Goal: Task Accomplishment & Management: Use online tool/utility

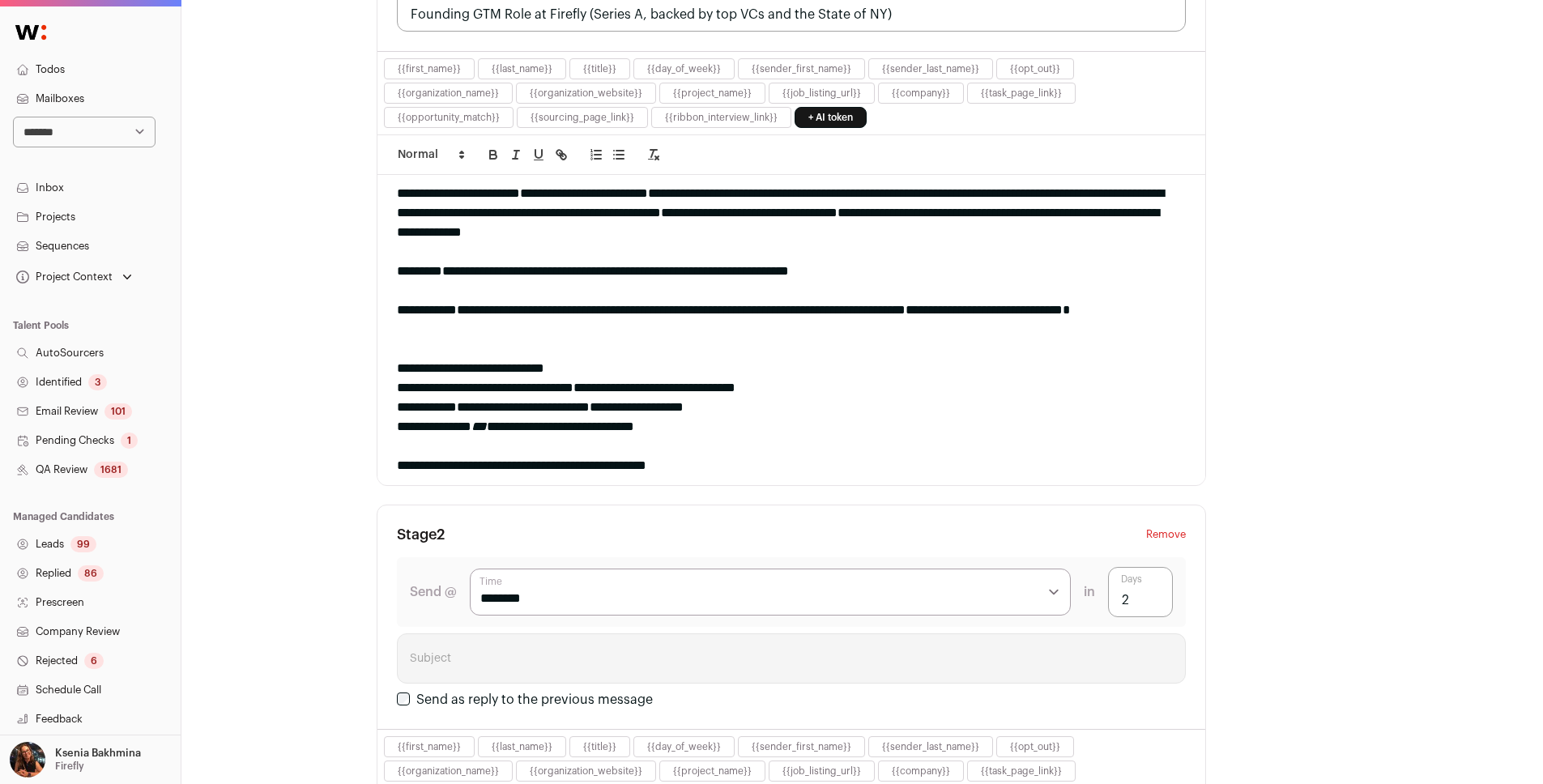
scroll to position [43, 0]
click at [76, 562] on p "Firefly" at bounding box center [69, 765] width 29 height 13
click at [64, 562] on link "Admin" at bounding box center [110, 715] width 179 height 35
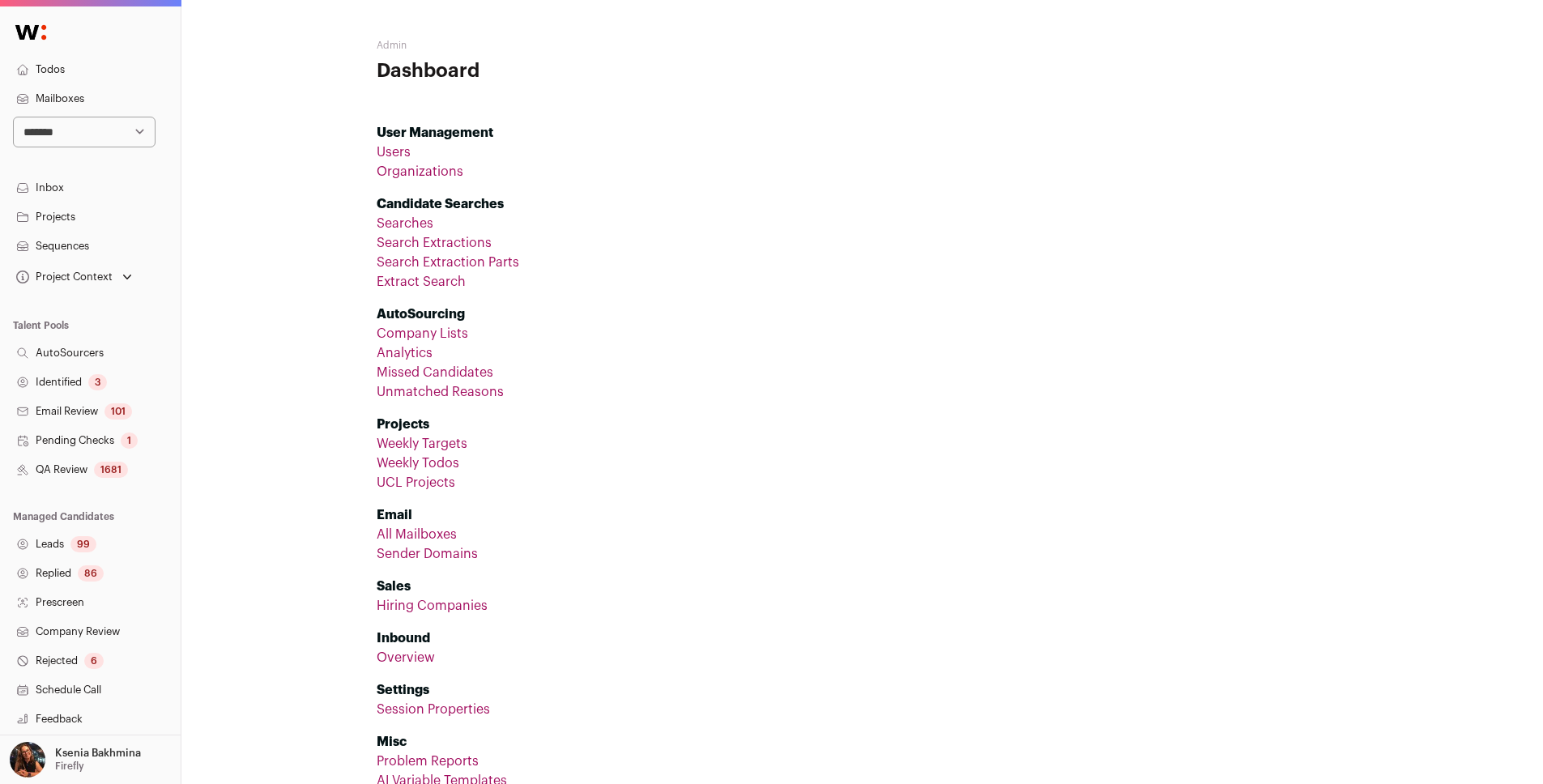
click at [409, 522] on li "Email All Mailboxes Sender Domains" at bounding box center [862, 528] width 972 height 72
click at [407, 529] on link "All Mailboxes" at bounding box center [416, 534] width 80 height 13
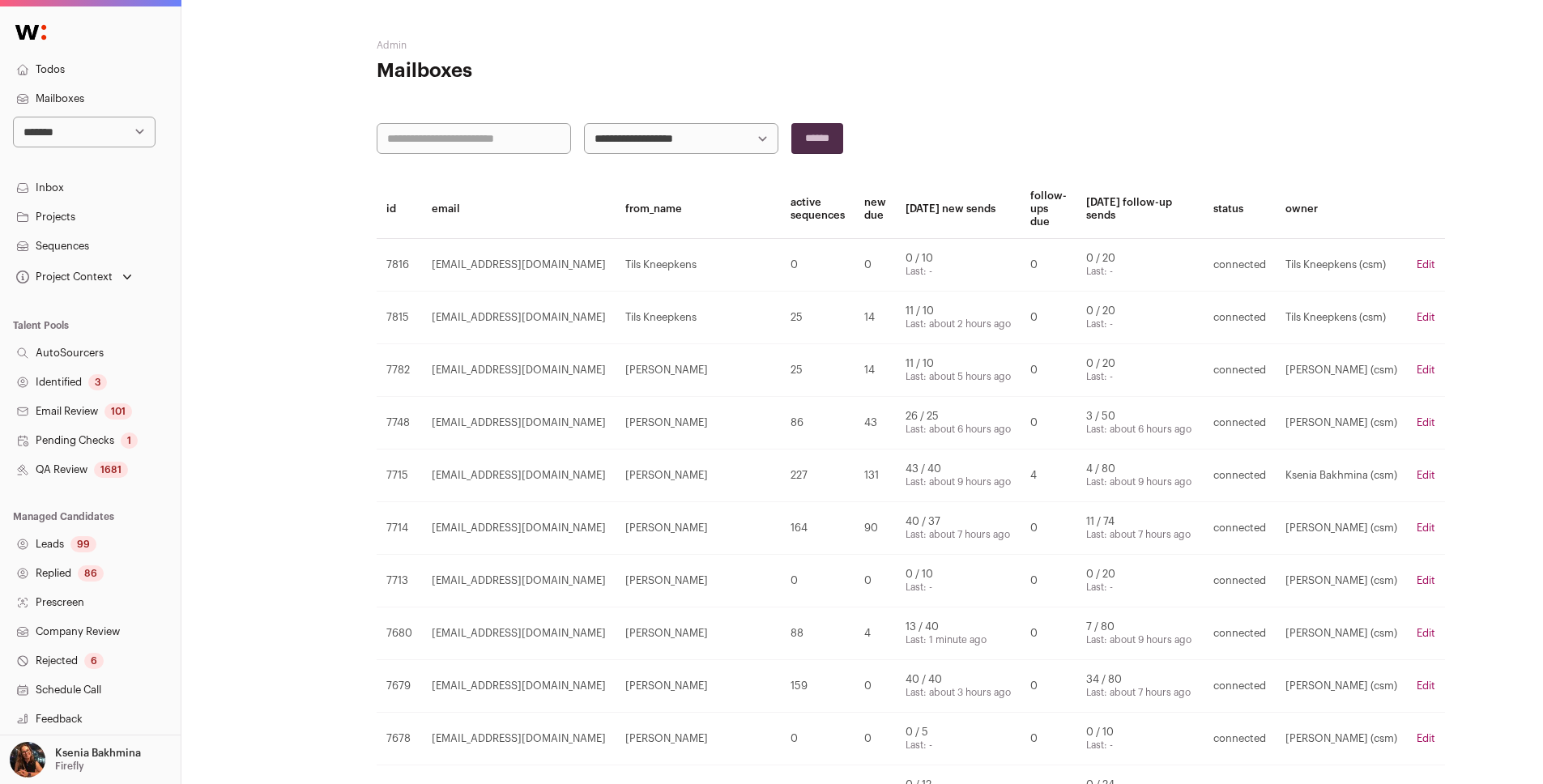
click at [432, 130] on input "text" at bounding box center [474, 138] width 195 height 31
type input "****"
click at [791, 123] on input "******" at bounding box center [817, 138] width 52 height 31
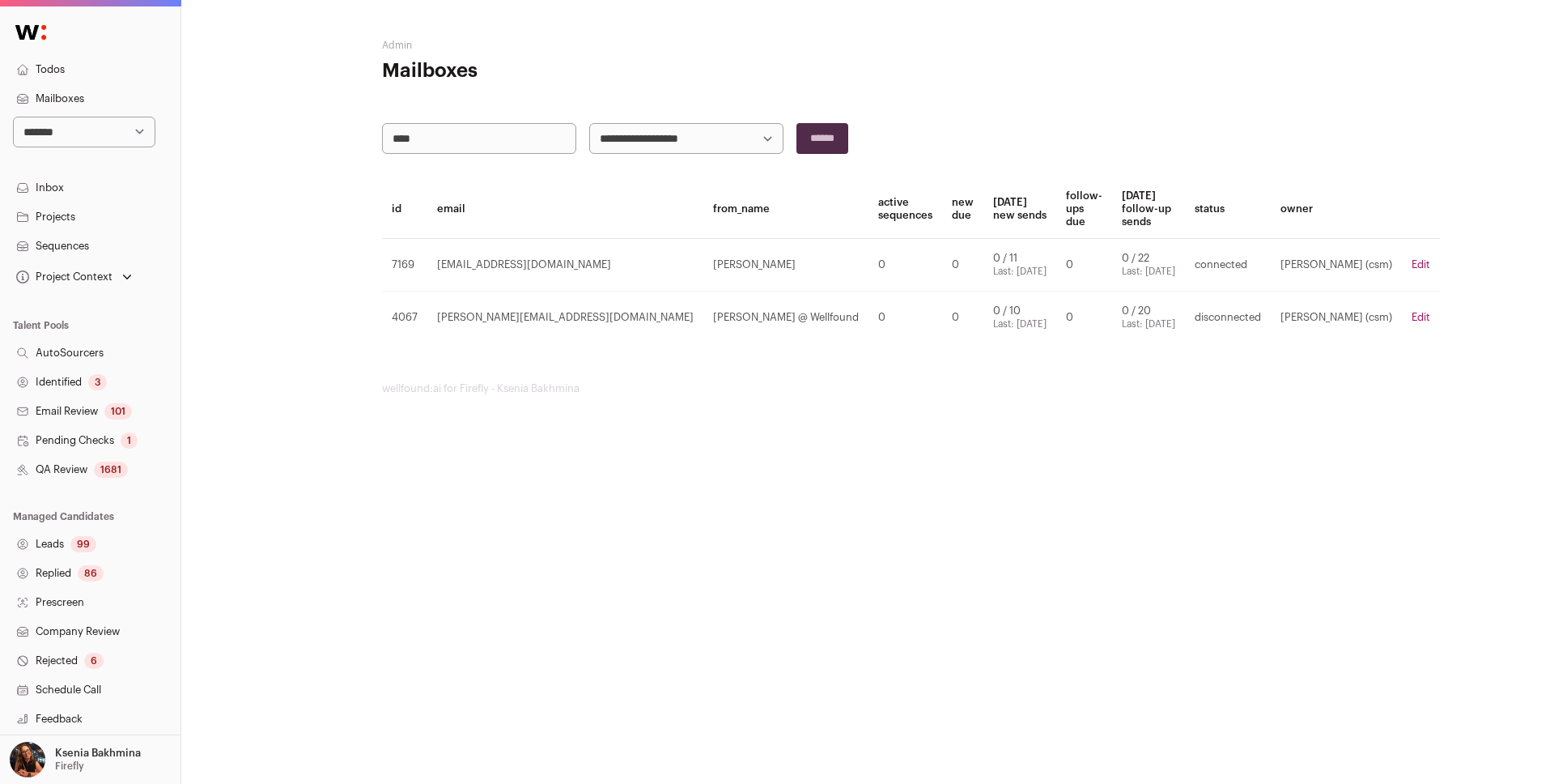
click at [1153, 259] on link "Edit" at bounding box center [1421, 264] width 19 height 11
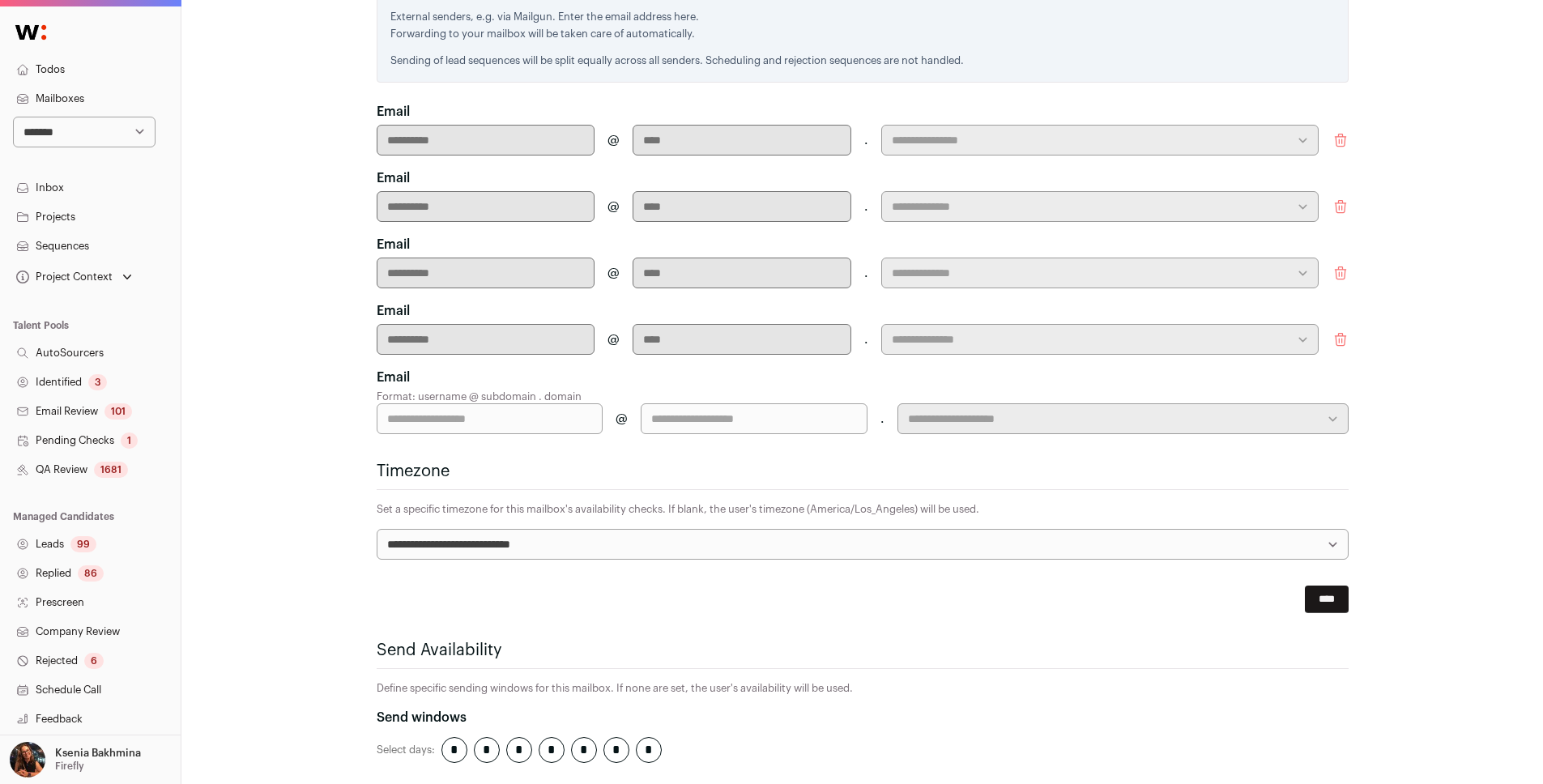
scroll to position [621, 0]
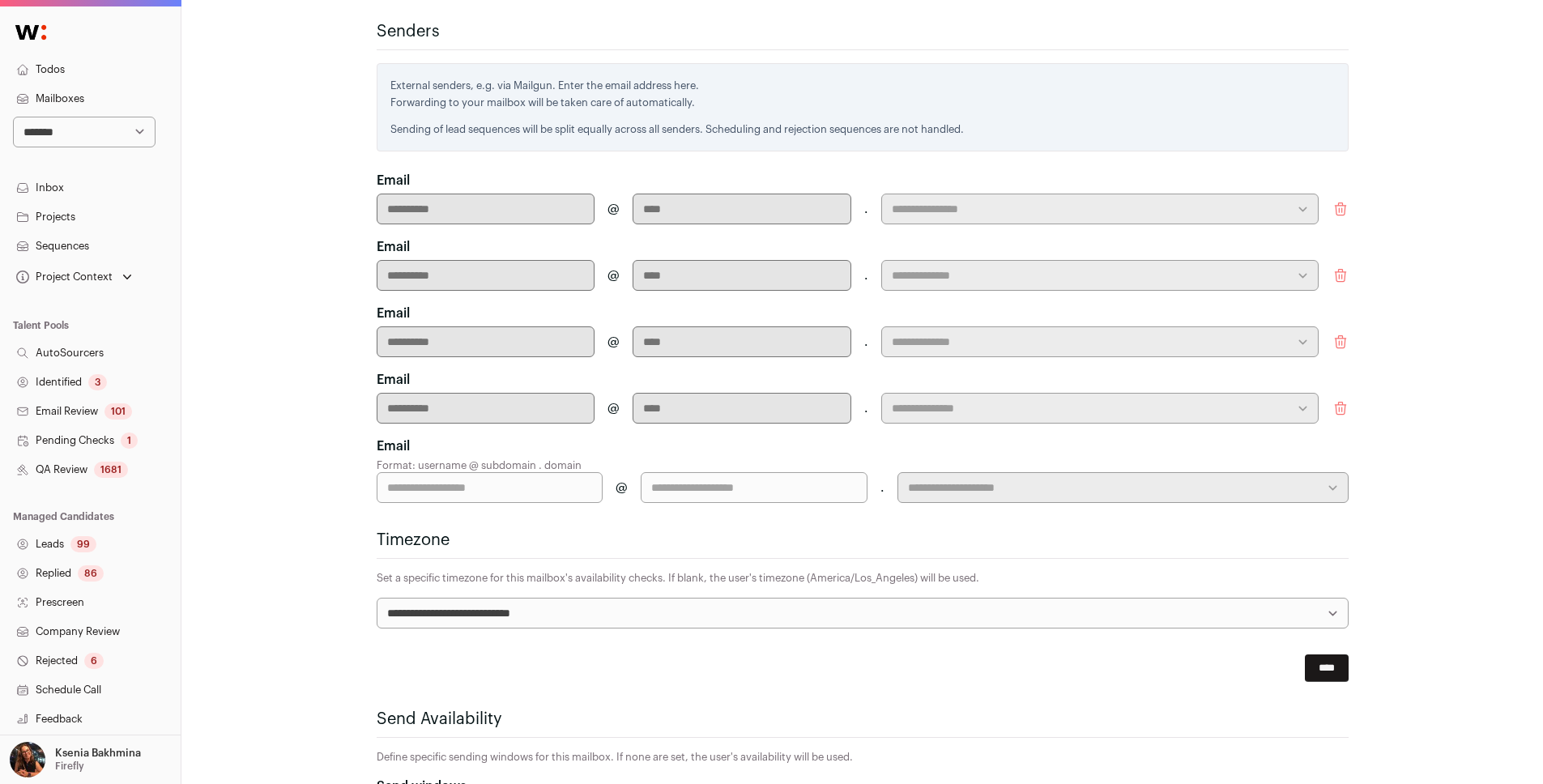
click at [1153, 203] on icon "submit" at bounding box center [1340, 209] width 11 height 12
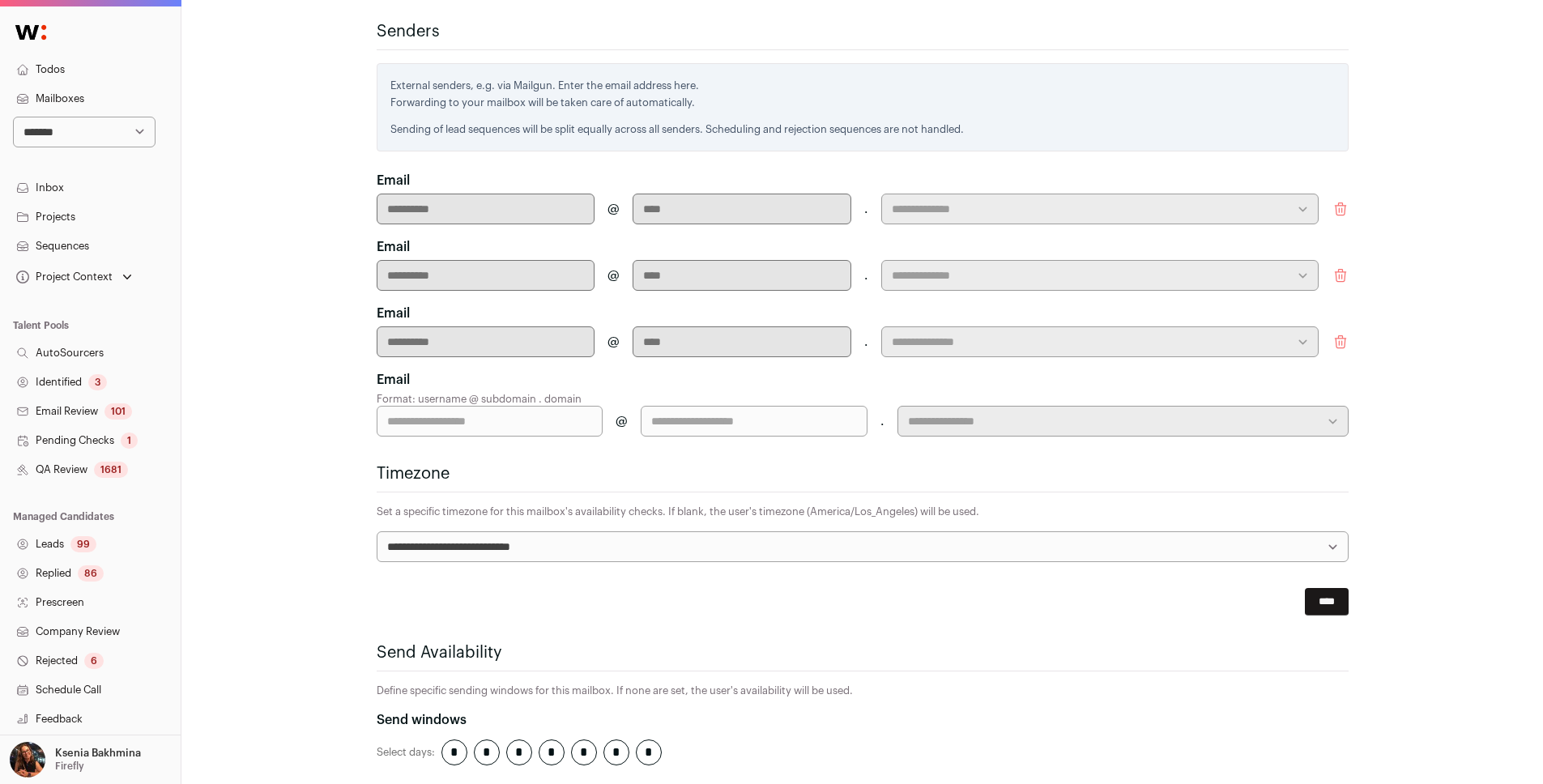
click at [1153, 201] on icon "submit" at bounding box center [1341, 209] width 16 height 16
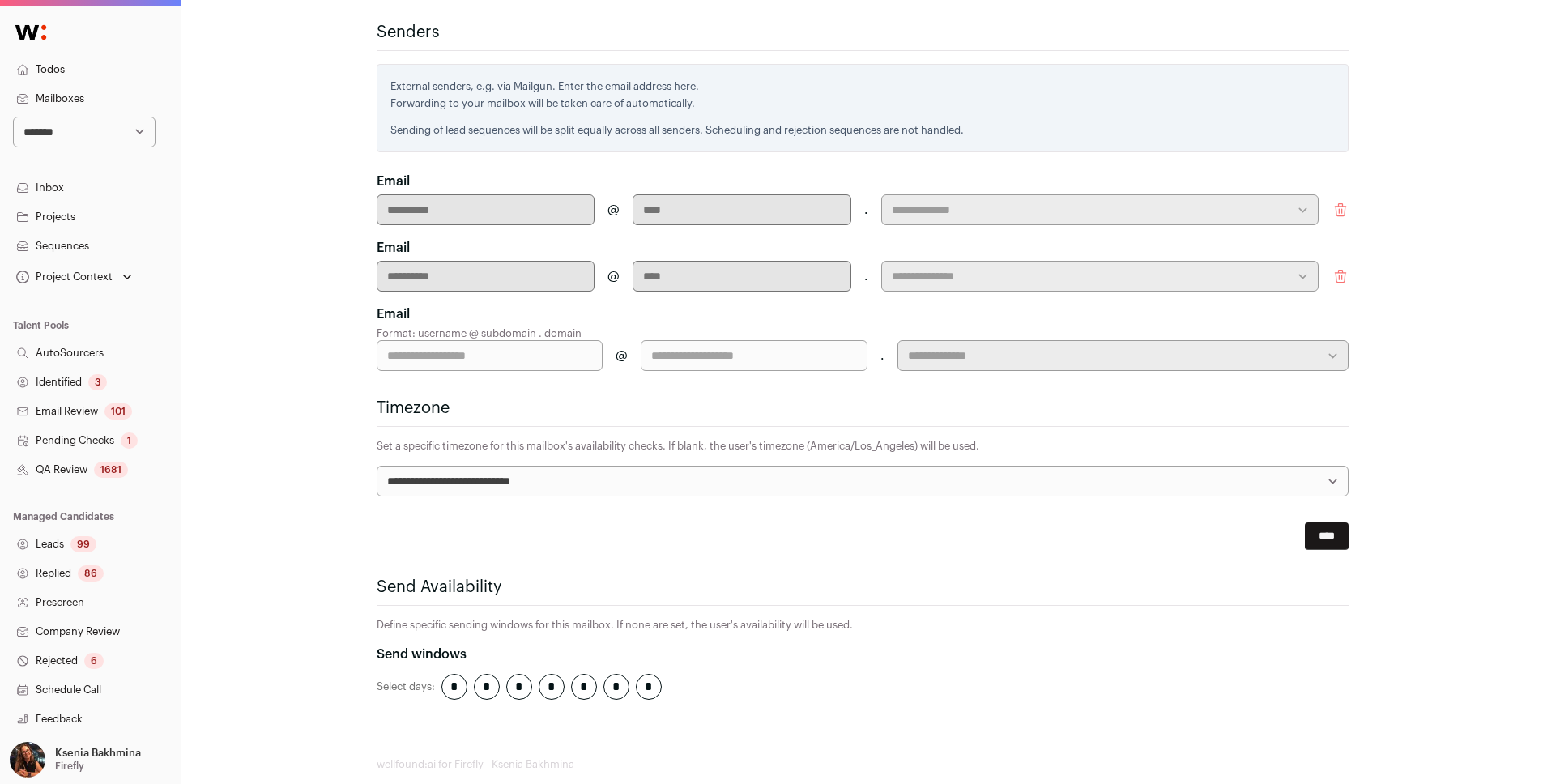
click at [1153, 202] on icon "submit" at bounding box center [1341, 209] width 16 height 16
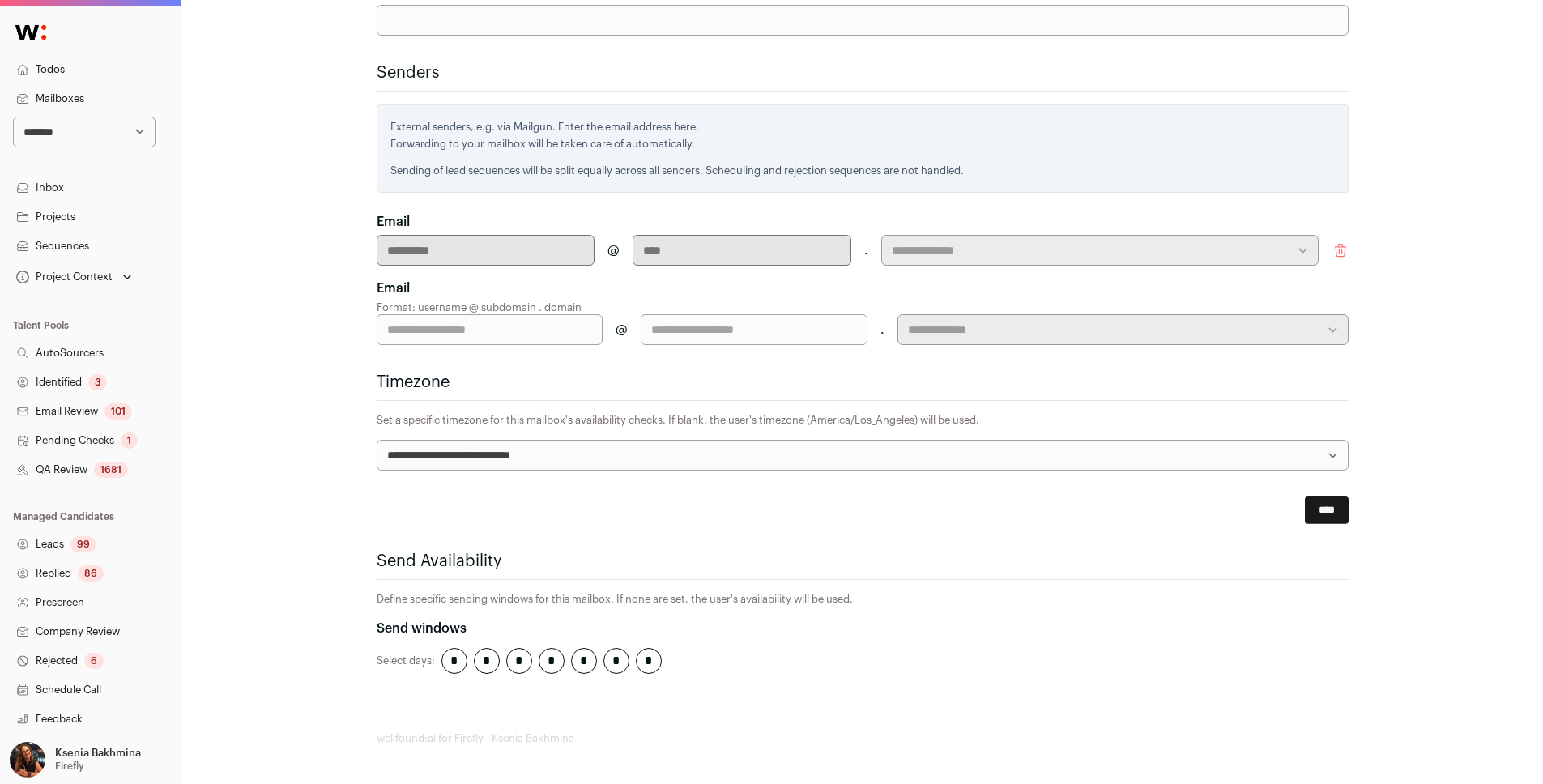
scroll to position [554, 0]
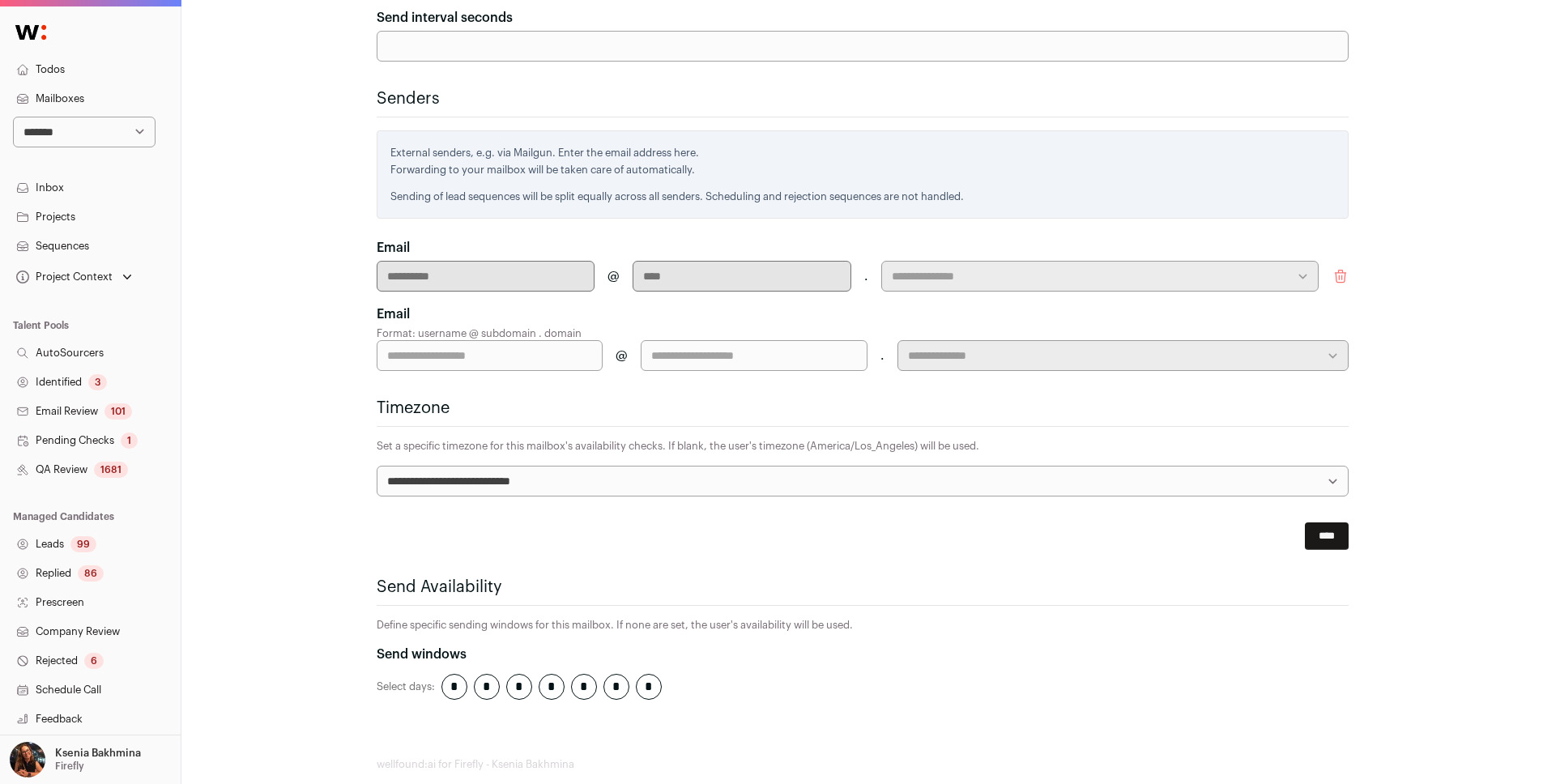
click at [1153, 268] on icon "submit" at bounding box center [1341, 276] width 16 height 16
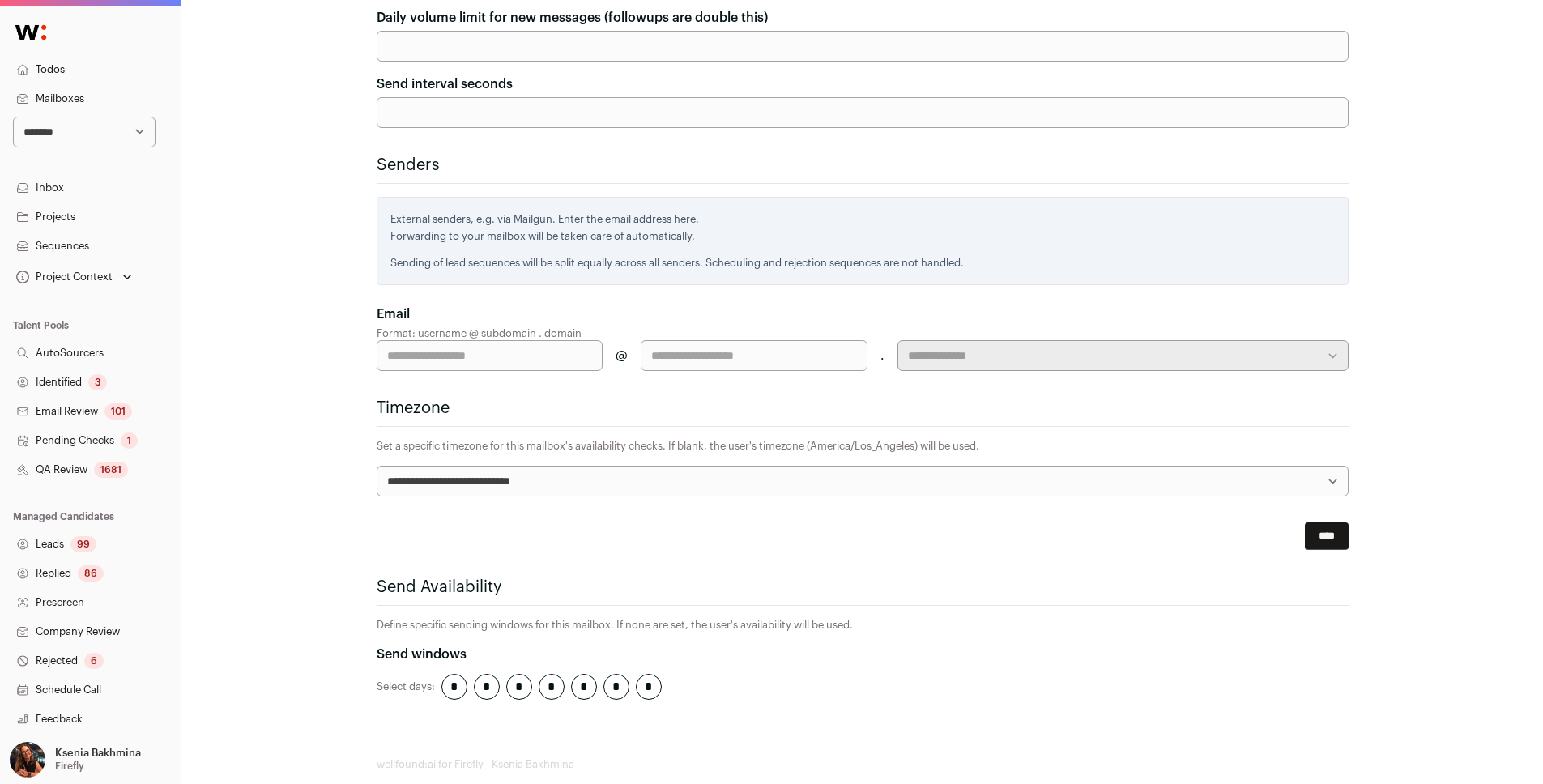
click at [1153, 522] on input "****" at bounding box center [1325, 536] width 43 height 27
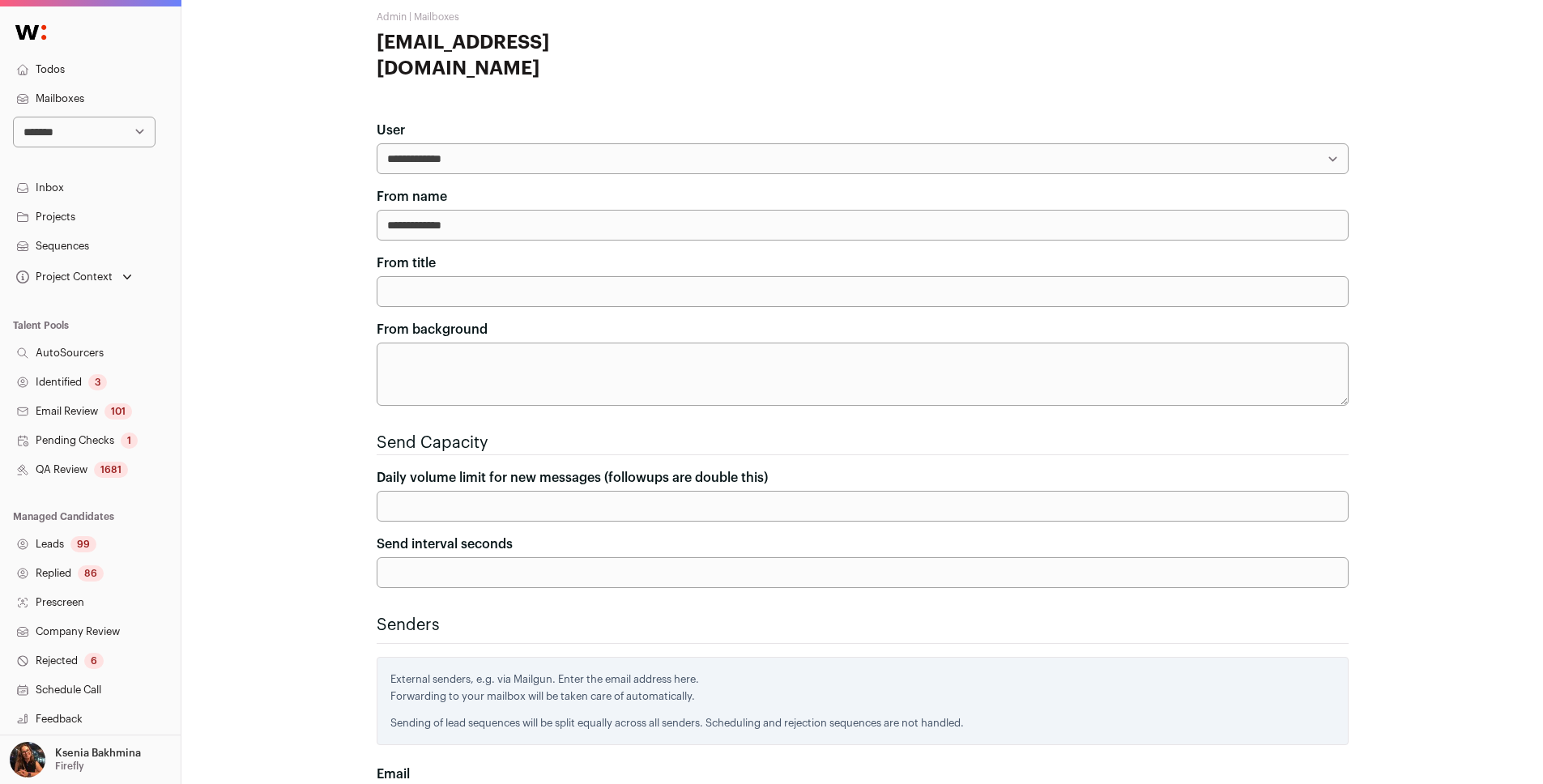
scroll to position [0, 0]
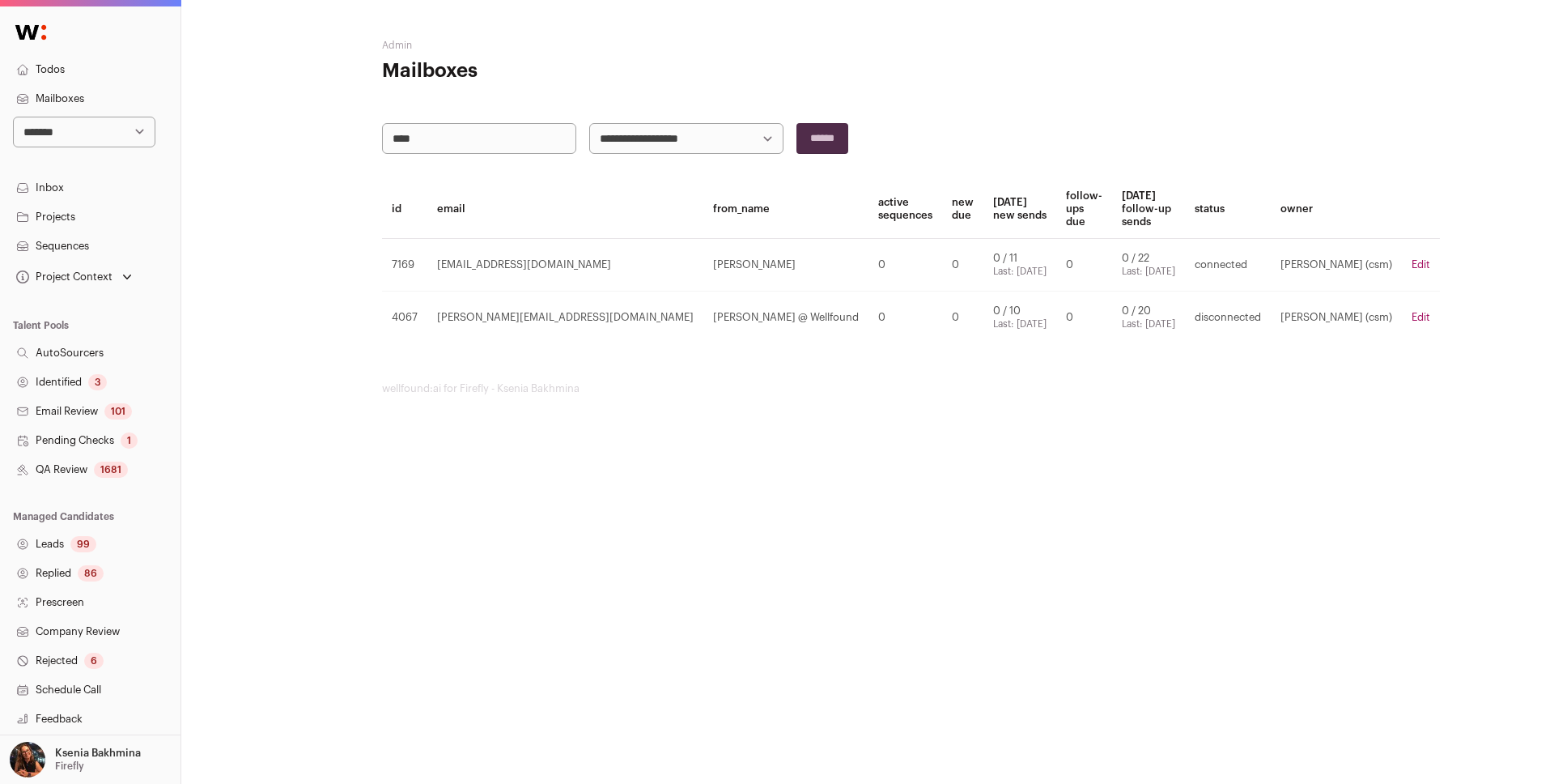
drag, startPoint x: 484, startPoint y: 148, endPoint x: 299, endPoint y: 139, distance: 185.2
click at [299, 139] on div "**********" at bounding box center [867, 217] width 1373 height 434
type input "*"
type input "******"
click at [813, 135] on input "******" at bounding box center [822, 138] width 52 height 31
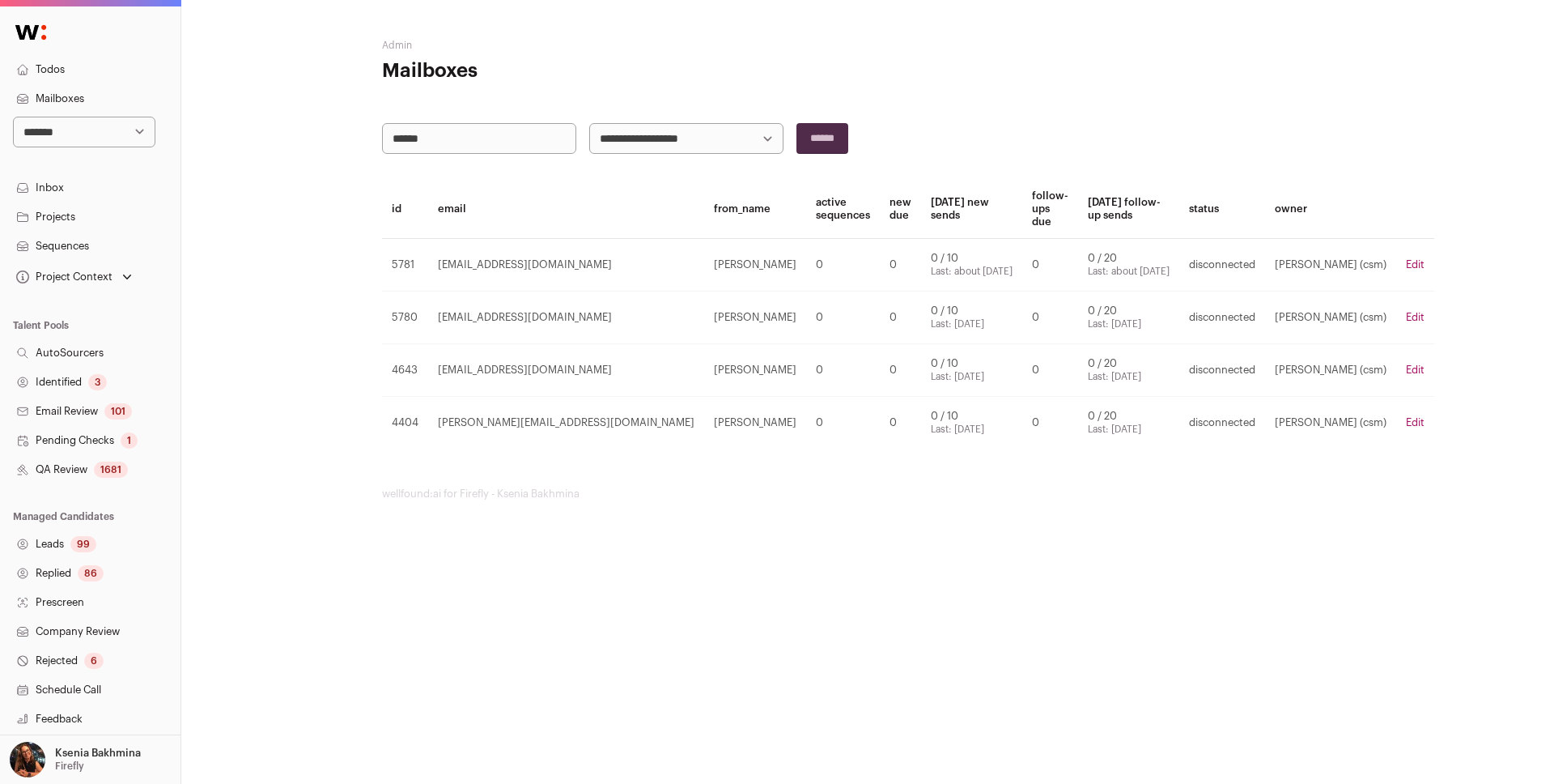
click at [1153, 263] on link "Edit" at bounding box center [1415, 264] width 19 height 11
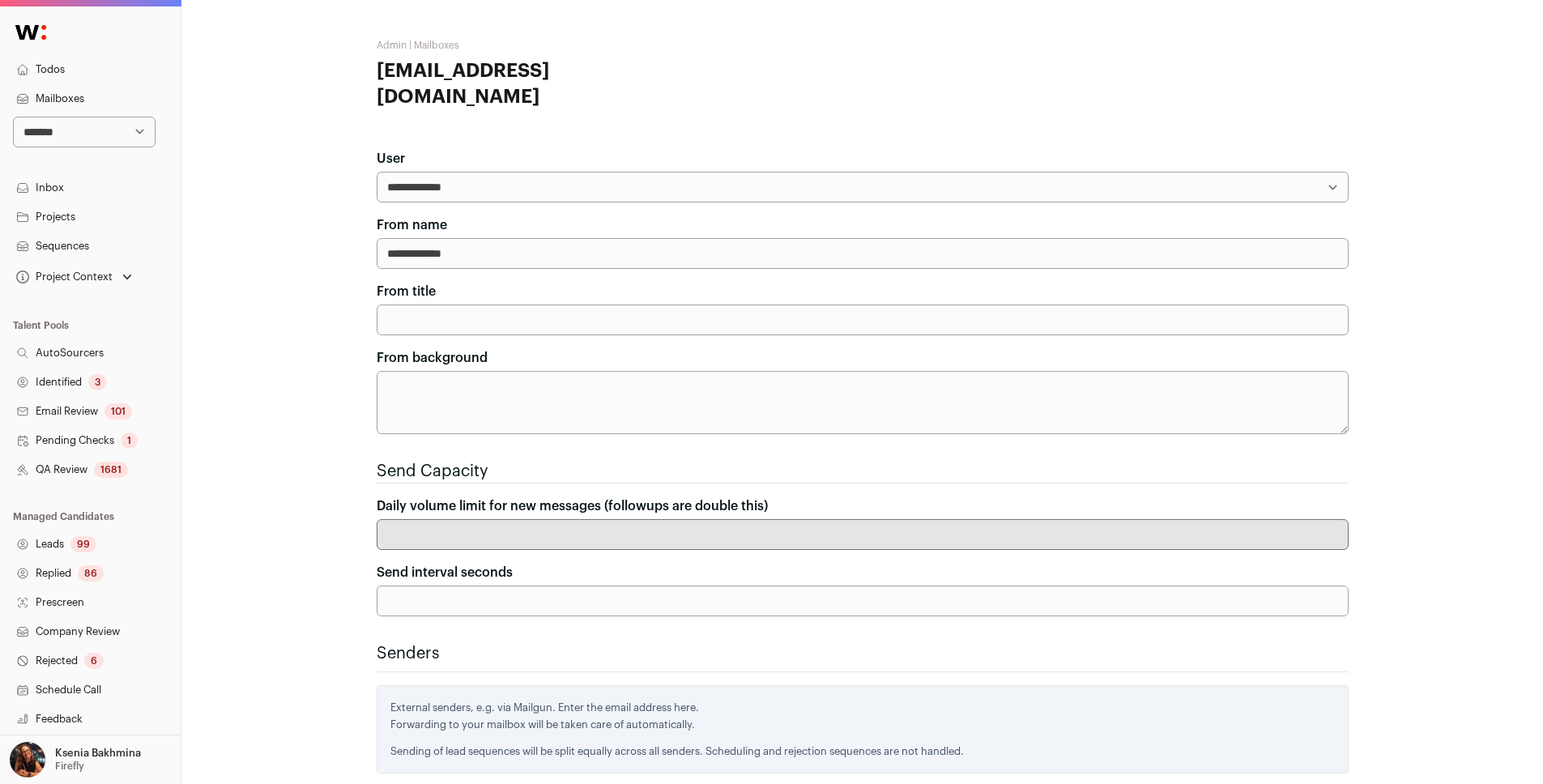
scroll to position [500, 0]
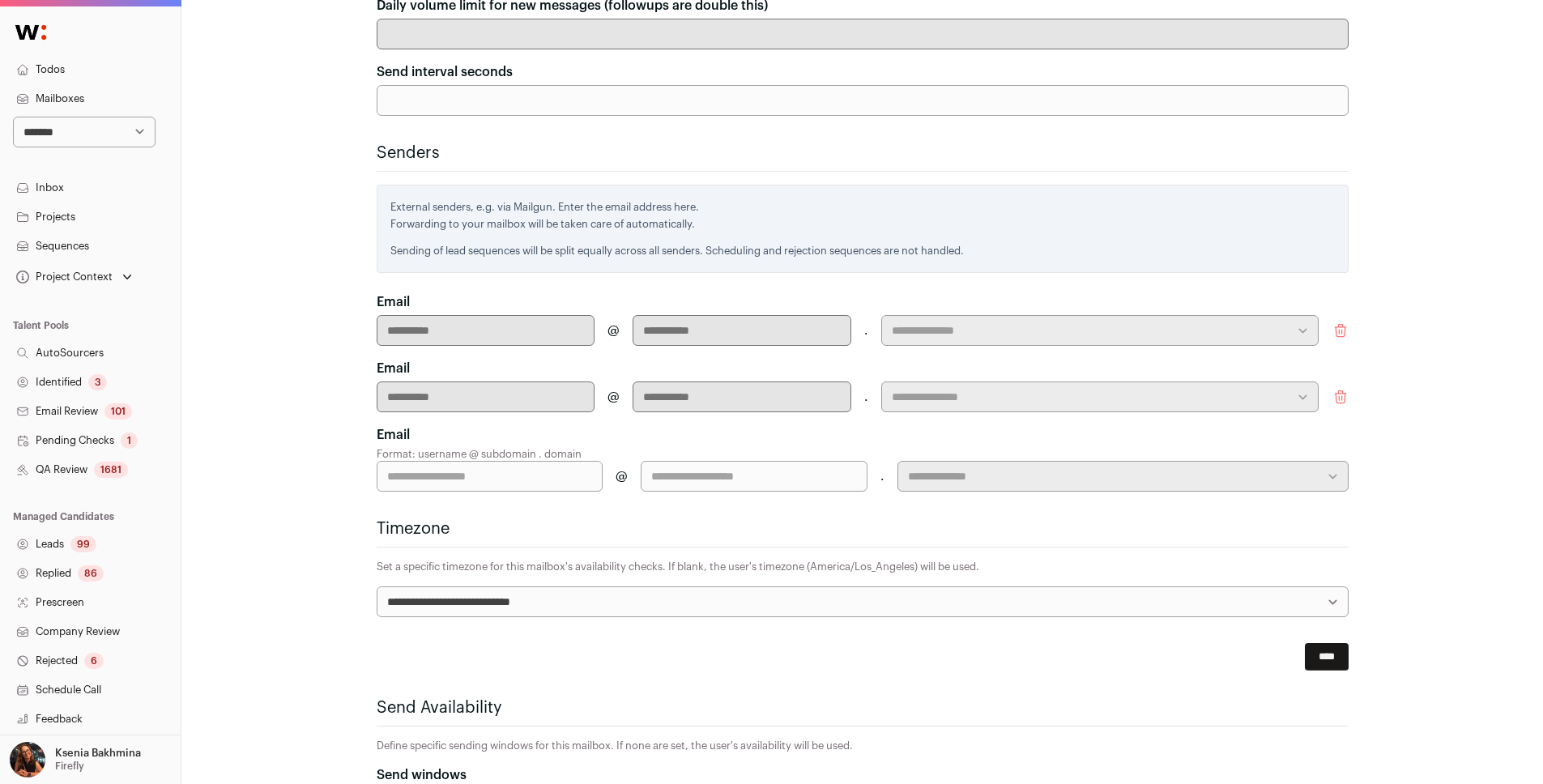
click at [1153, 322] on icon "submit" at bounding box center [1341, 330] width 16 height 16
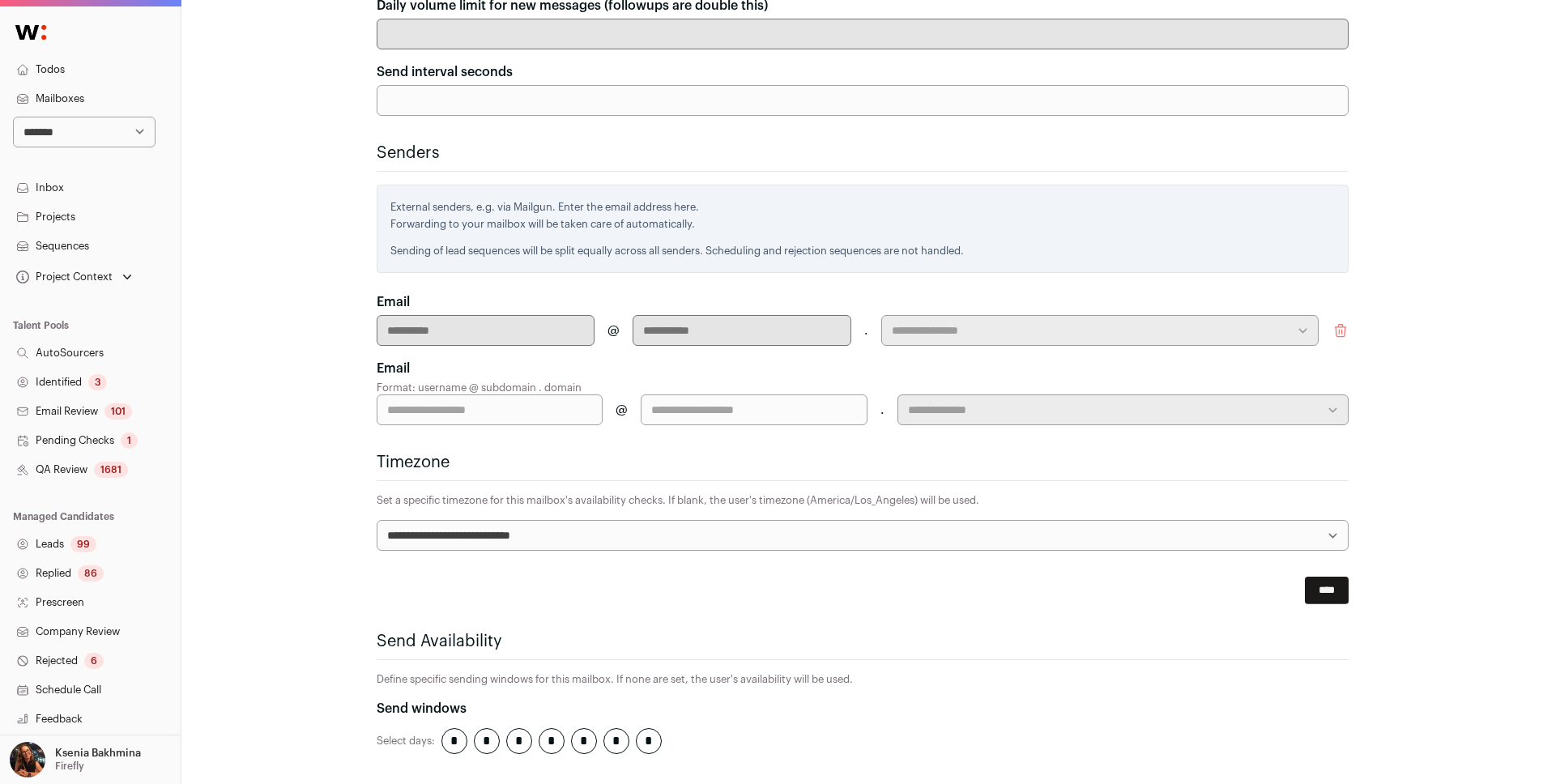
click at [1153, 322] on icon "submit" at bounding box center [1341, 330] width 16 height 16
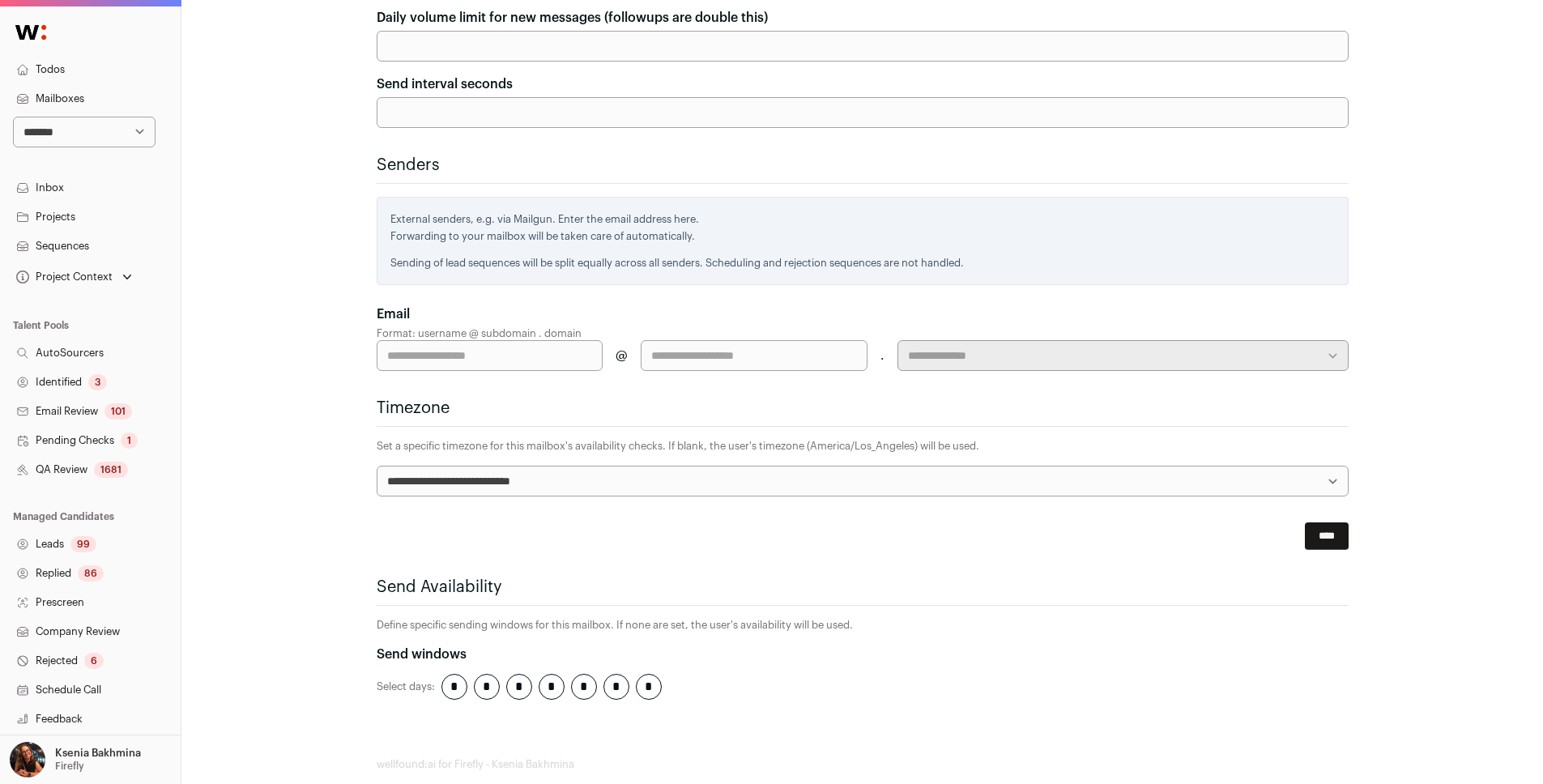
click at [1153, 522] on input "****" at bounding box center [1325, 536] width 43 height 27
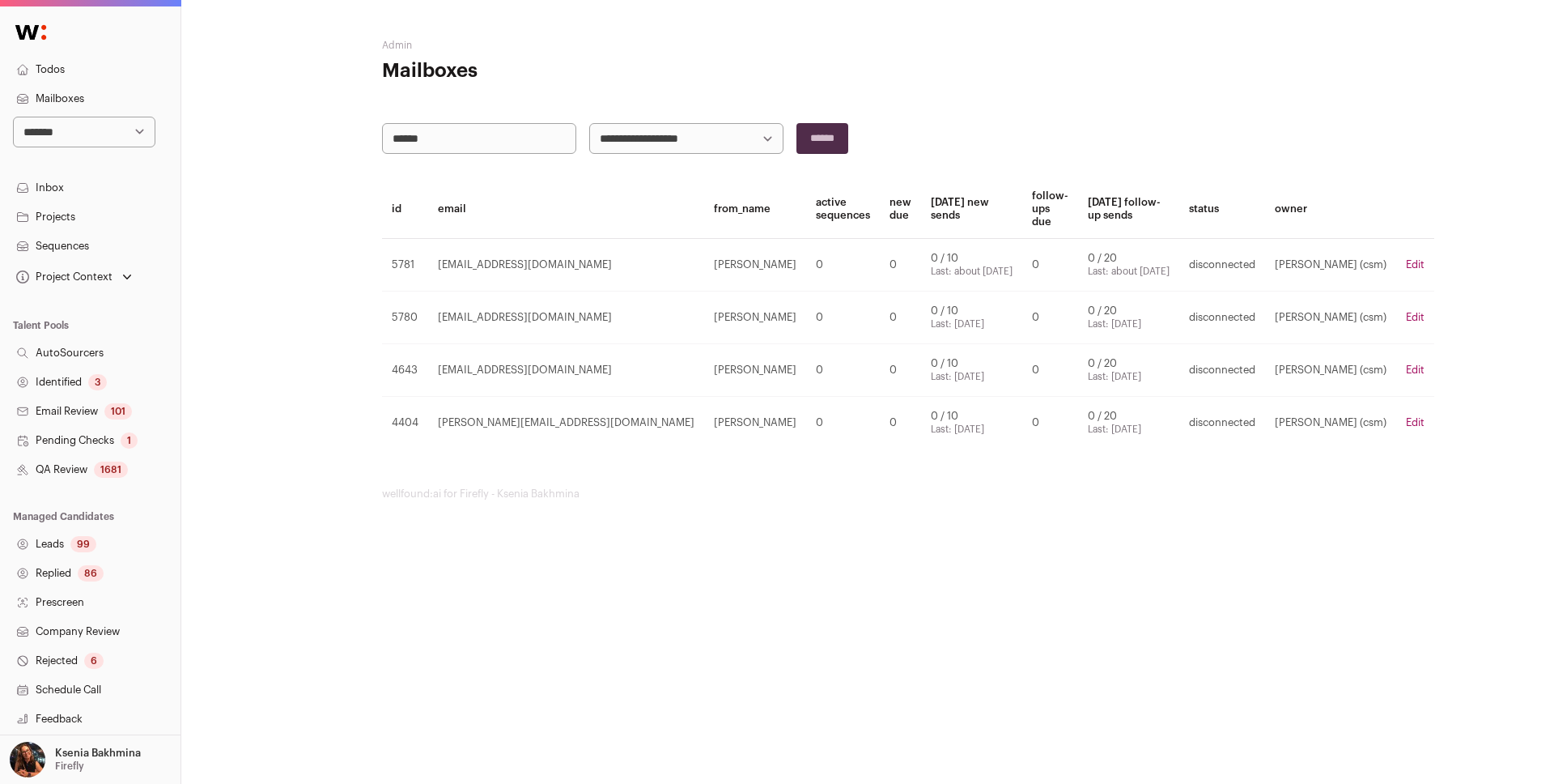
click at [1153, 316] on link "Edit" at bounding box center [1415, 317] width 19 height 11
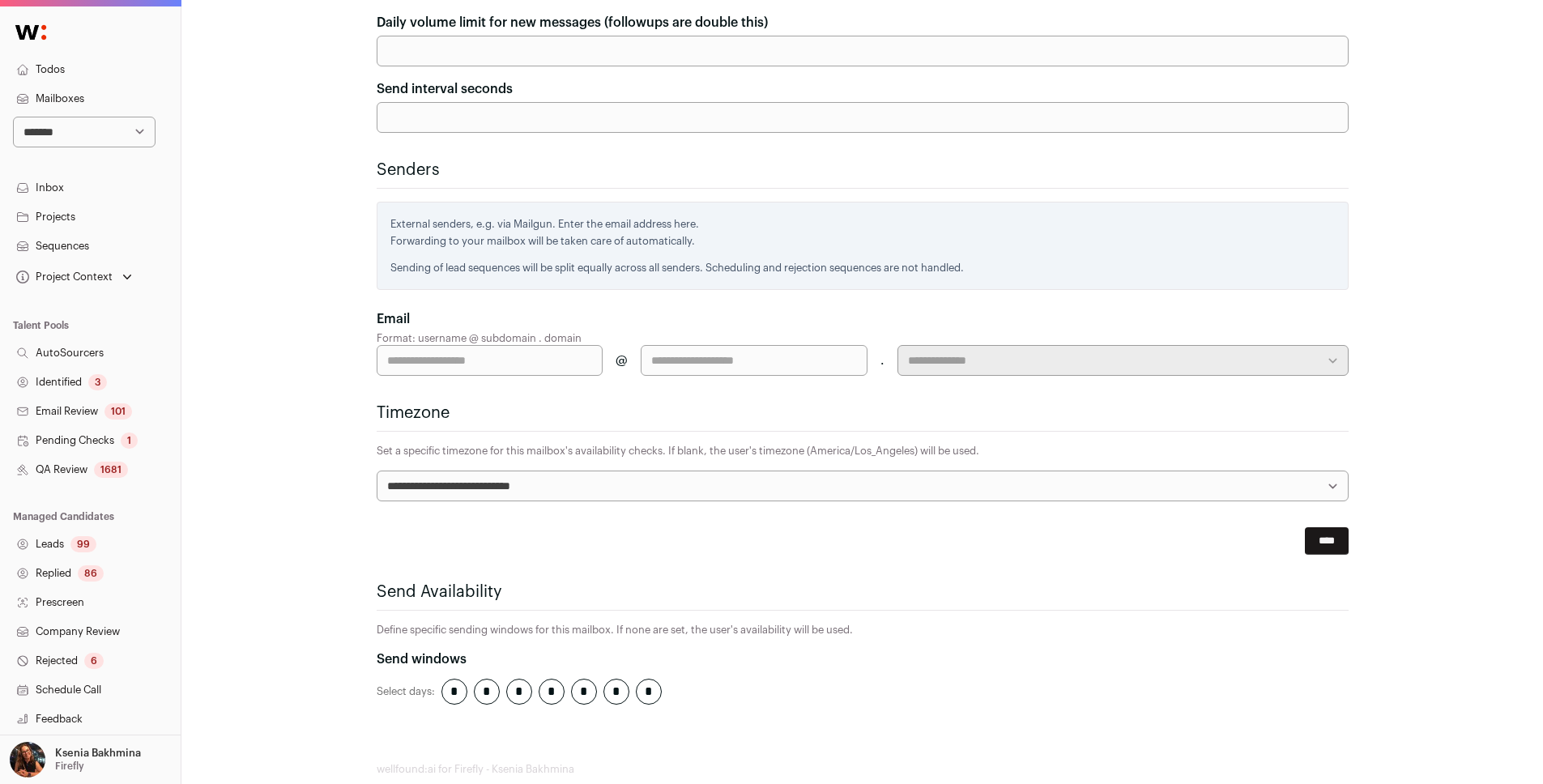
scroll to position [488, 0]
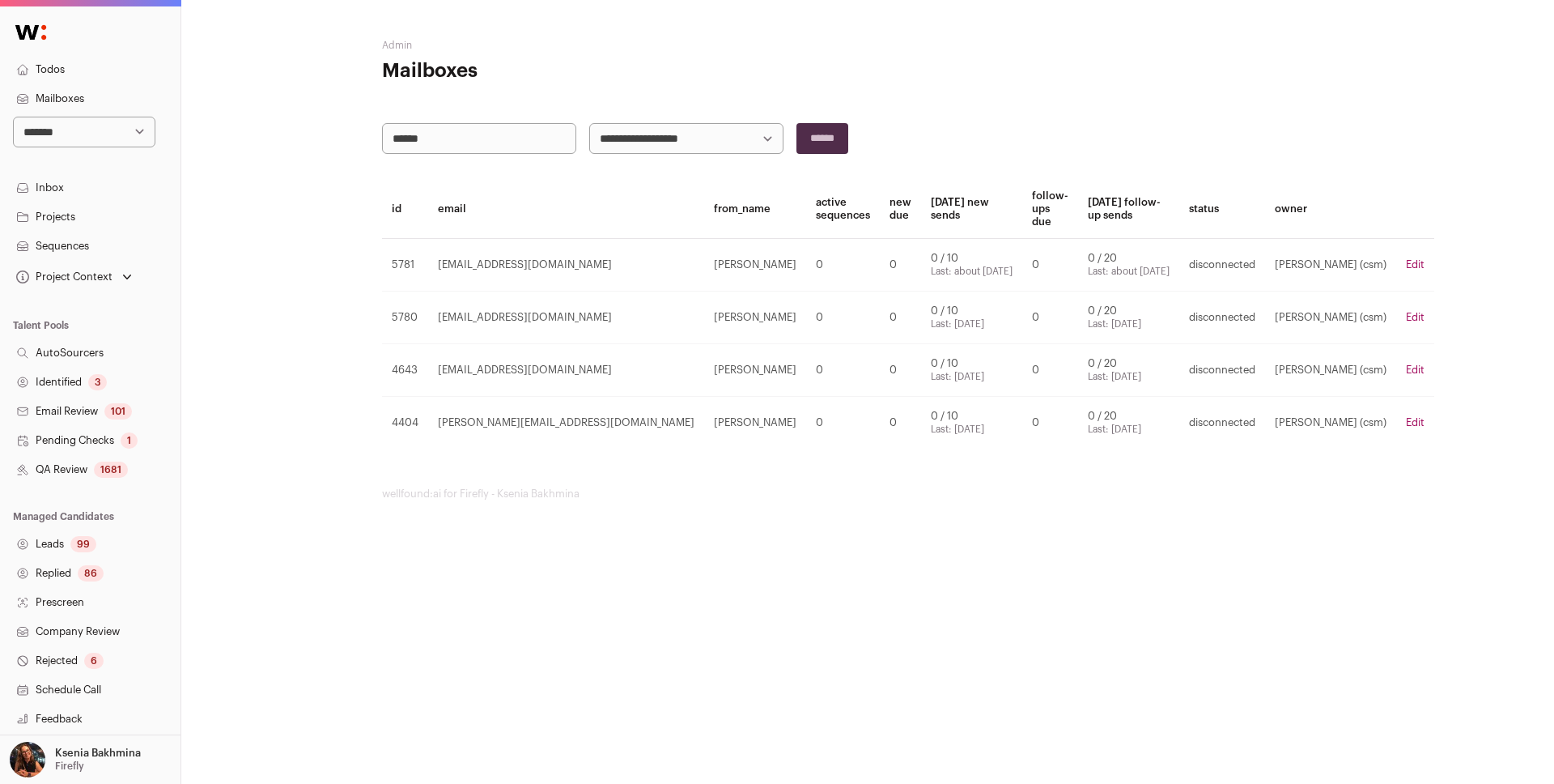
drag, startPoint x: 446, startPoint y: 148, endPoint x: 329, endPoint y: 145, distance: 117.0
click at [329, 145] on div "**********" at bounding box center [867, 270] width 1373 height 539
paste input "**********"
type input "**********"
click at [822, 135] on input "******" at bounding box center [822, 138] width 52 height 31
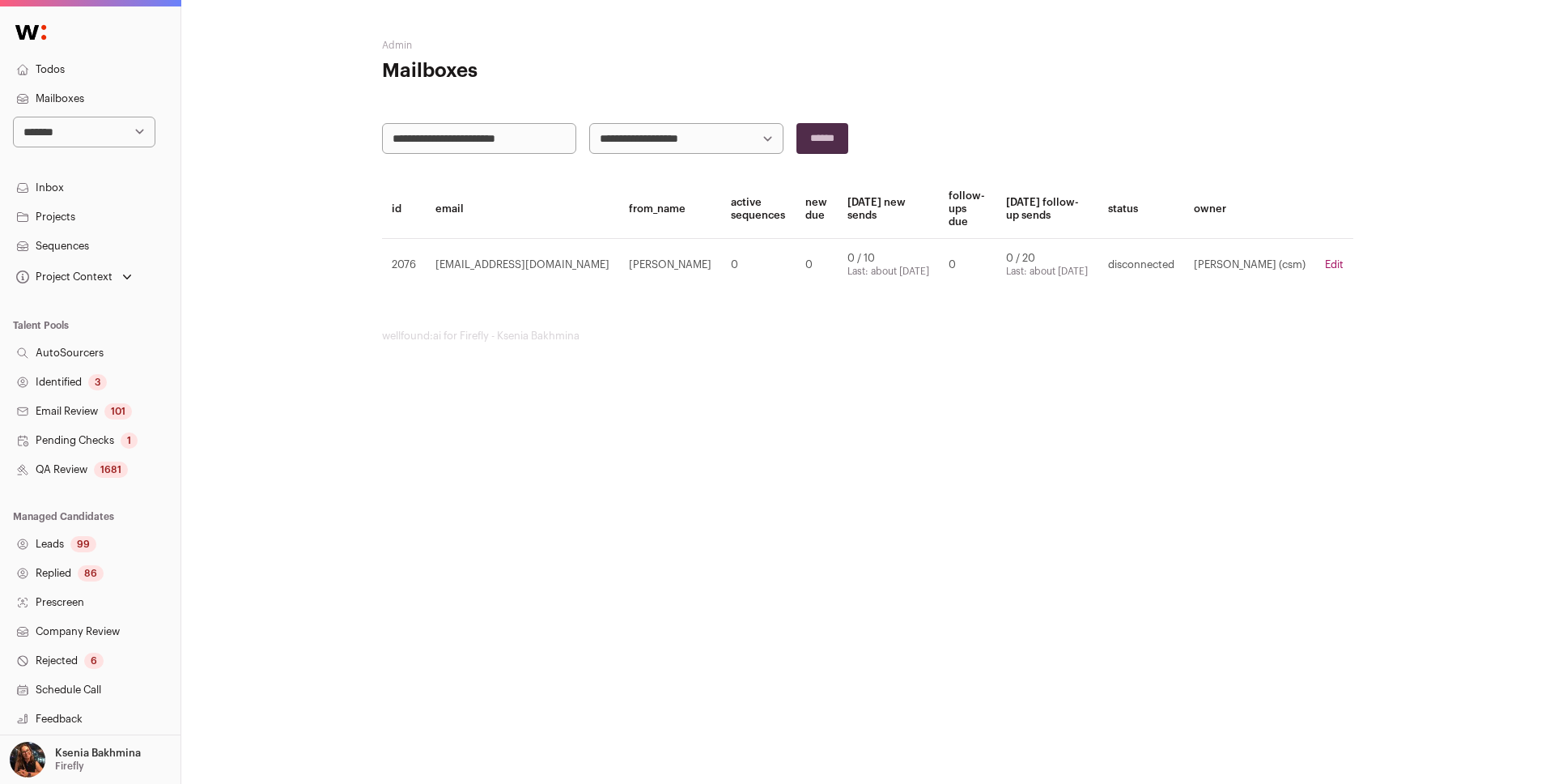
click at [1153, 264] on link "Edit" at bounding box center [1334, 264] width 19 height 11
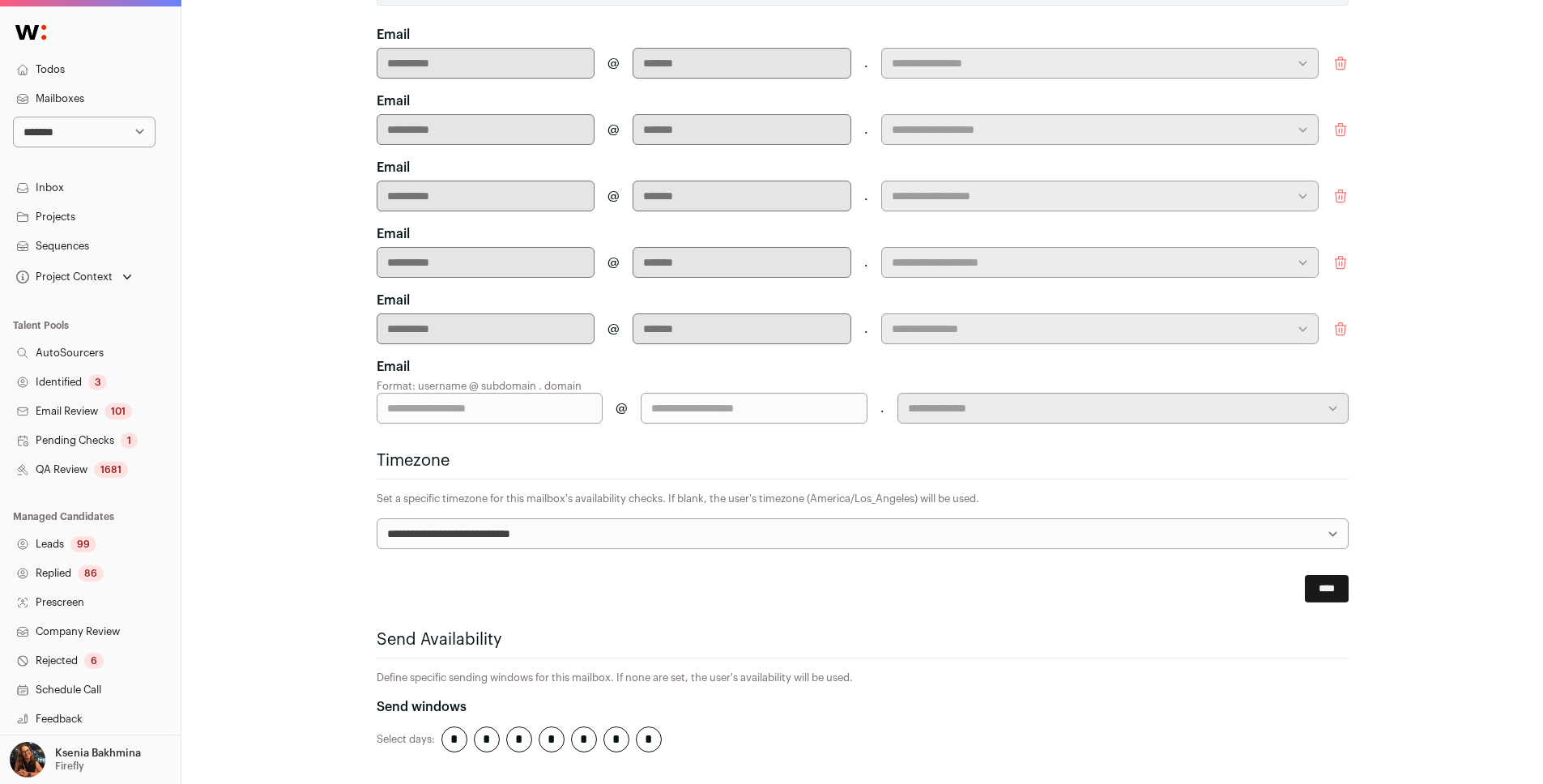
scroll to position [621, 0]
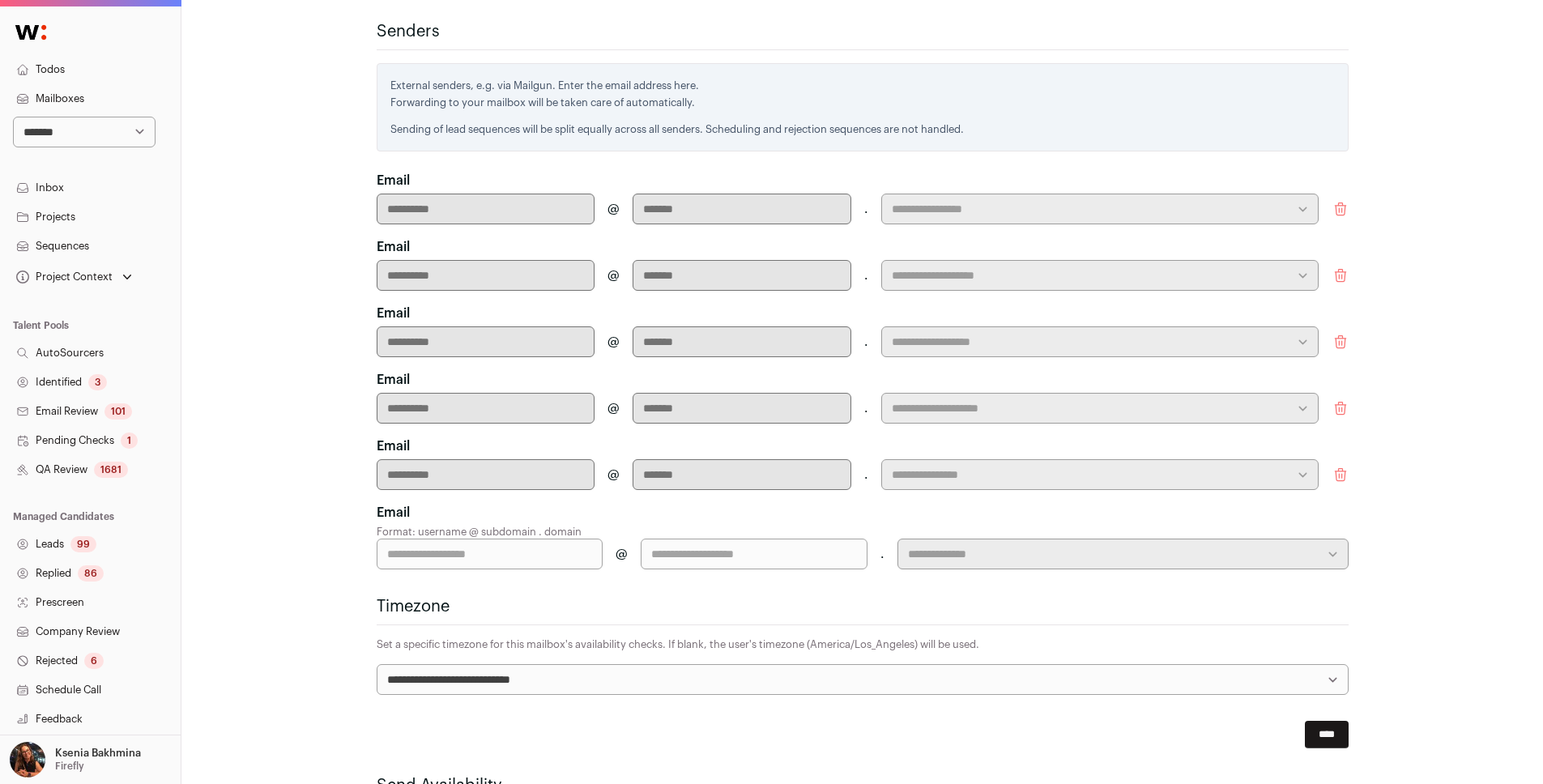
click at [1153, 201] on icon "submit" at bounding box center [1341, 209] width 16 height 16
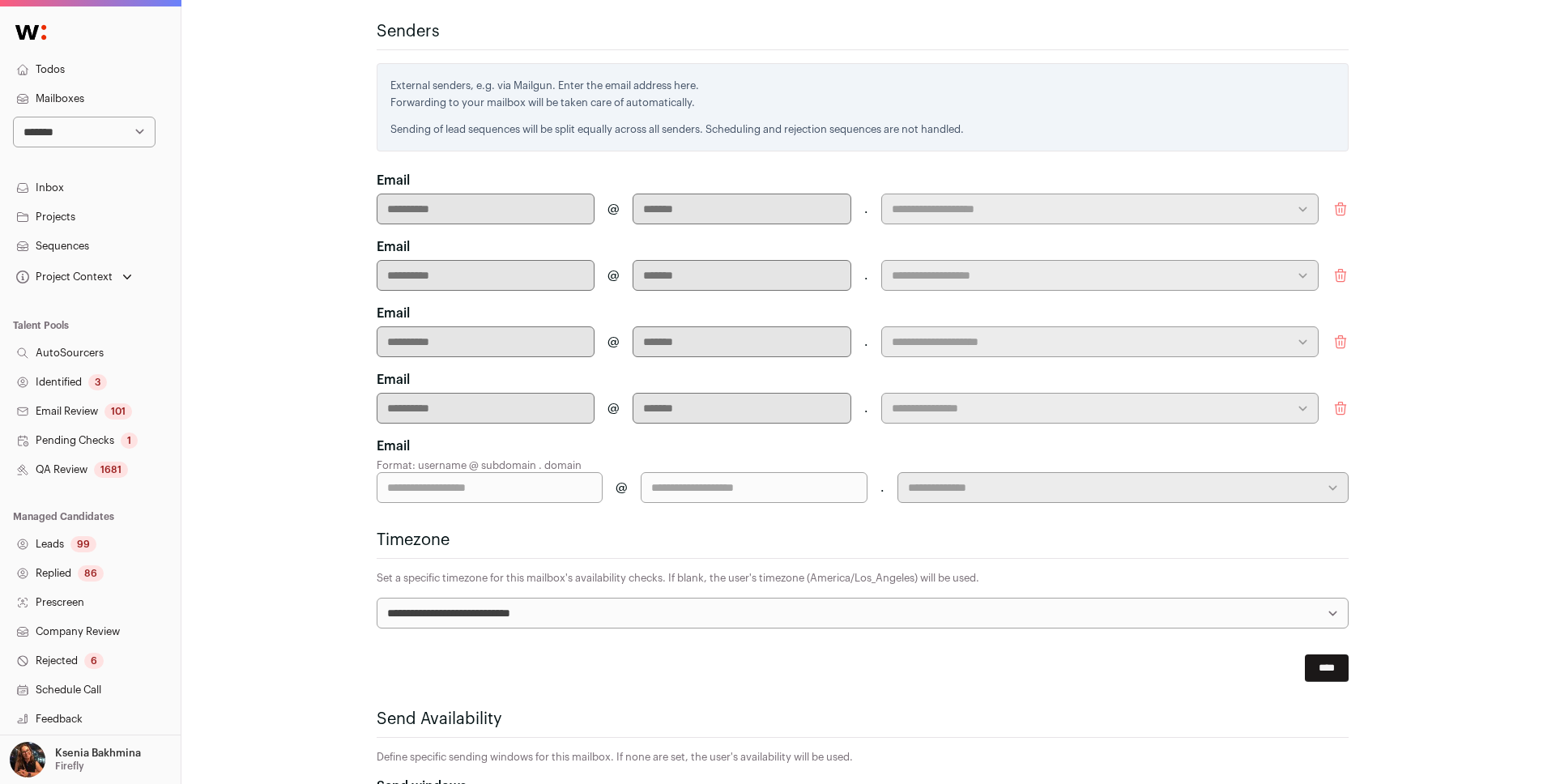
click at [1153, 201] on icon "submit" at bounding box center [1341, 209] width 16 height 16
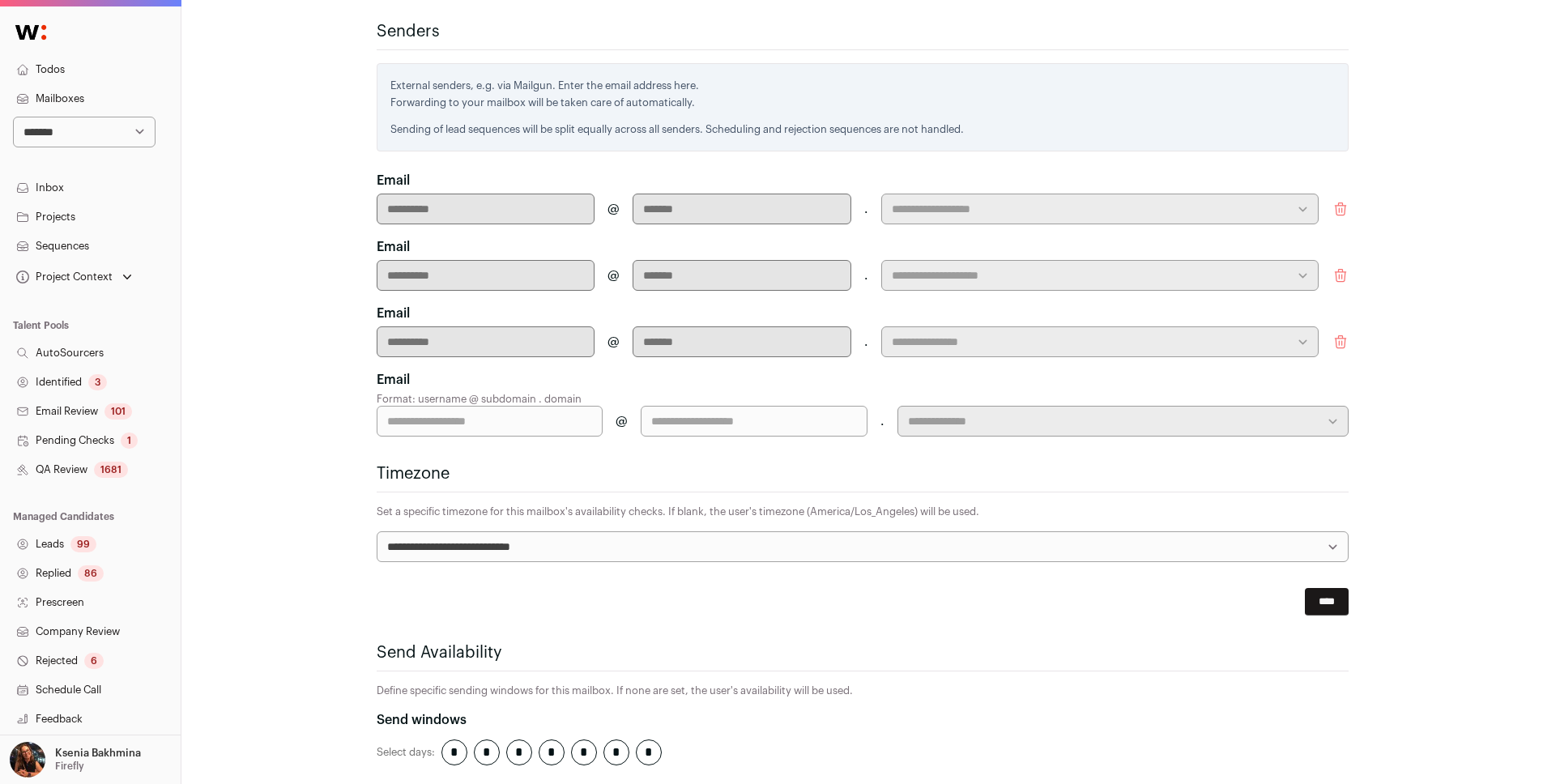
click at [1153, 201] on icon "submit" at bounding box center [1341, 209] width 16 height 16
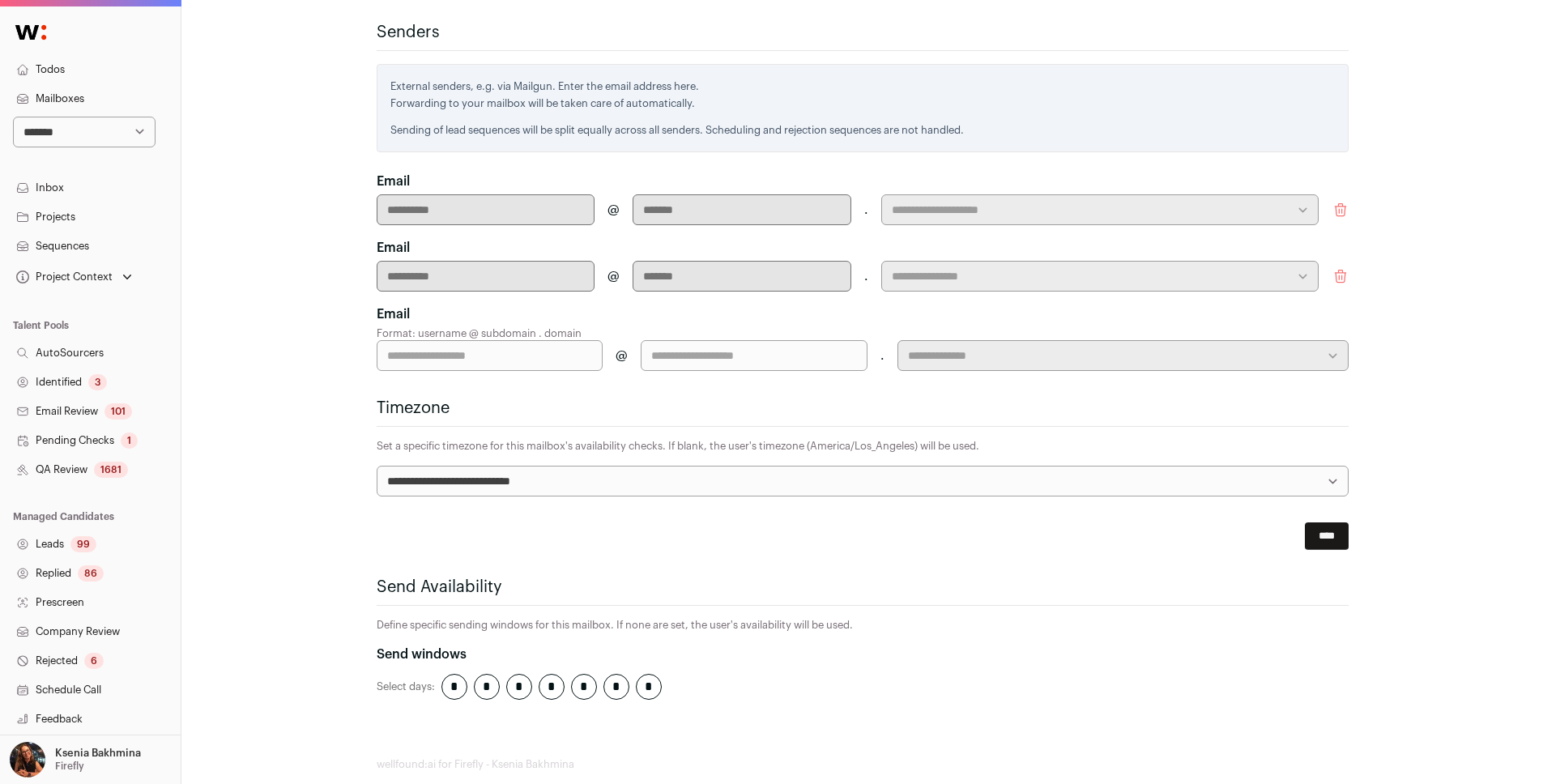
click at [1153, 202] on icon "submit" at bounding box center [1341, 209] width 16 height 16
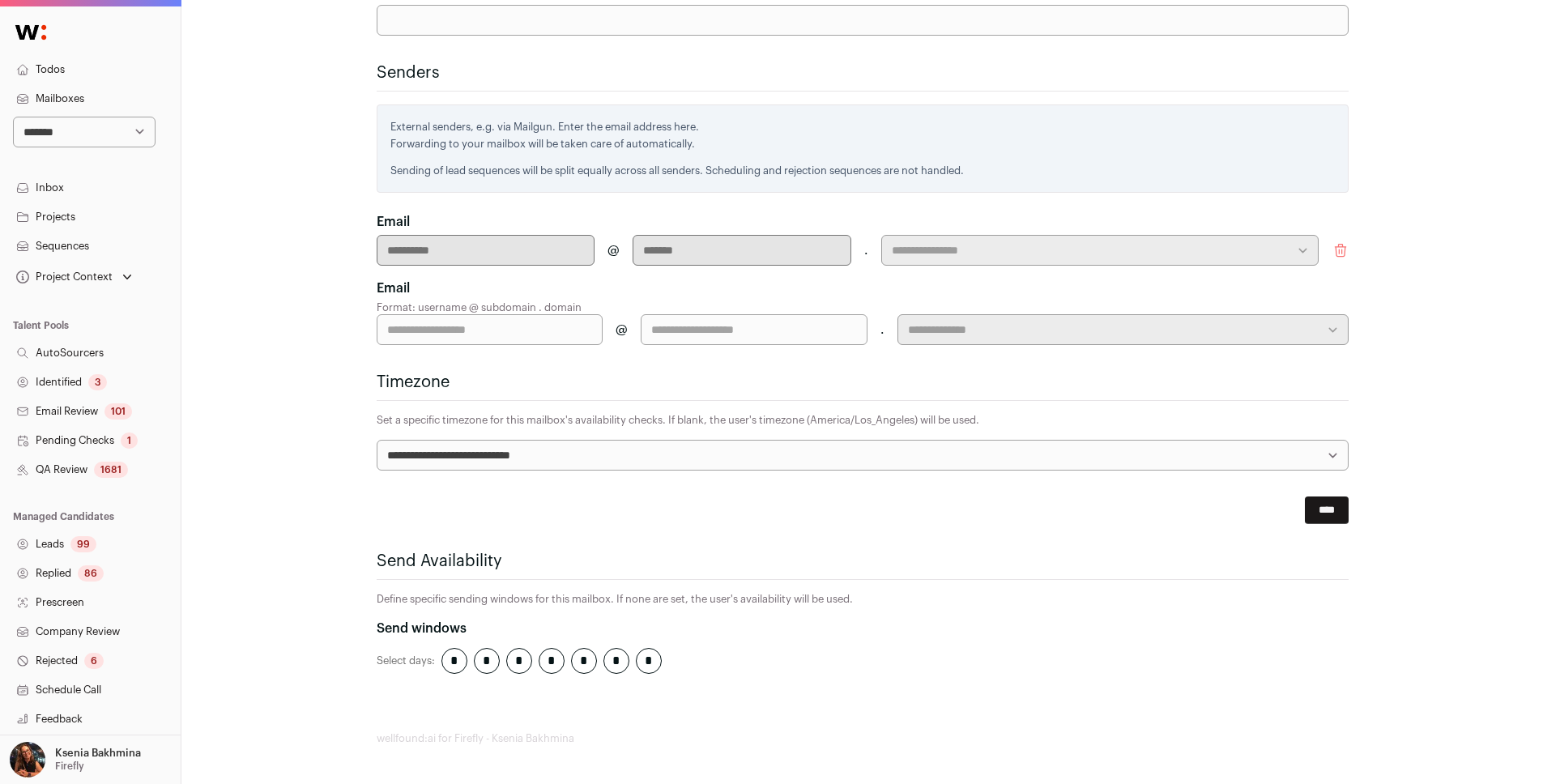
scroll to position [554, 0]
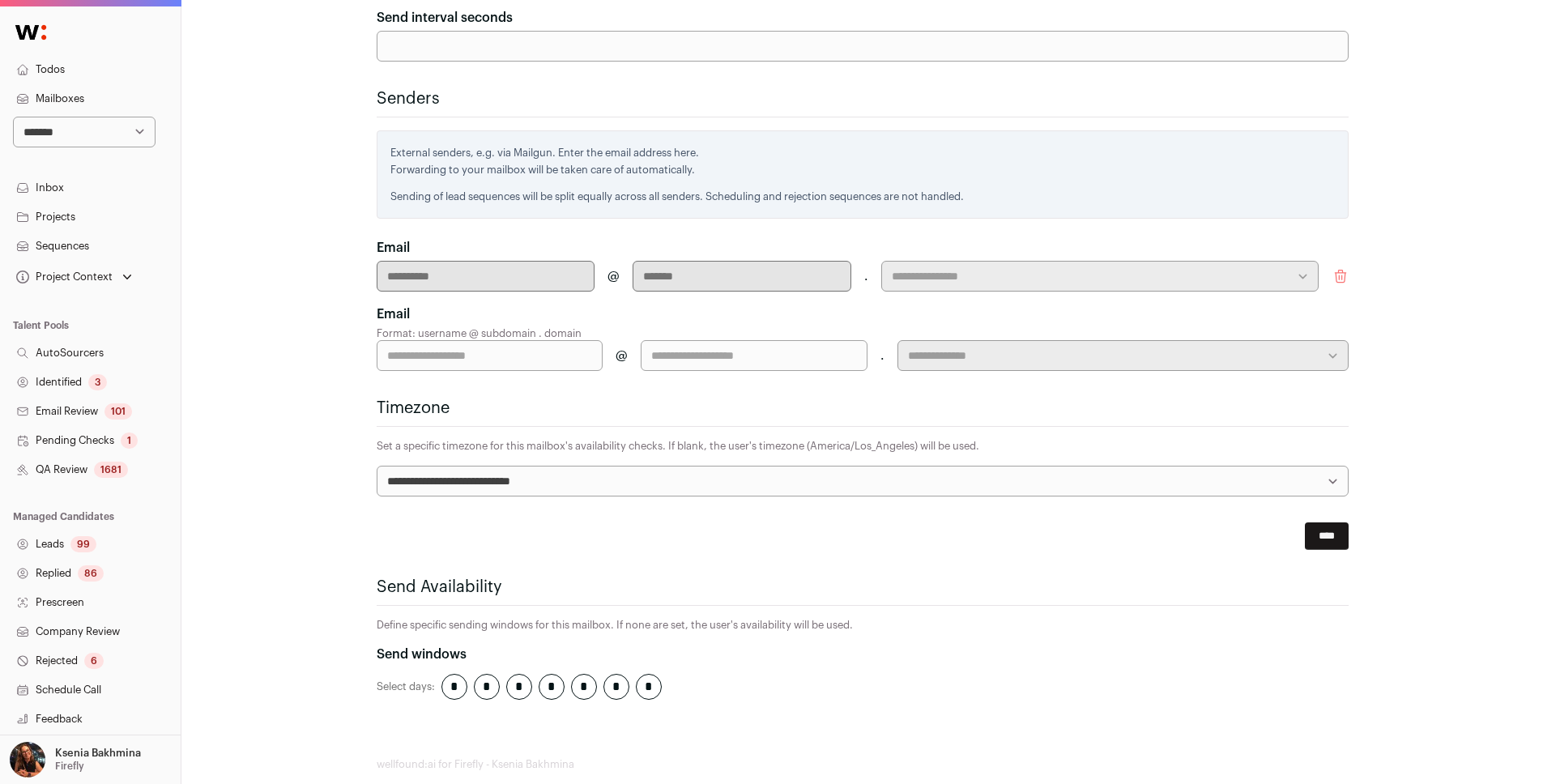
click at [1153, 270] on icon "submit" at bounding box center [1340, 277] width 11 height 12
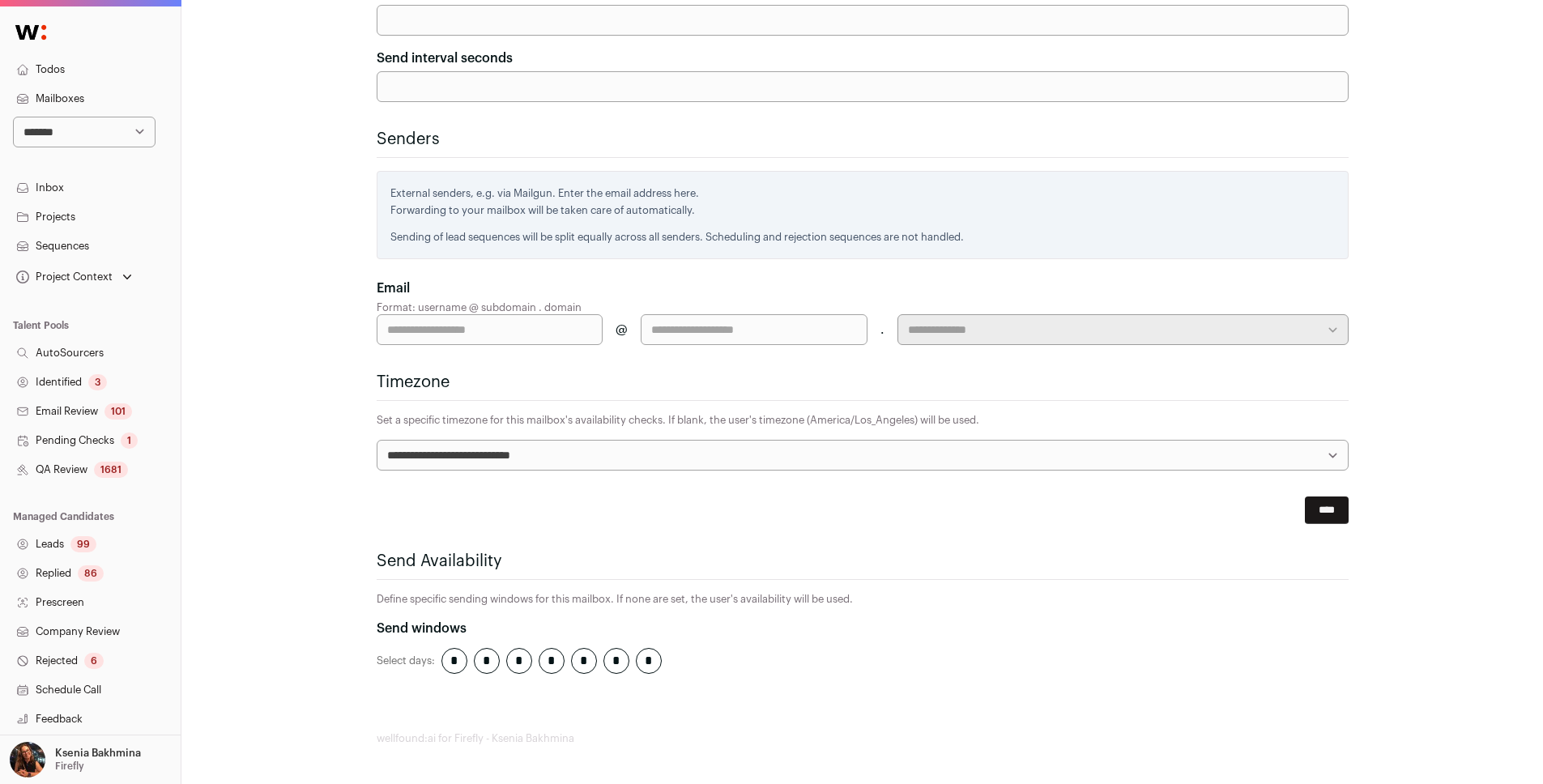
scroll to position [488, 0]
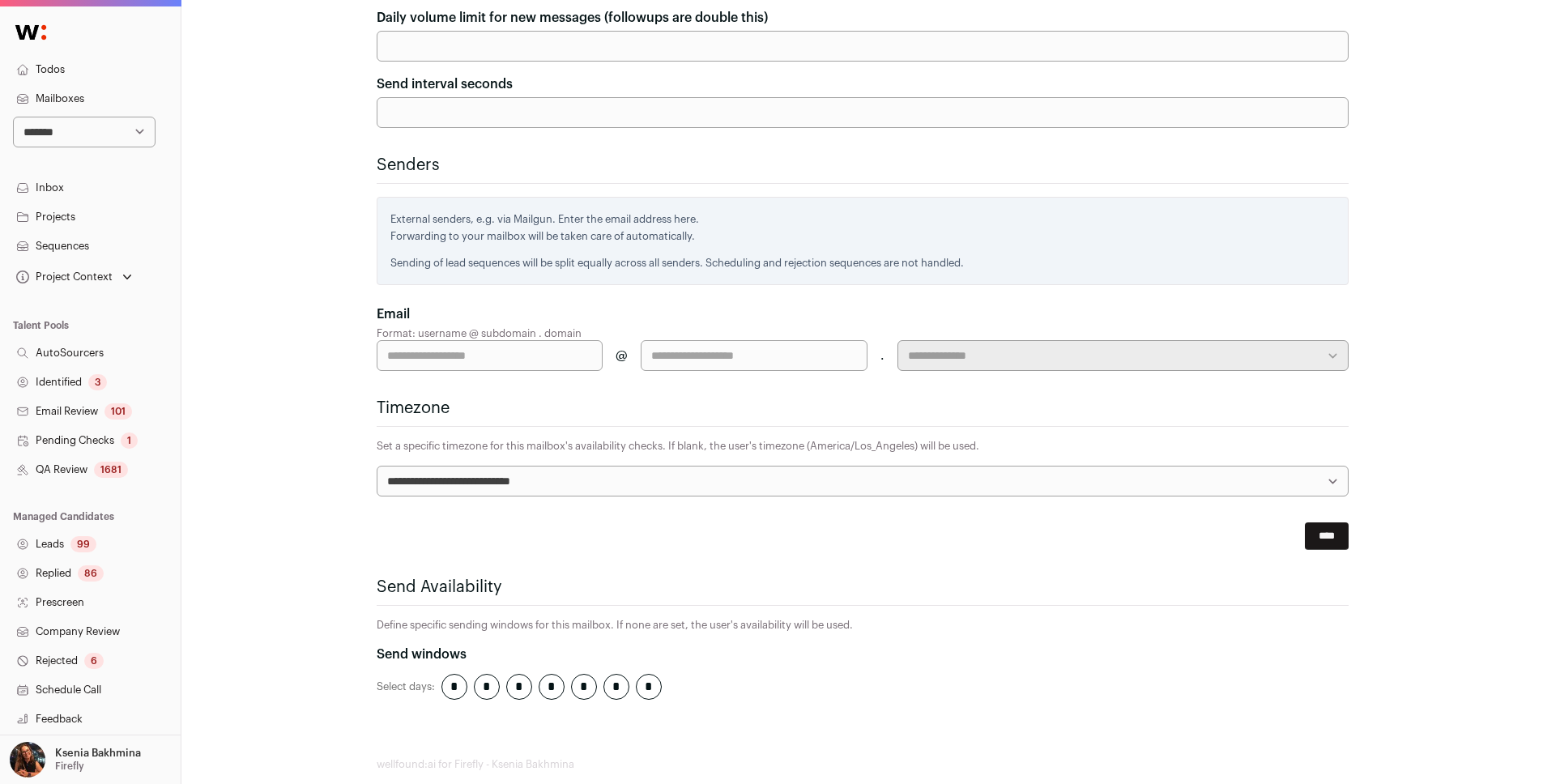
click at [1153, 522] on input "****" at bounding box center [1325, 536] width 43 height 27
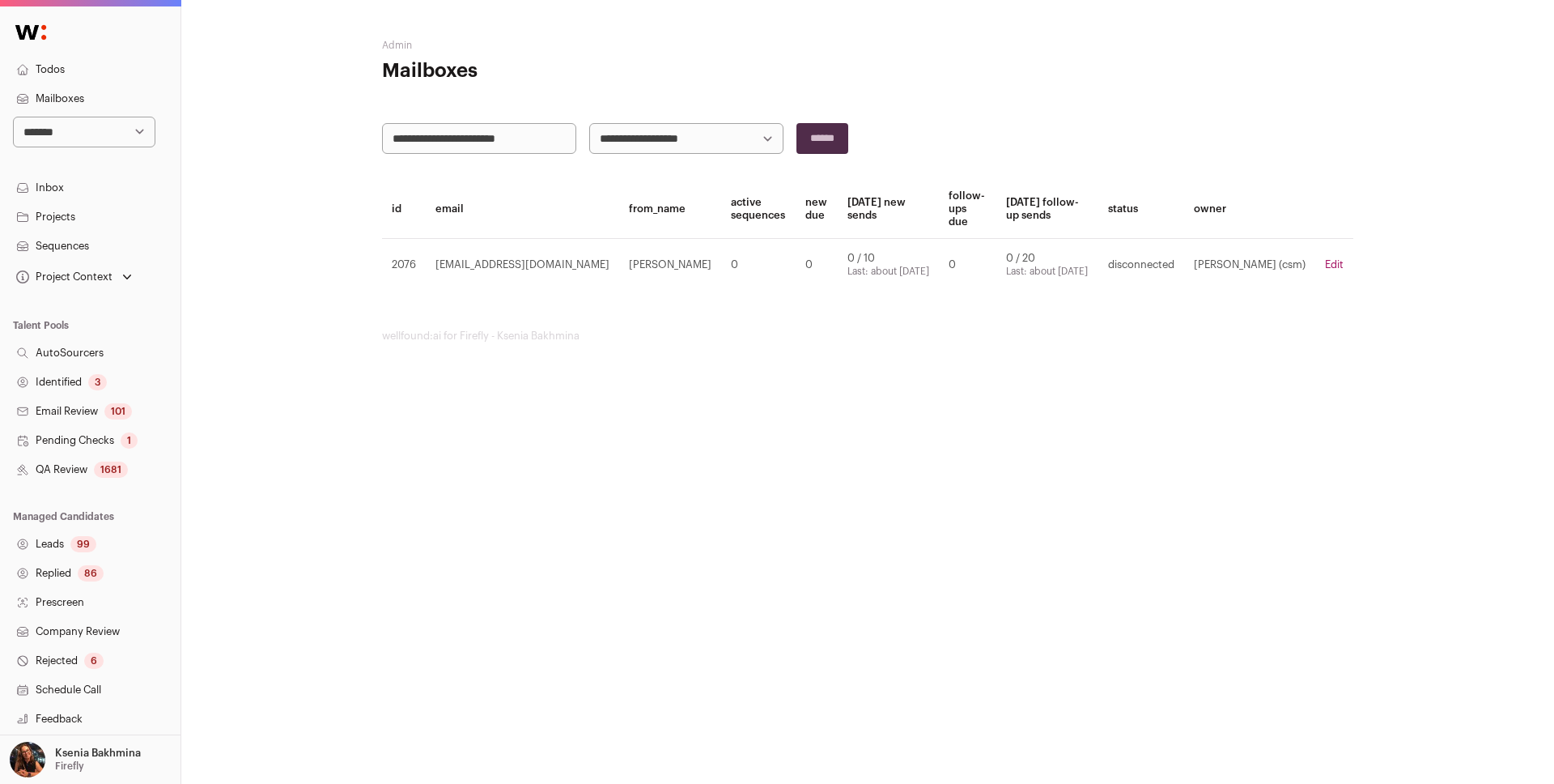
drag, startPoint x: 542, startPoint y: 140, endPoint x: 318, endPoint y: 130, distance: 224.2
click at [318, 130] on div "**********" at bounding box center [867, 190] width 1373 height 381
type input "*********"
click at [796, 123] on input "******" at bounding box center [822, 138] width 52 height 31
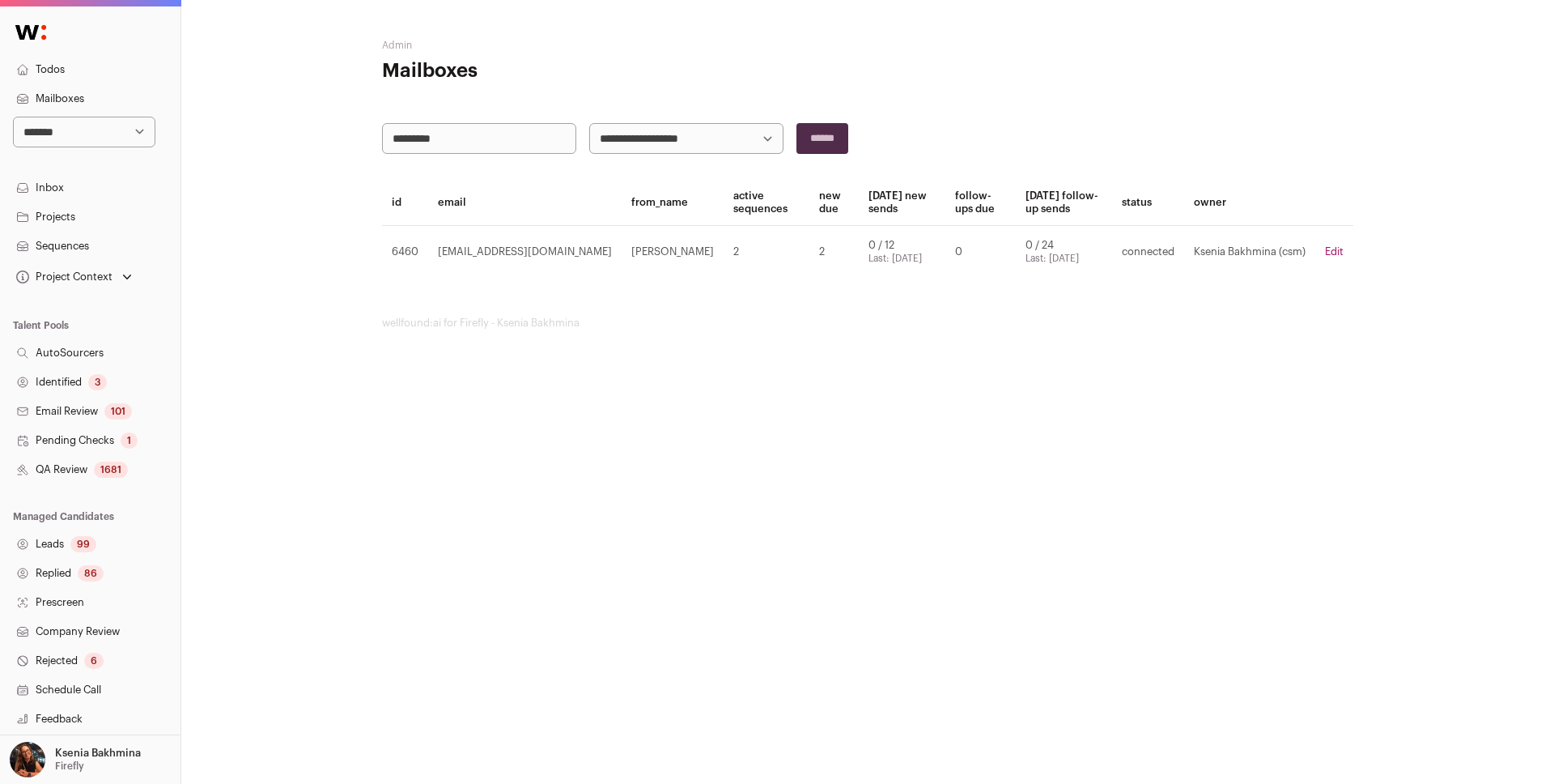
click at [1153, 249] on link "Edit" at bounding box center [1334, 251] width 19 height 11
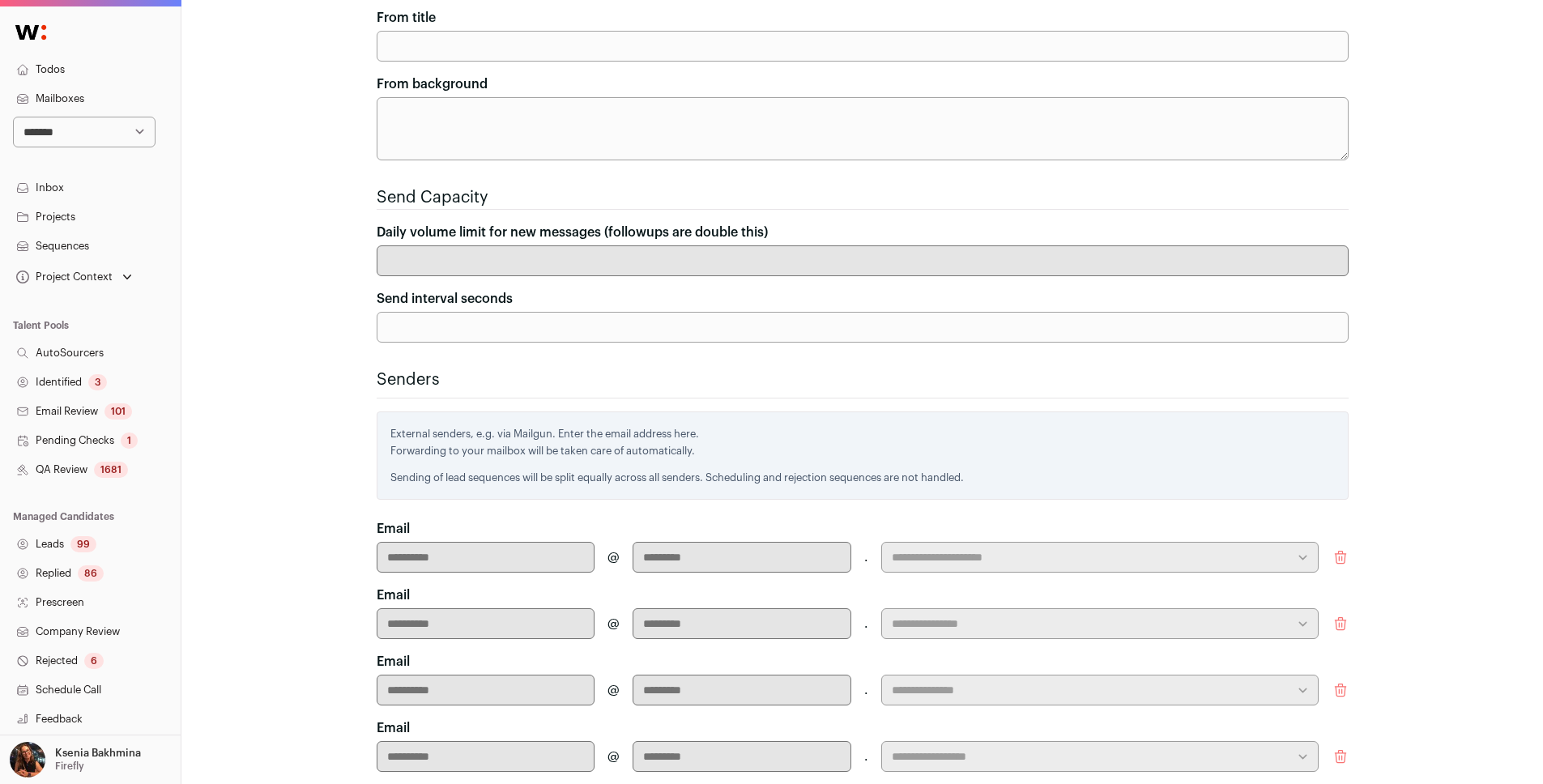
scroll to position [535, 0]
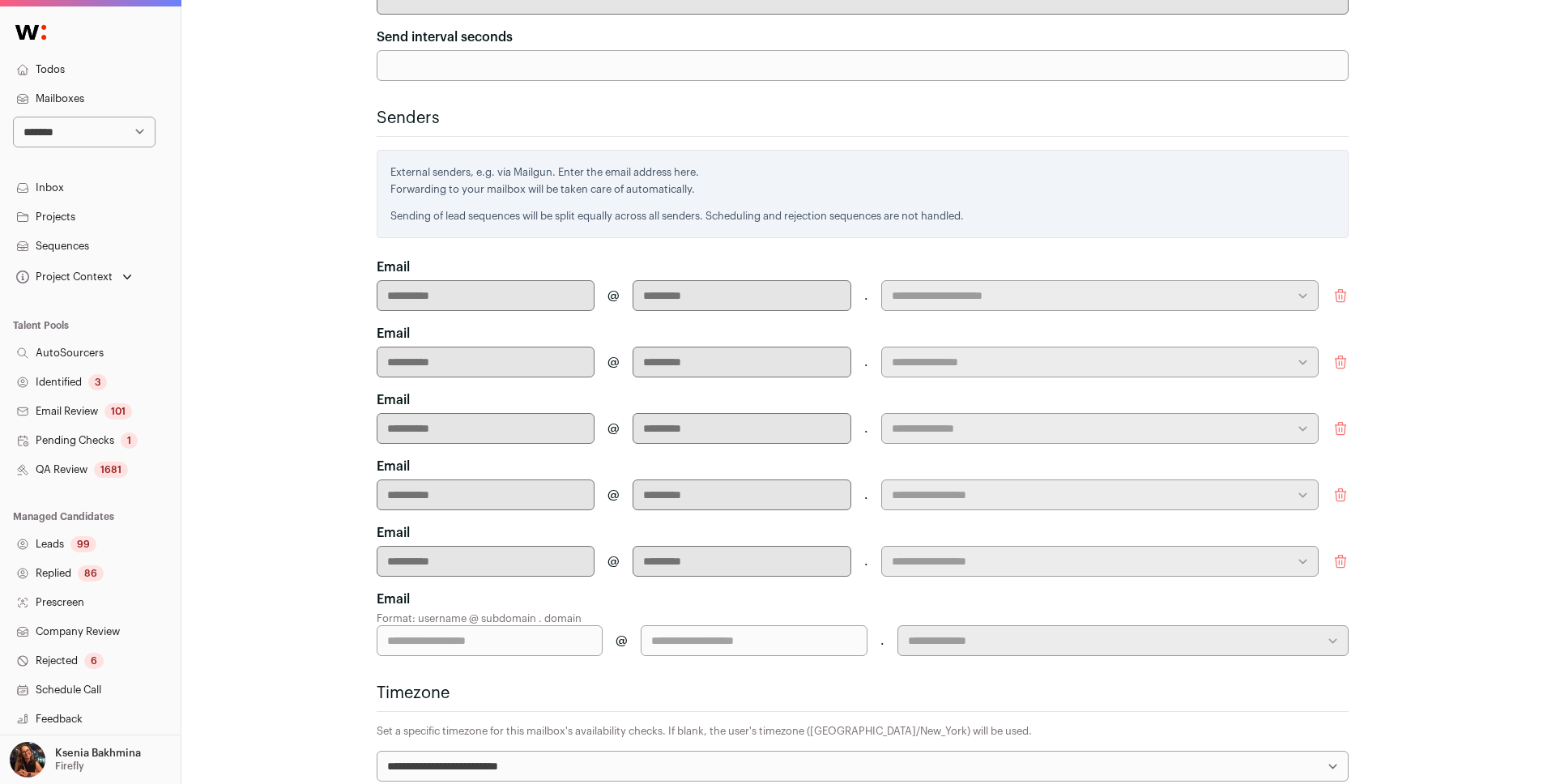
click at [1153, 287] on icon "submit" at bounding box center [1341, 295] width 16 height 16
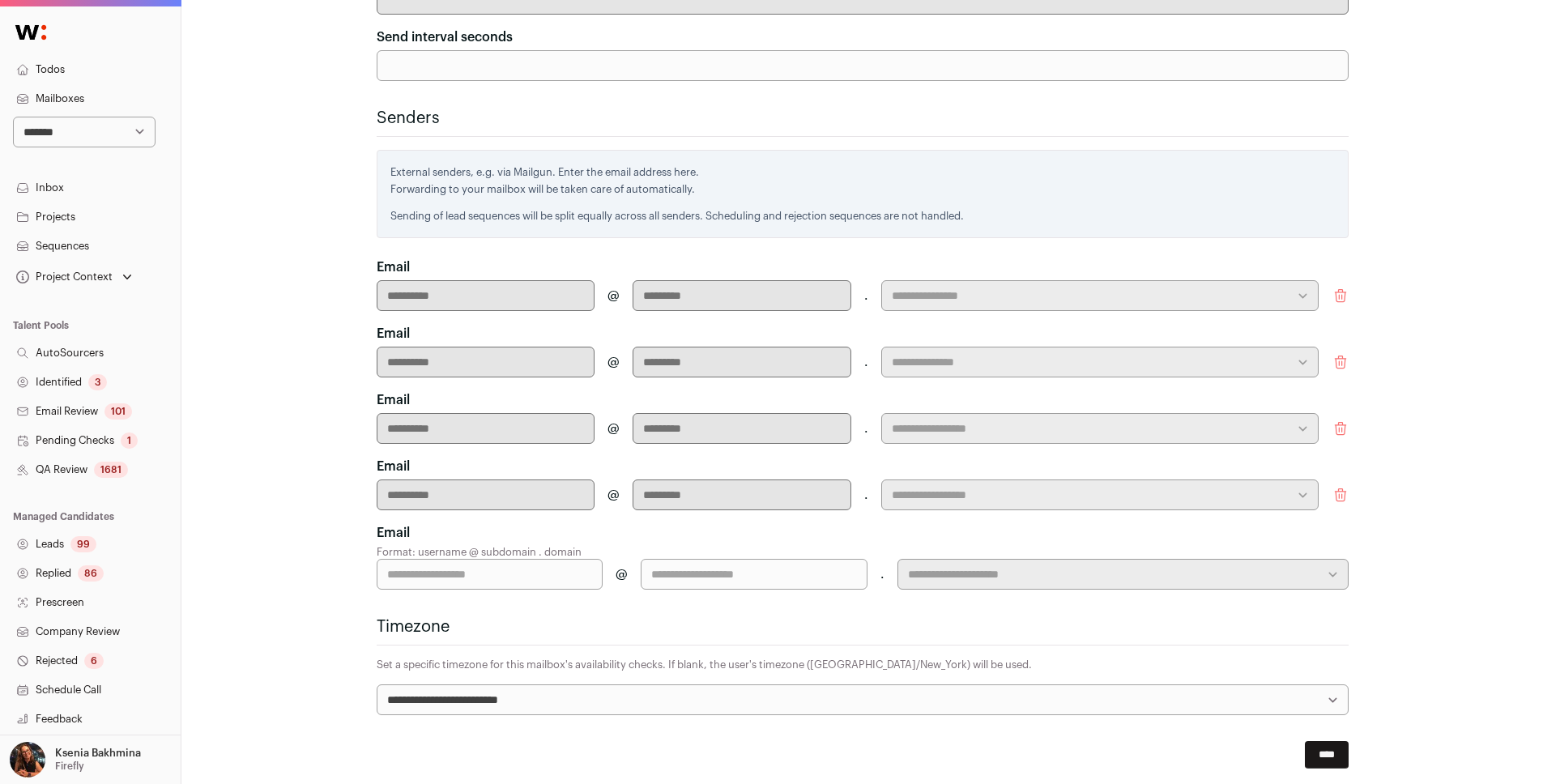
click at [1153, 287] on icon "submit" at bounding box center [1341, 295] width 16 height 16
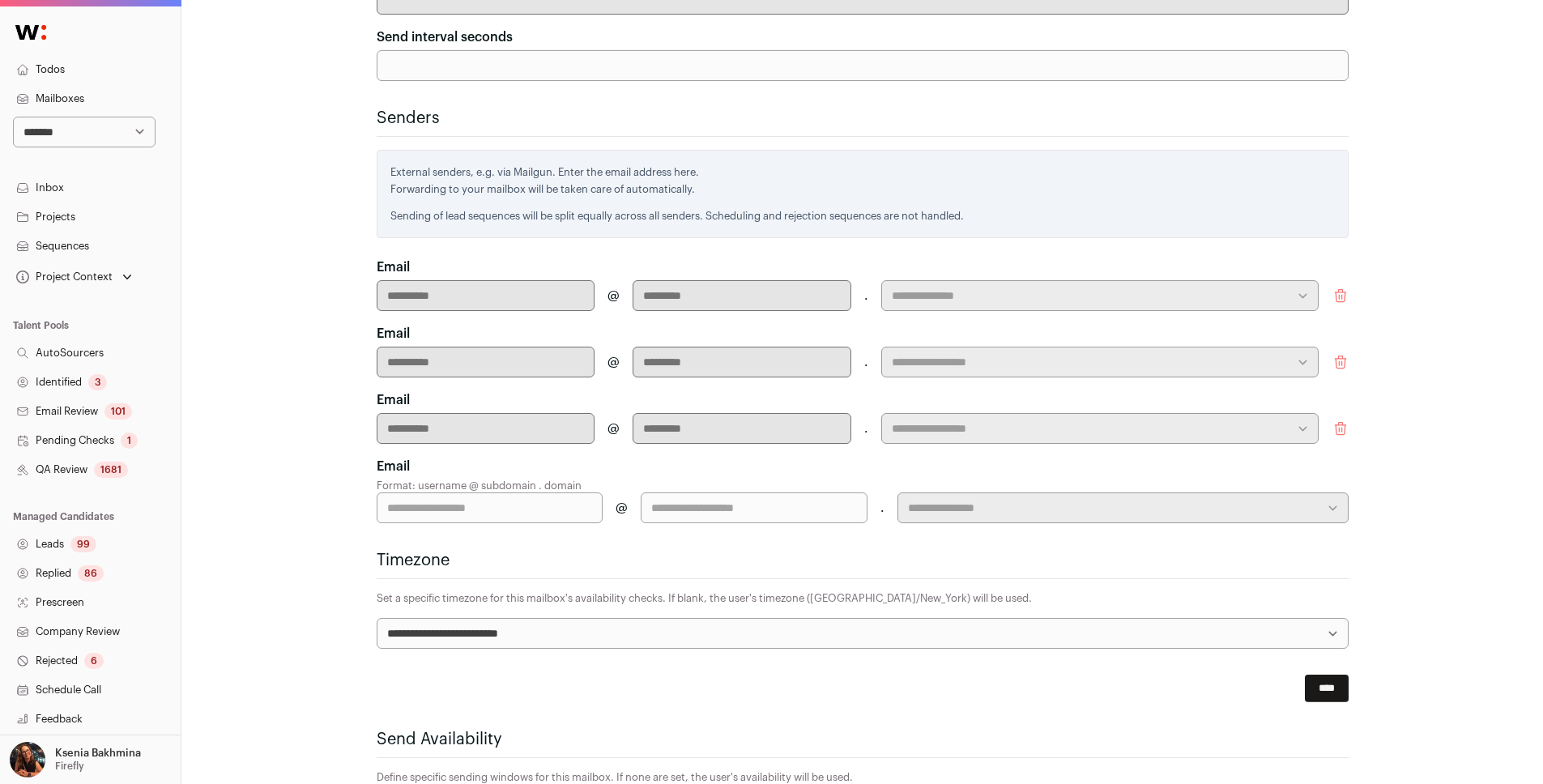
click at [1153, 287] on icon "submit" at bounding box center [1341, 295] width 16 height 16
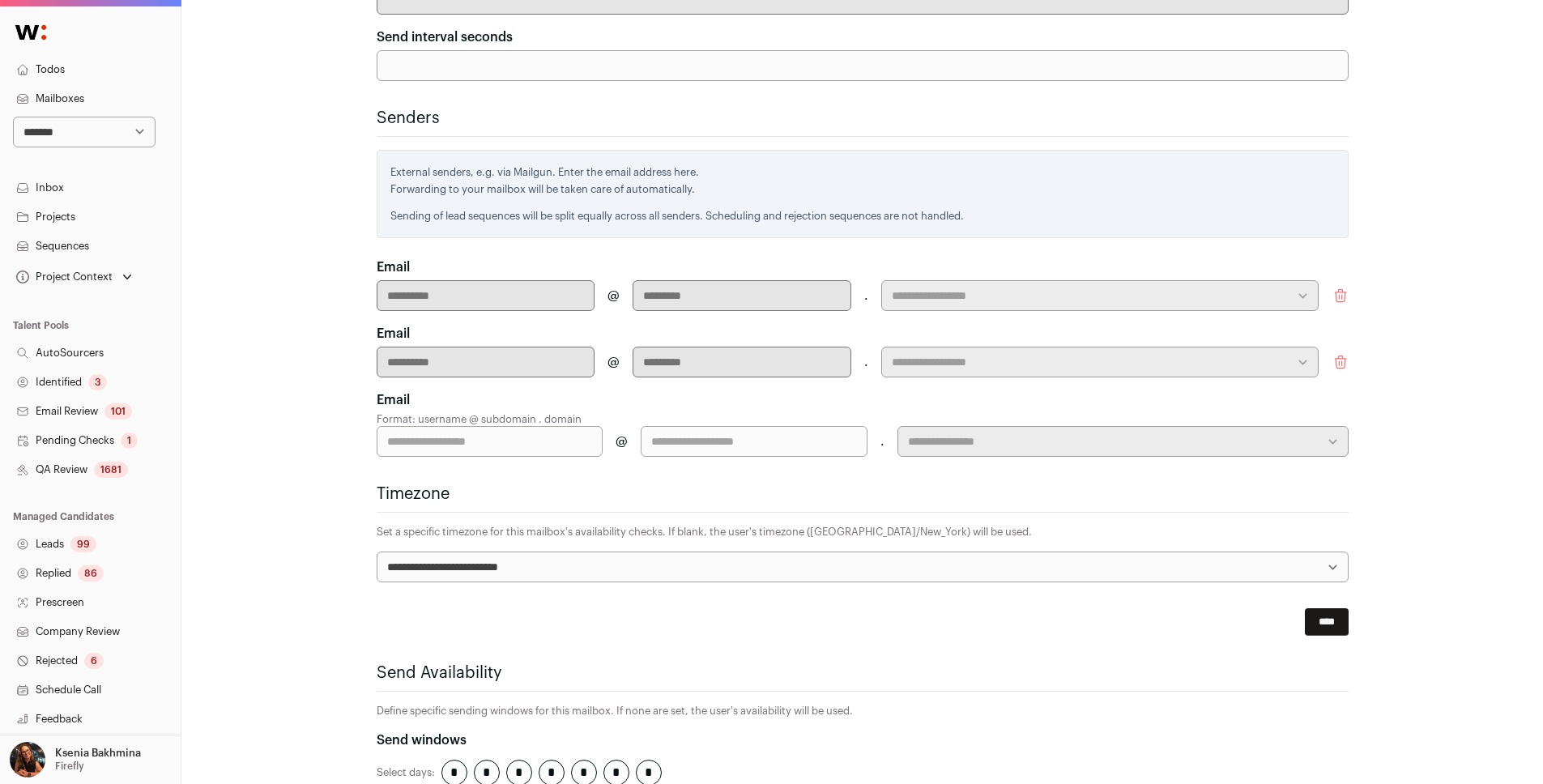
click at [1153, 287] on icon "submit" at bounding box center [1341, 295] width 16 height 16
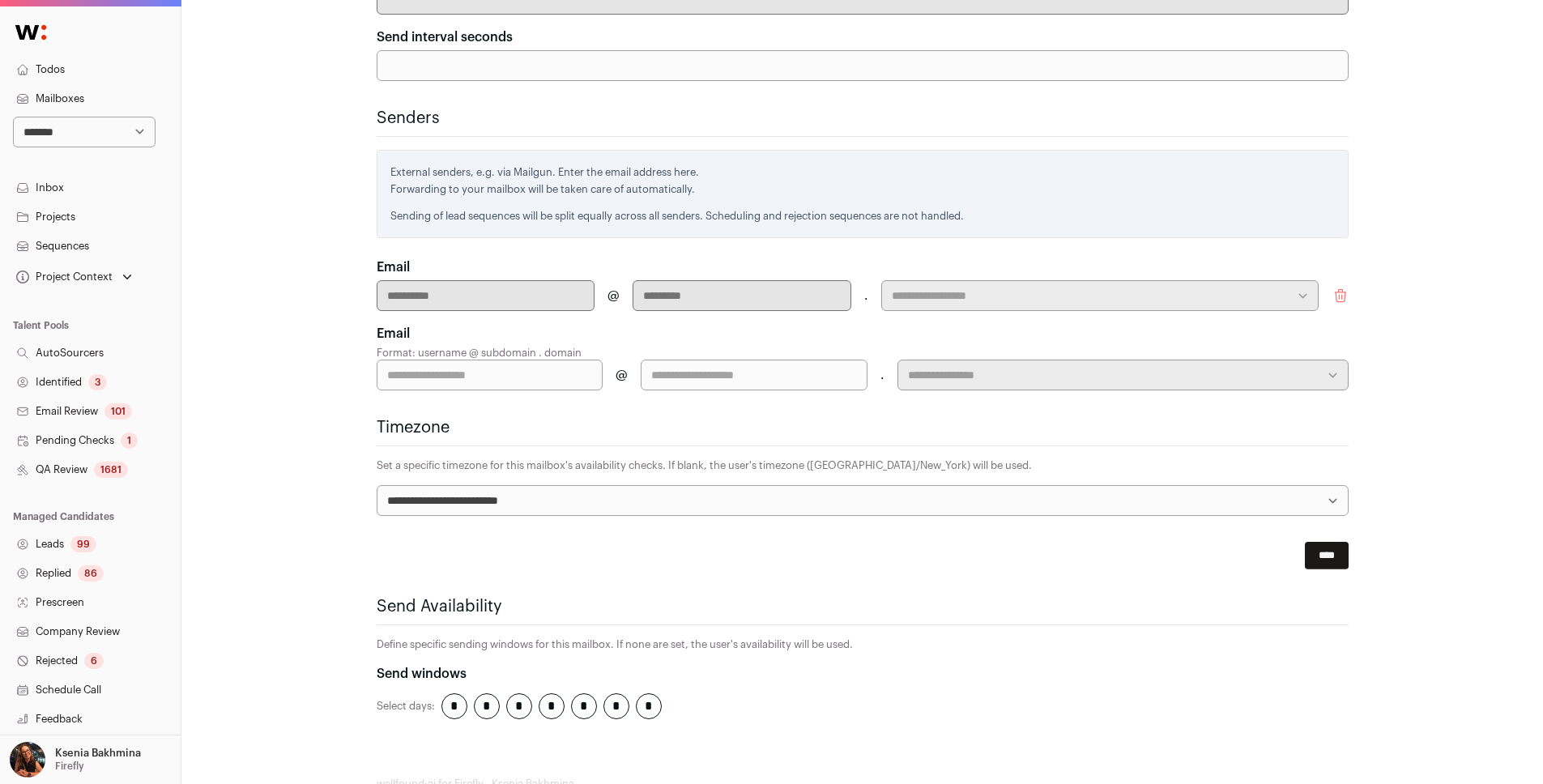
click at [1153, 287] on icon "submit" at bounding box center [1341, 295] width 16 height 16
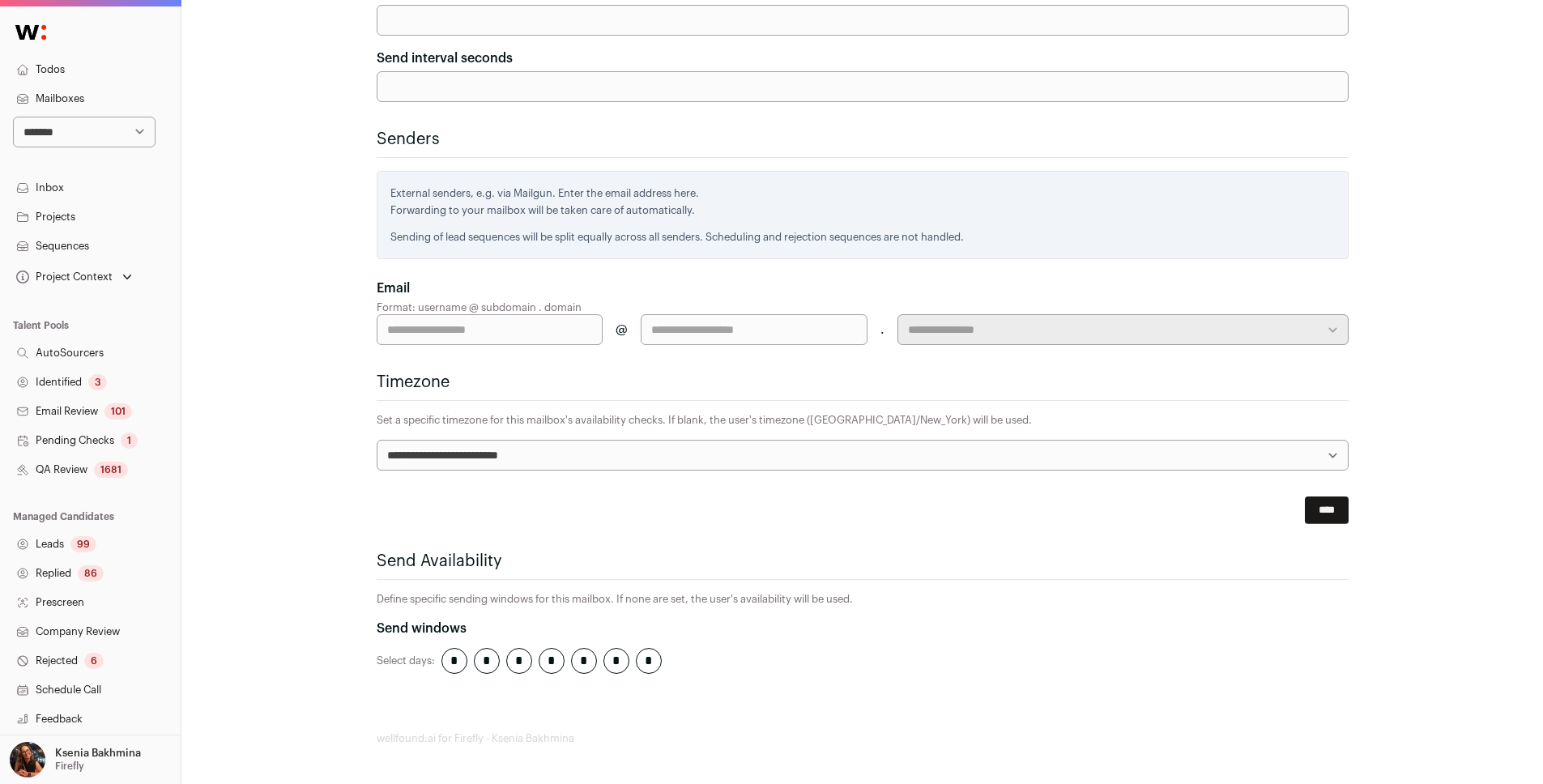
scroll to position [488, 0]
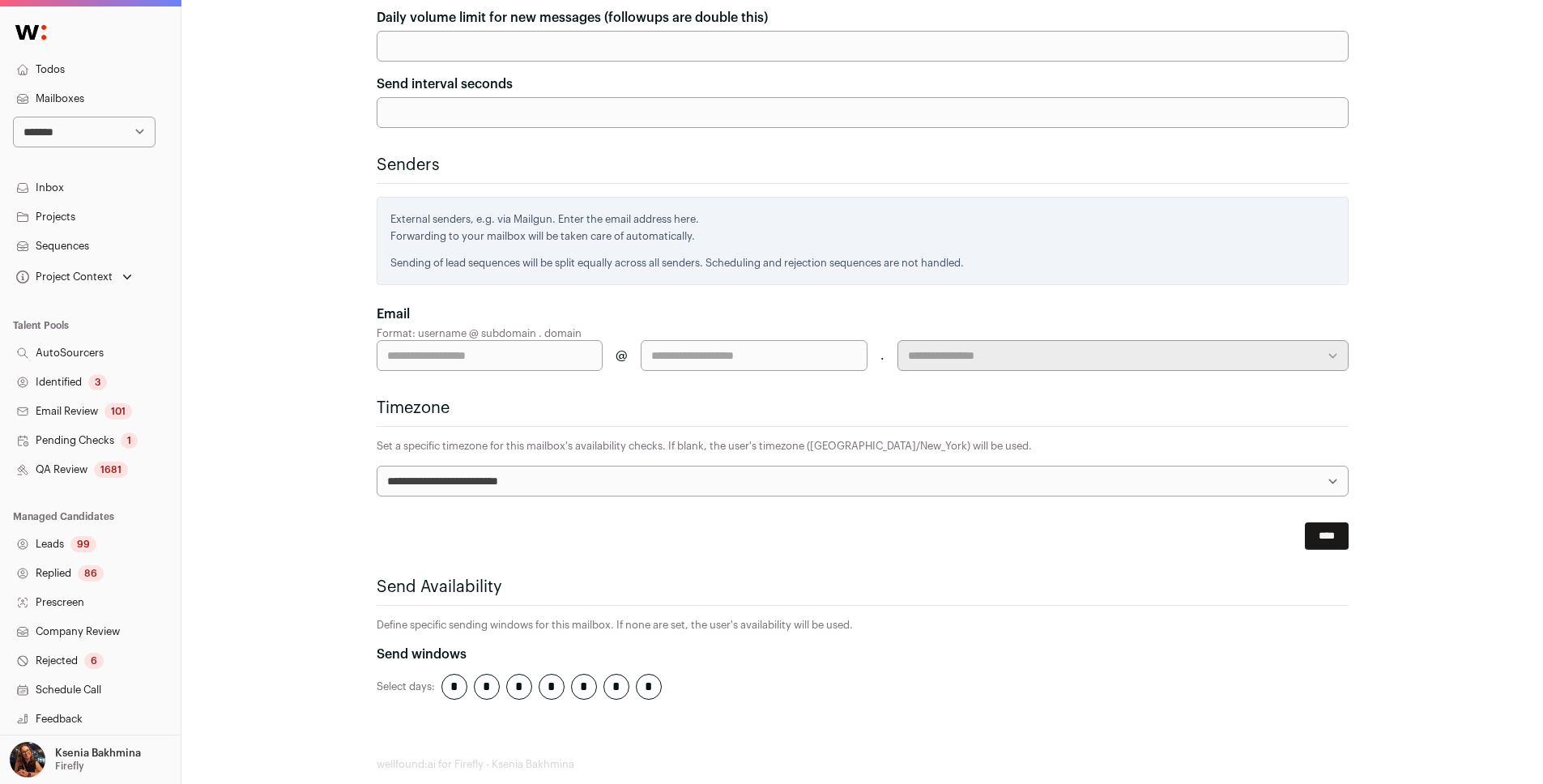
click at [1153, 522] on input "****" at bounding box center [1325, 536] width 43 height 27
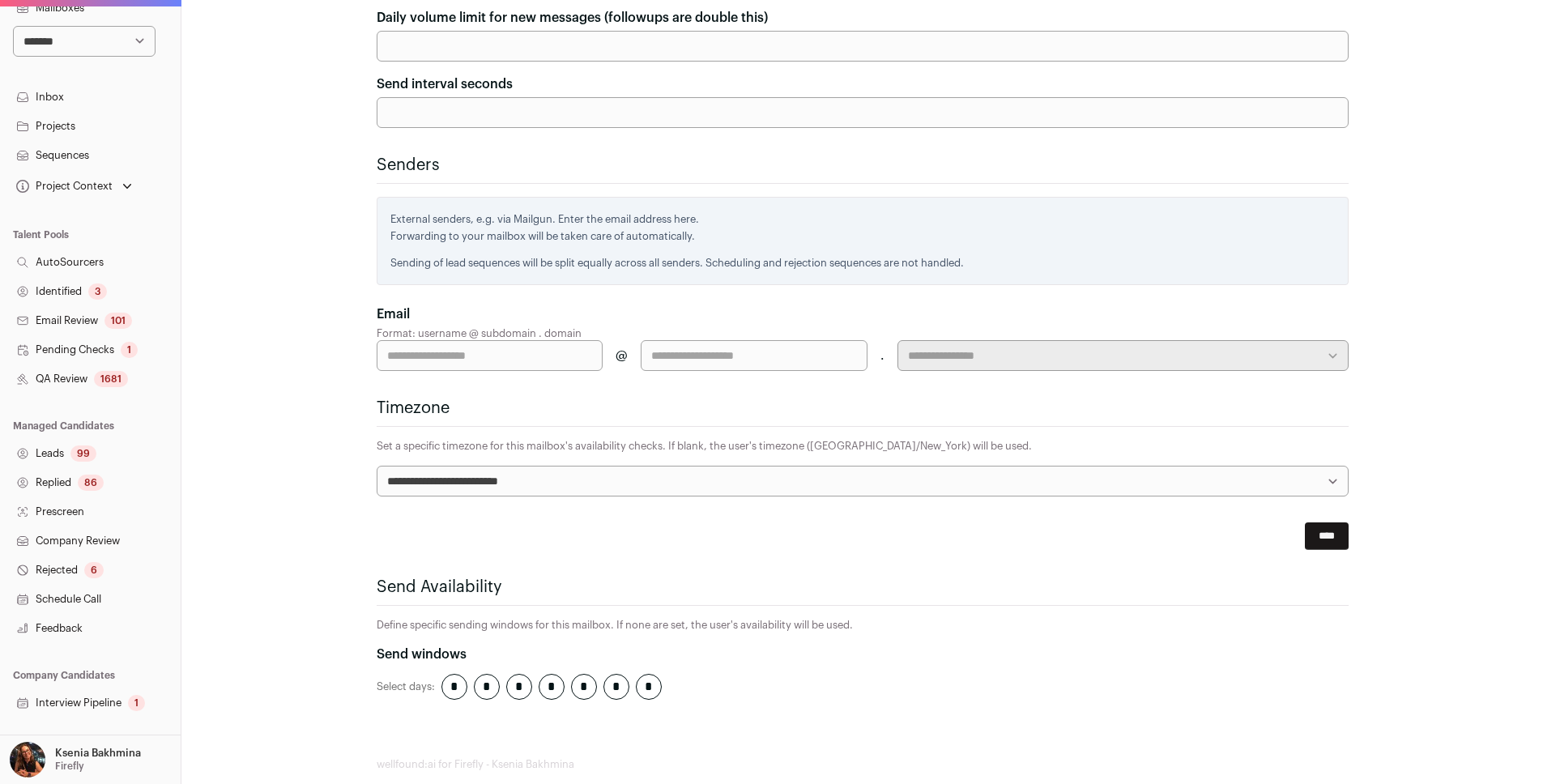
scroll to position [148, 0]
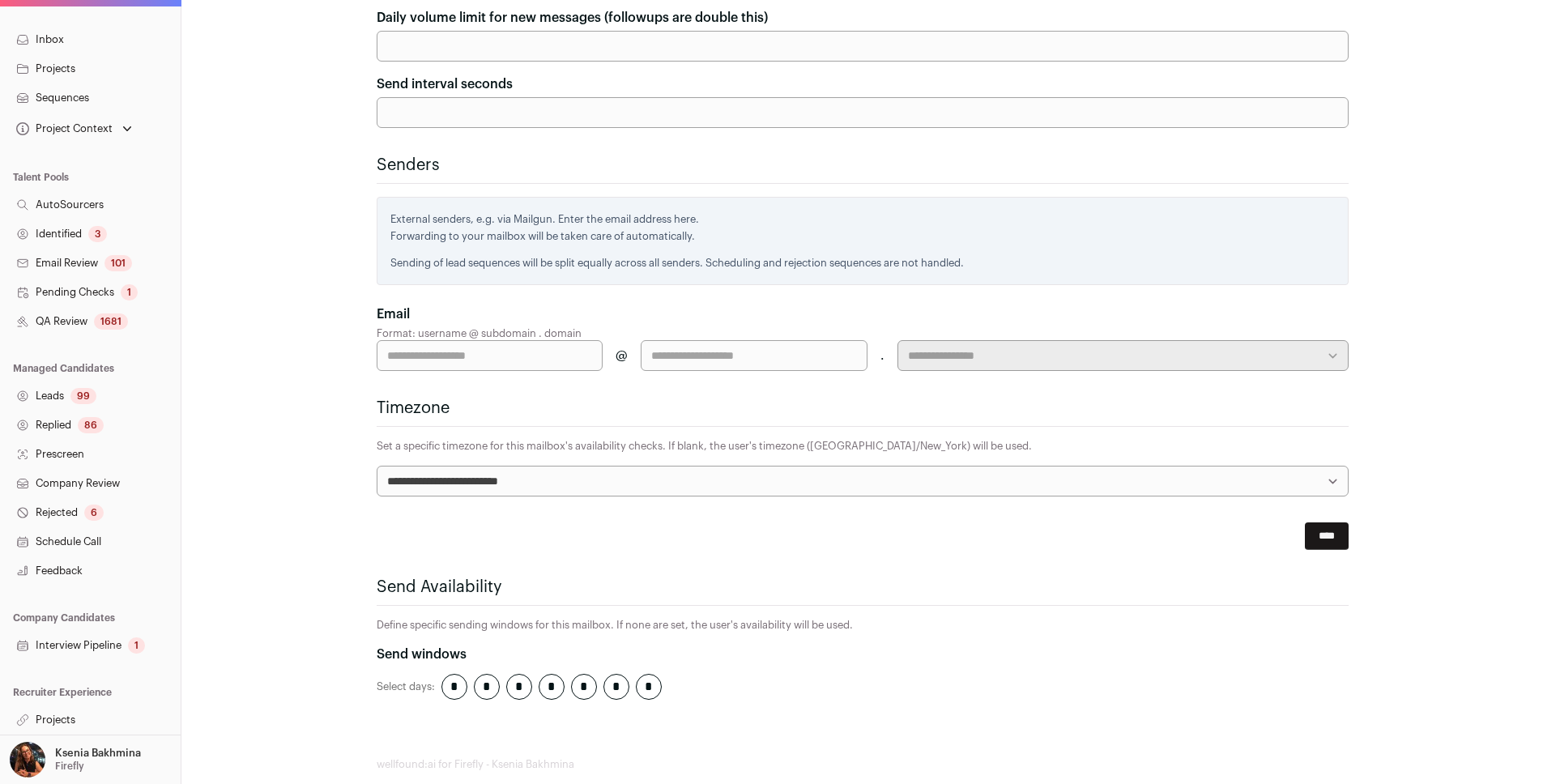
click at [50, 562] on link "Projects" at bounding box center [90, 719] width 180 height 29
click at [54, 562] on link "Projects" at bounding box center [90, 719] width 180 height 29
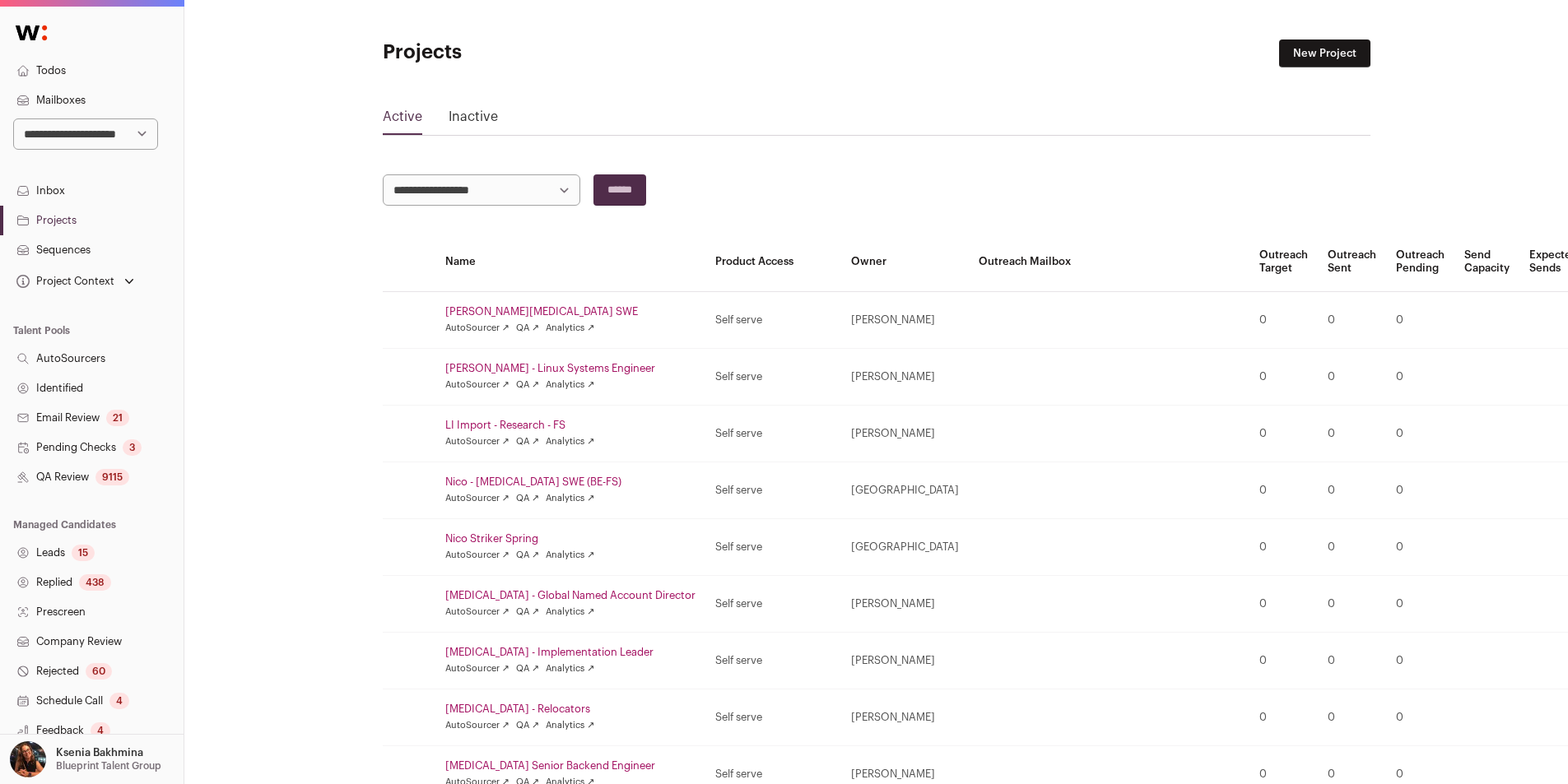
scroll to position [274, 0]
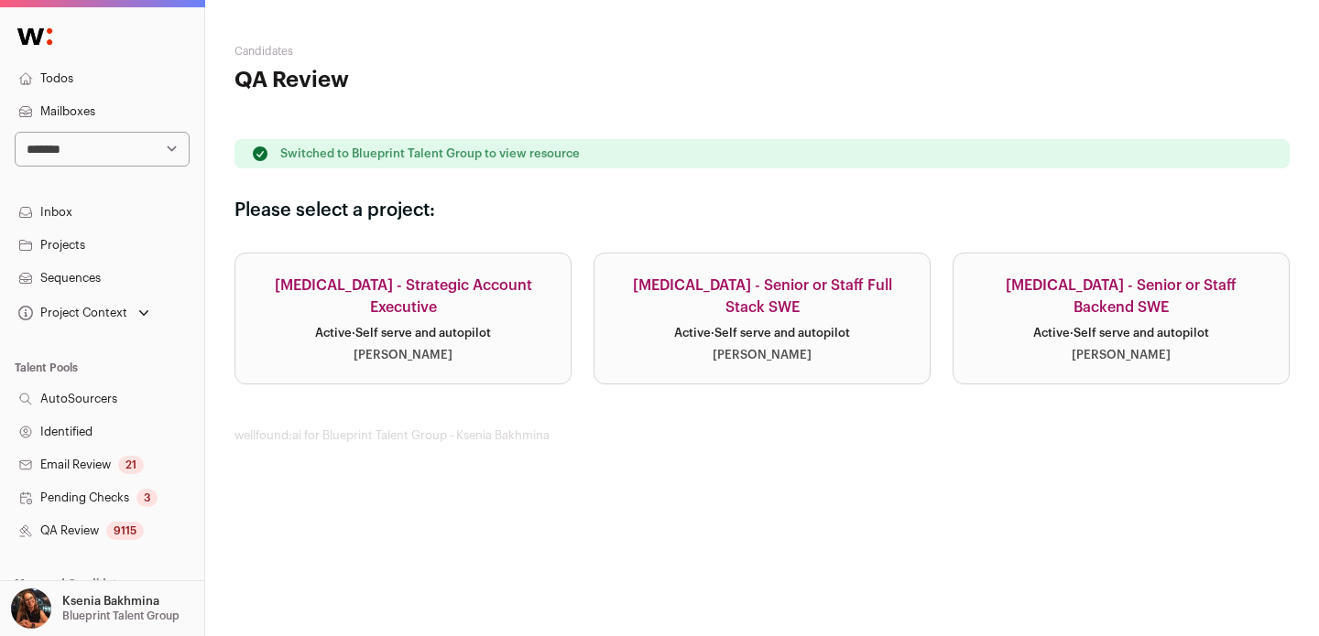
select select "****"
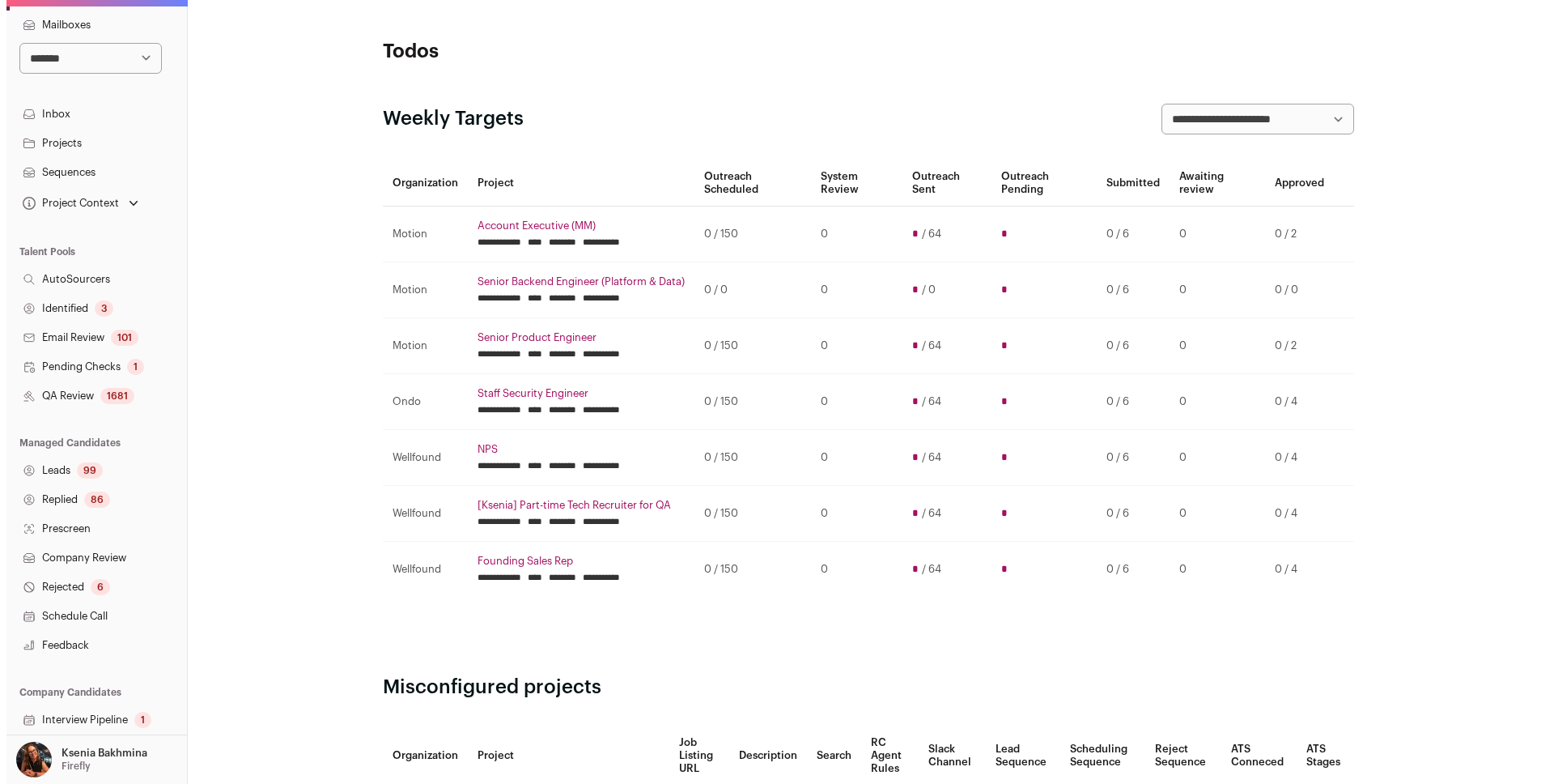
scroll to position [148, 0]
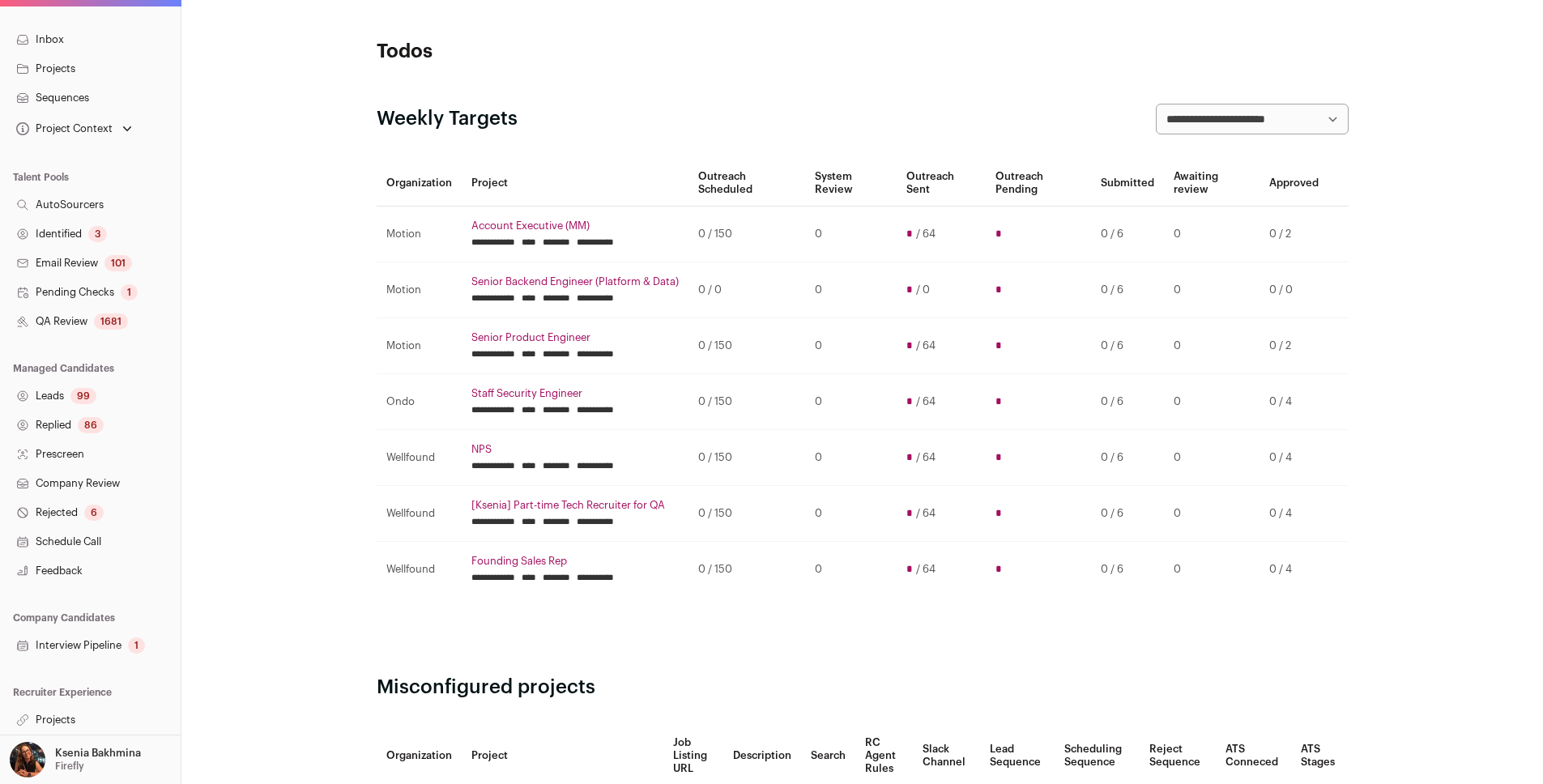
click at [57, 727] on link "Projects" at bounding box center [90, 719] width 180 height 29
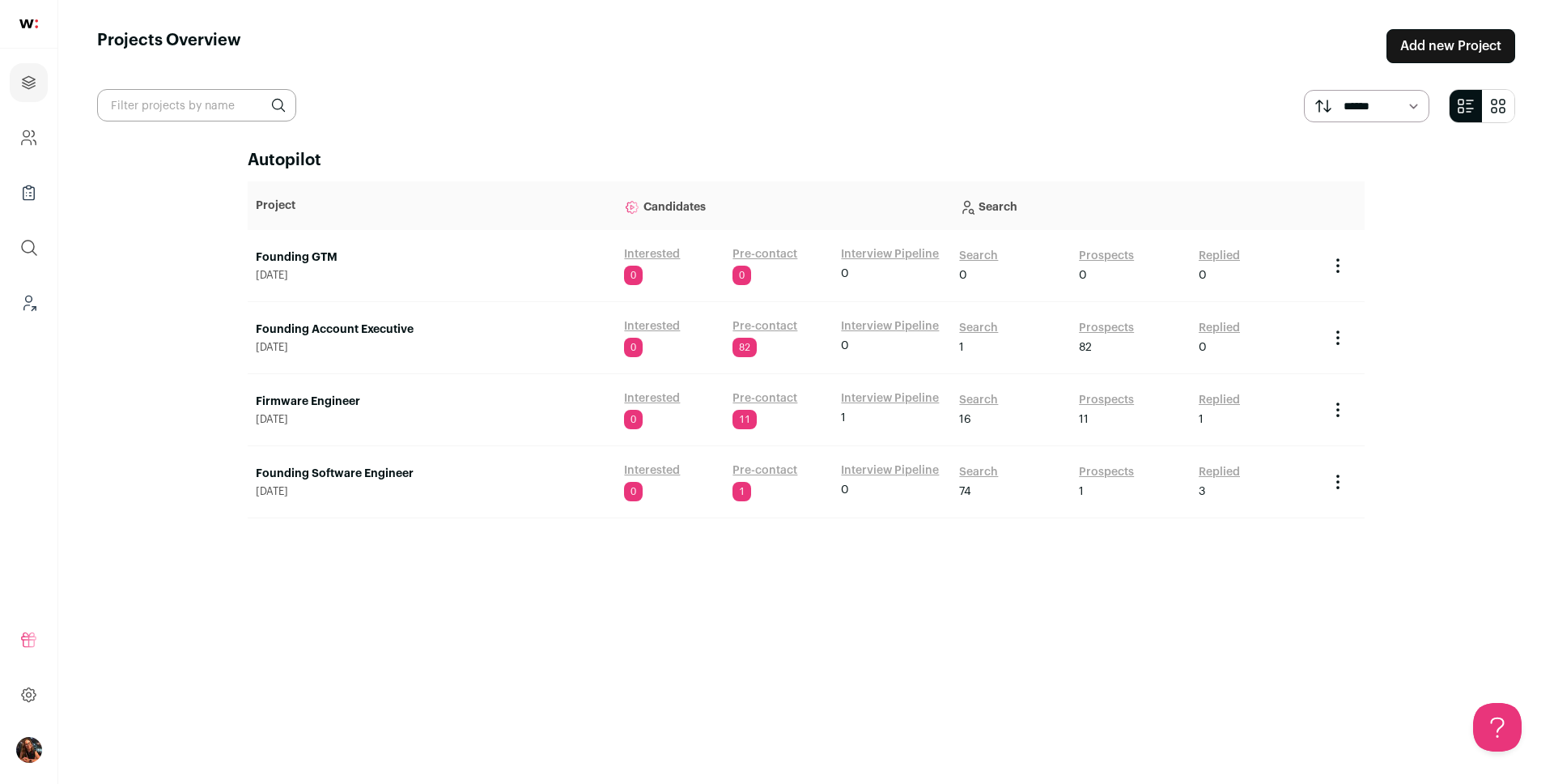
click at [967, 255] on link "Search" at bounding box center [979, 255] width 39 height 16
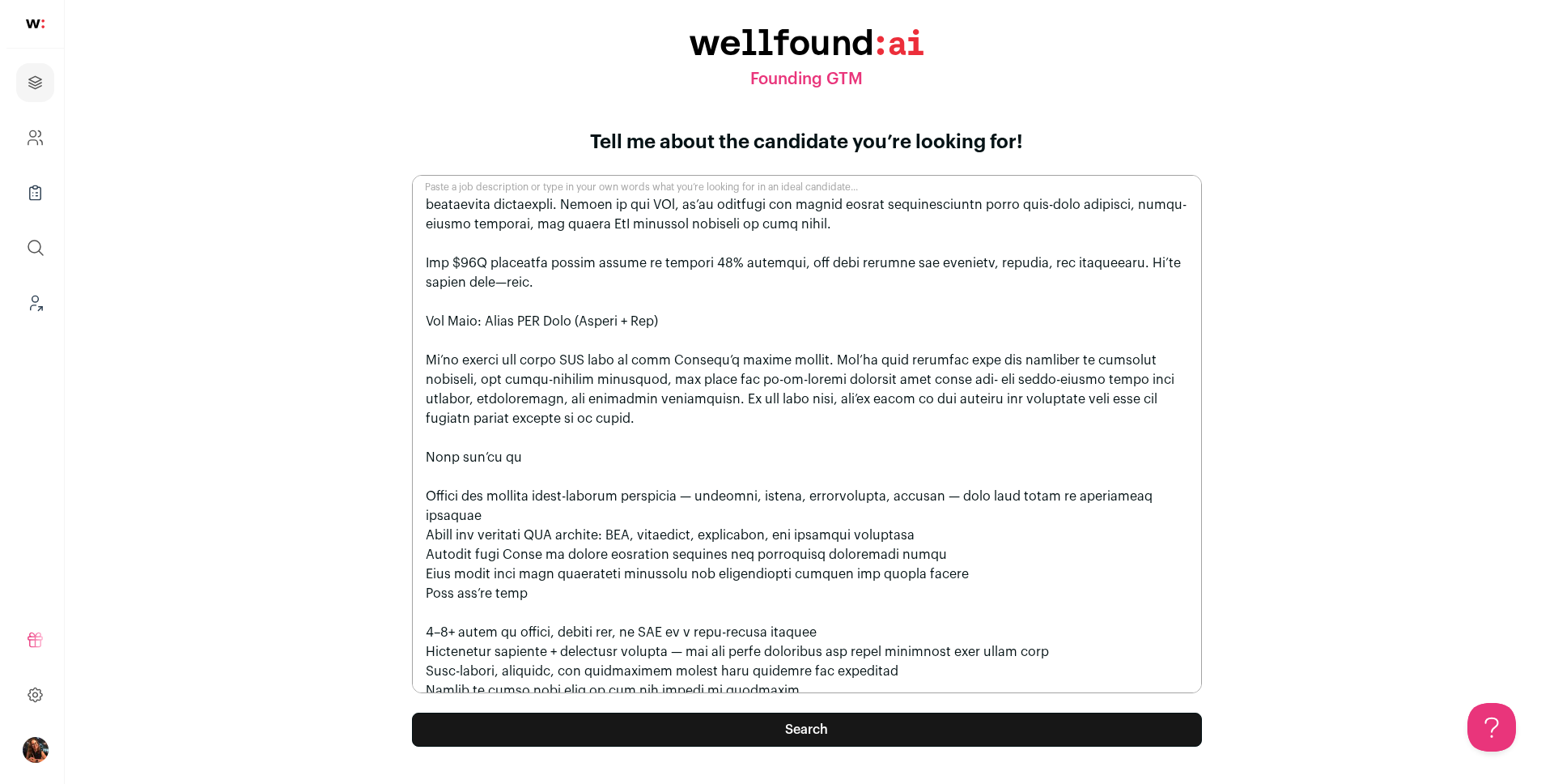
scroll to position [251, 0]
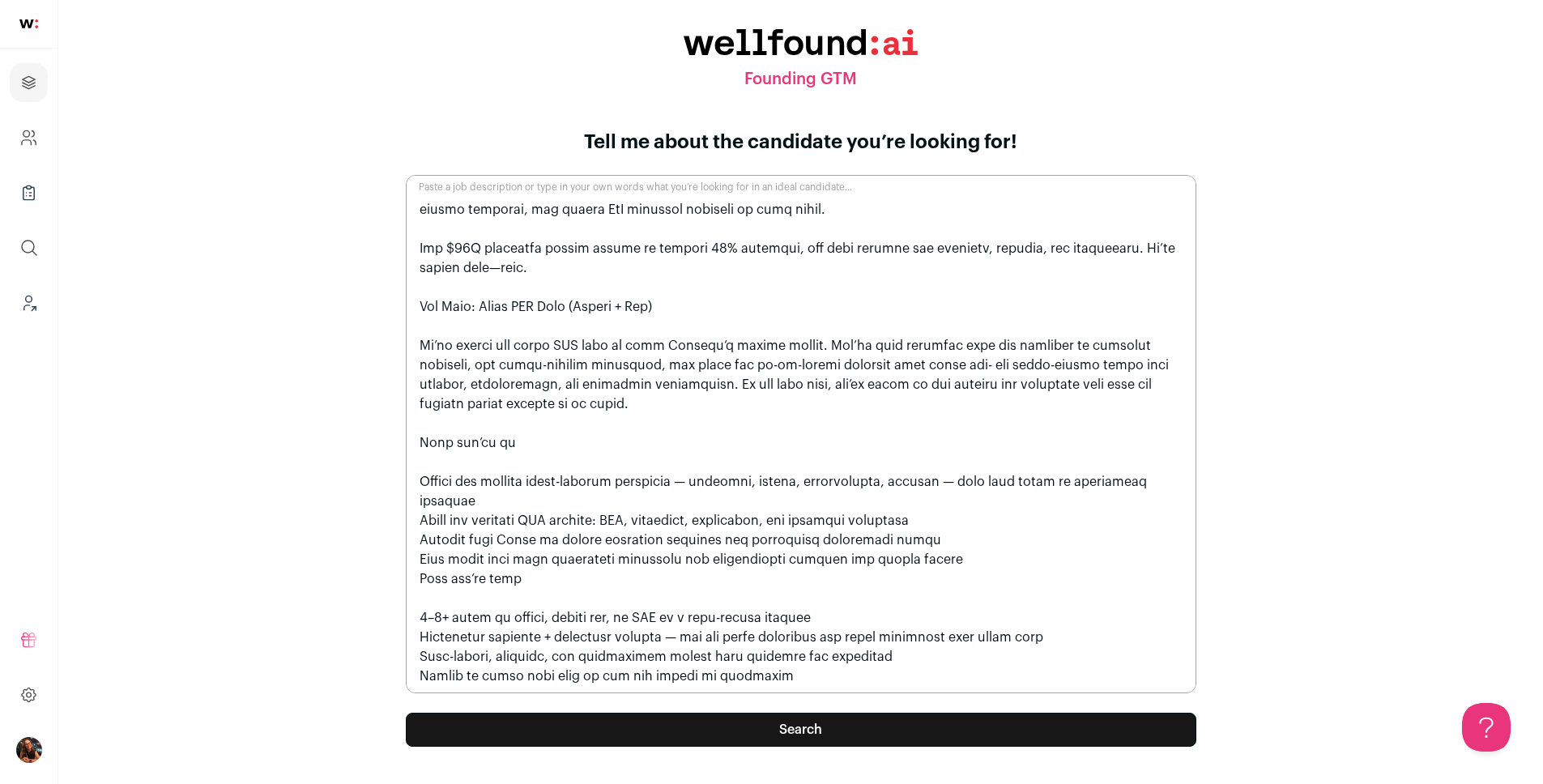
click at [770, 741] on button "Search" at bounding box center [801, 729] width 791 height 34
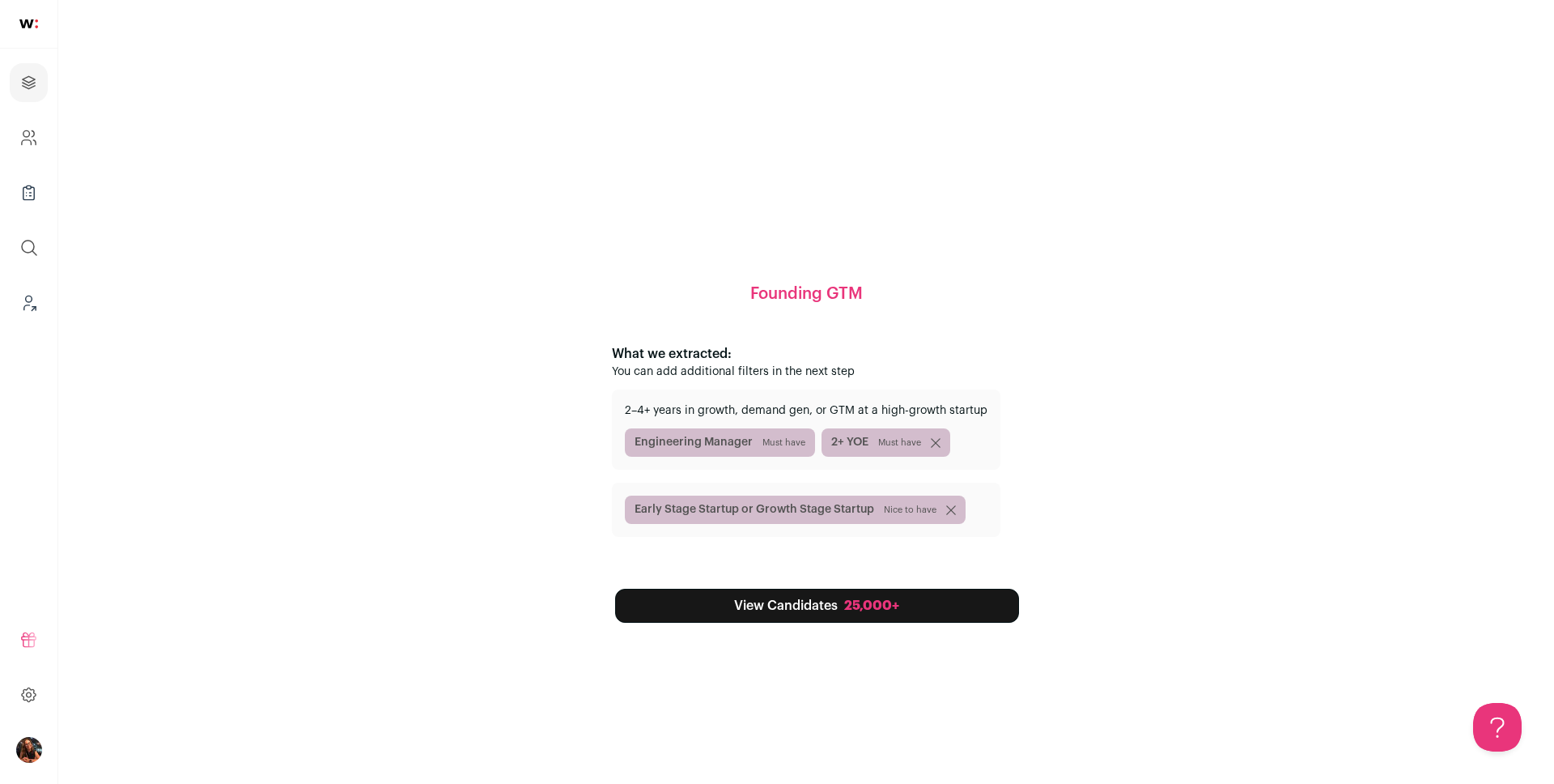
click at [813, 609] on link "View Candidates 25,000+" at bounding box center [817, 605] width 404 height 34
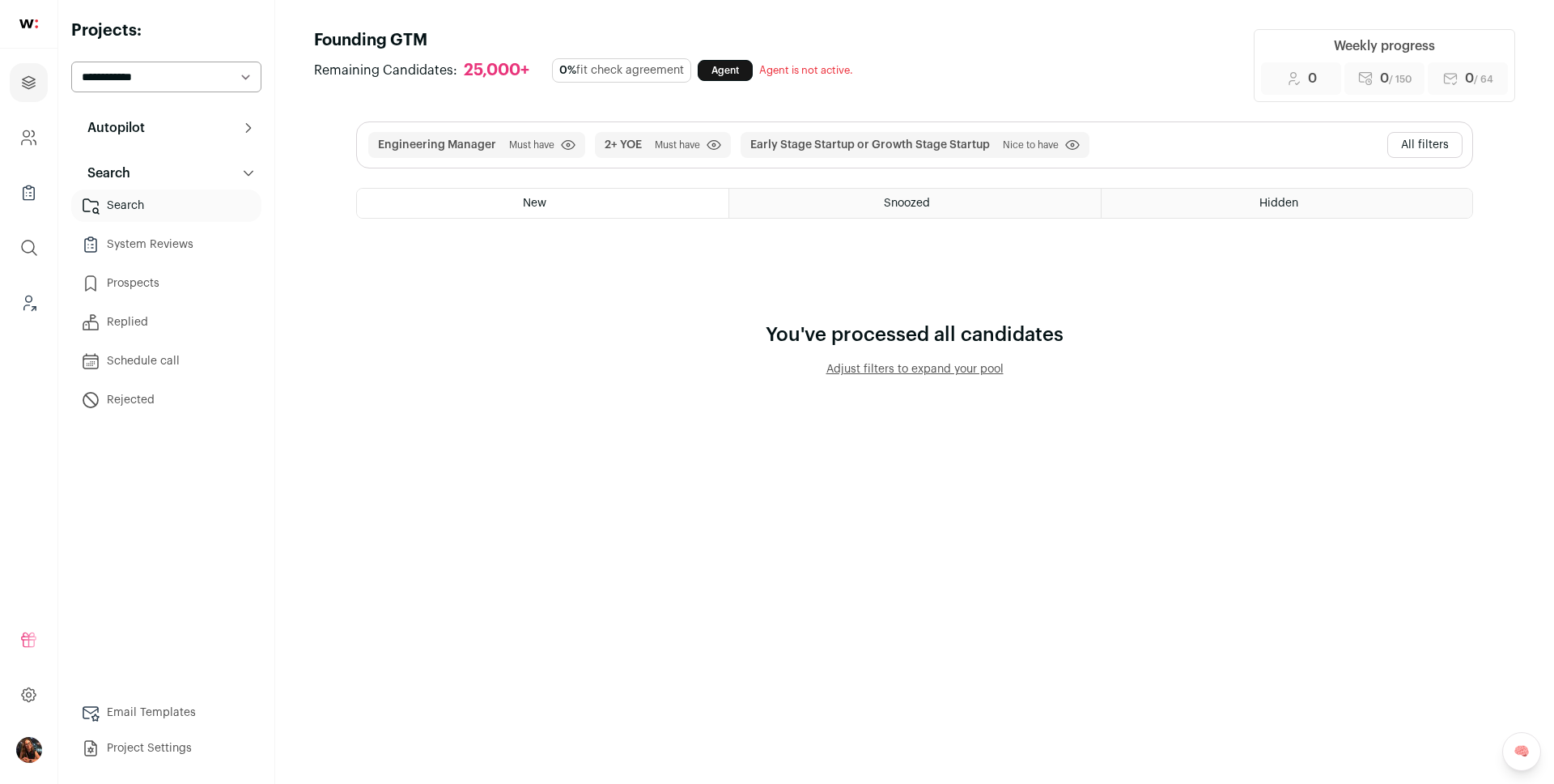
click at [1407, 149] on button "All filters" at bounding box center [1425, 144] width 75 height 26
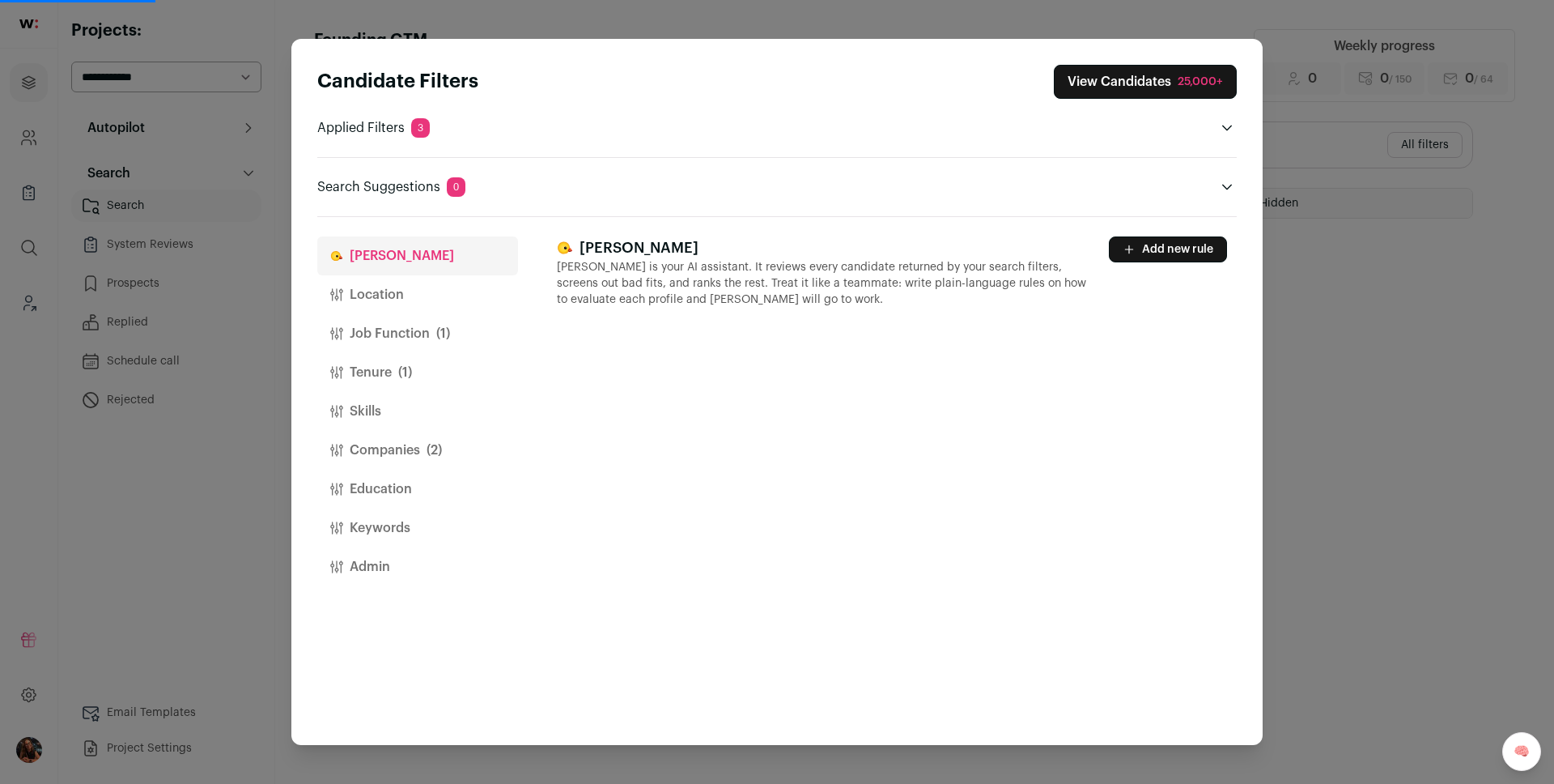
click at [398, 301] on button "Location" at bounding box center [417, 294] width 201 height 39
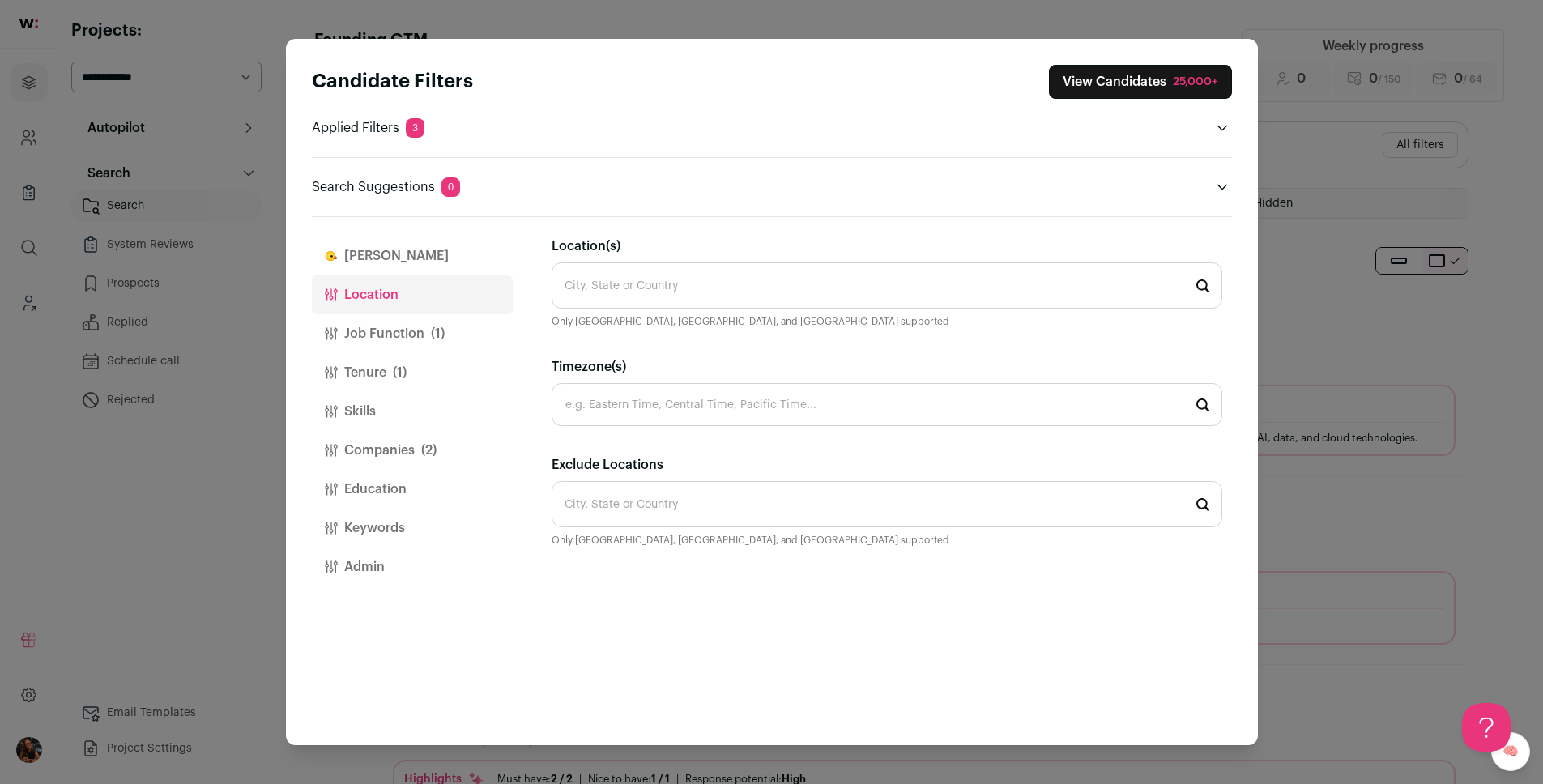
click at [409, 332] on button "Job Function (1)" at bounding box center [412, 333] width 201 height 39
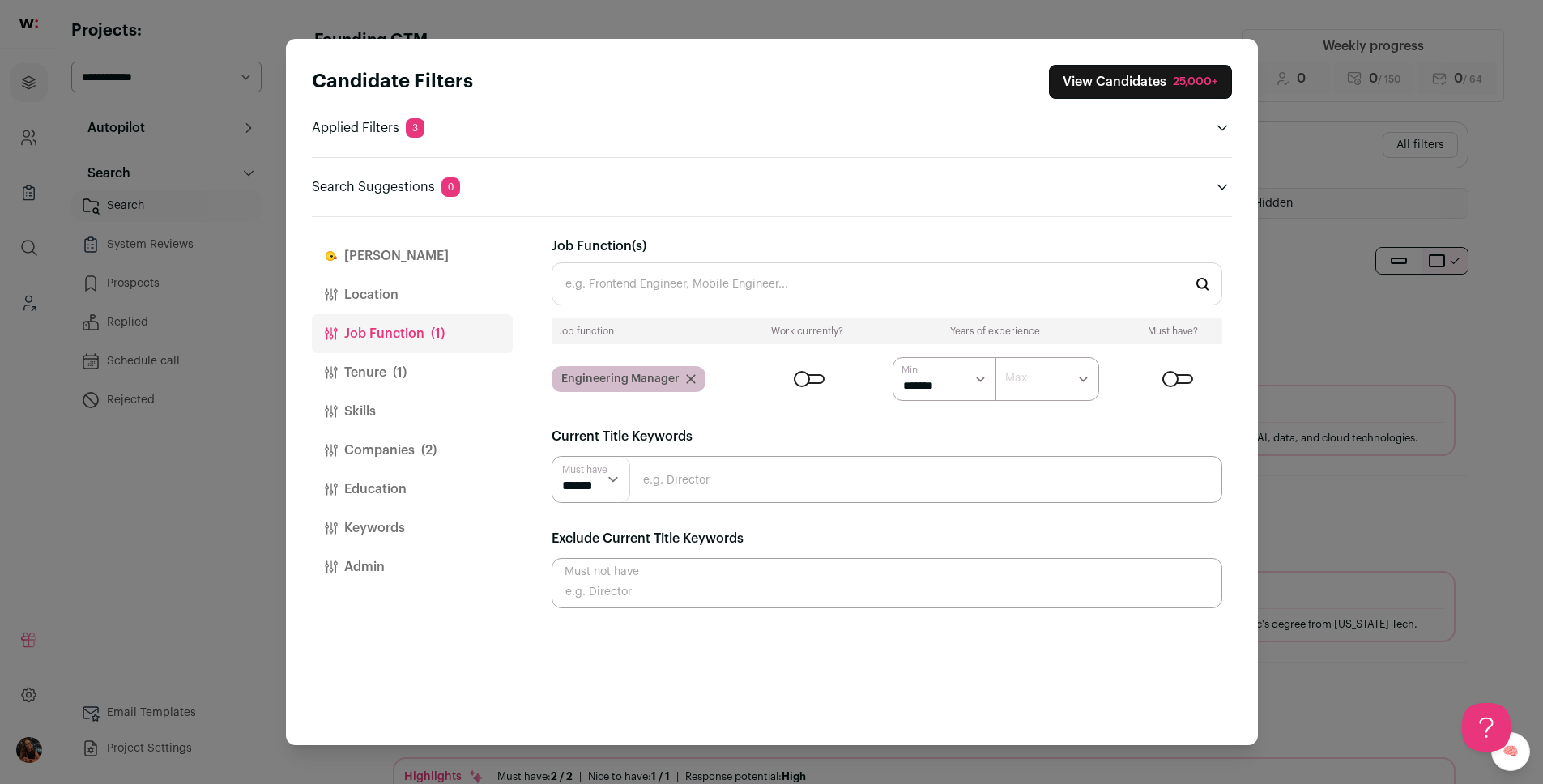
click at [686, 379] on icon "Close modal via background" at bounding box center [691, 378] width 10 height 10
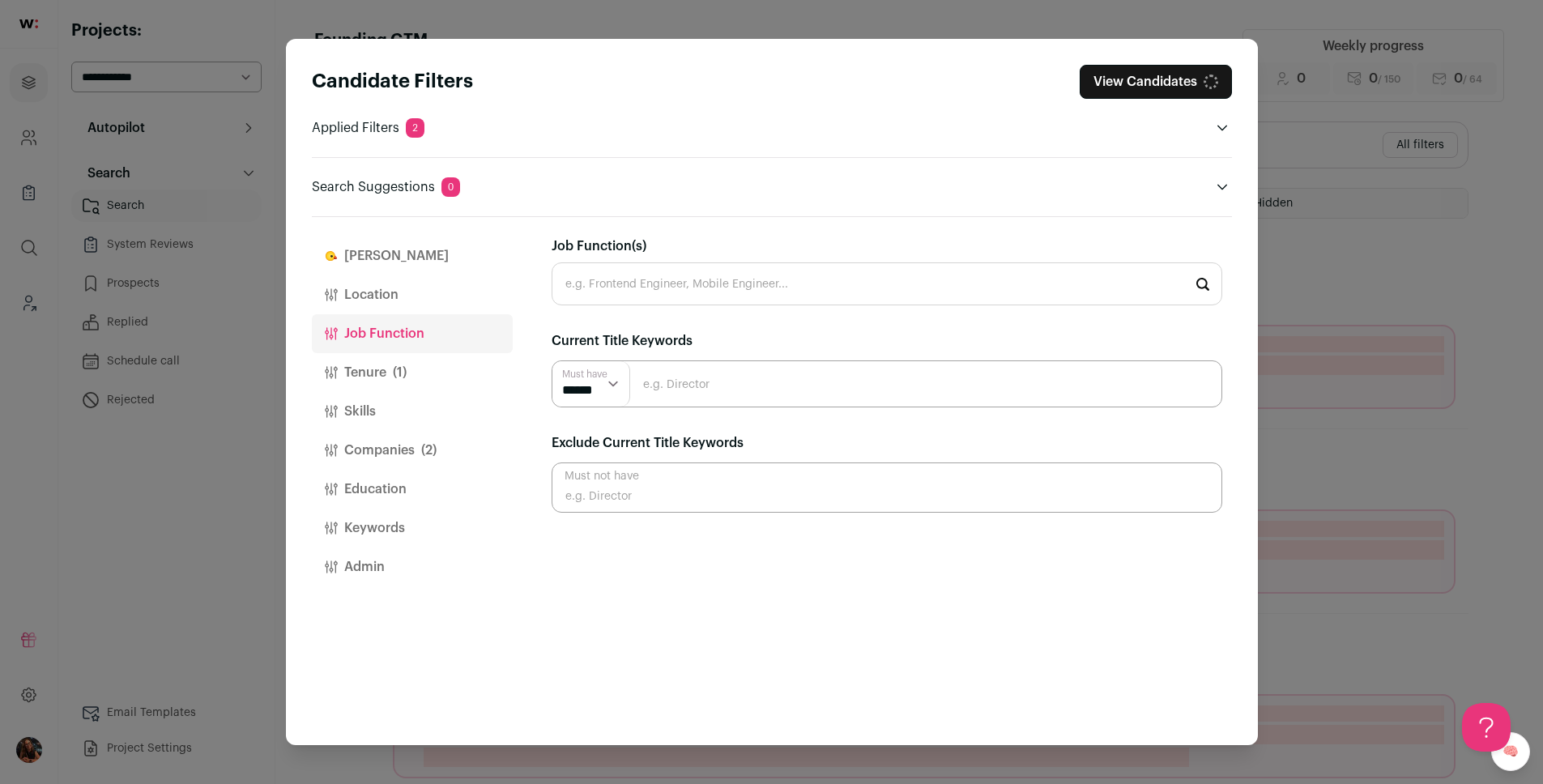
click at [623, 290] on input "Job Function(s)" at bounding box center [887, 284] width 670 height 43
type input "g"
click at [720, 381] on input "Close modal via background" at bounding box center [887, 384] width 670 height 47
type input "GTM"
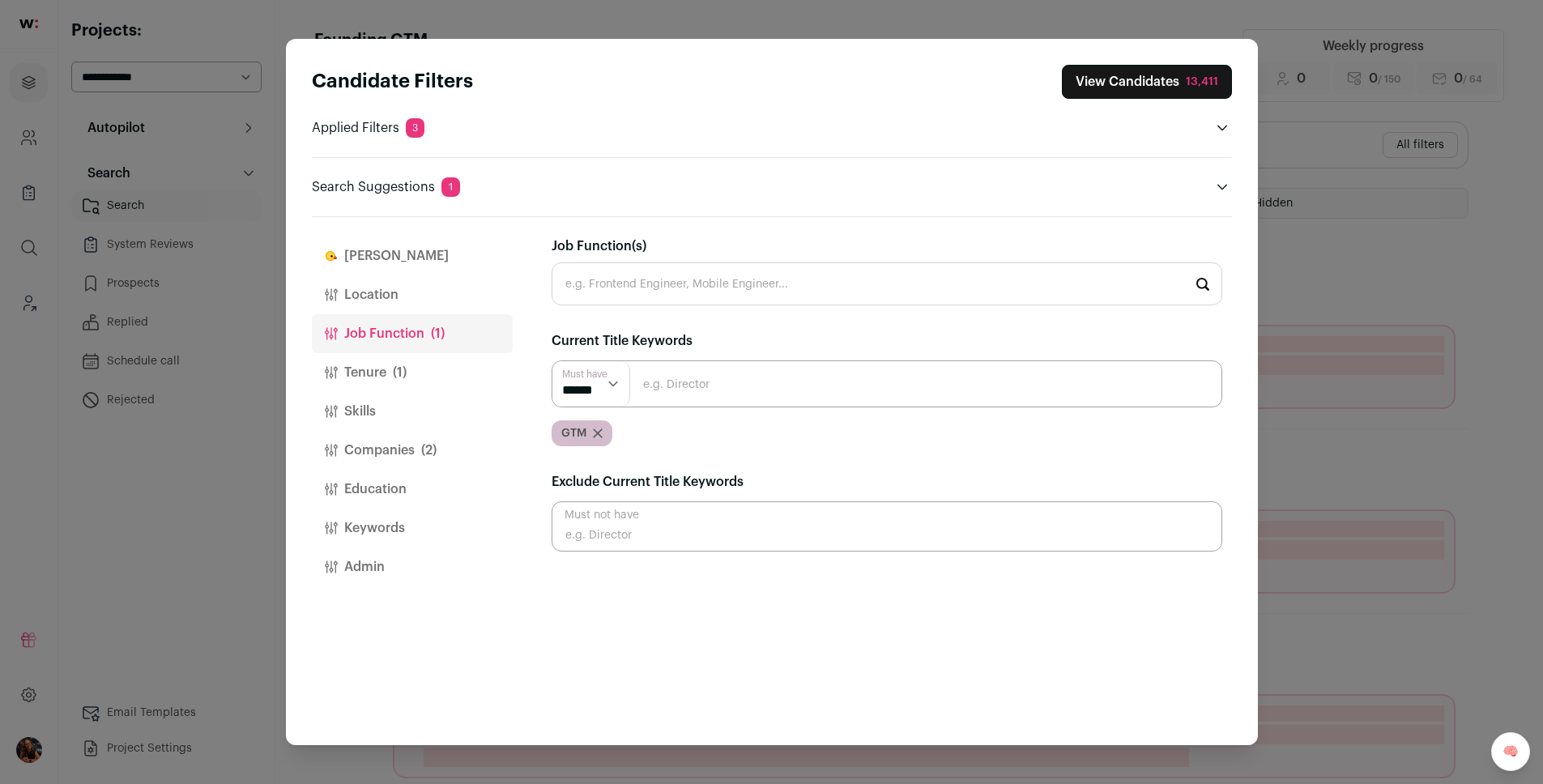
click at [742, 370] on input "Close modal via background" at bounding box center [887, 384] width 670 height 47
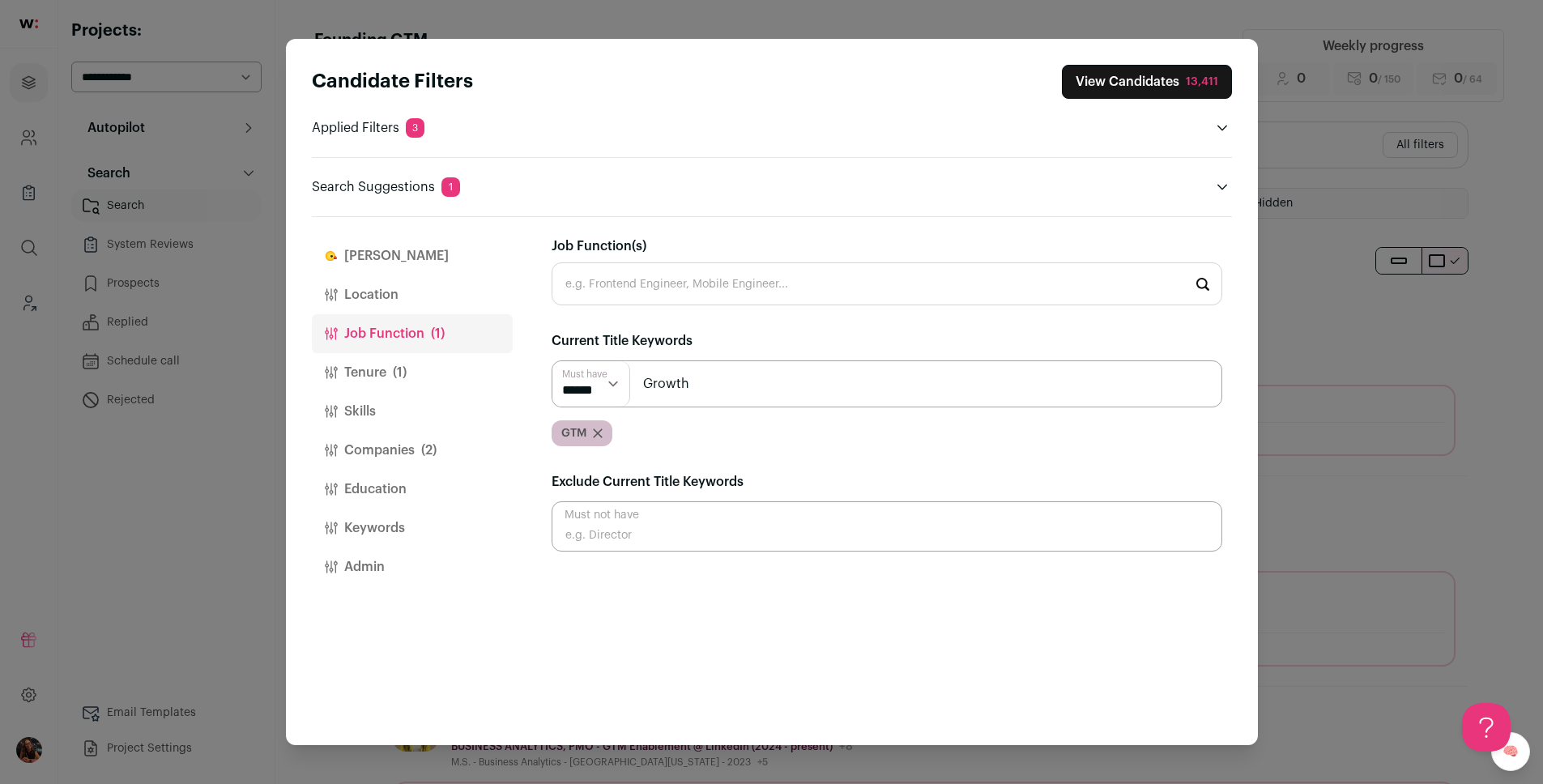
type input "Growth"
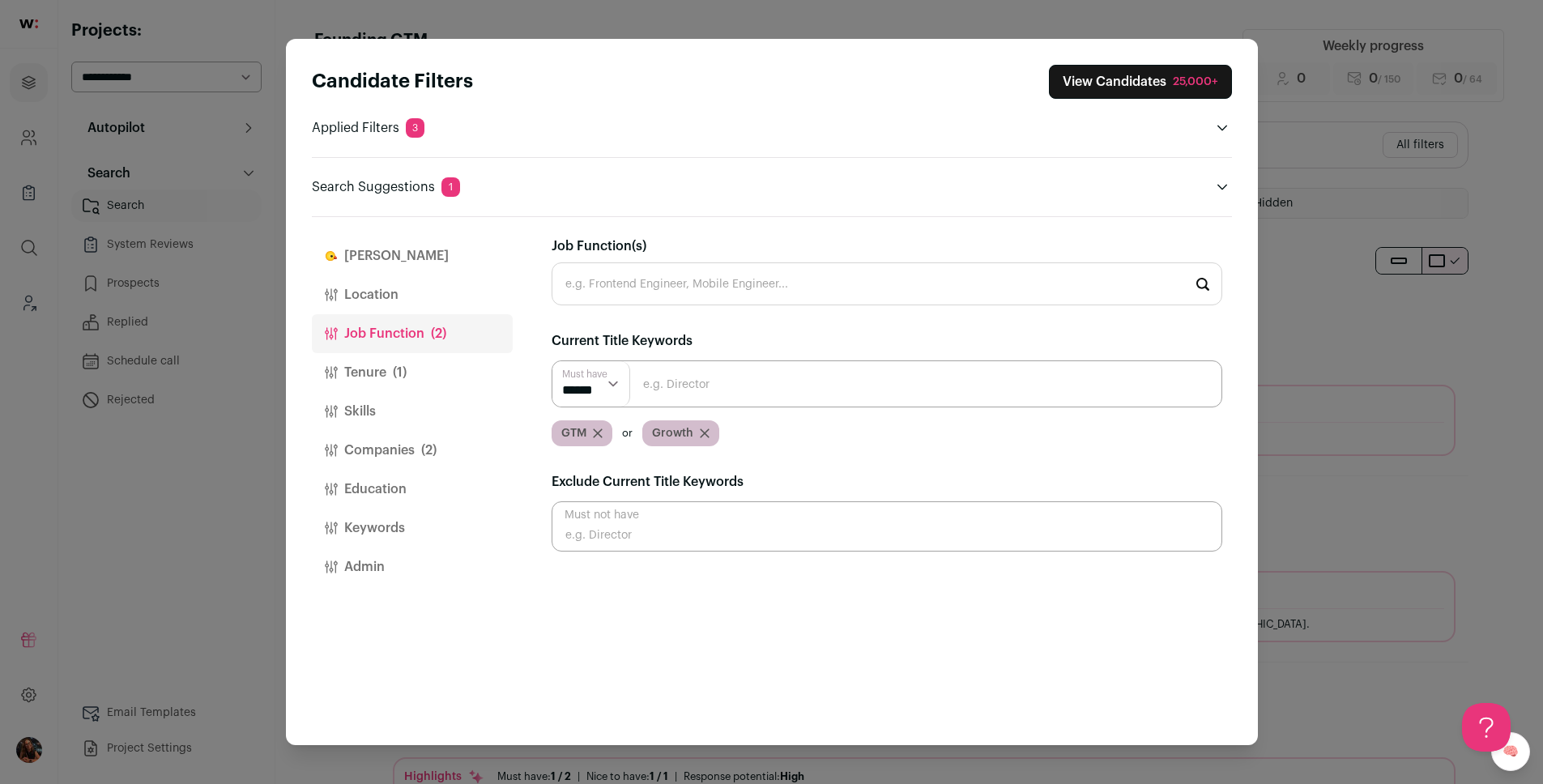
click at [604, 387] on select "****** ******" at bounding box center [592, 383] width 78 height 45
click at [397, 376] on span "(1)" at bounding box center [400, 372] width 14 height 19
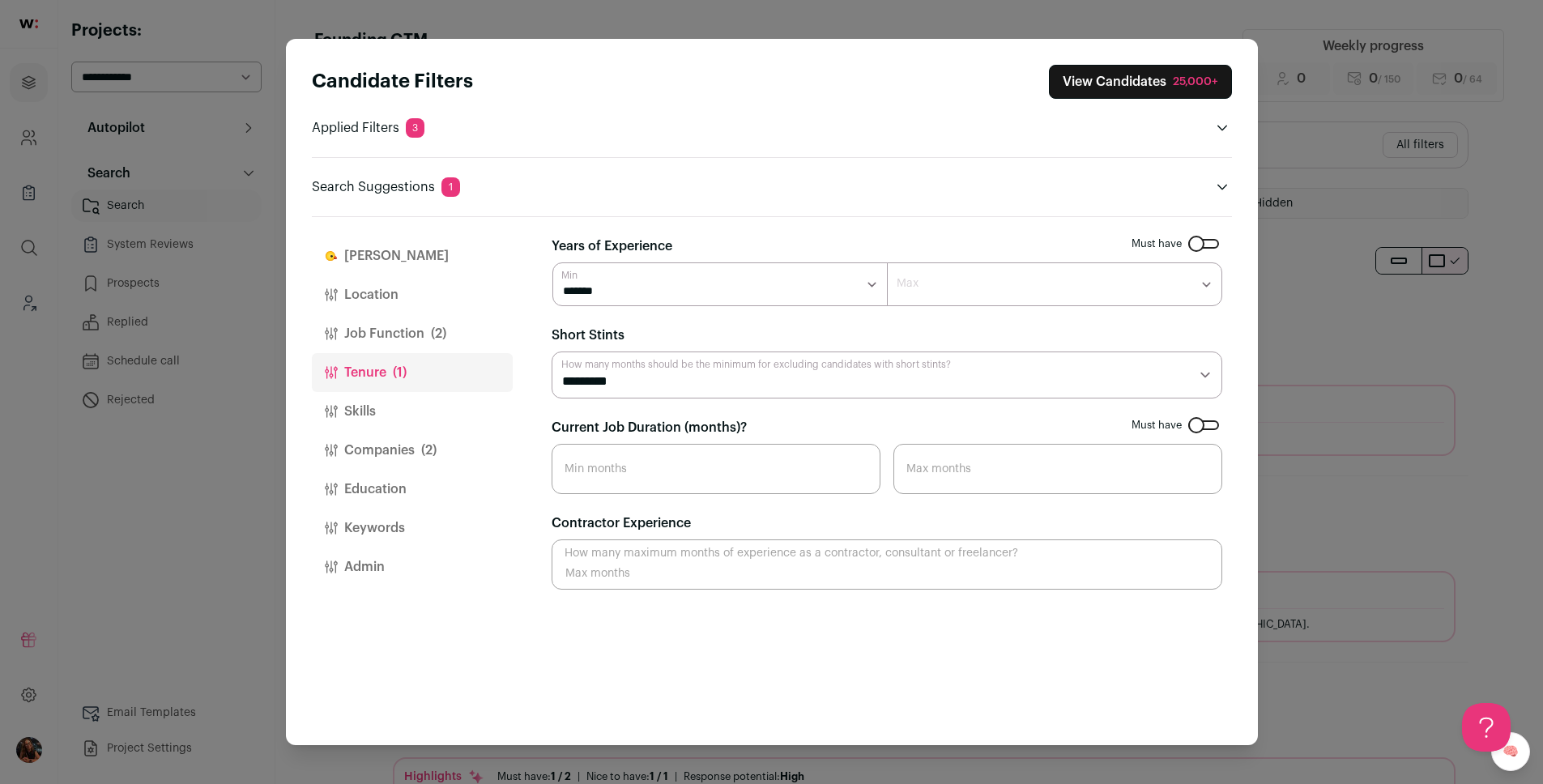
click at [982, 296] on select "******* ******* ******* ******* ******* ******* ******* ******** ******** *****…" at bounding box center [1054, 284] width 335 height 43
select select "*"
click at [887, 263] on select "******* ******* ******* ******* ******* ******* ******* ******** ******** *****…" at bounding box center [1054, 284] width 335 height 43
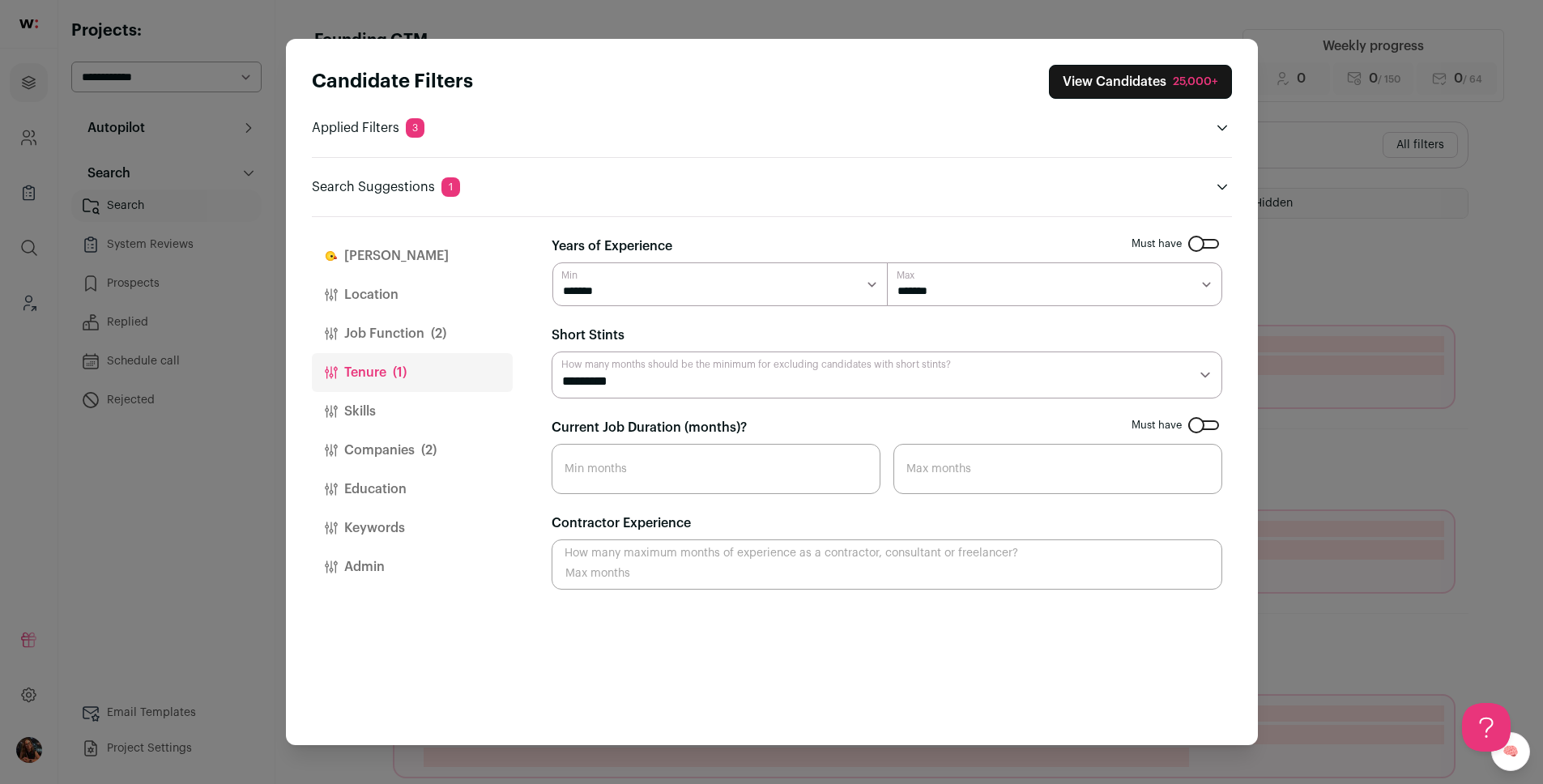
click at [348, 416] on button "Skills" at bounding box center [412, 411] width 201 height 39
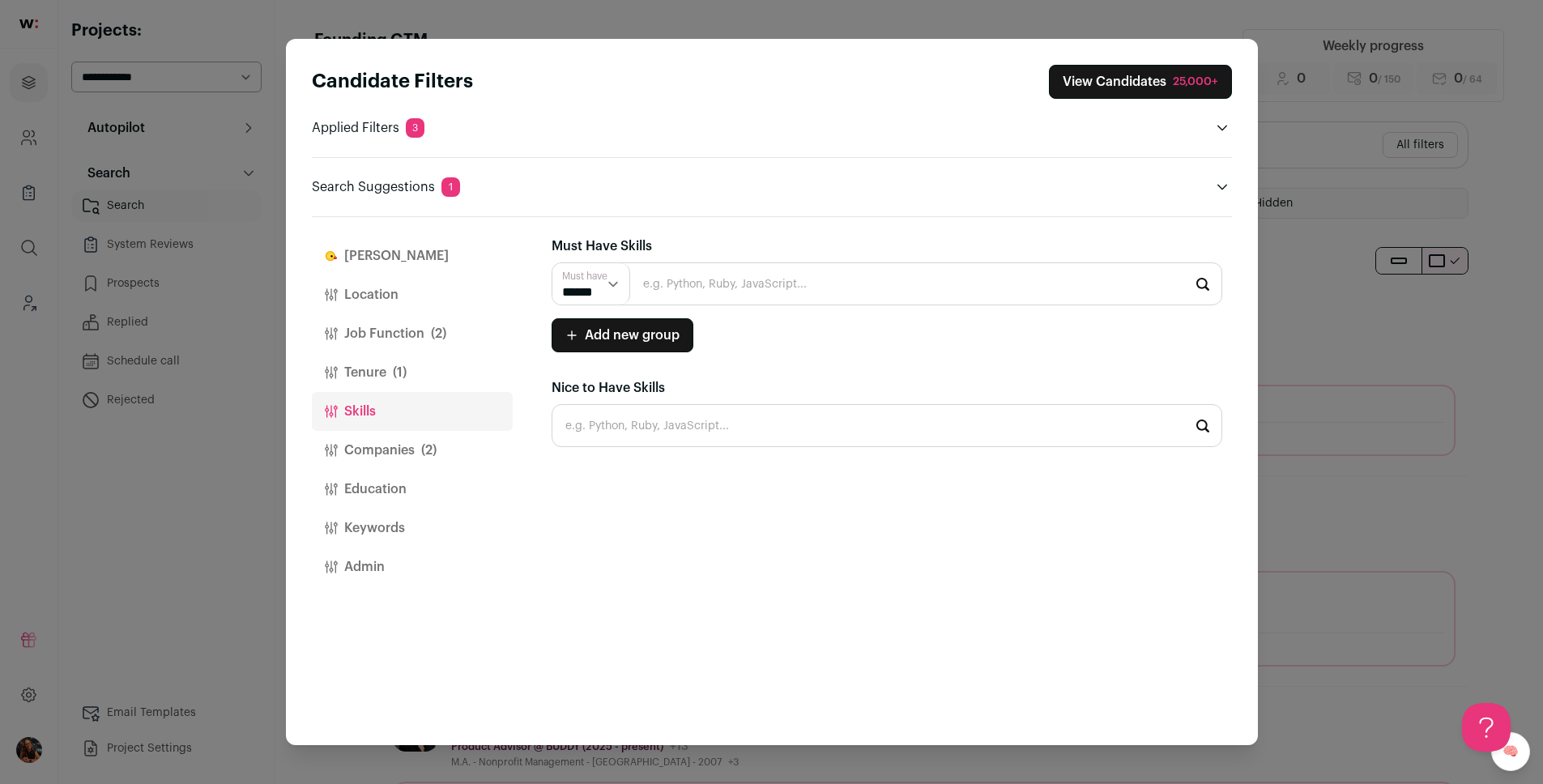
click at [668, 293] on input "Close modal via background" at bounding box center [887, 284] width 670 height 43
type input "d"
click at [355, 529] on button "Keywords" at bounding box center [412, 528] width 201 height 39
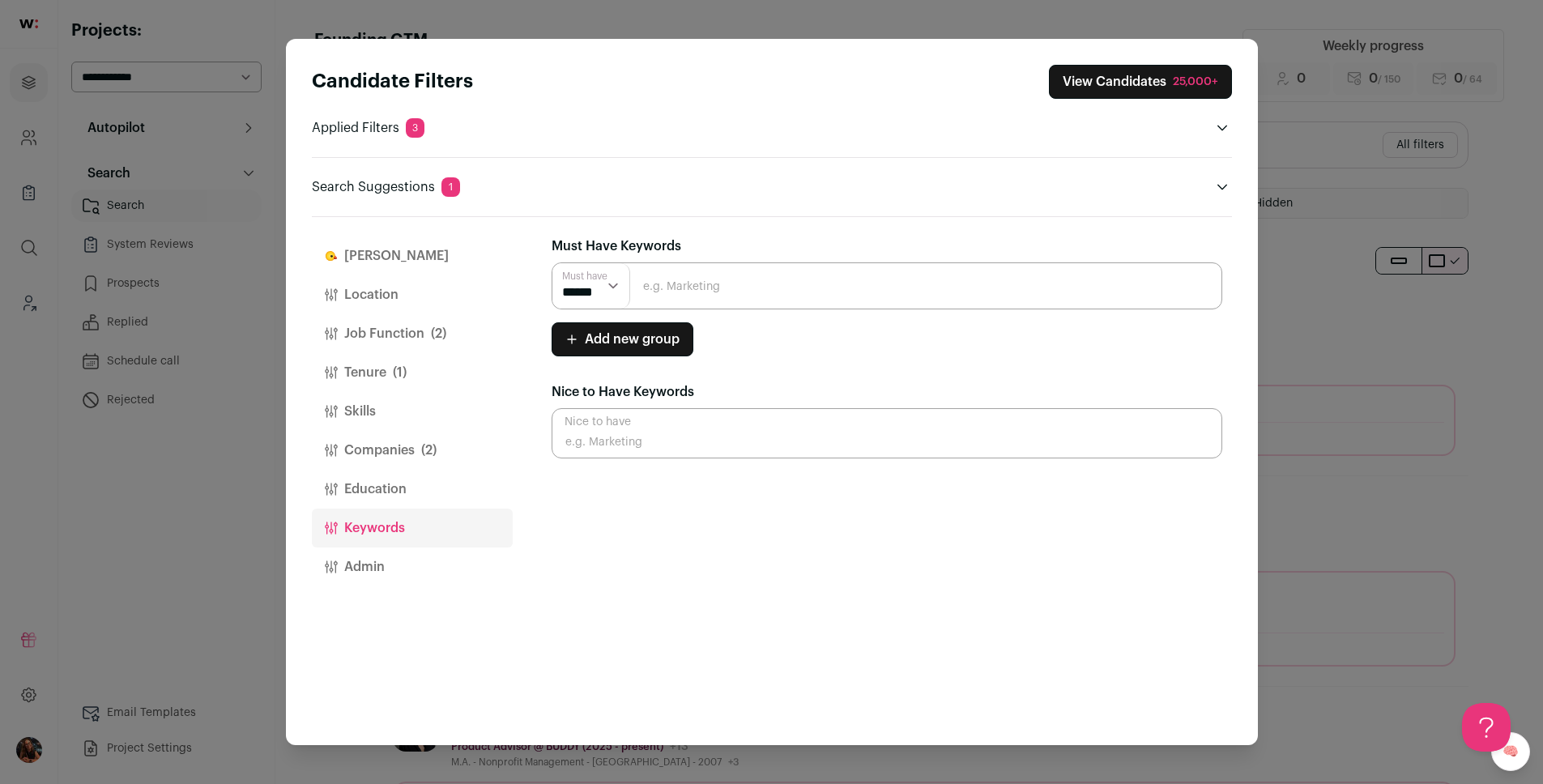
click at [421, 531] on button "Keywords" at bounding box center [412, 528] width 201 height 39
click at [698, 293] on input "Close modal via background" at bounding box center [887, 285] width 670 height 47
type input "demand generation"
click at [775, 274] on input "demand generation" at bounding box center [887, 285] width 670 height 47
click at [777, 285] on input "demand generation" at bounding box center [887, 285] width 670 height 47
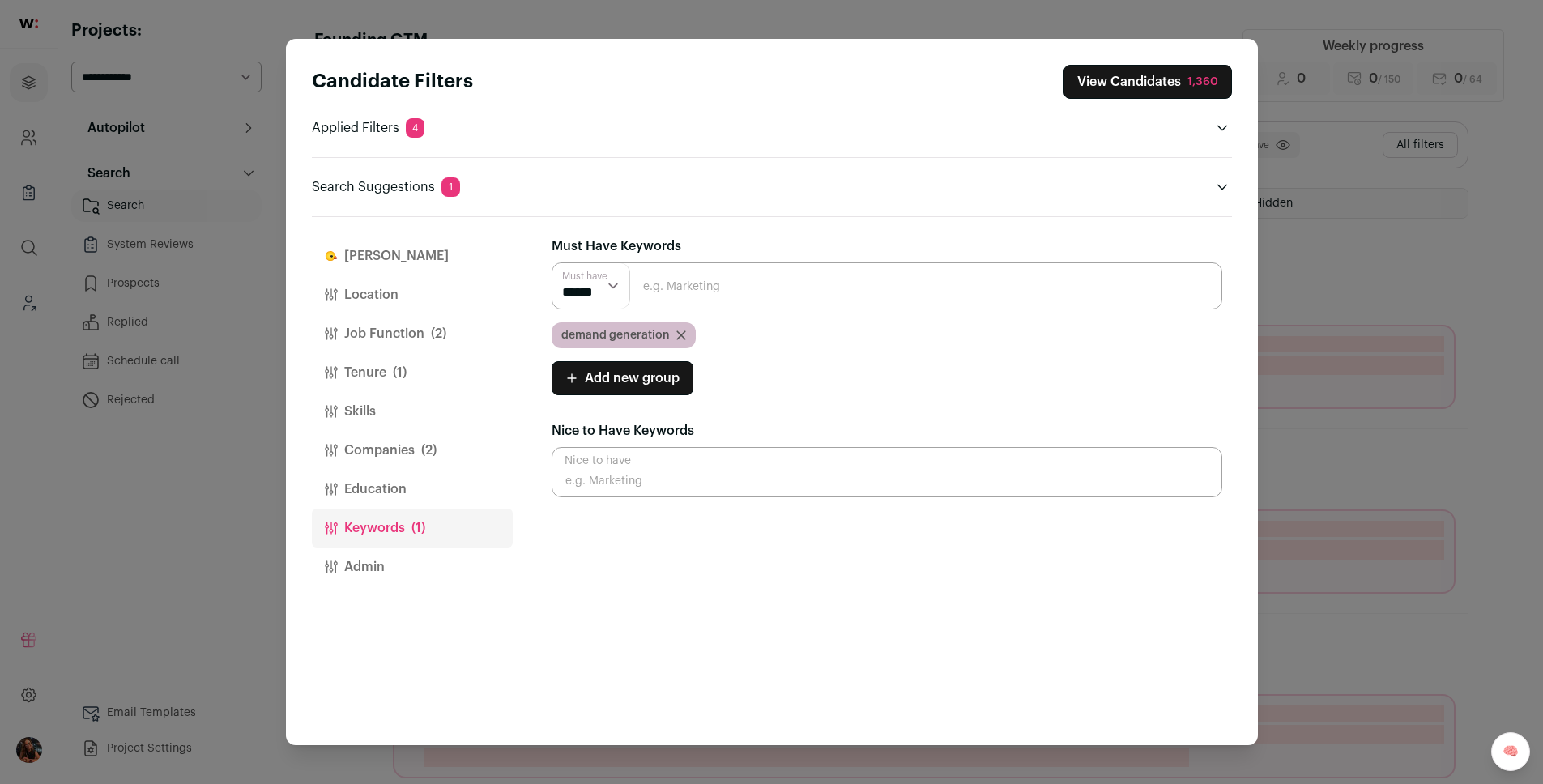
click at [1132, 75] on button "View Candidates 1,360" at bounding box center [1147, 81] width 168 height 34
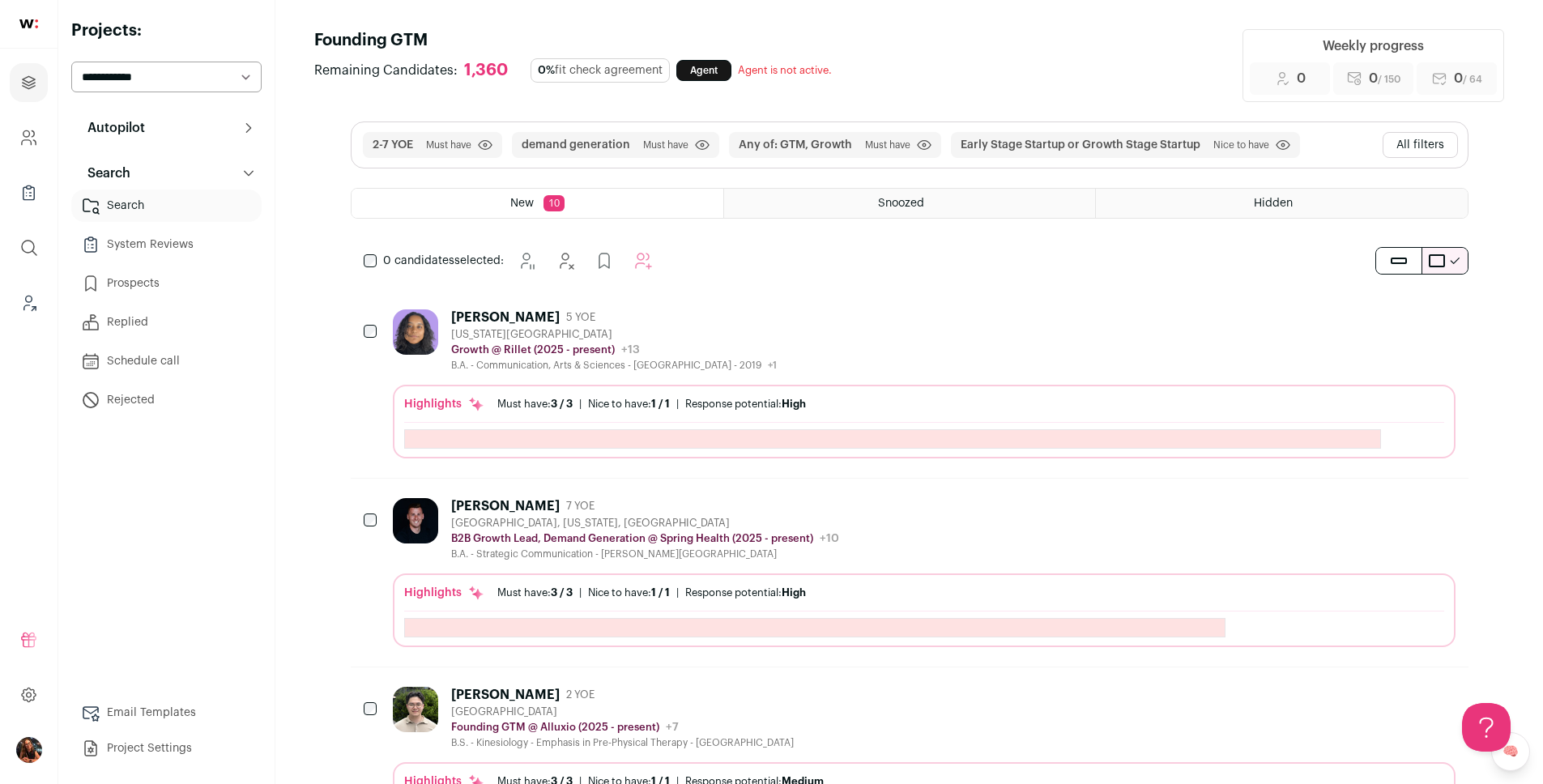
click at [1440, 147] on button "All filters" at bounding box center [1419, 144] width 75 height 26
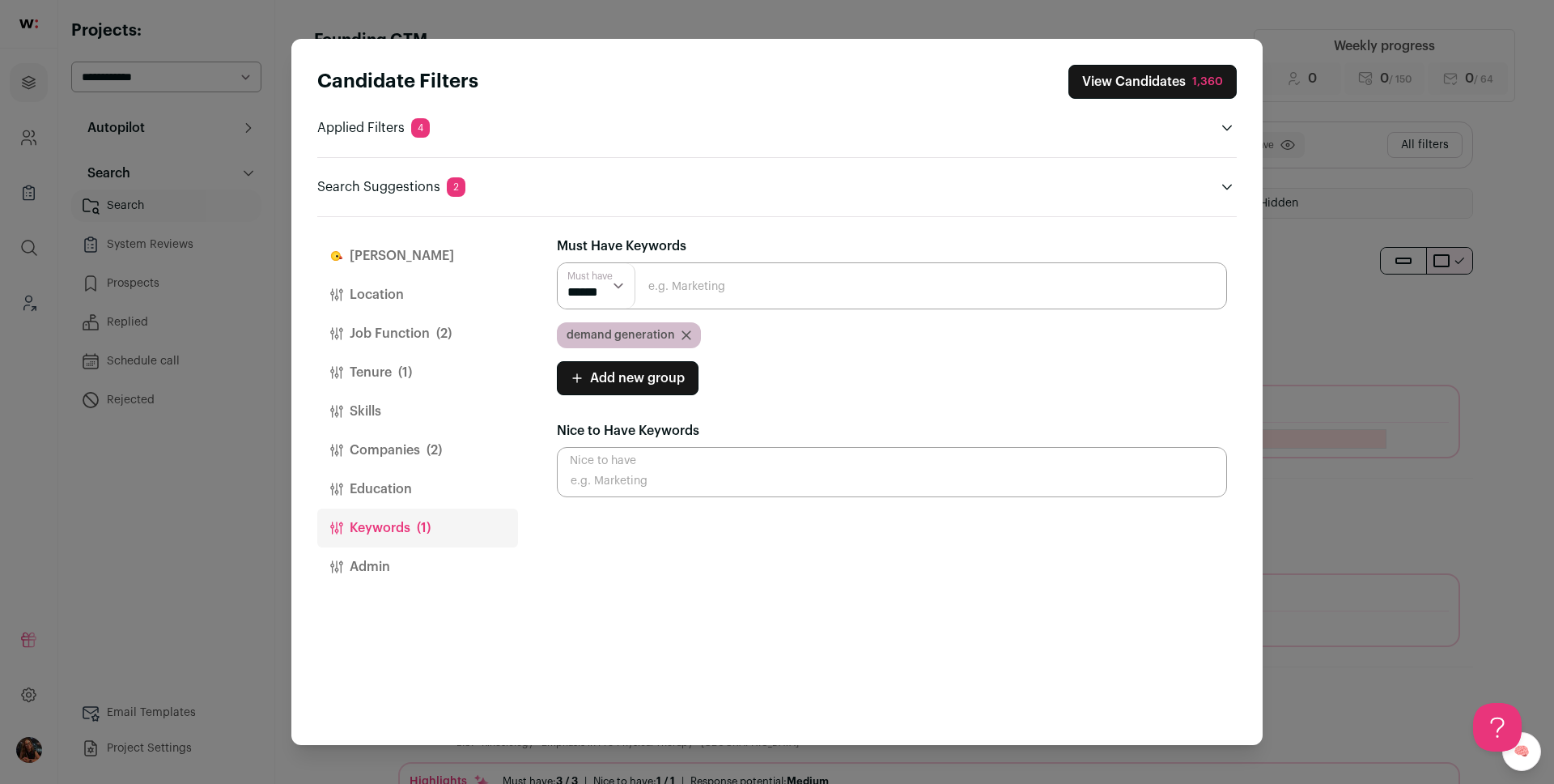
click at [397, 284] on button "Location" at bounding box center [417, 294] width 201 height 39
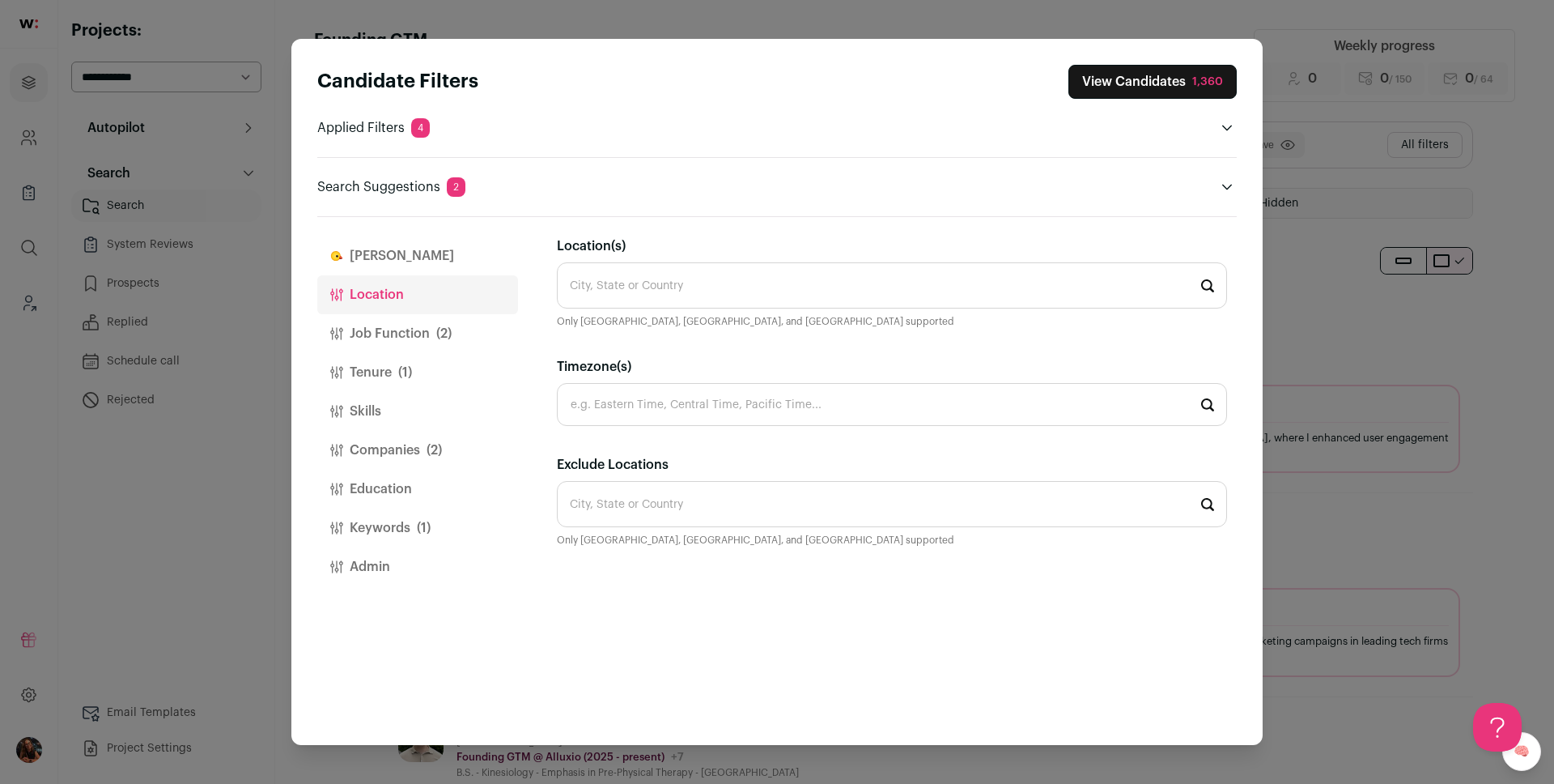
click at [726, 282] on input "Location(s)" at bounding box center [892, 285] width 670 height 46
click at [717, 325] on li "[US_STATE], [US_STATE] 🇺🇸" at bounding box center [892, 331] width 668 height 43
type input "[US_STATE], [US_STATE] 🇺🇸"
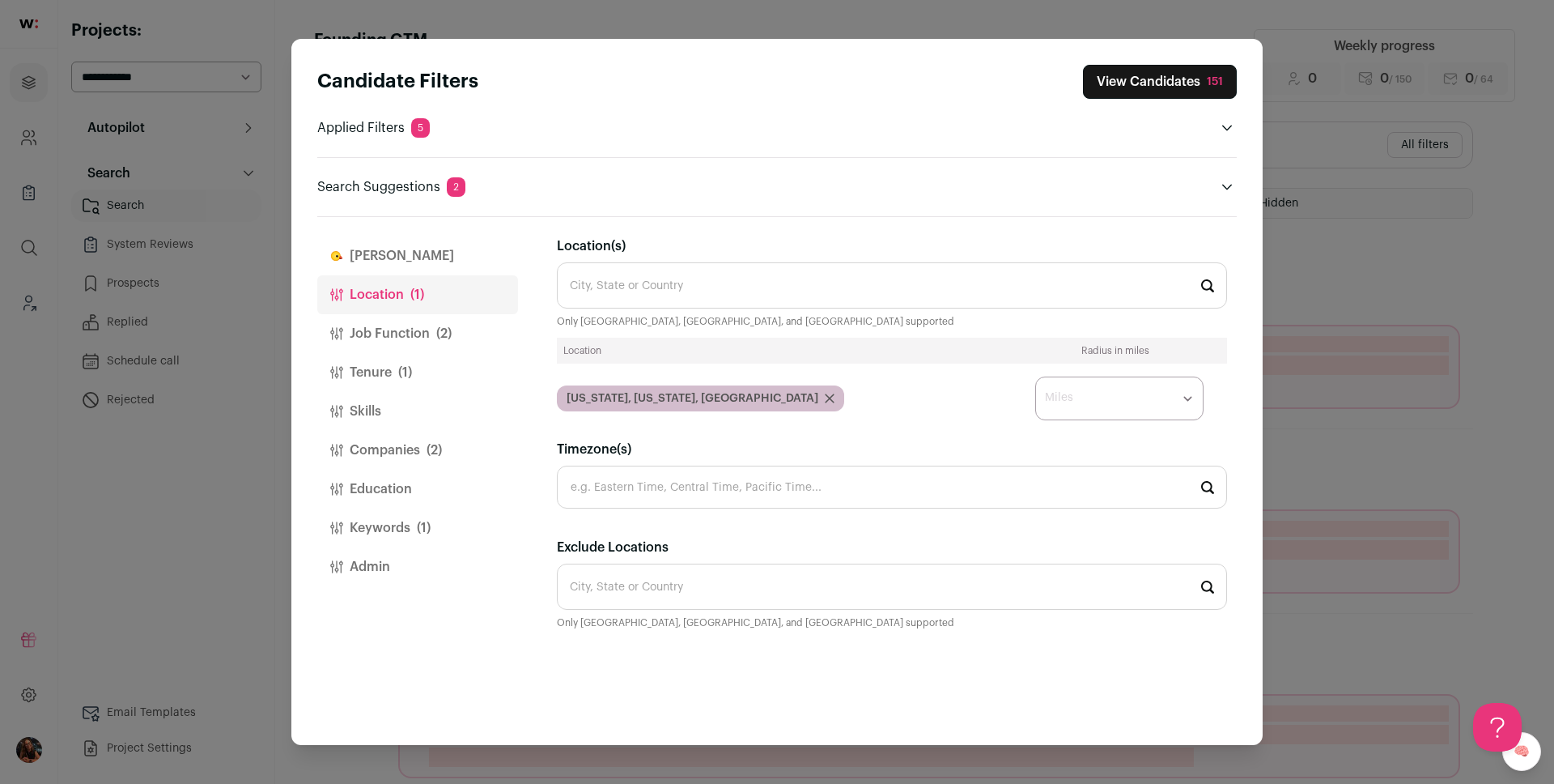
click at [1110, 395] on select "* ** ** **" at bounding box center [1119, 398] width 168 height 43
select select "****"
click at [1035, 377] on select "* ** ** **" at bounding box center [1119, 398] width 168 height 43
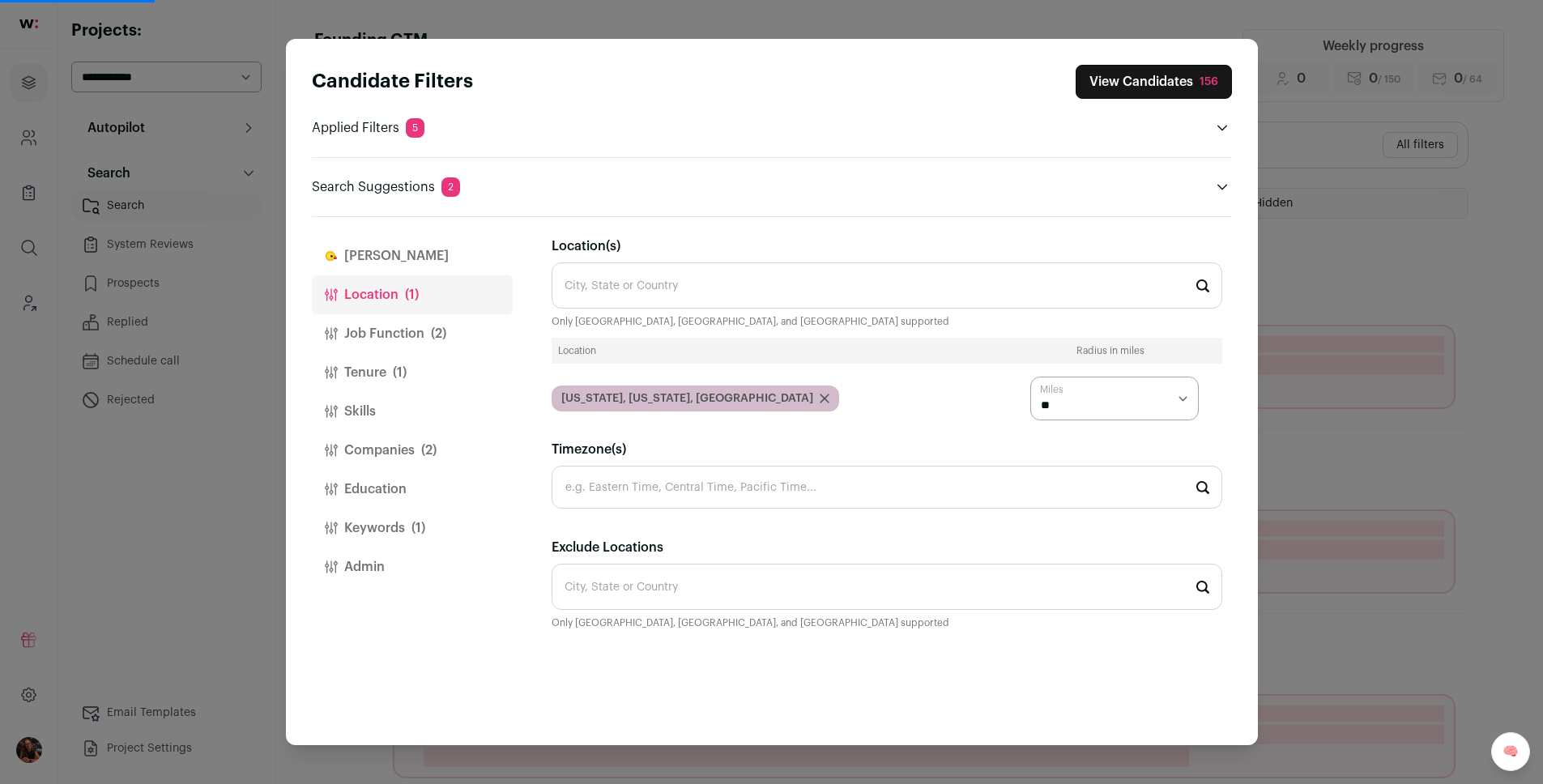
click at [1081, 400] on select "* ** ** **" at bounding box center [1114, 398] width 168 height 43
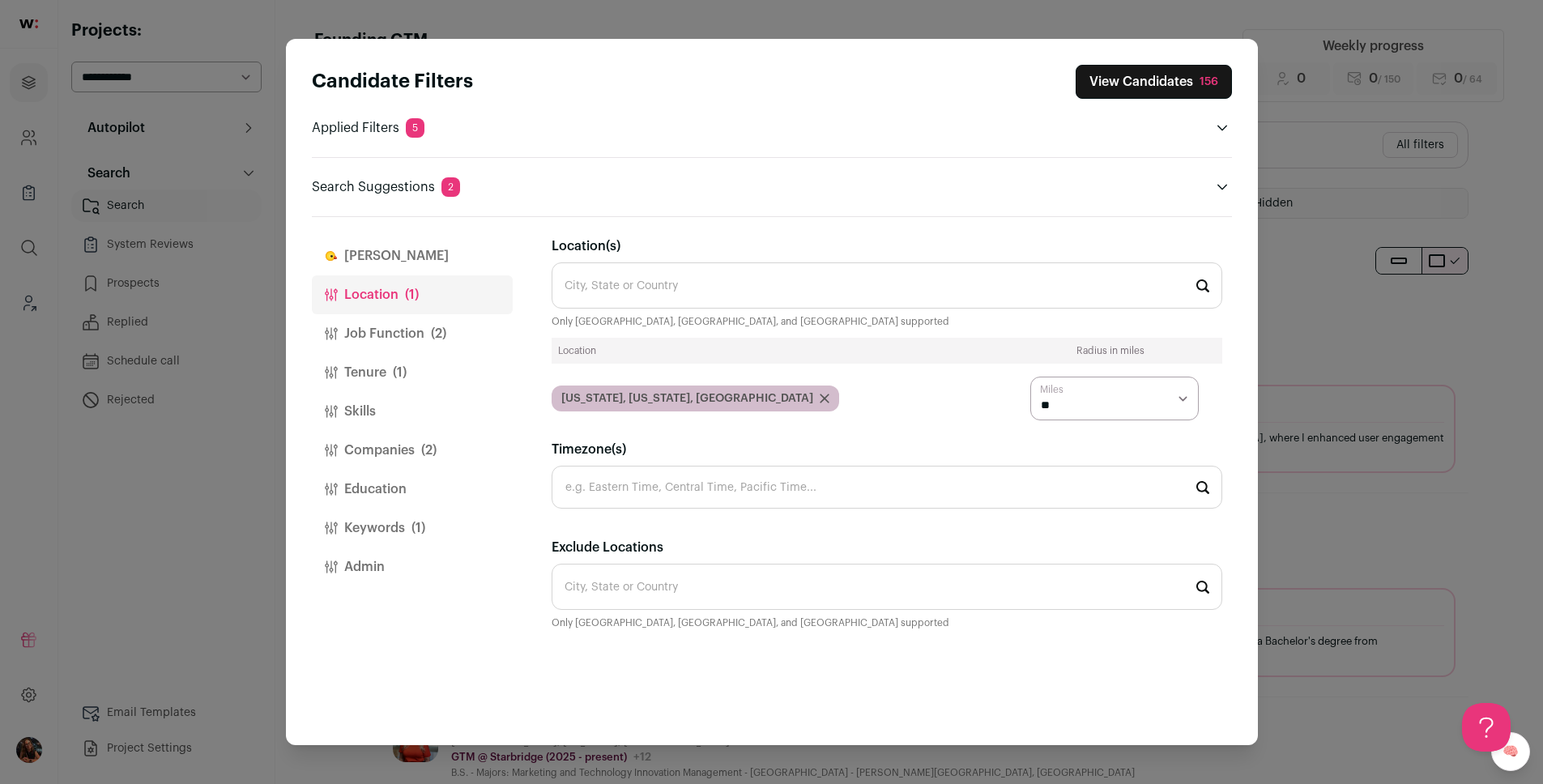
select select "****"
click at [1030, 377] on select "* ** ** **" at bounding box center [1114, 398] width 168 height 43
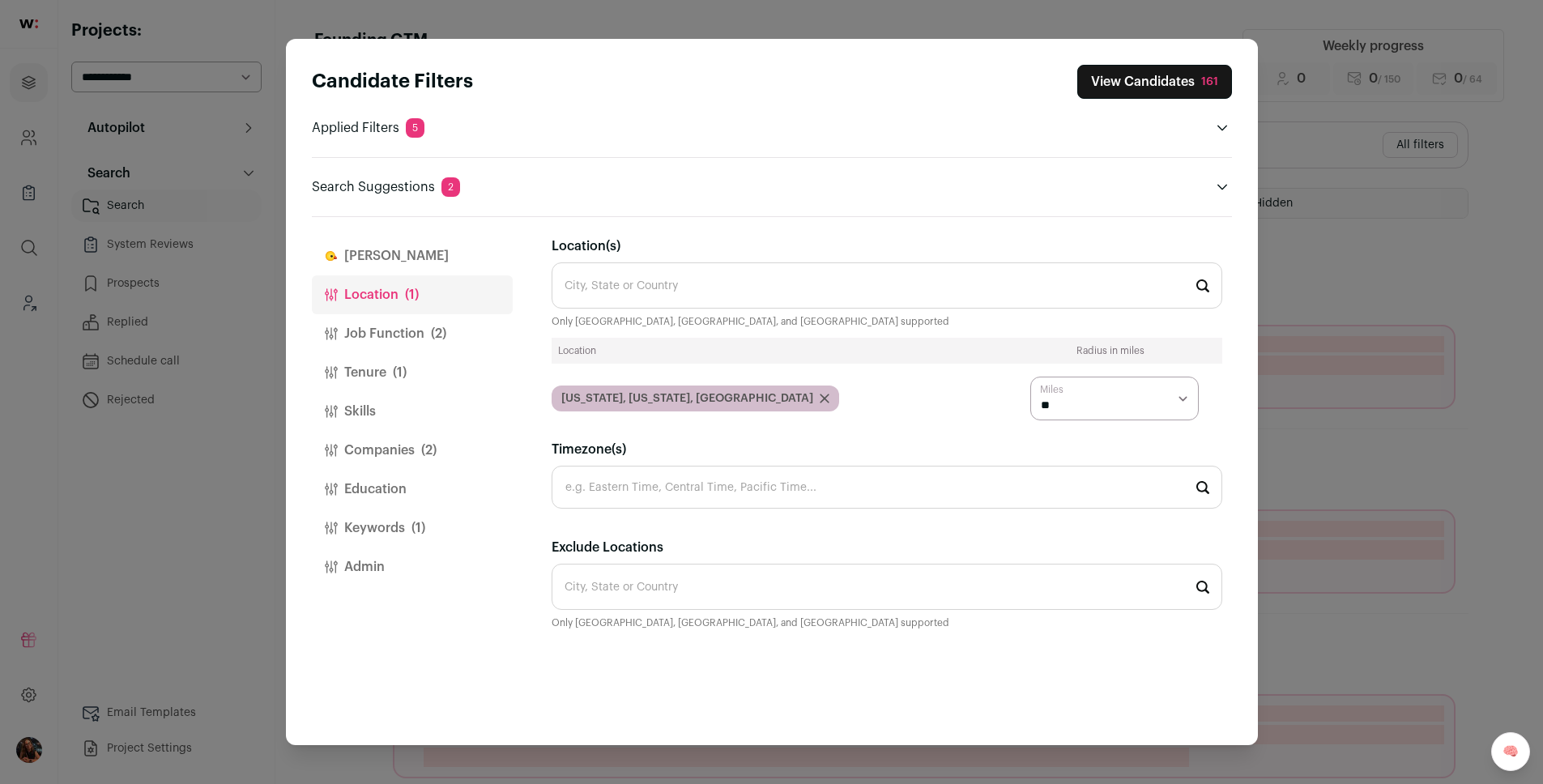
click at [1119, 78] on button "View Candidates 161" at bounding box center [1154, 81] width 155 height 34
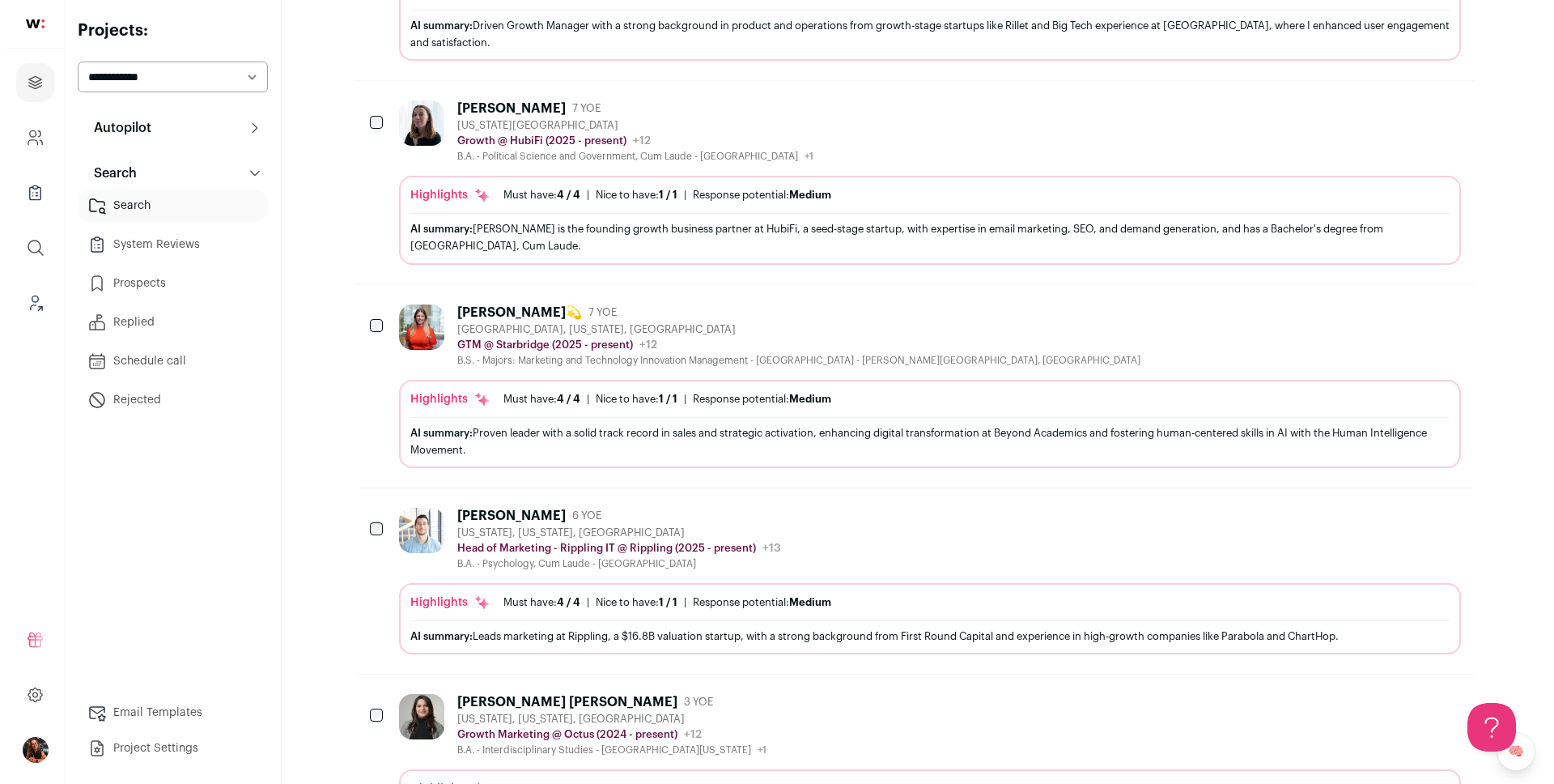
scroll to position [135, 0]
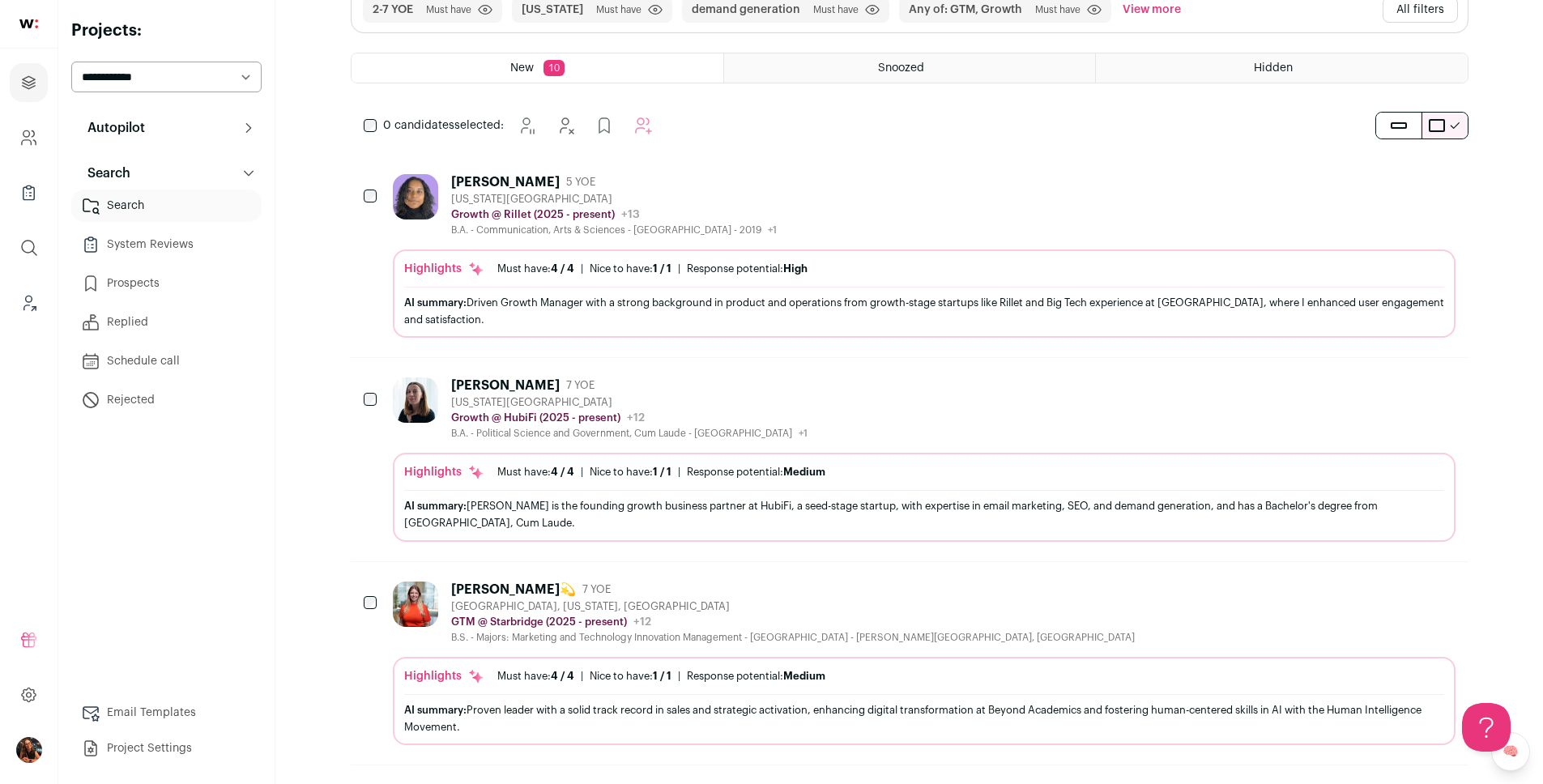
click at [168, 120] on button "Autopilot" at bounding box center [166, 127] width 190 height 33
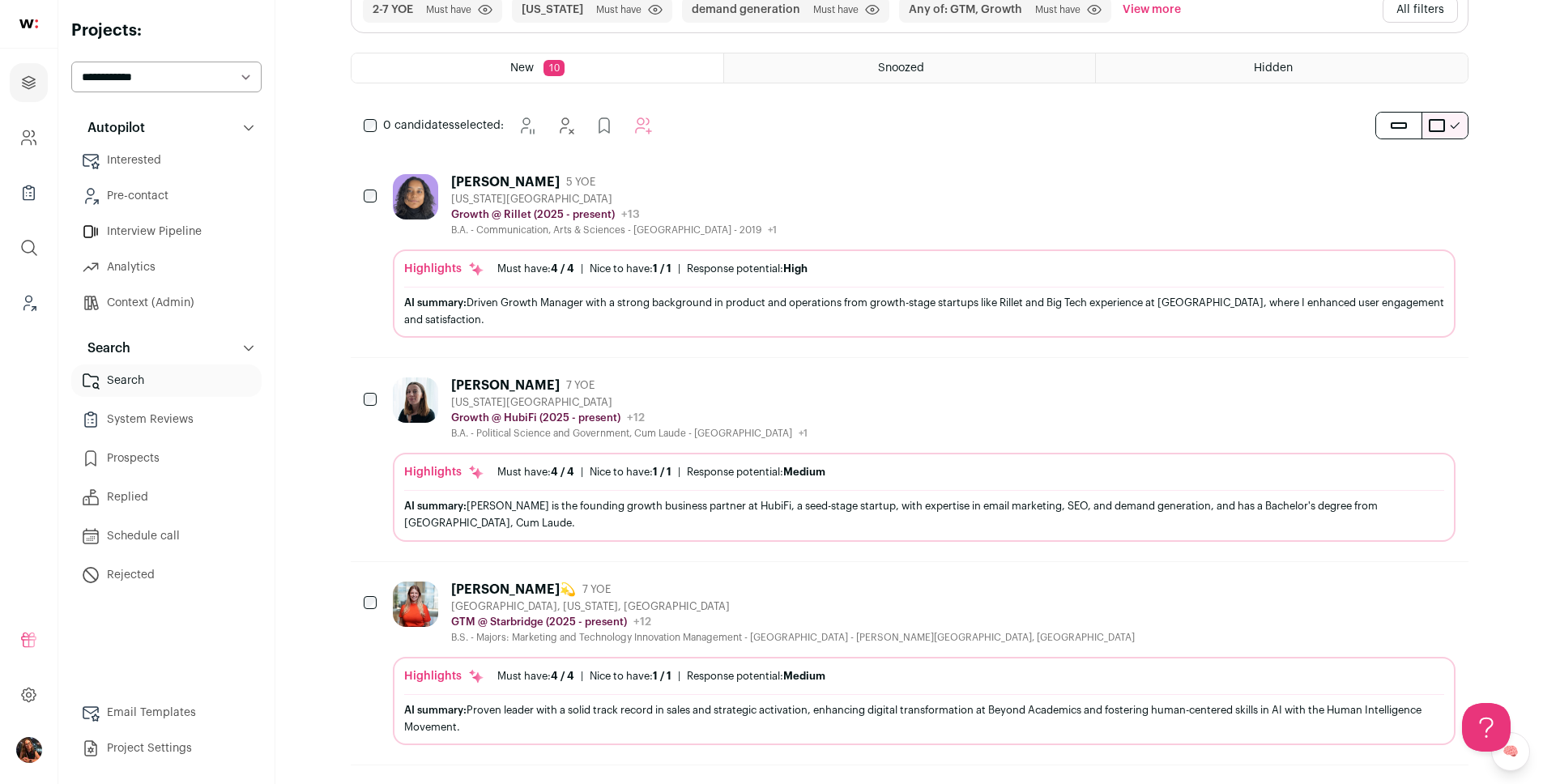
click at [134, 307] on link "Context (Admin)" at bounding box center [166, 302] width 190 height 33
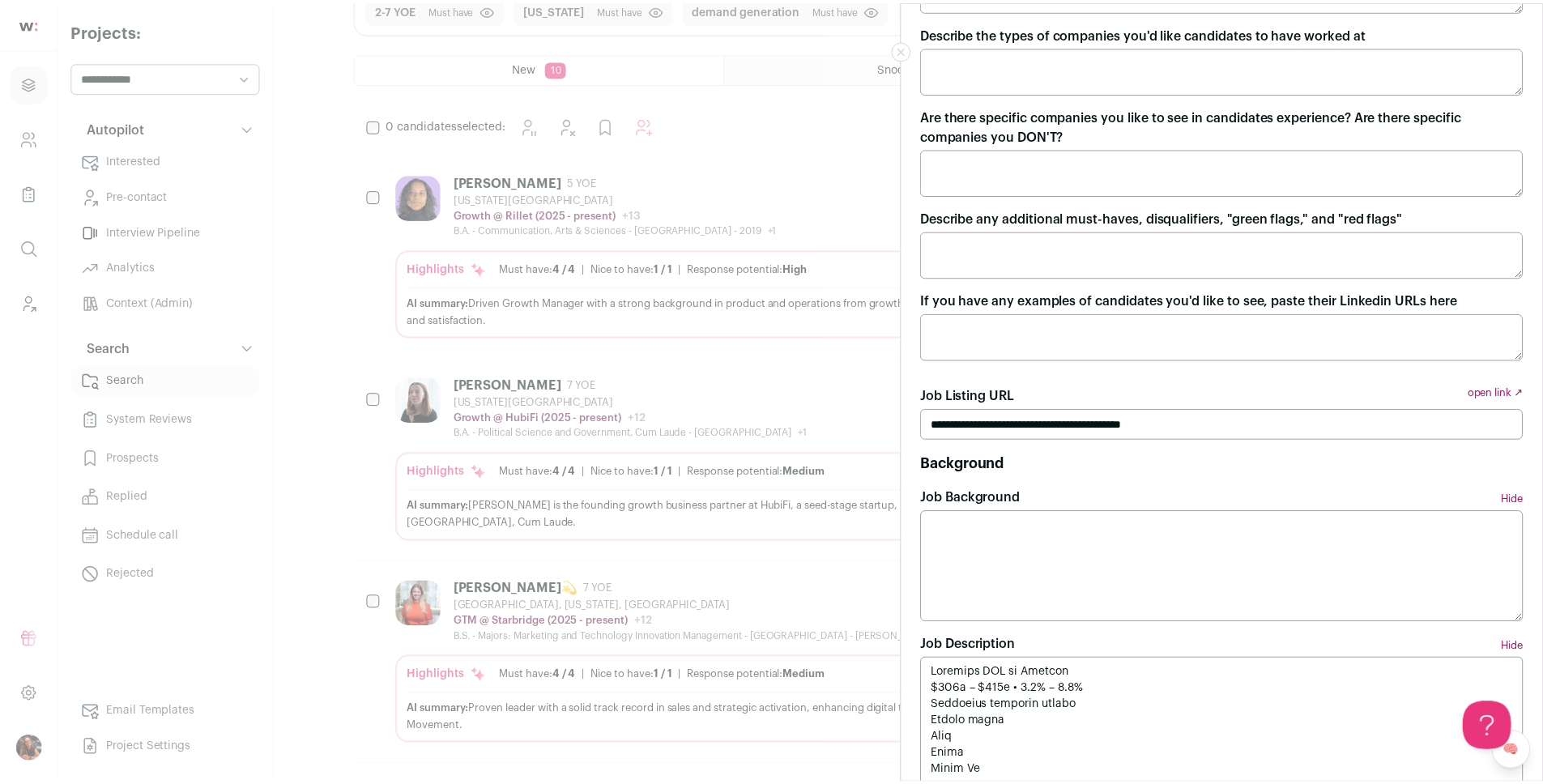
scroll to position [1221, 0]
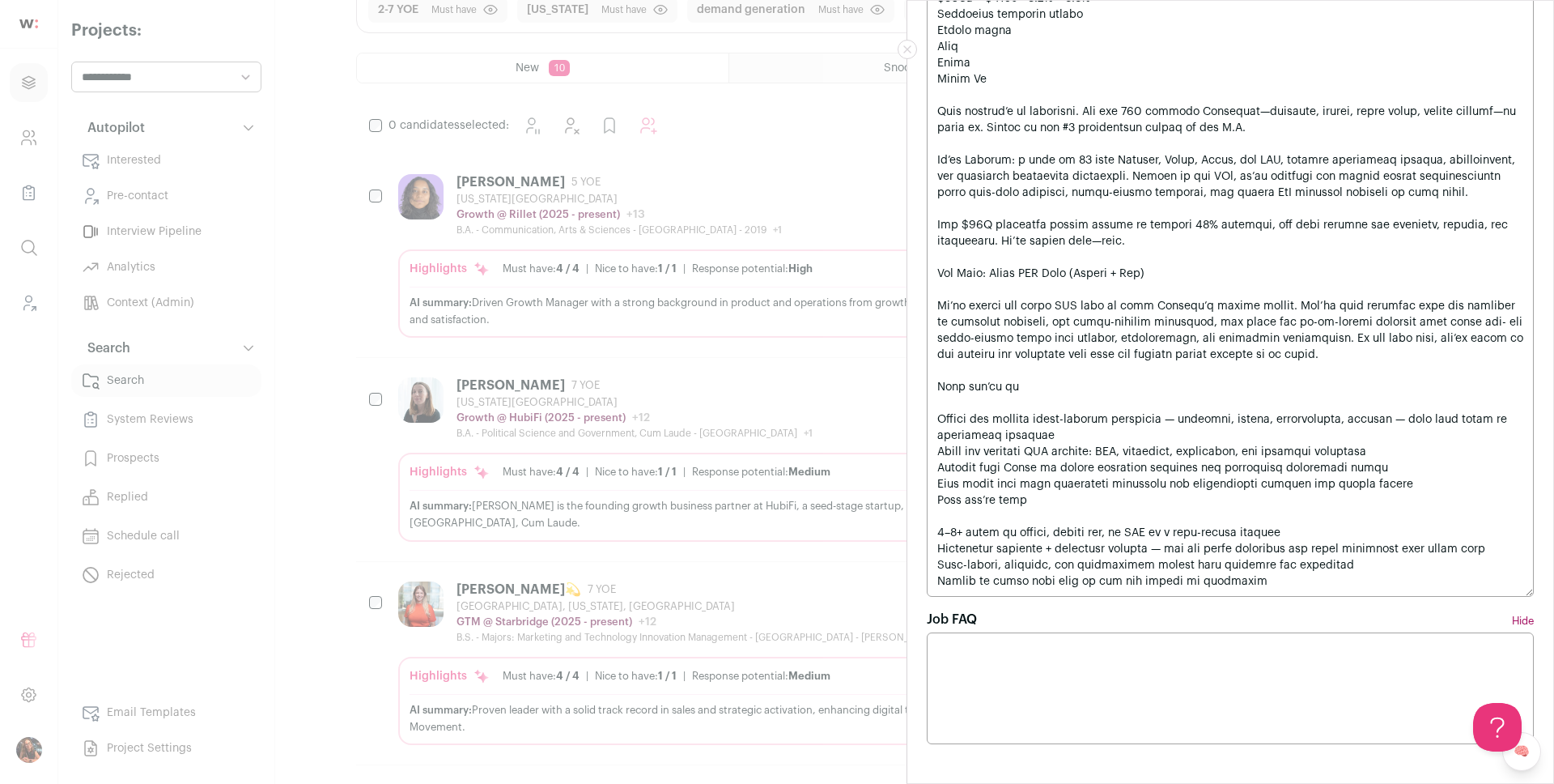
drag, startPoint x: 1047, startPoint y: 420, endPoint x: 1134, endPoint y: 439, distance: 89.1
click at [1134, 439] on textarea "Job Description" at bounding box center [1230, 281] width 607 height 630
click at [176, 303] on div "Project Context Public Lander [URL][DOMAIN_NAME] Requirements What role are you…" at bounding box center [777, 392] width 1554 height 784
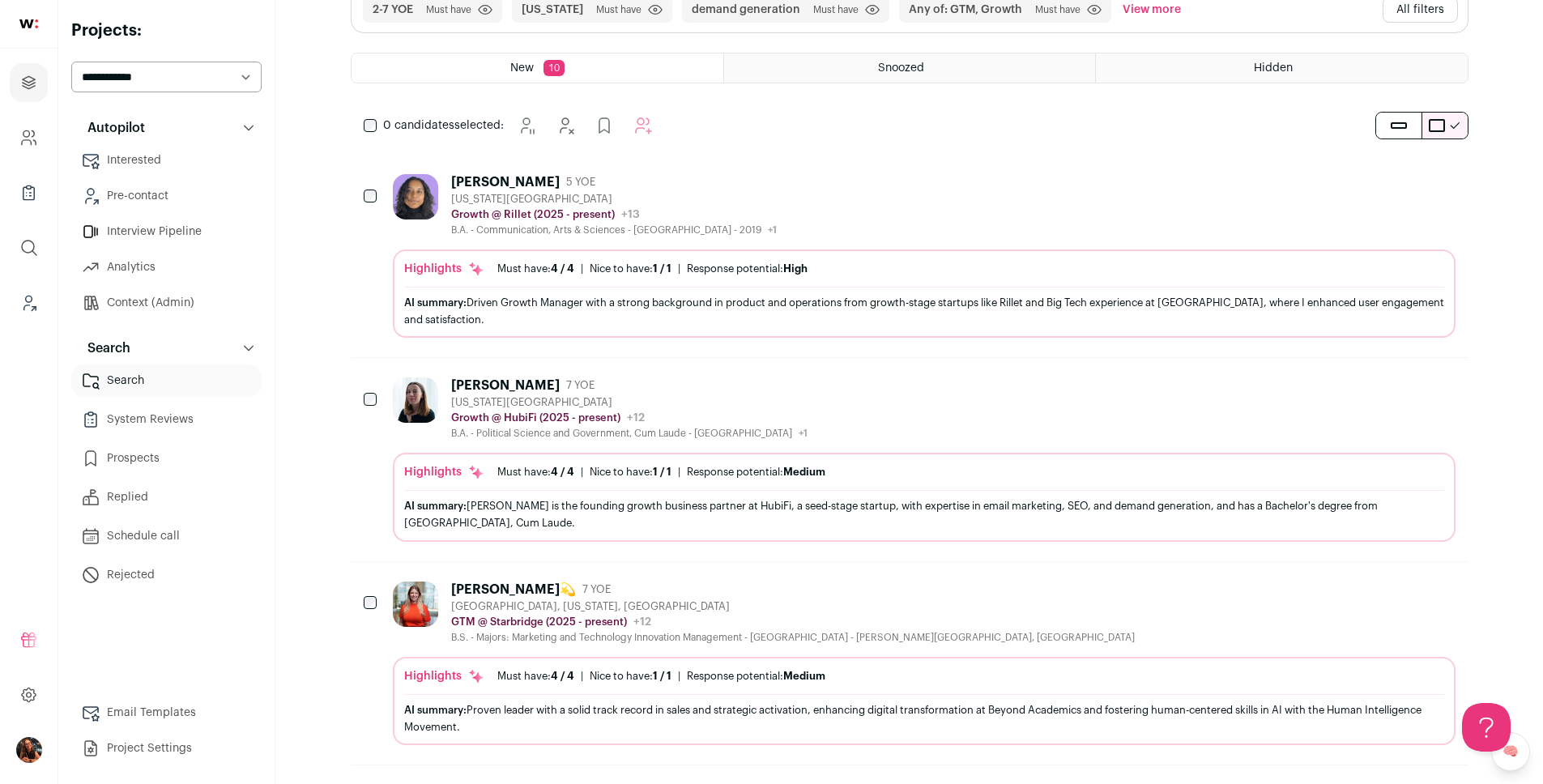
click at [142, 379] on link "Search" at bounding box center [166, 380] width 190 height 33
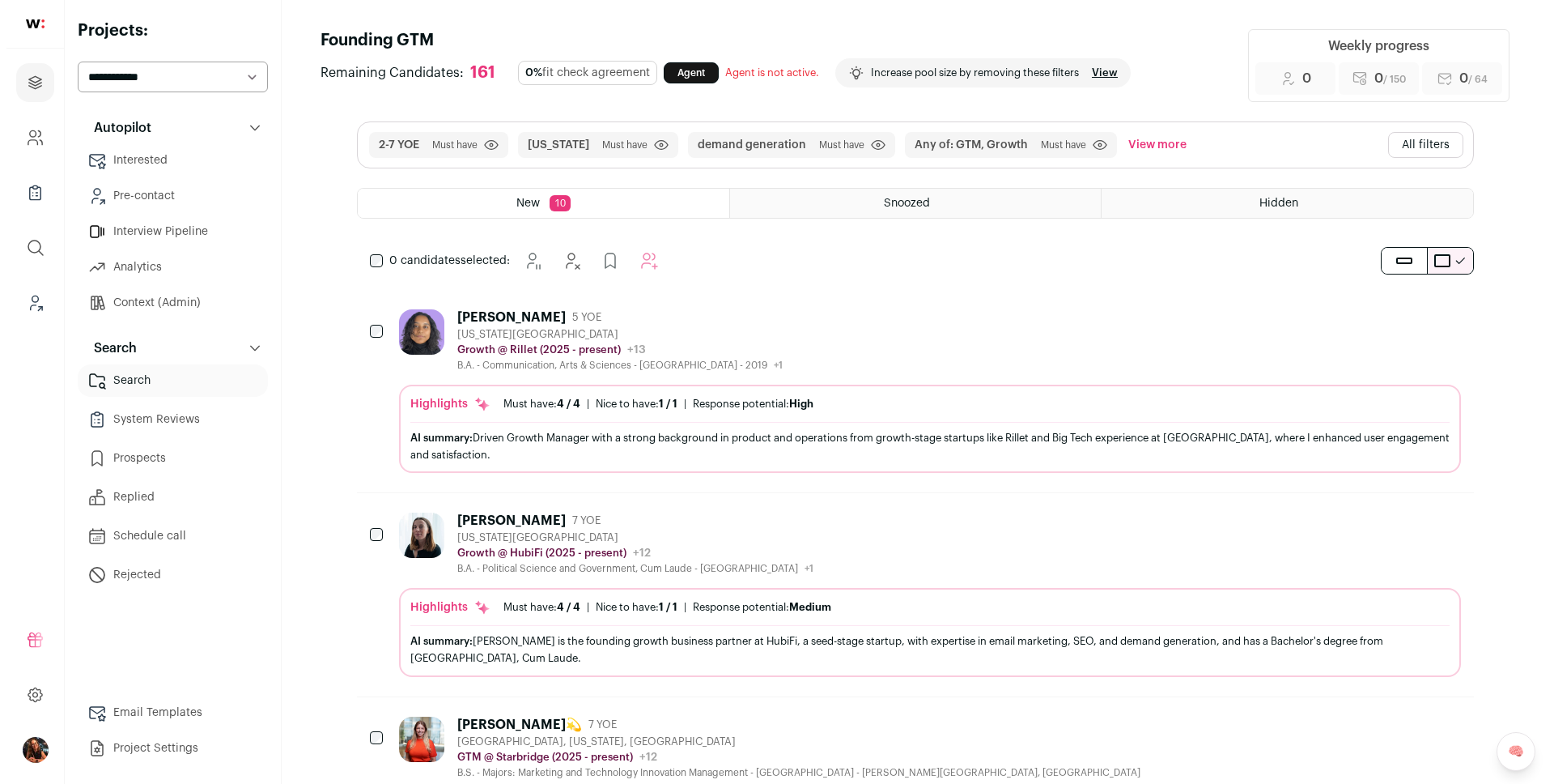
scroll to position [0, 0]
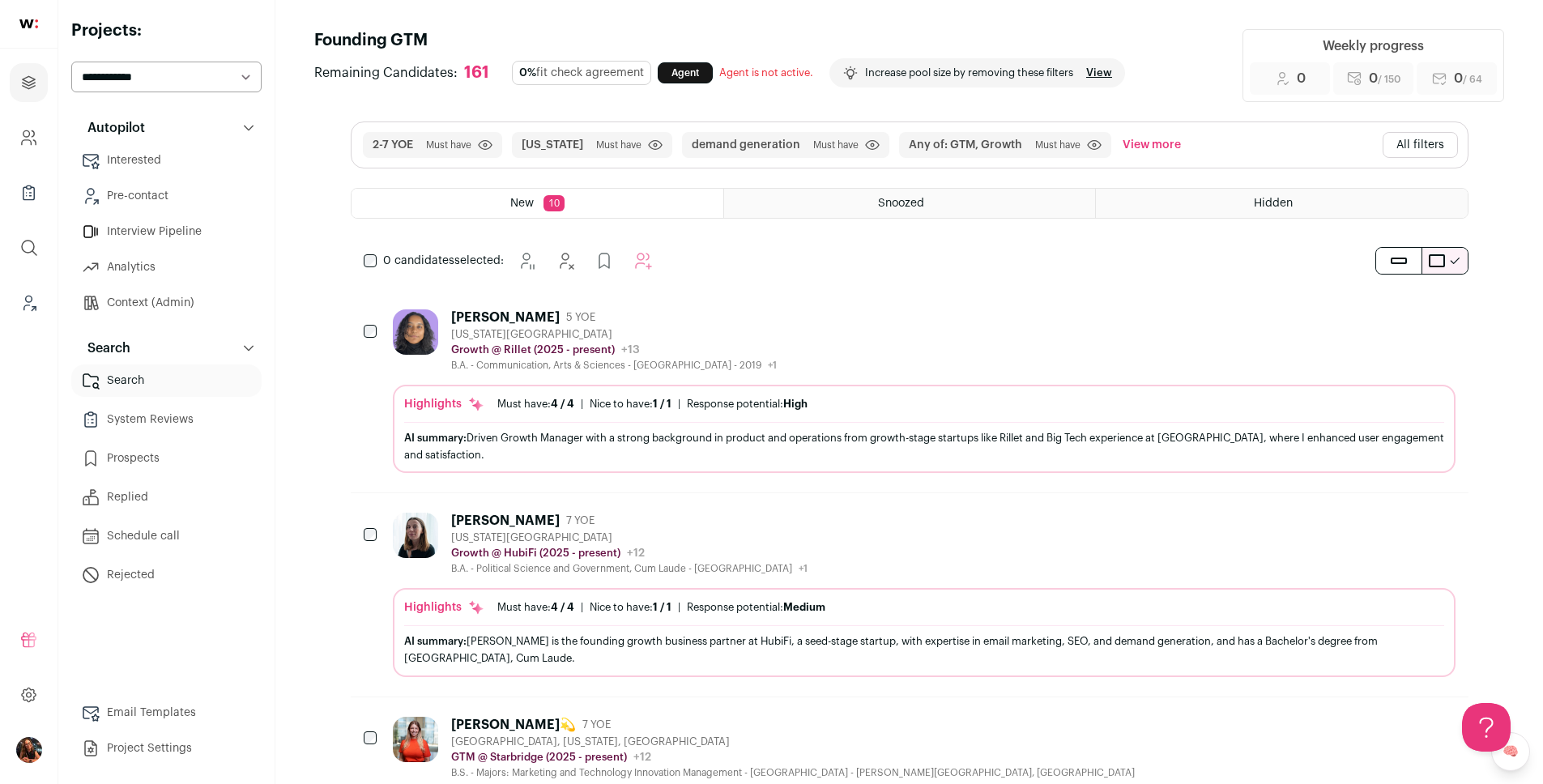
click at [1399, 148] on button "All filters" at bounding box center [1419, 144] width 75 height 26
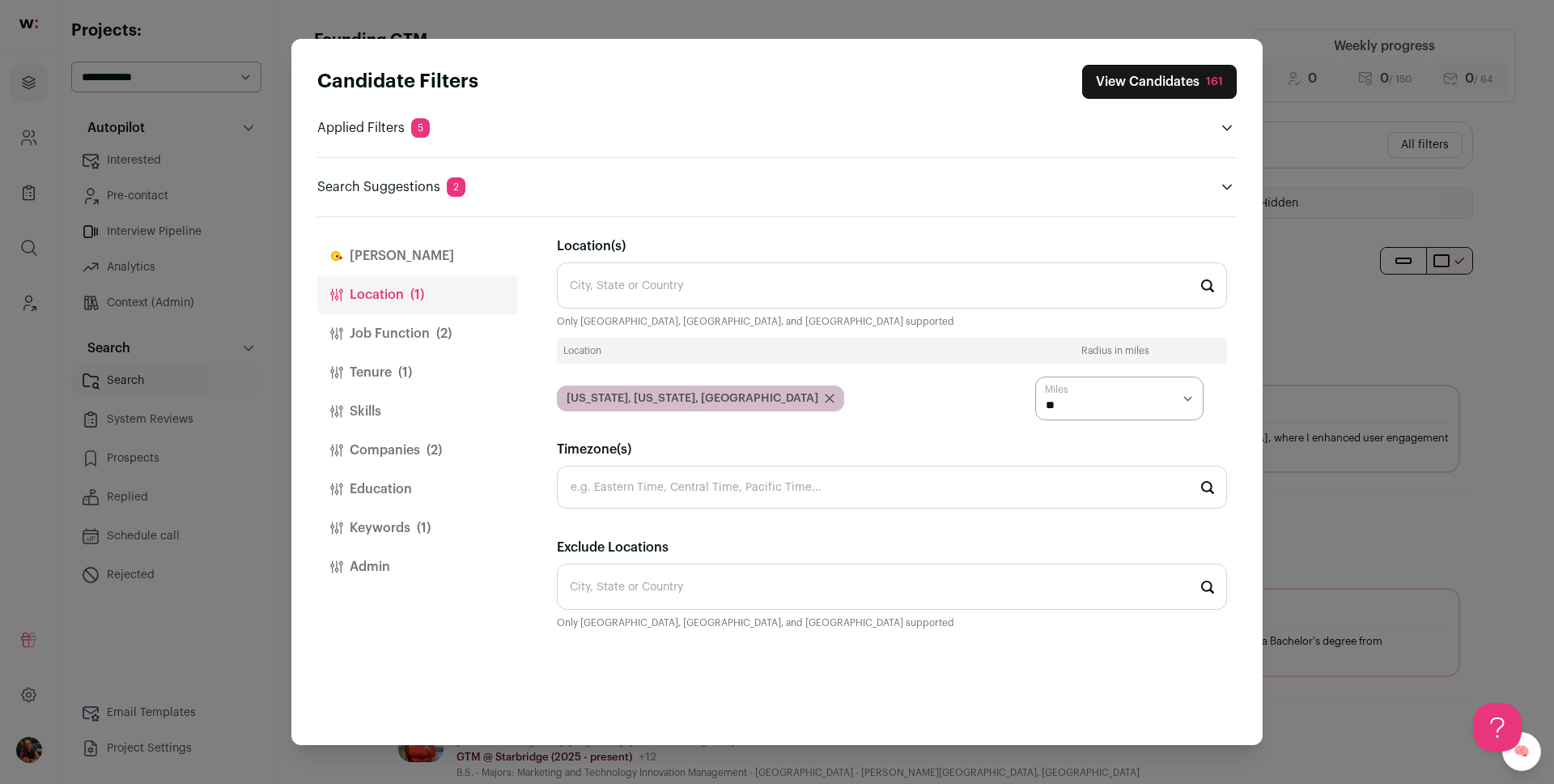
click at [401, 477] on button "Education" at bounding box center [417, 489] width 201 height 39
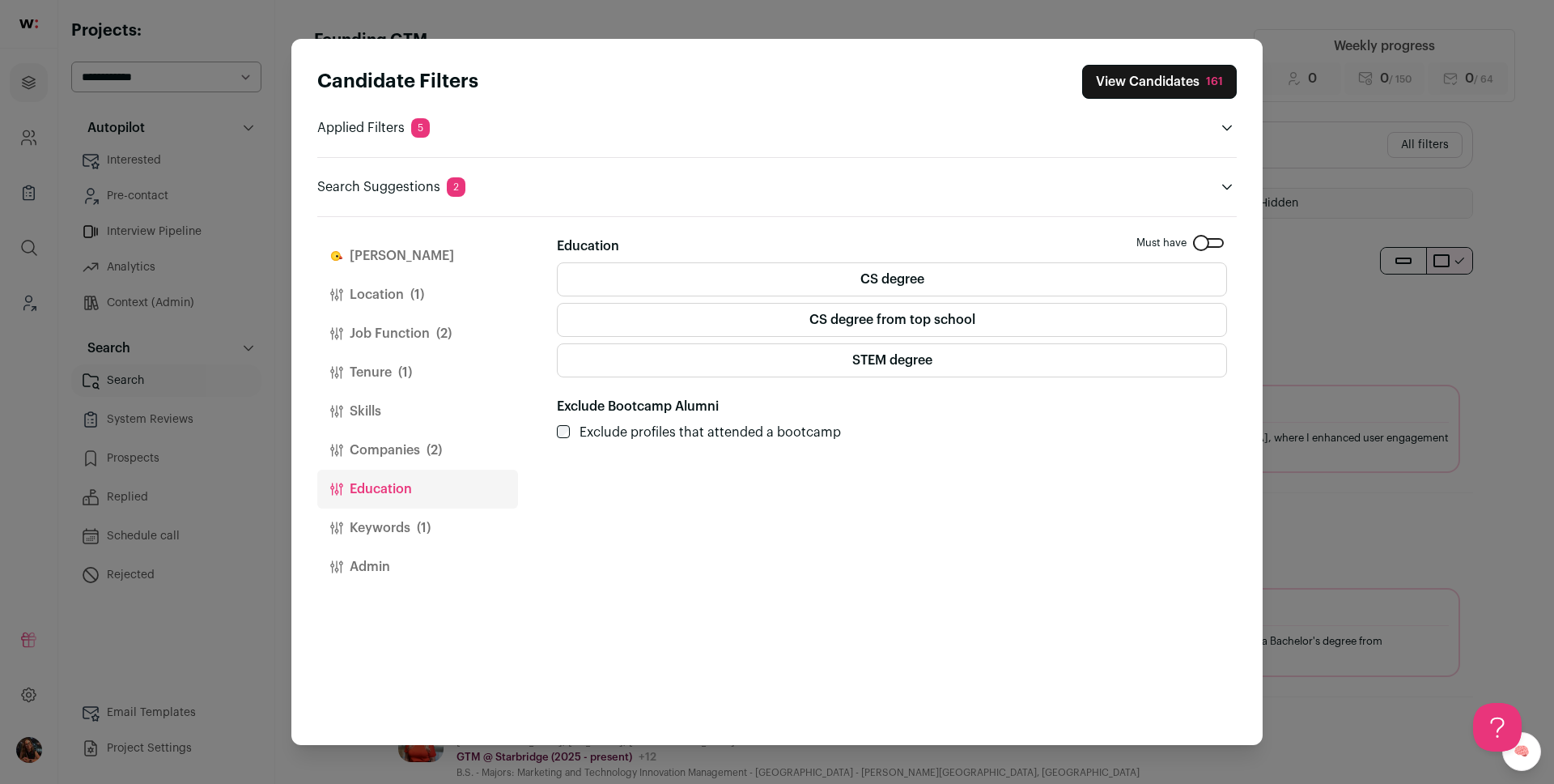
click at [394, 521] on button "Keywords (1)" at bounding box center [417, 528] width 201 height 39
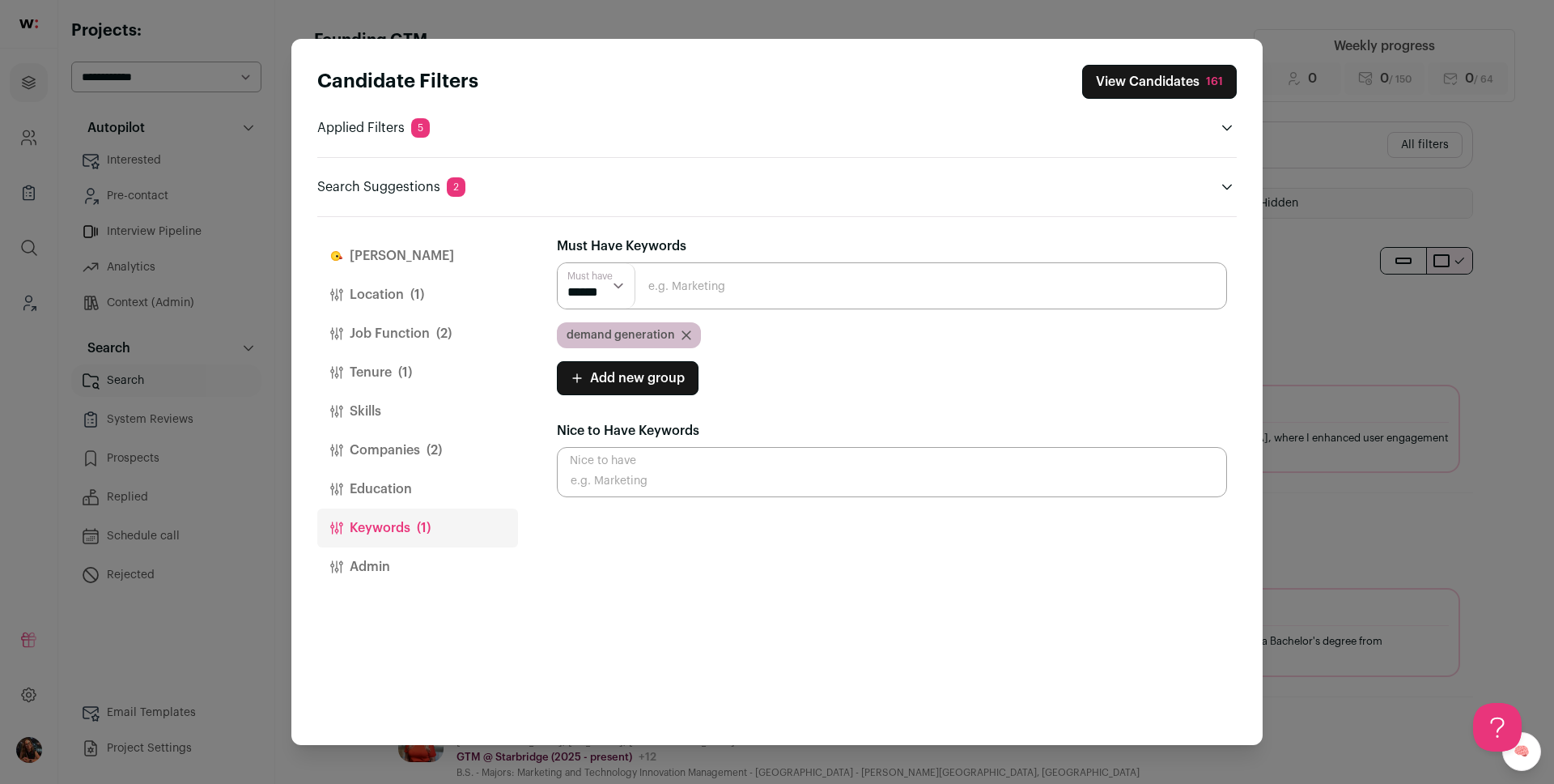
click at [698, 294] on input "Close modal via background" at bounding box center [892, 285] width 670 height 47
paste input "multi-channel campaigns — outbound, events, partnerships, digital — that open d…"
click at [707, 285] on input "multi-channel campaigns — outbound, events, partnerships, digital — that open d…" at bounding box center [892, 285] width 670 height 47
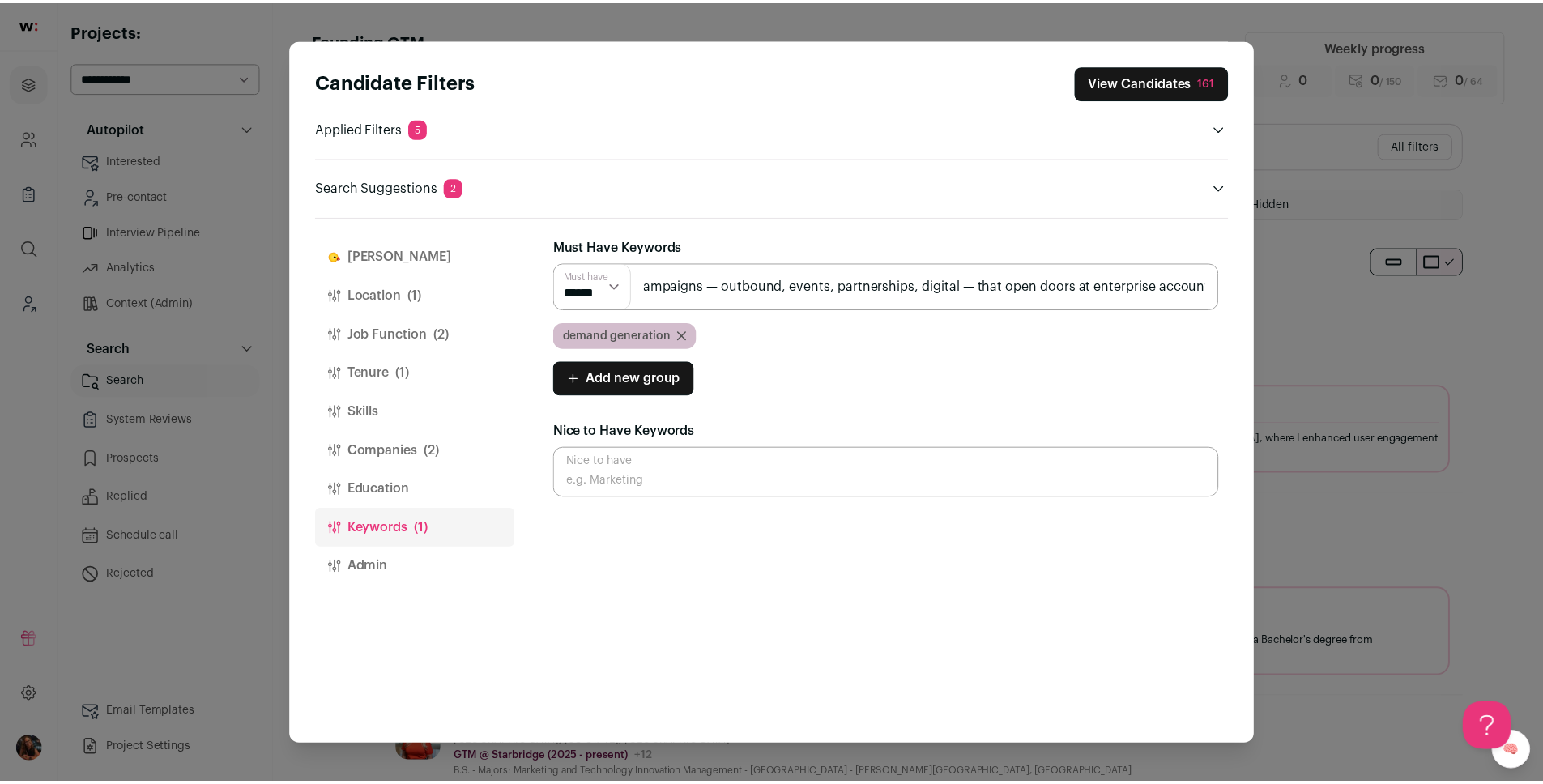
scroll to position [0, 0]
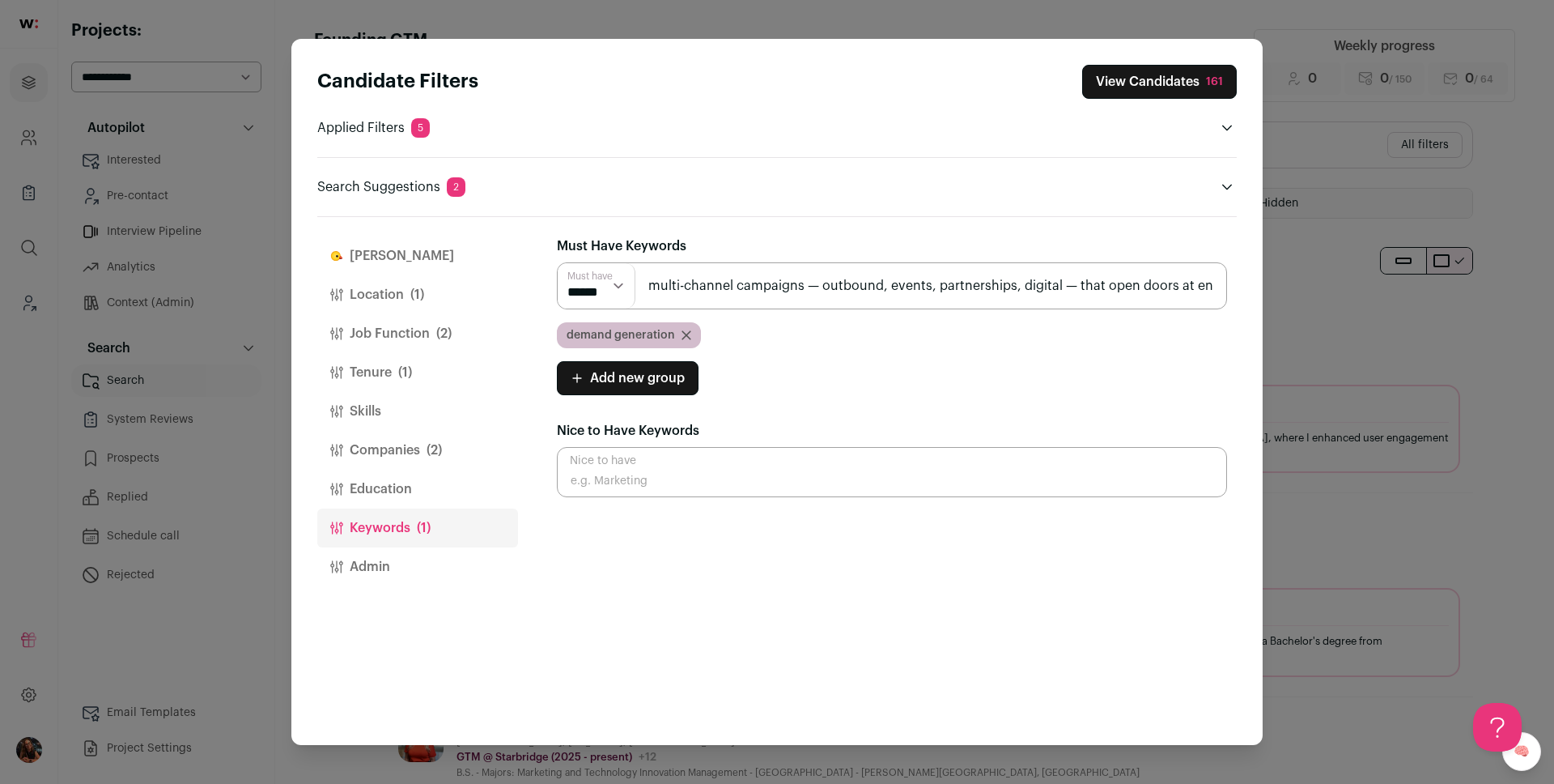
drag, startPoint x: 1216, startPoint y: 285, endPoint x: 730, endPoint y: 289, distance: 486.0
click at [730, 289] on input "multi-channel campaigns — outbound, events, partnerships, digital — that open d…" at bounding box center [892, 285] width 670 height 47
type input "multi-channel"
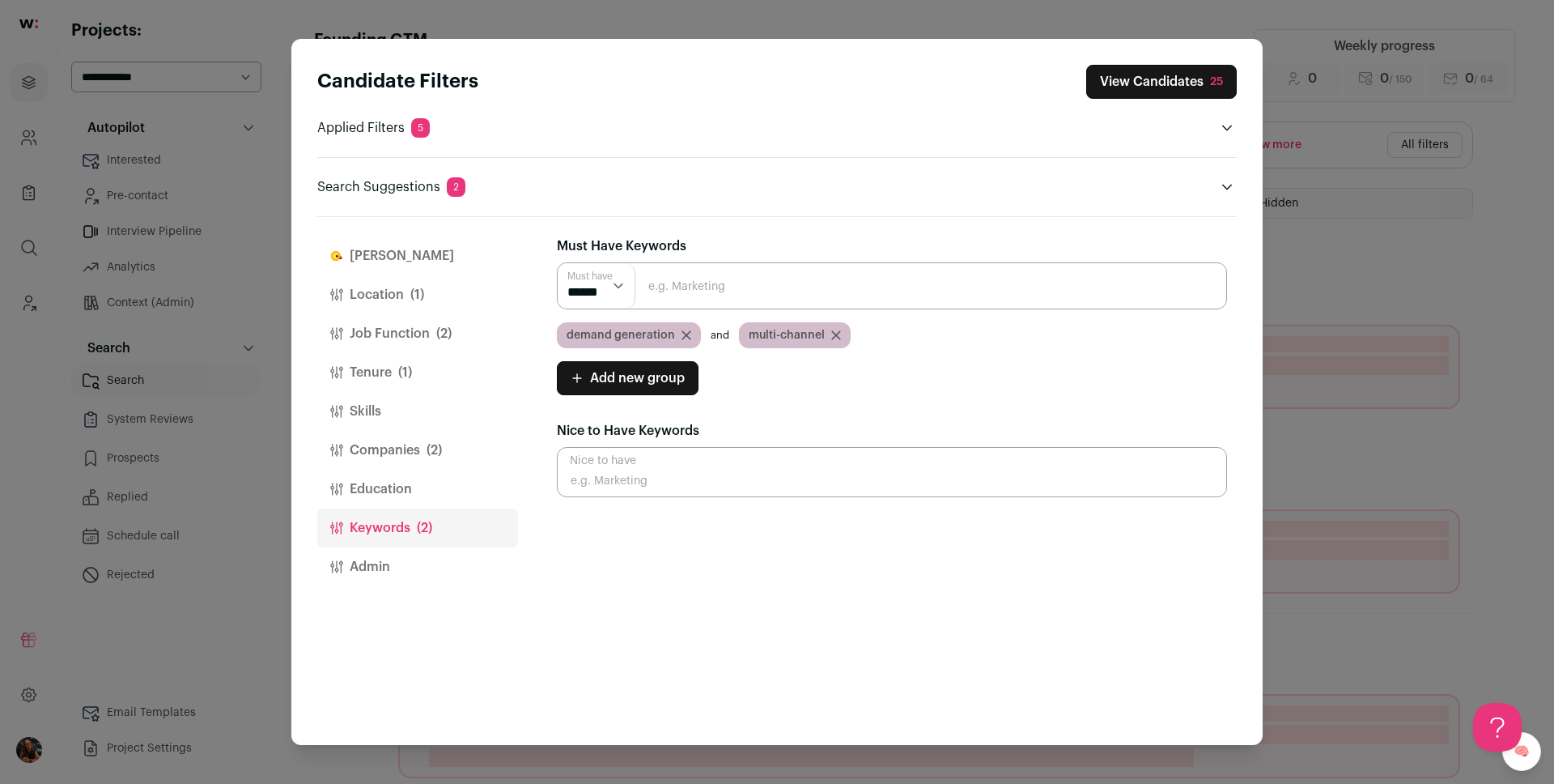
click at [716, 289] on input "Close modal via background" at bounding box center [892, 285] width 670 height 47
click at [609, 283] on select "****** ******" at bounding box center [597, 285] width 78 height 45
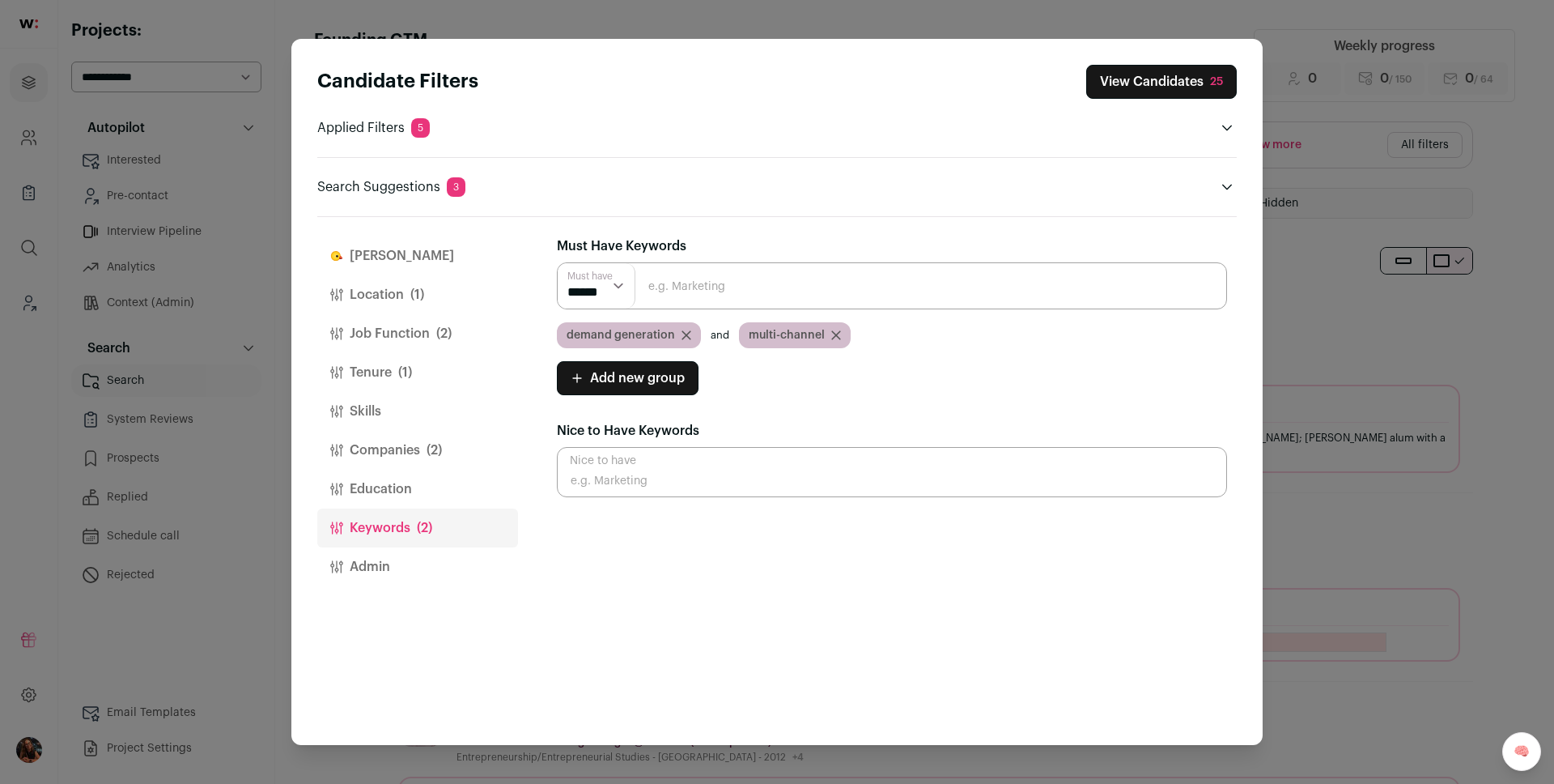
select select "**"
click at [558, 263] on select "****** ******" at bounding box center [597, 285] width 78 height 45
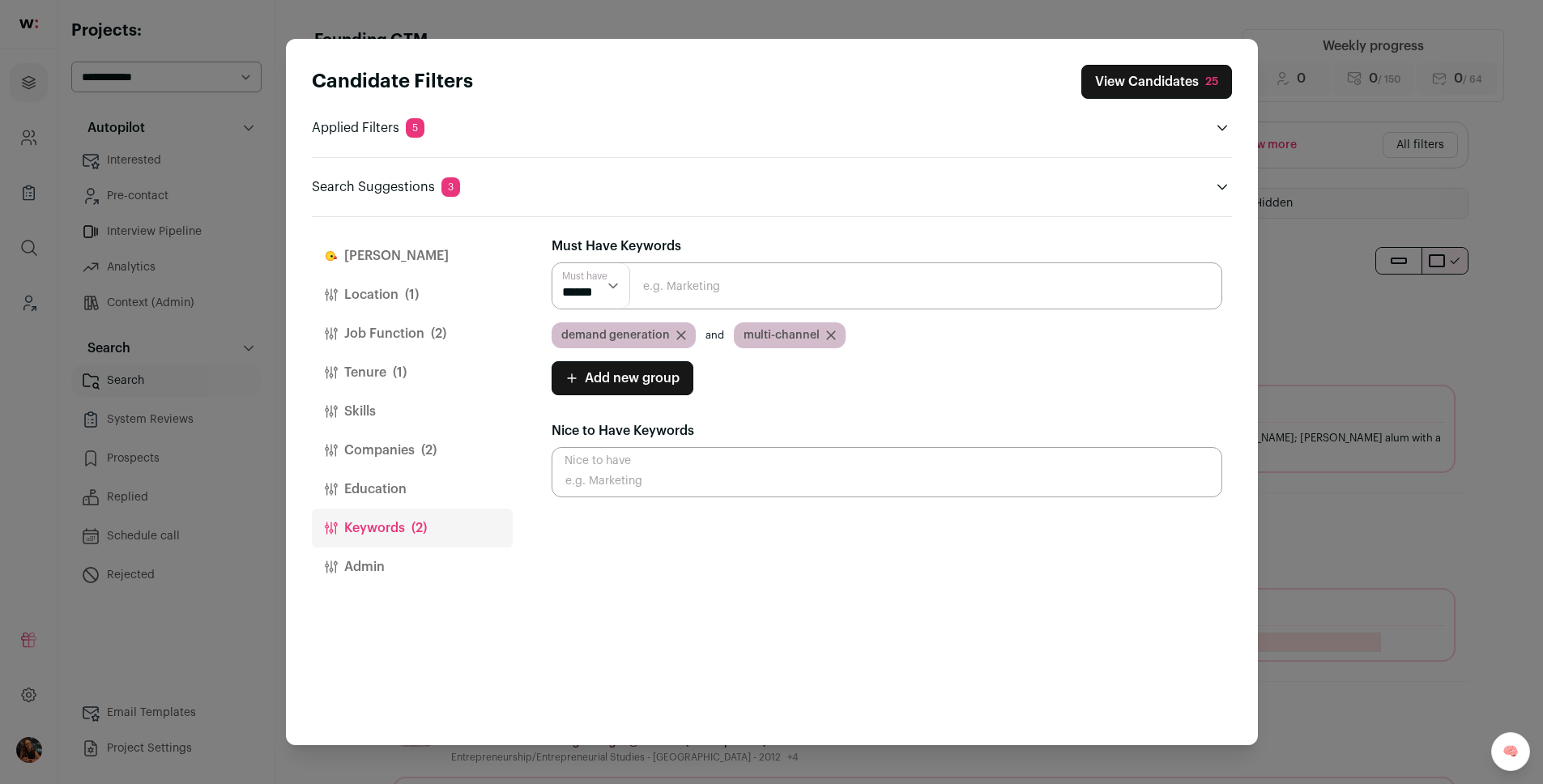
click at [672, 286] on input "Close modal via background" at bounding box center [887, 285] width 670 height 47
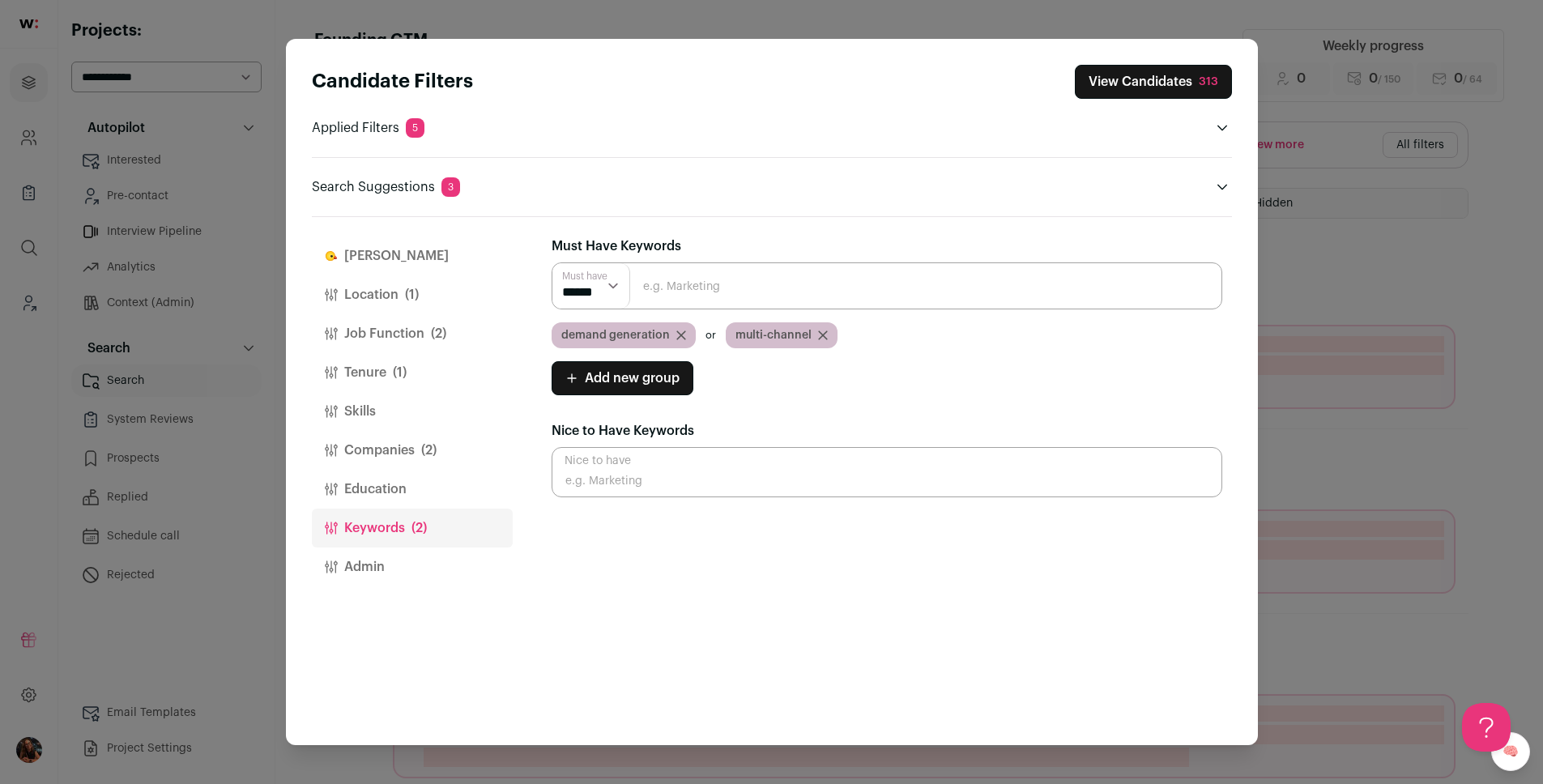
click at [674, 286] on input "Close modal via background" at bounding box center [887, 285] width 670 height 47
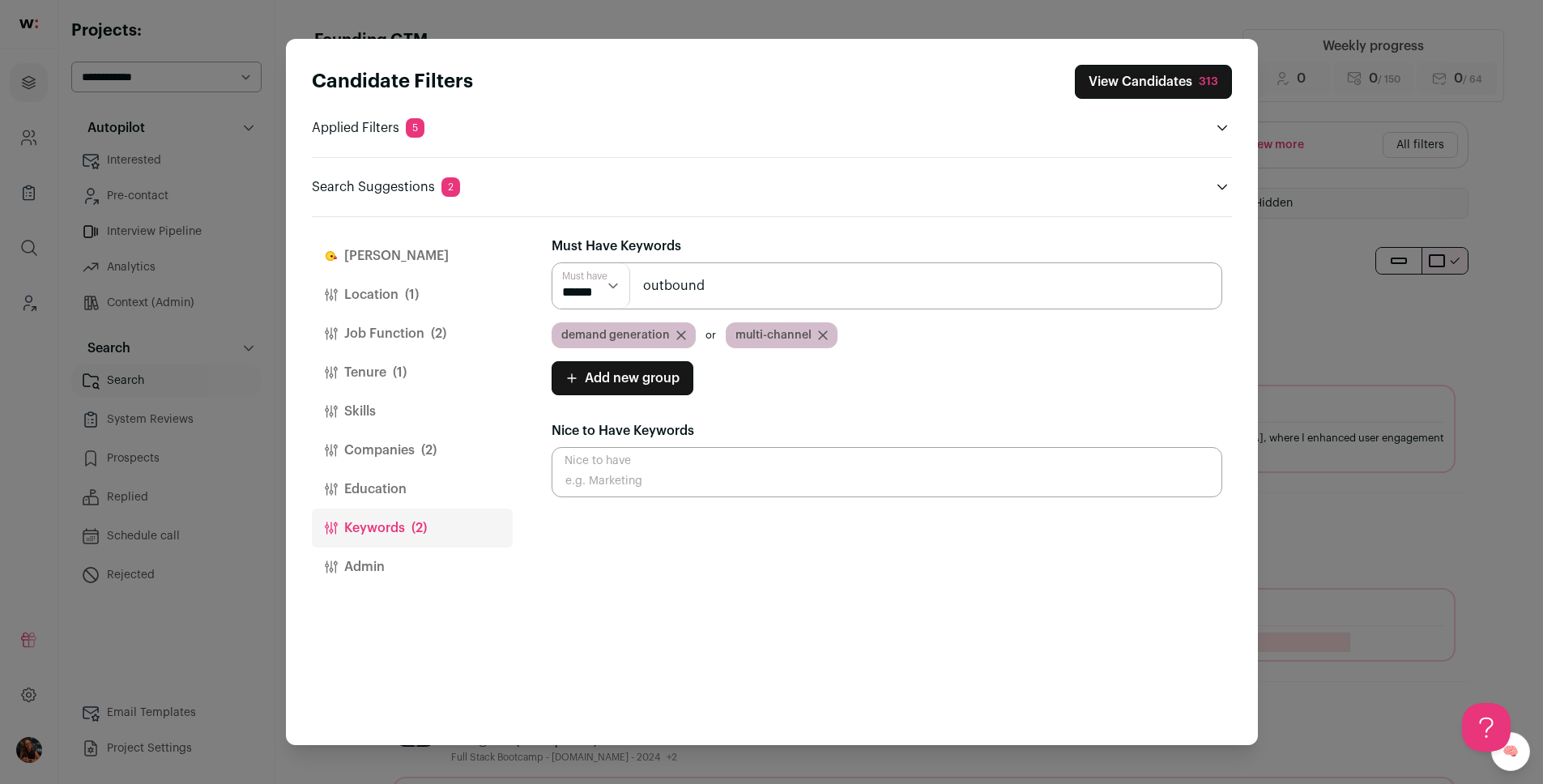
type input "outbound"
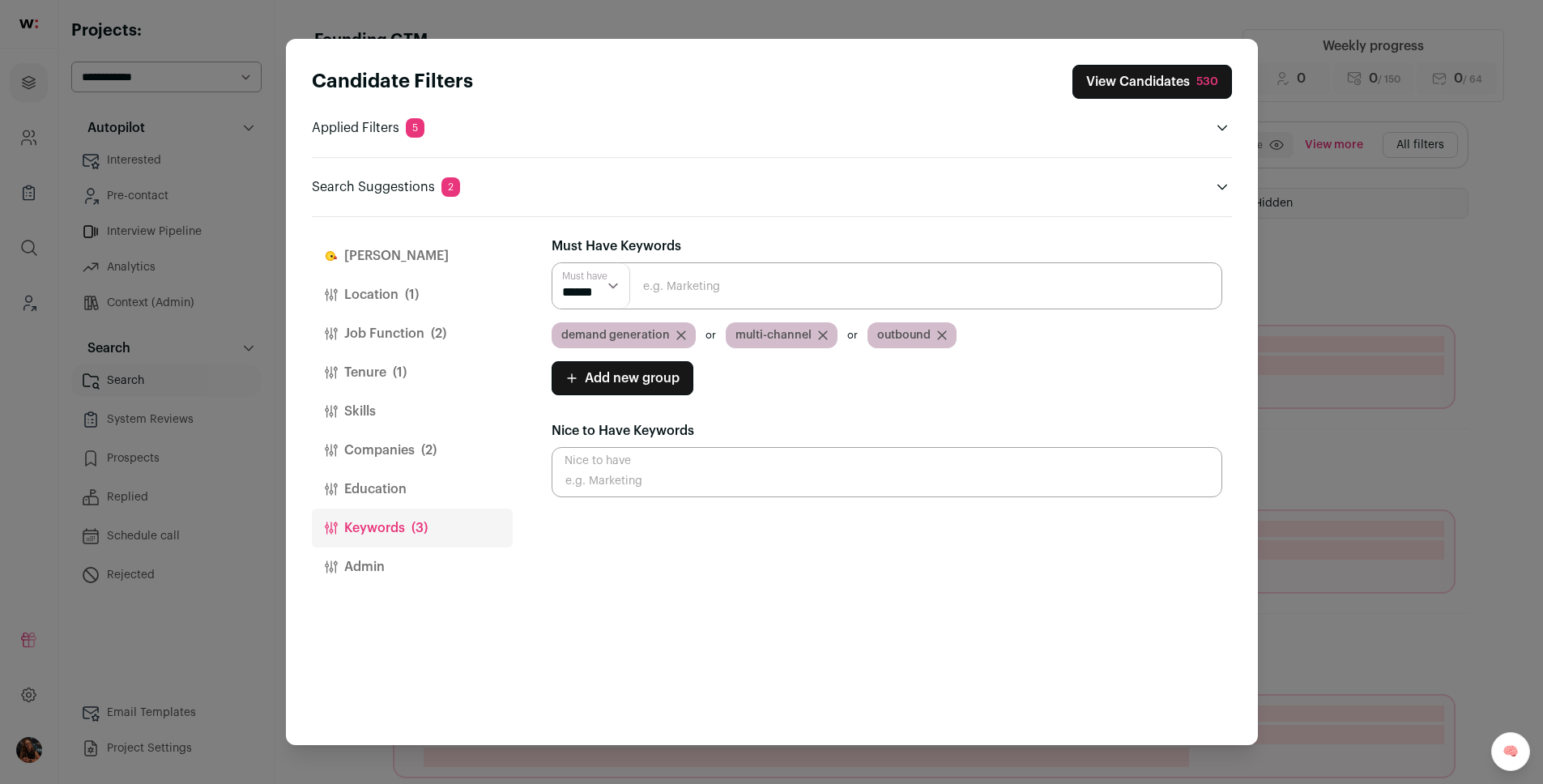
click at [630, 274] on input "Close modal via background" at bounding box center [887, 285] width 670 height 47
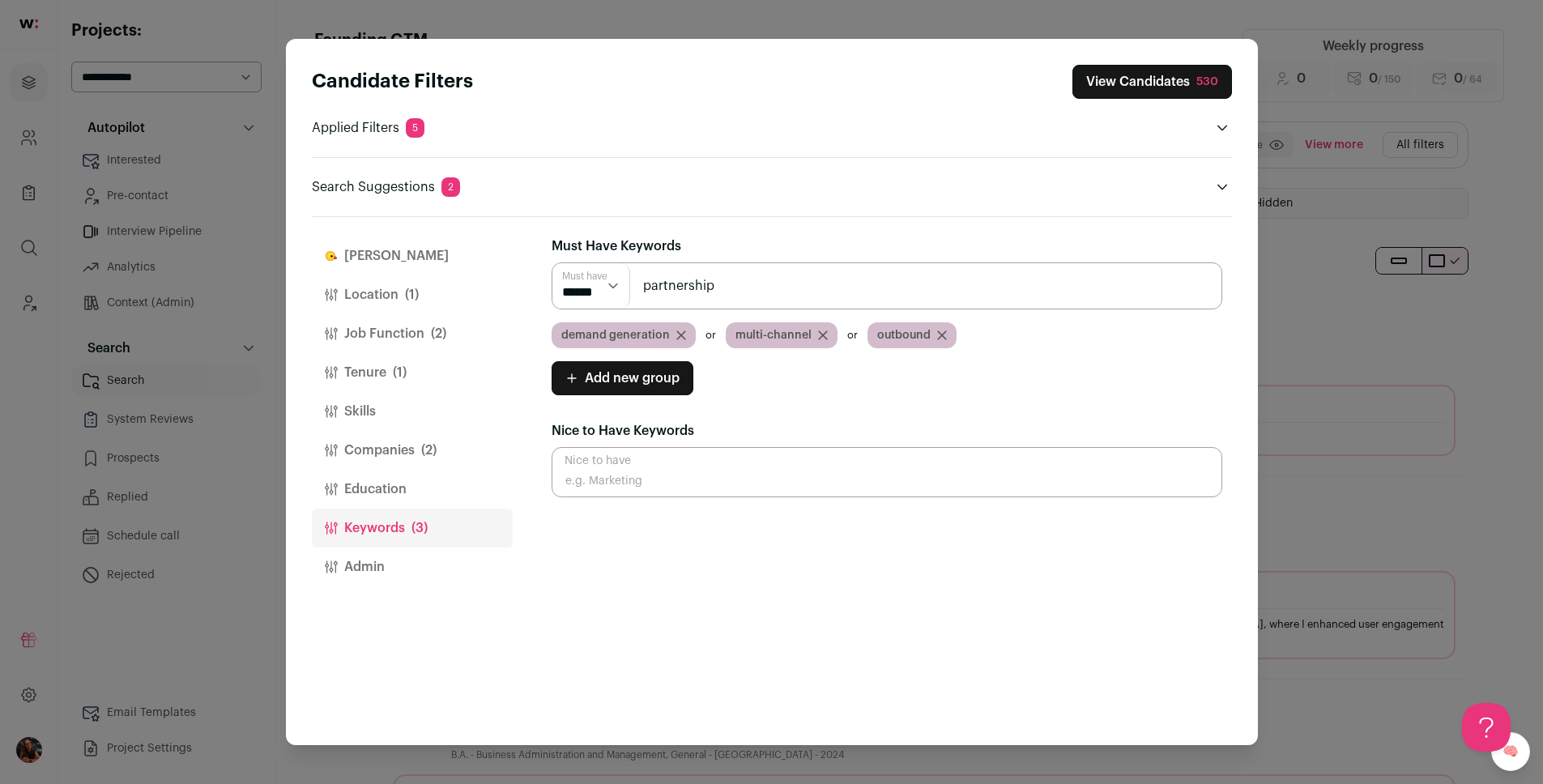
type input "partnership"
click at [388, 443] on button "Companies (2)" at bounding box center [412, 450] width 201 height 39
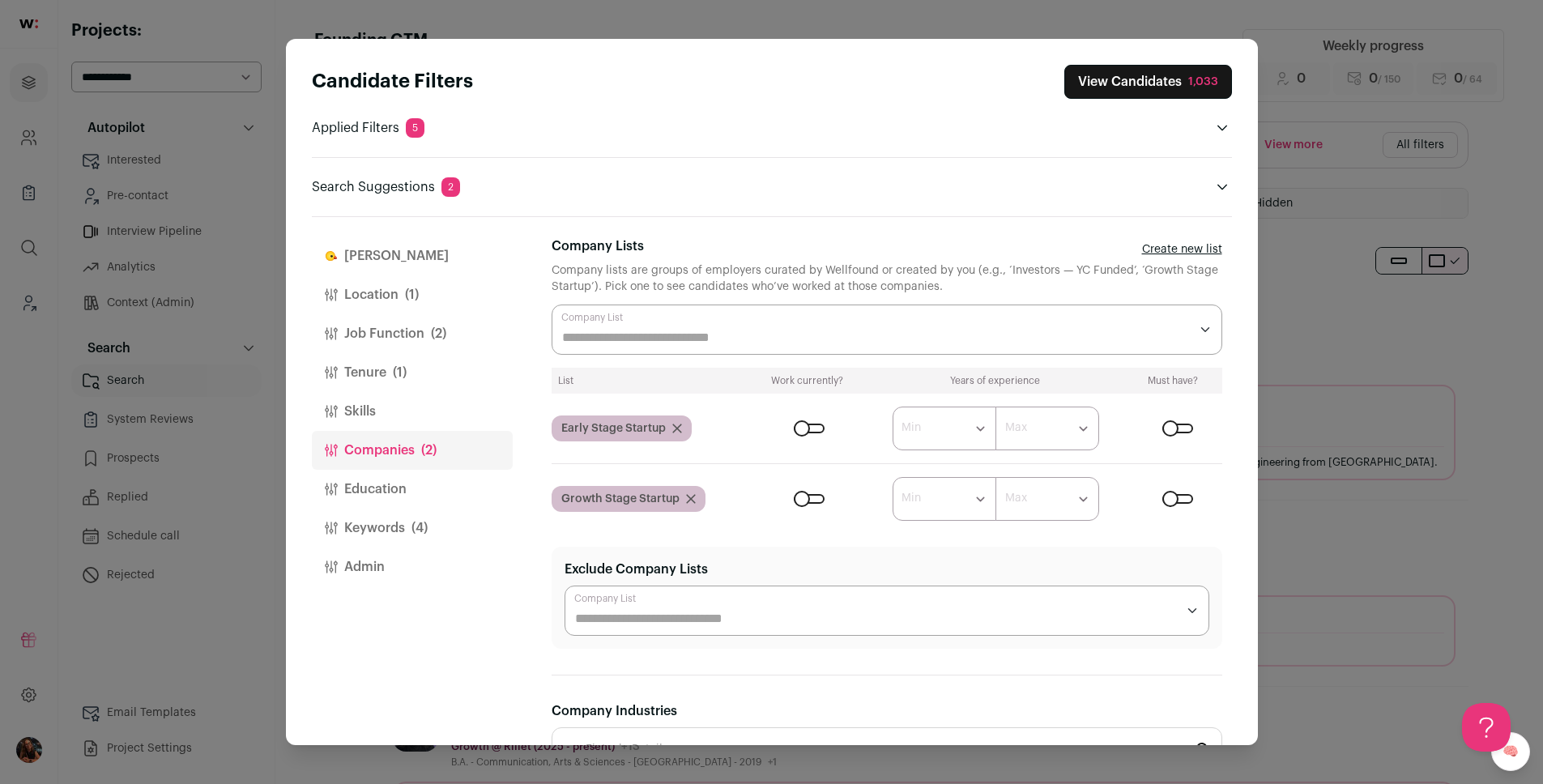
click at [1174, 423] on div "Close modal via background" at bounding box center [1177, 428] width 31 height 10
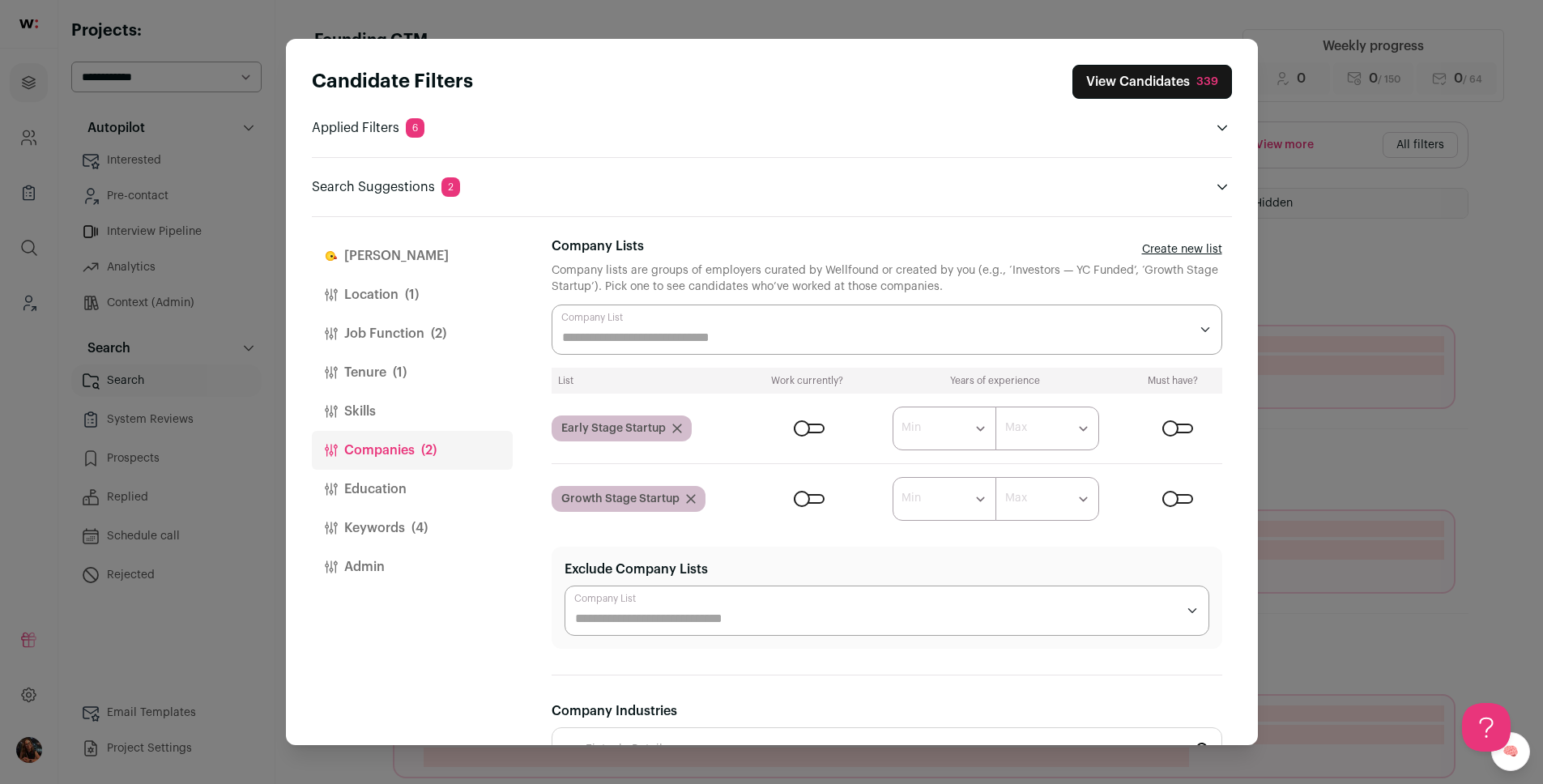
click at [1162, 496] on div "Close modal via background" at bounding box center [1177, 499] width 31 height 10
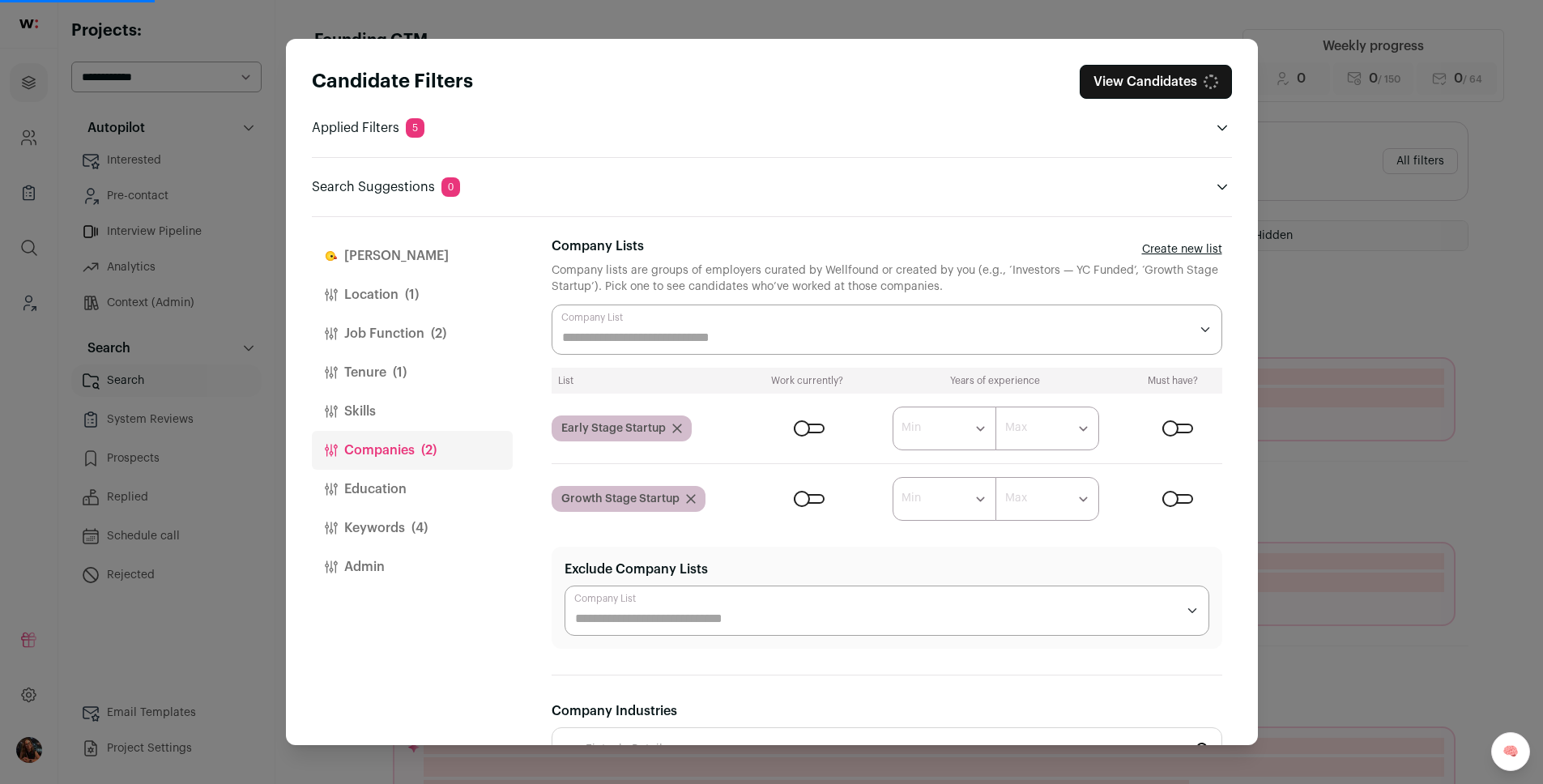
click at [708, 331] on input "Company Lists" at bounding box center [875, 338] width 627 height 19
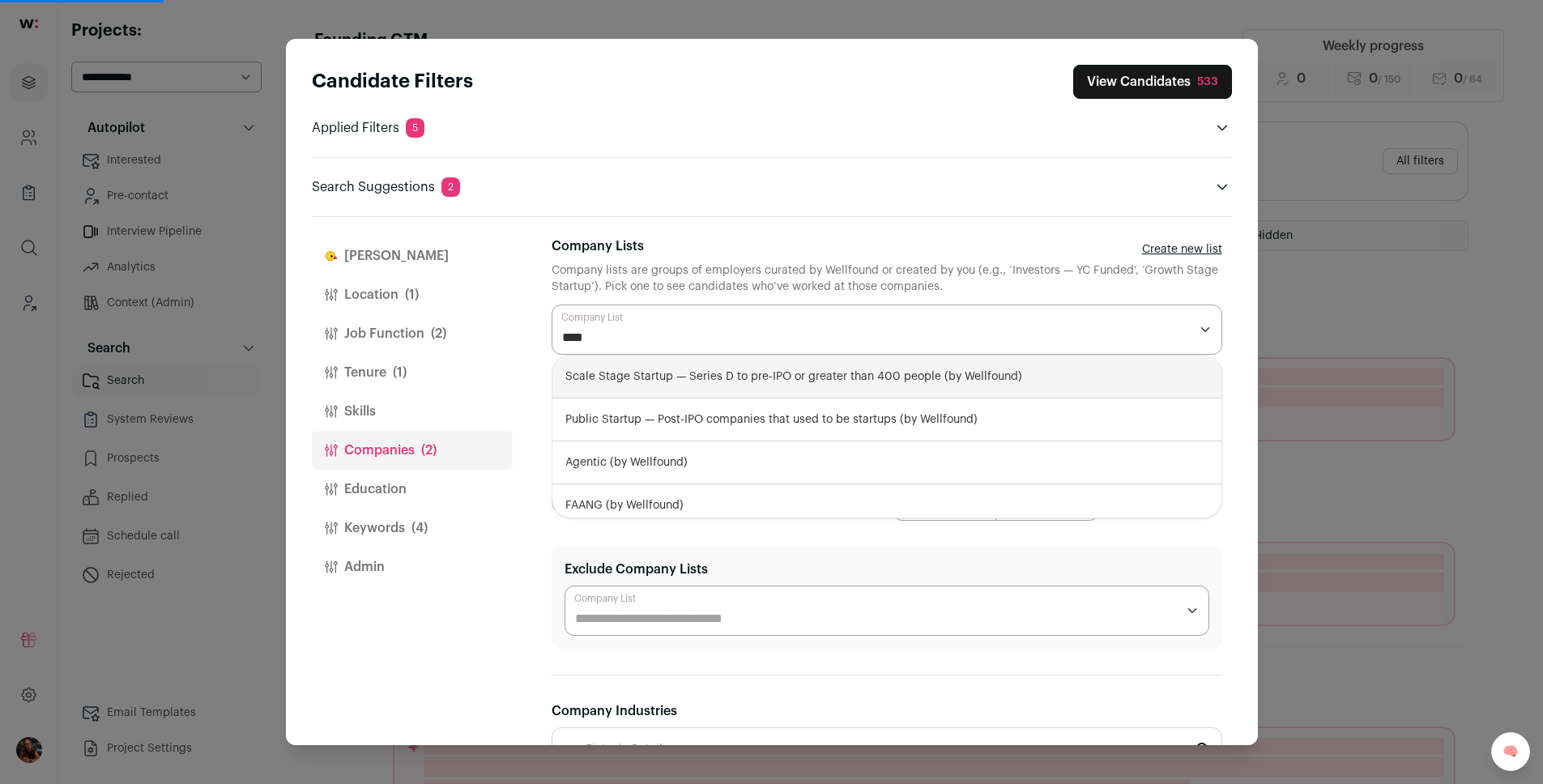
type input "*****"
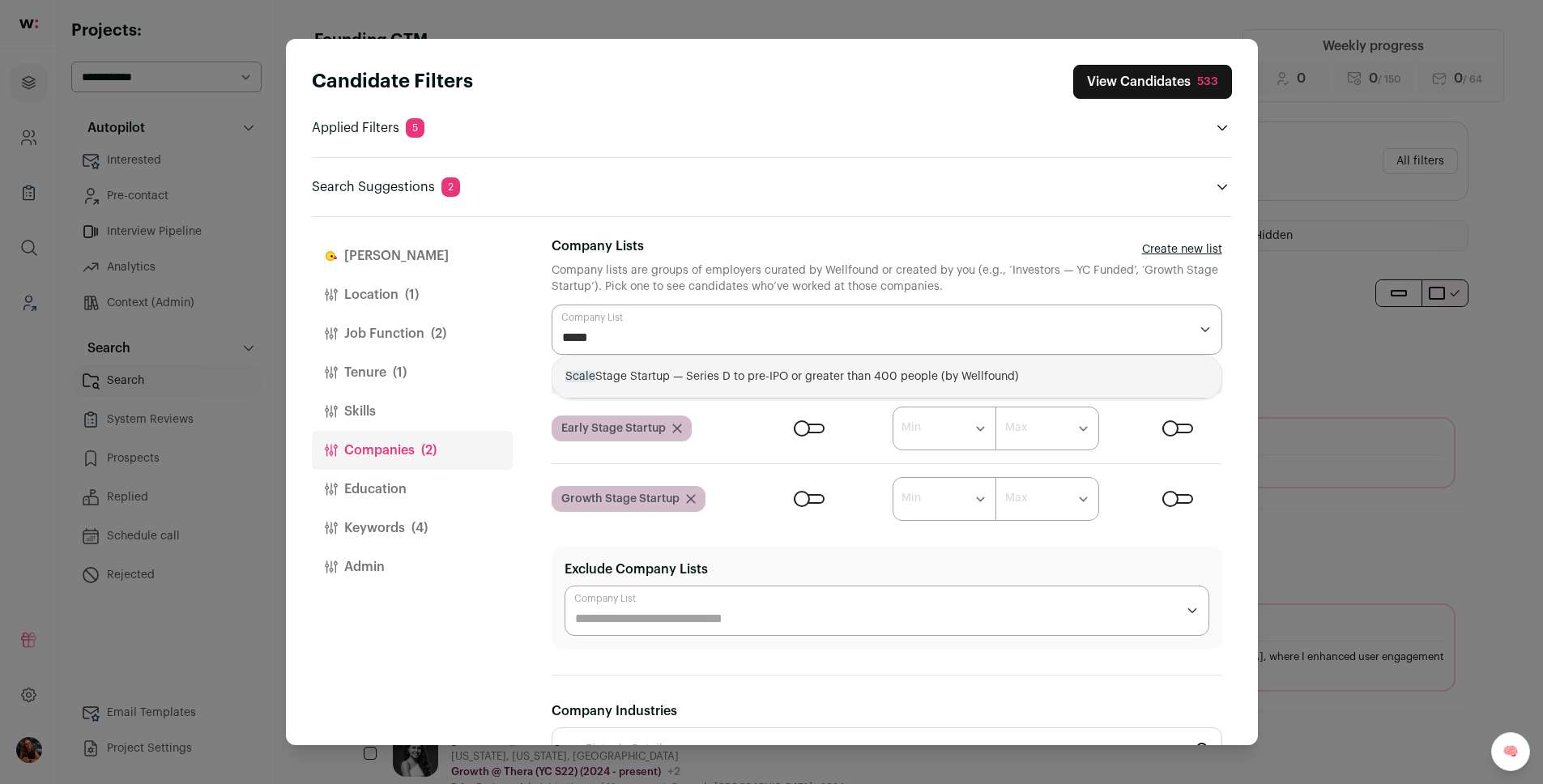
click at [756, 375] on div "Scale Stage Startup — Series D to pre-IPO or greater than 400 people (by Wellfo…" at bounding box center [887, 377] width 668 height 43
select select "**********"
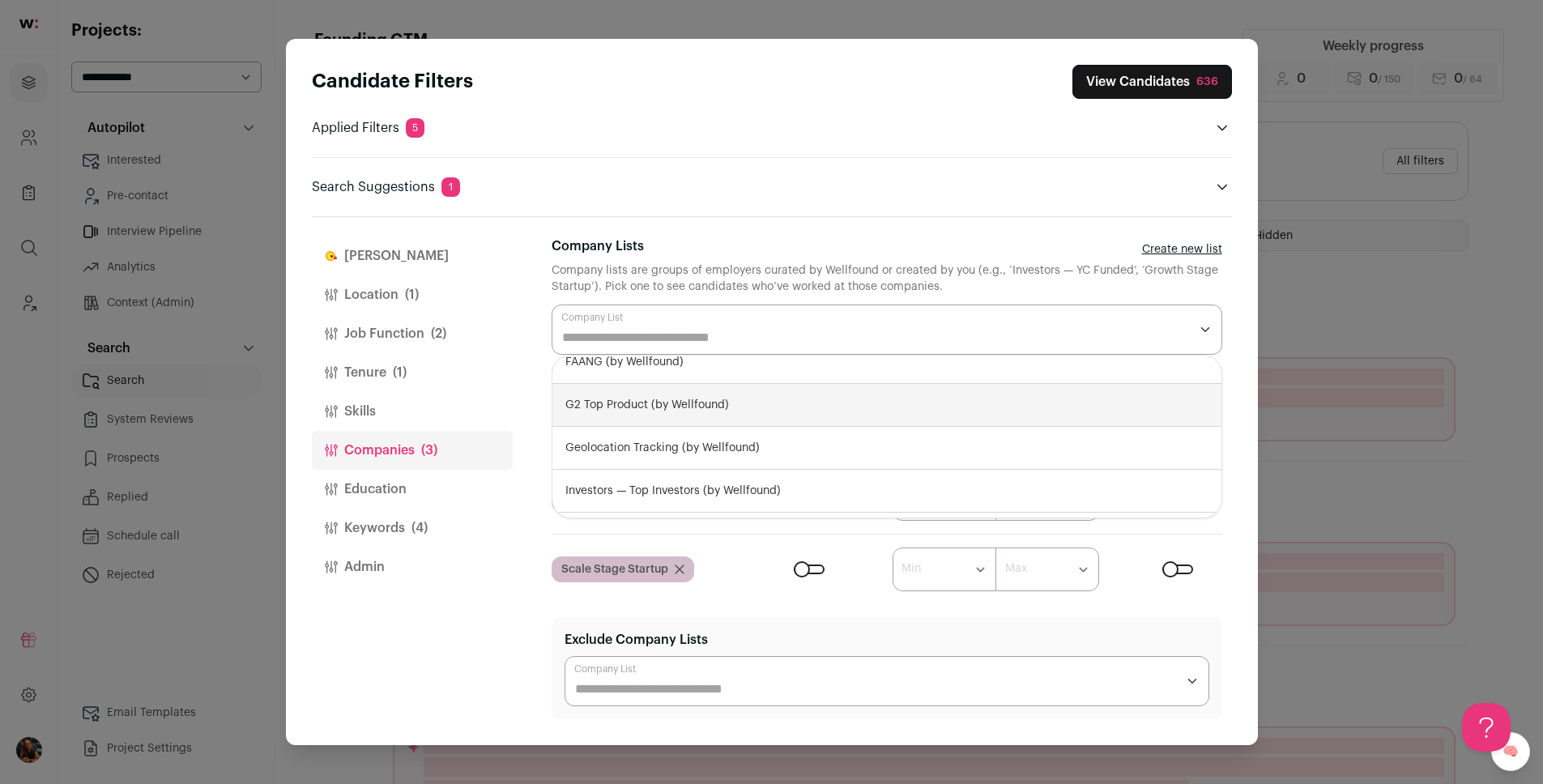
scroll to position [131, 0]
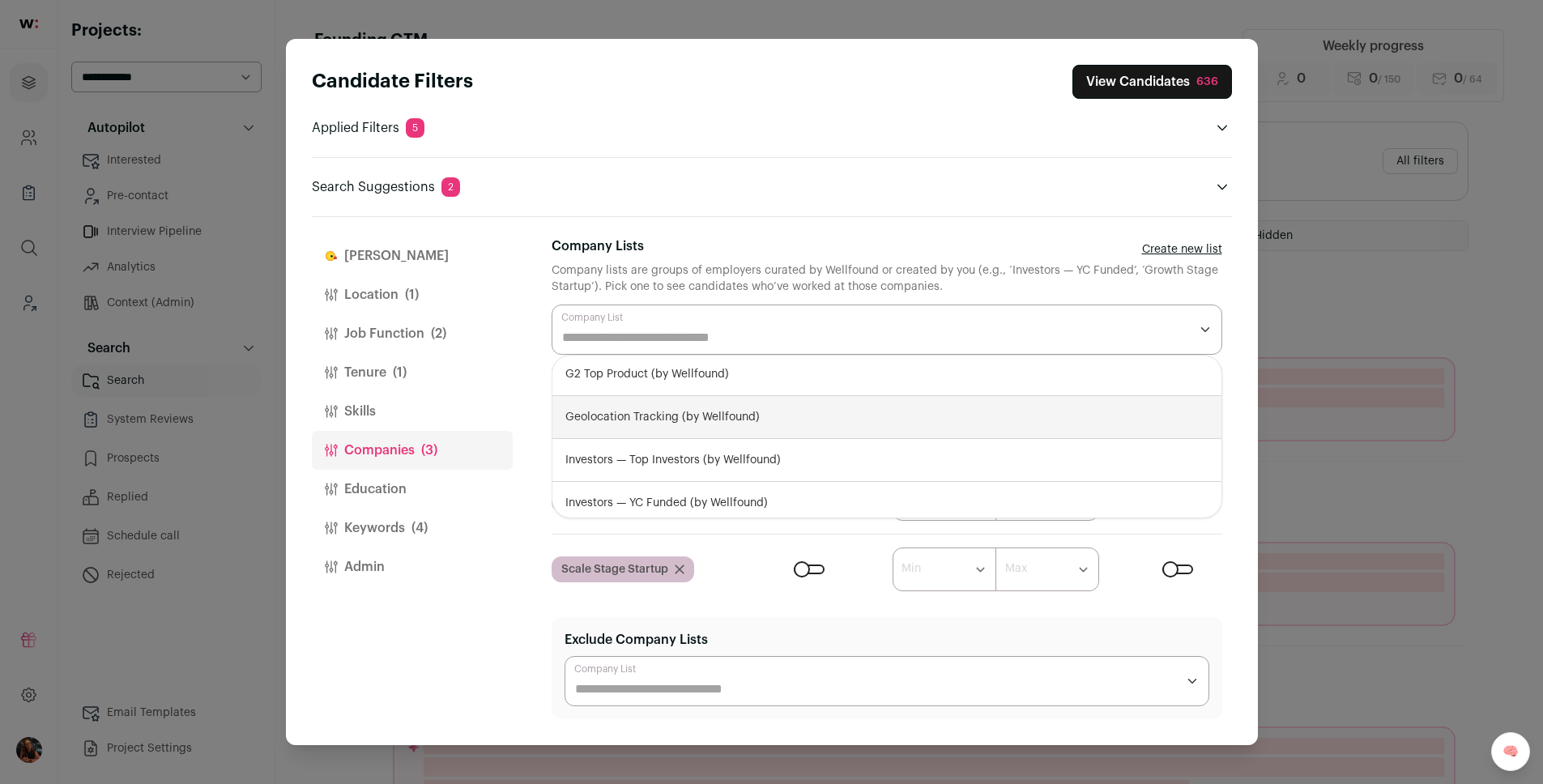
click at [506, 367] on button "Tenure (1)" at bounding box center [412, 372] width 201 height 39
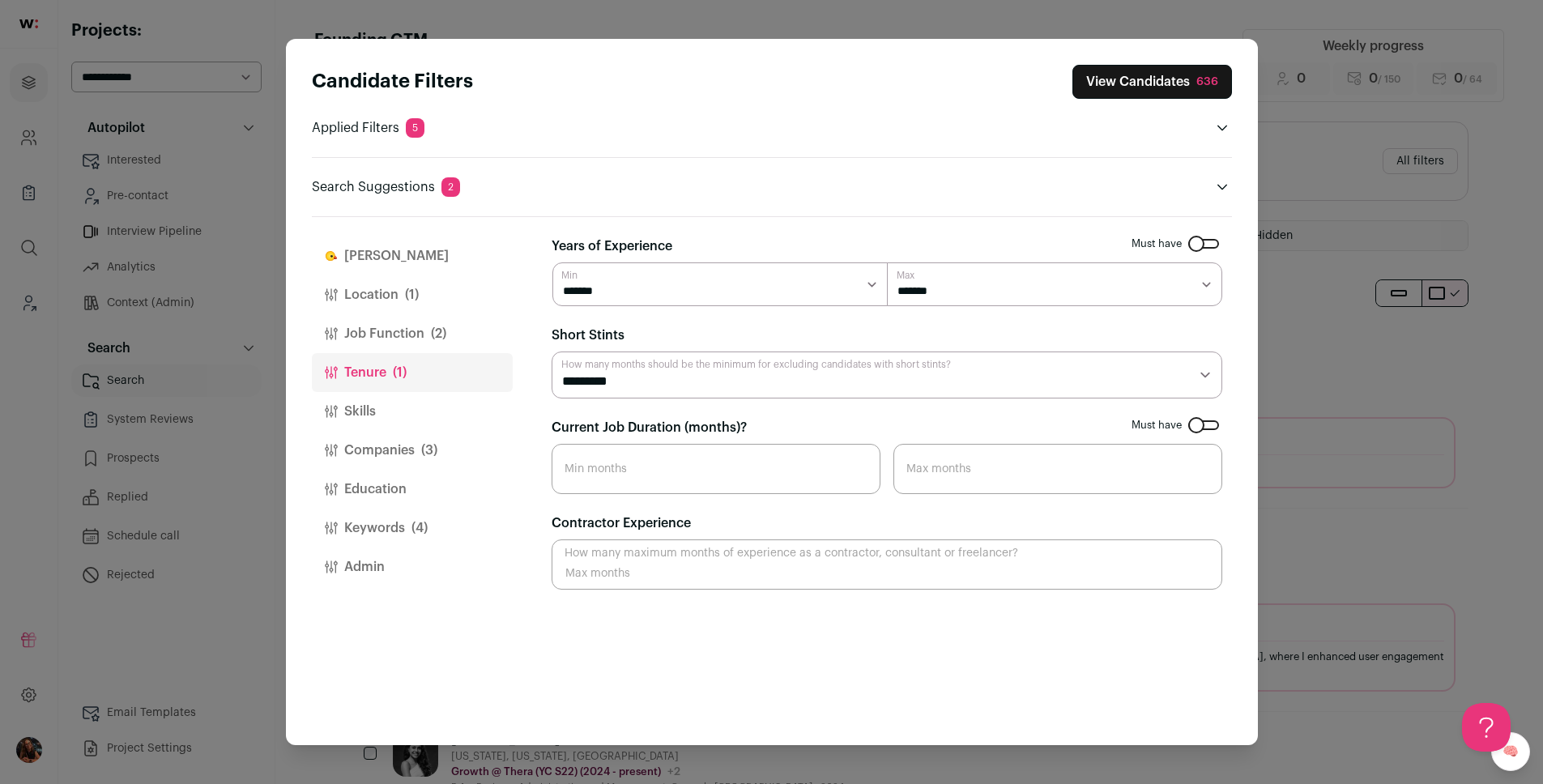
scroll to position [0, 0]
click at [423, 440] on span "(3)" at bounding box center [429, 450] width 16 height 19
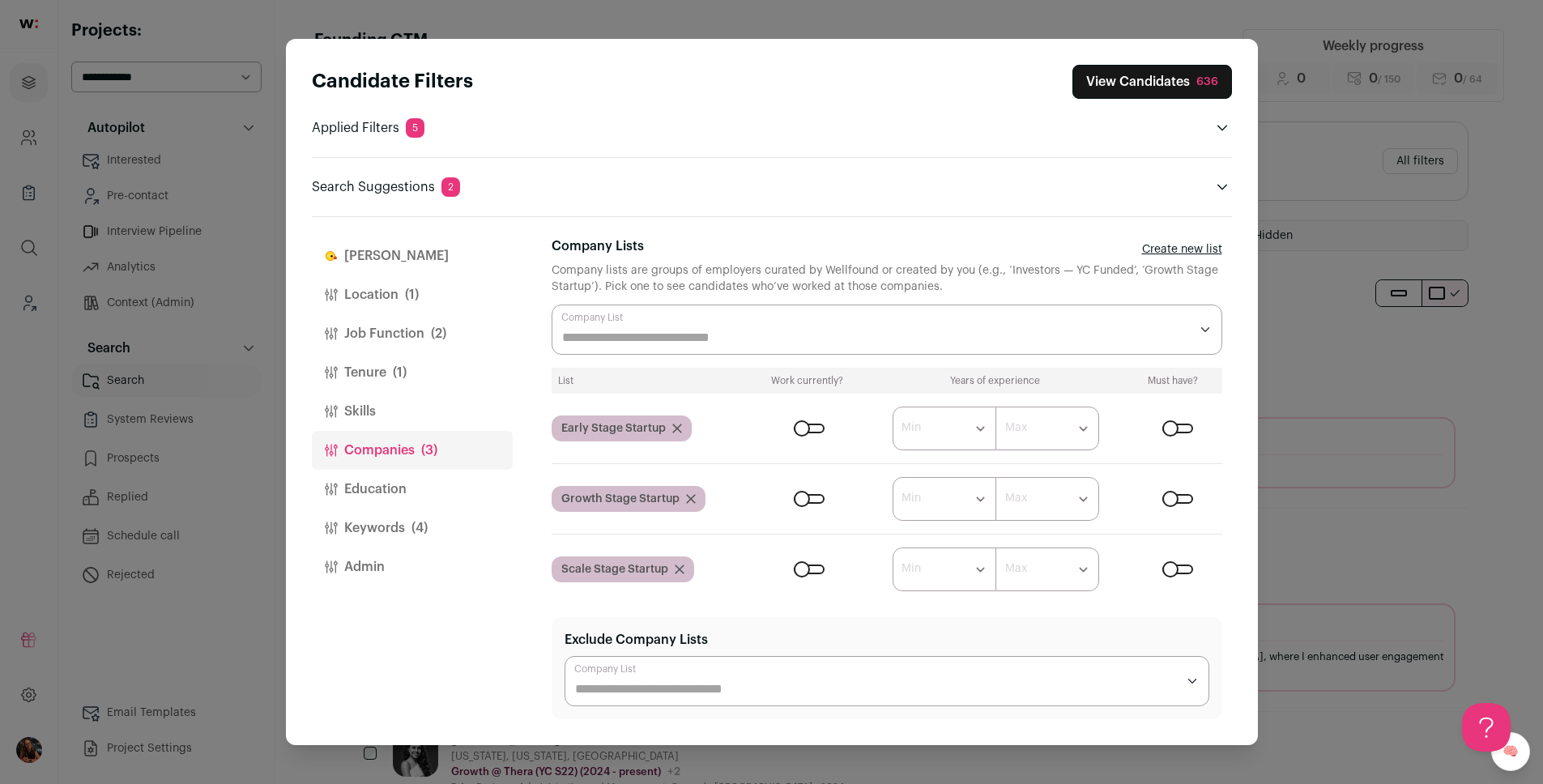
click at [1098, 86] on button "View Candidates 636" at bounding box center [1152, 81] width 159 height 34
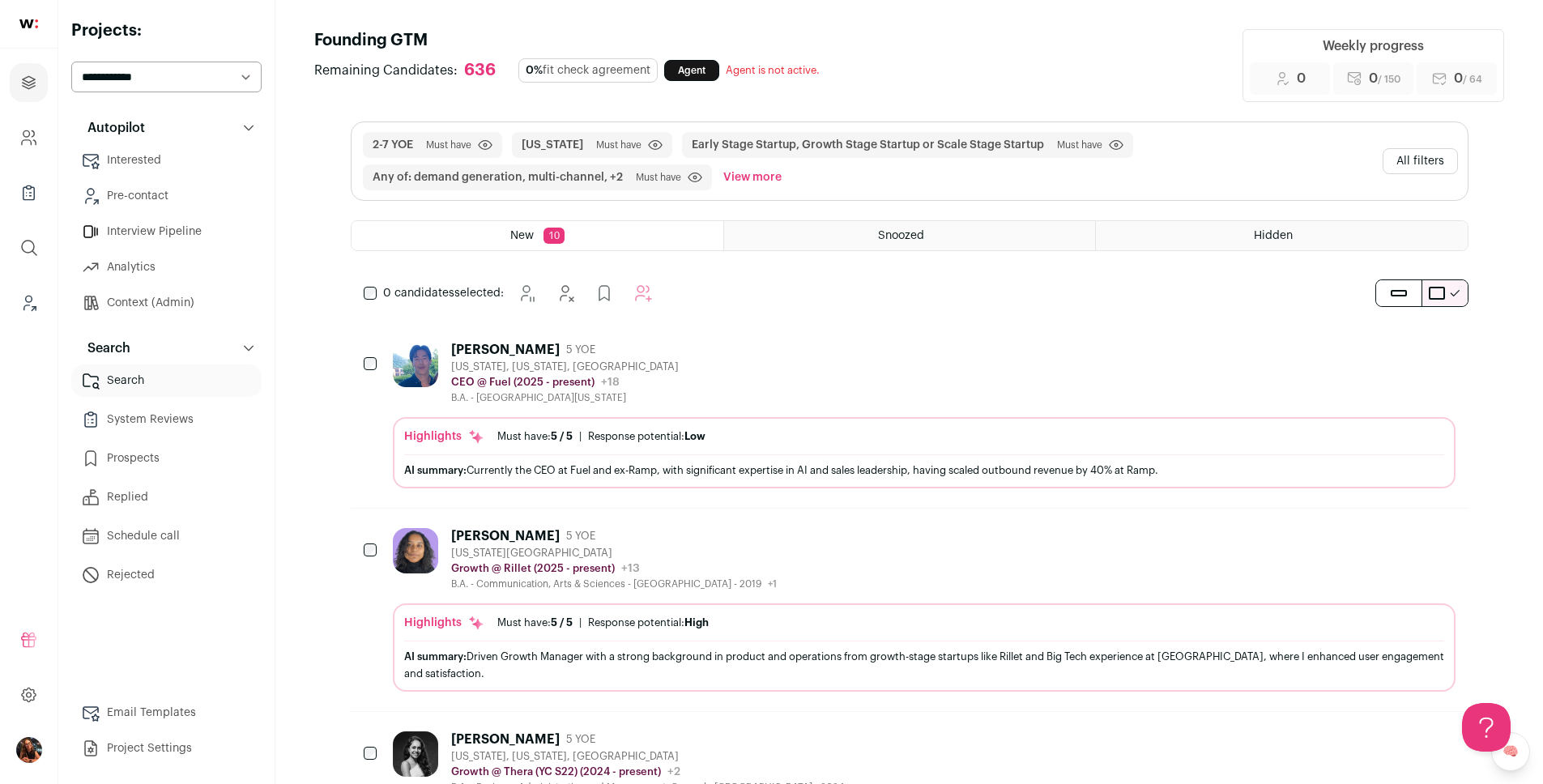
click at [1412, 155] on button "All filters" at bounding box center [1419, 161] width 75 height 26
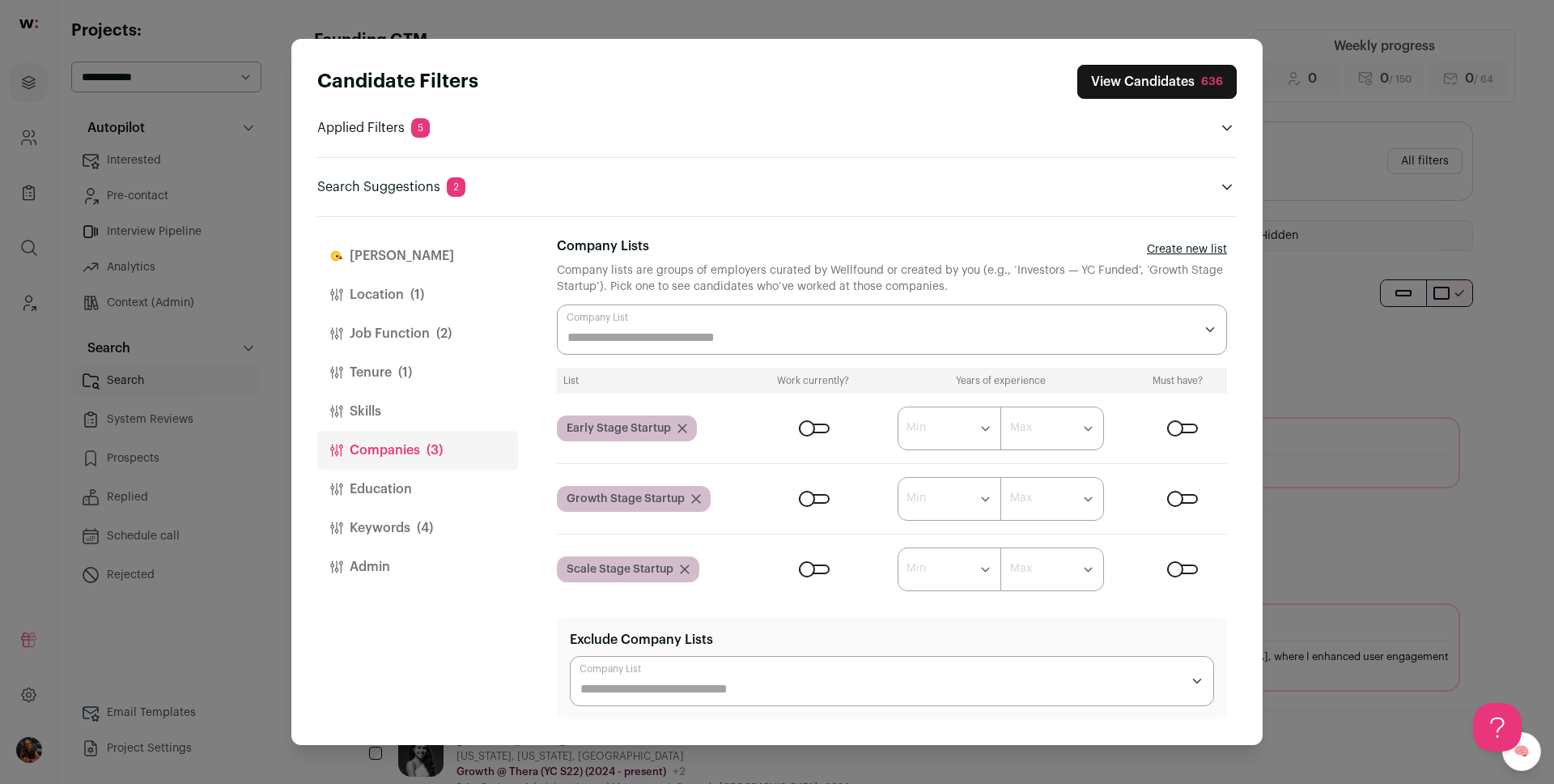
click at [393, 376] on button "Tenure (1)" at bounding box center [417, 372] width 201 height 39
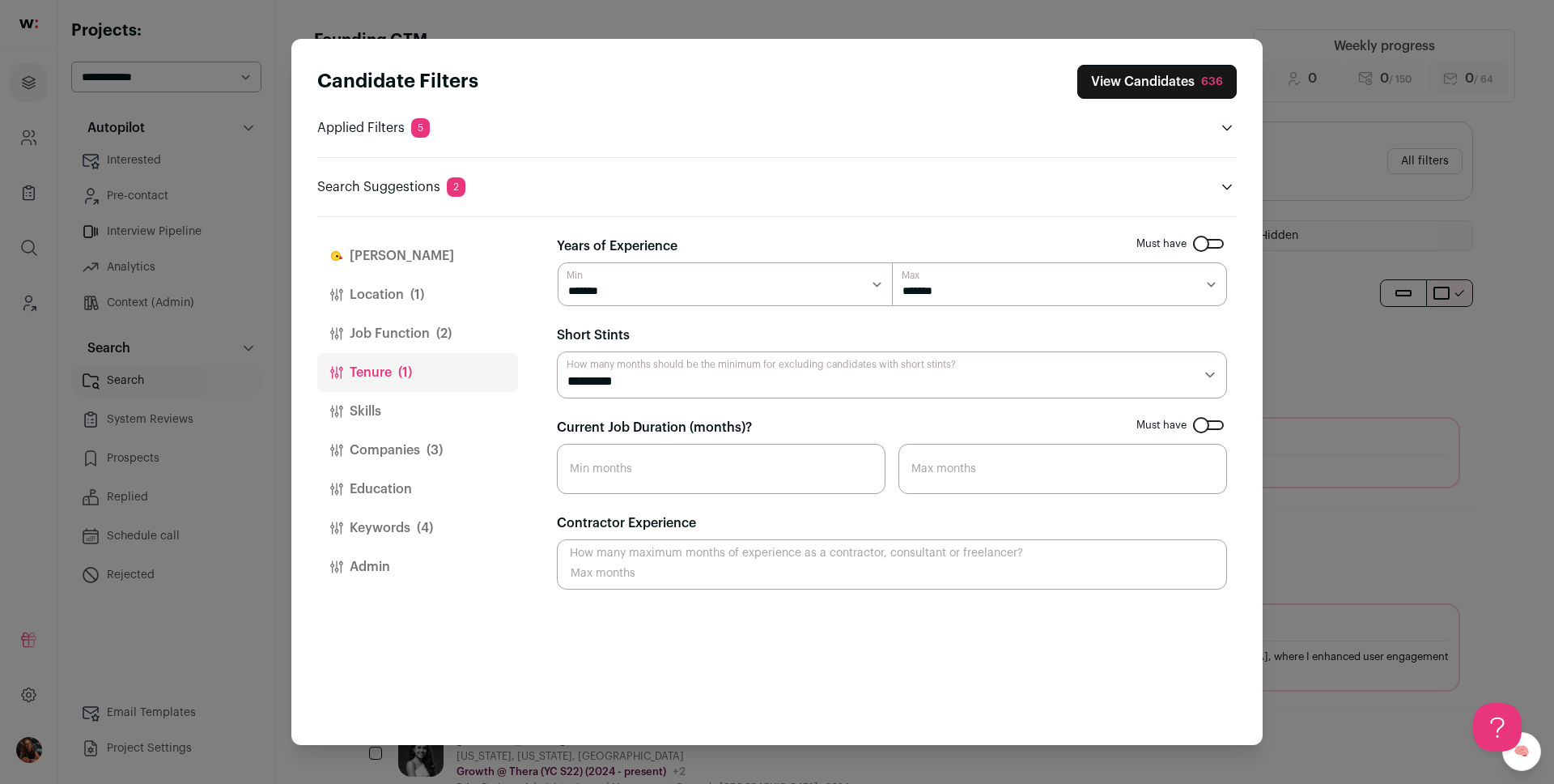
click at [400, 293] on button "Location (1)" at bounding box center [417, 294] width 201 height 39
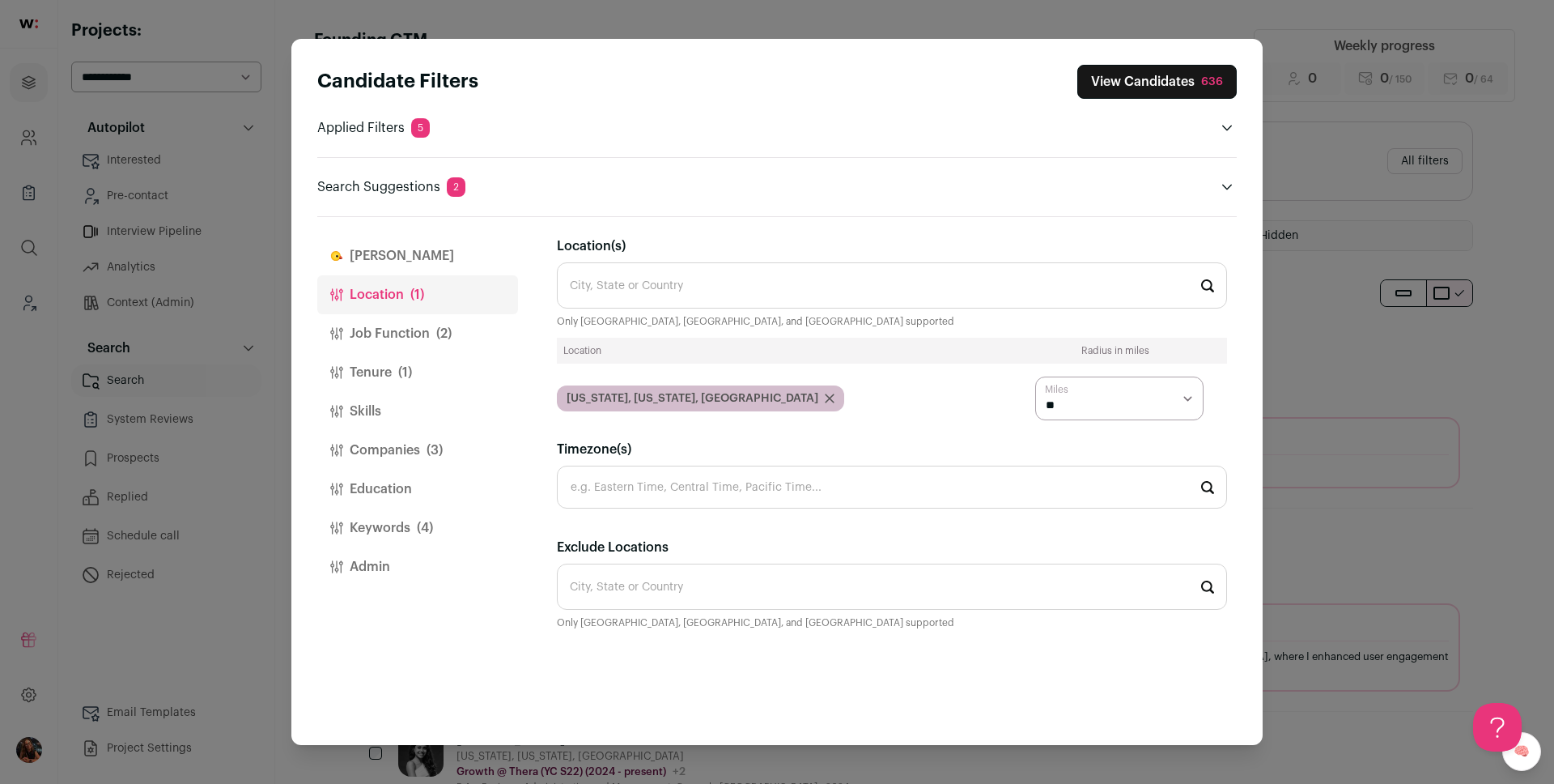
click at [383, 315] on button "Job Function (2)" at bounding box center [417, 333] width 201 height 39
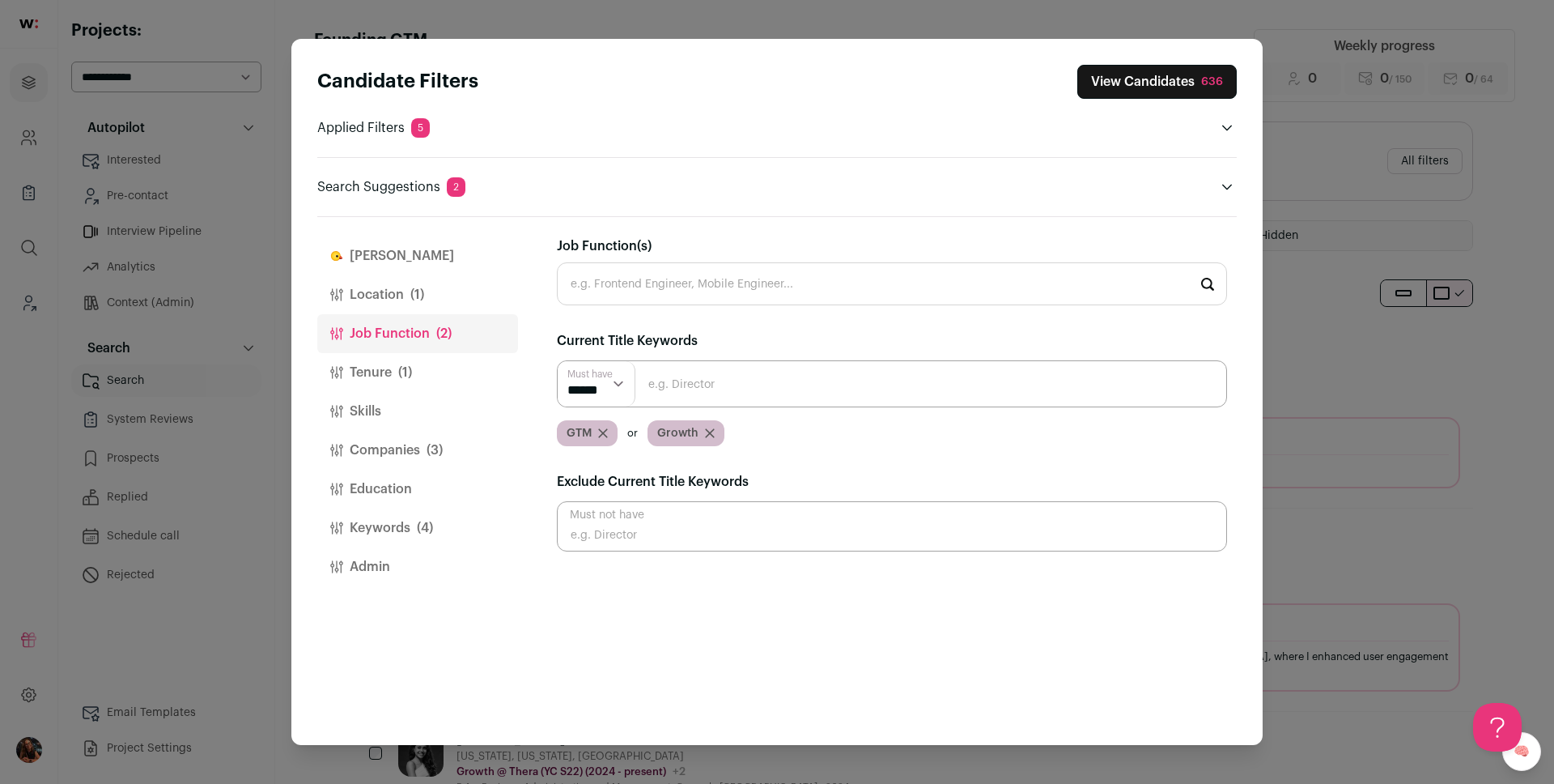
click at [591, 522] on input "Close modal via background" at bounding box center [892, 526] width 670 height 50
type input "CEO"
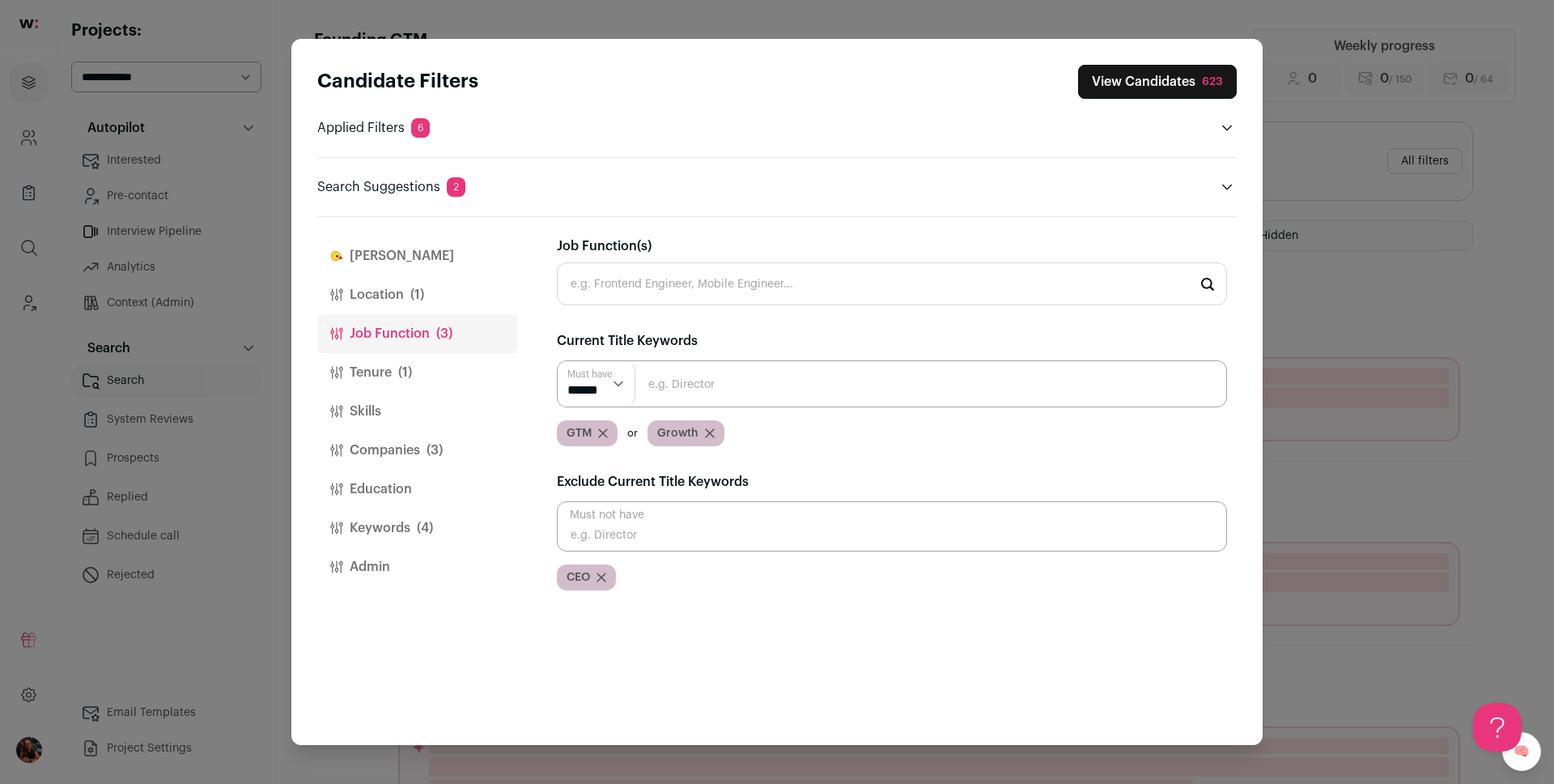
click at [598, 523] on input "Close modal via background" at bounding box center [892, 526] width 670 height 50
type input "COO"
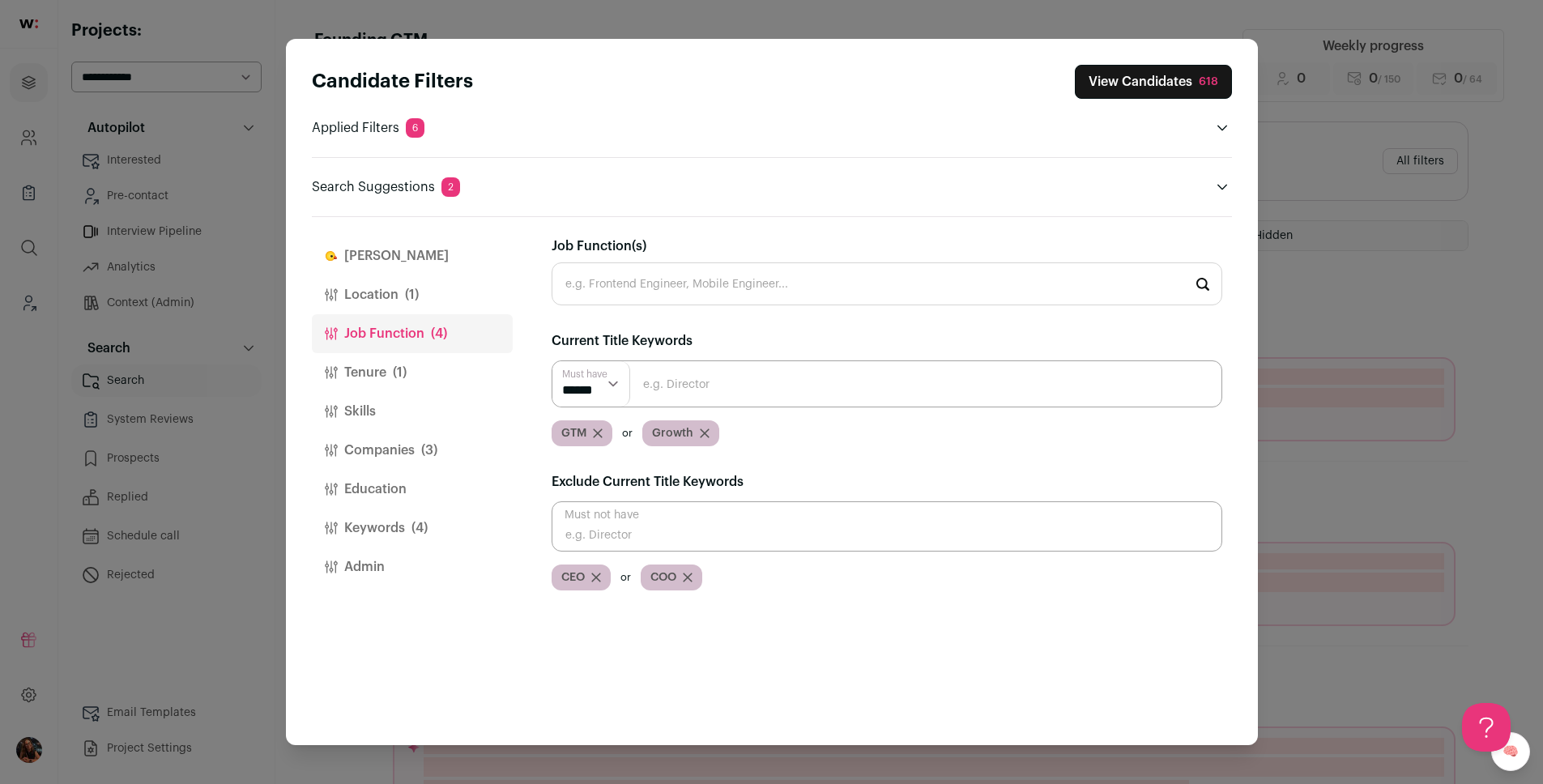
click at [599, 524] on input "Close modal via background" at bounding box center [887, 526] width 670 height 50
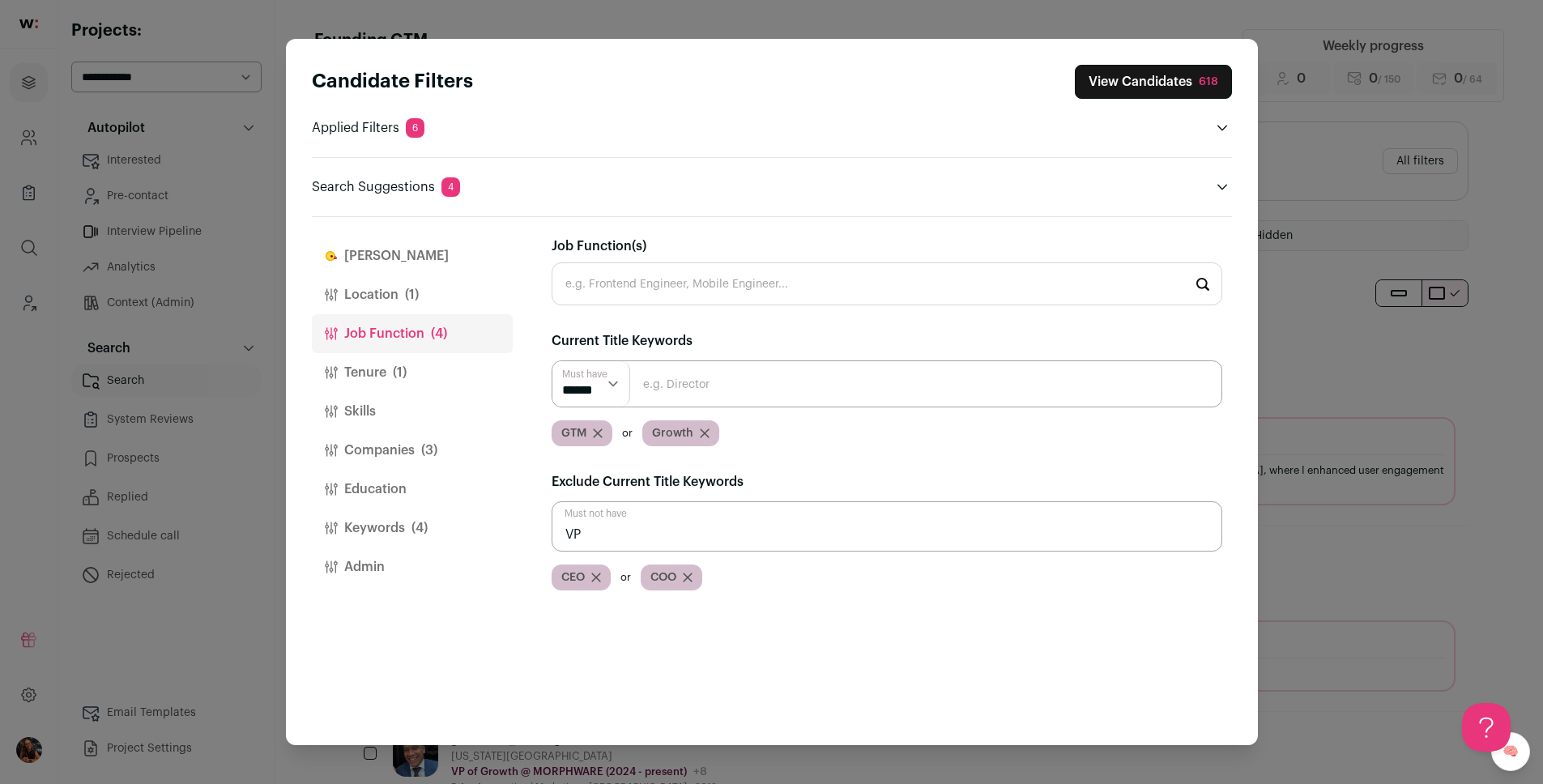
type input "VP"
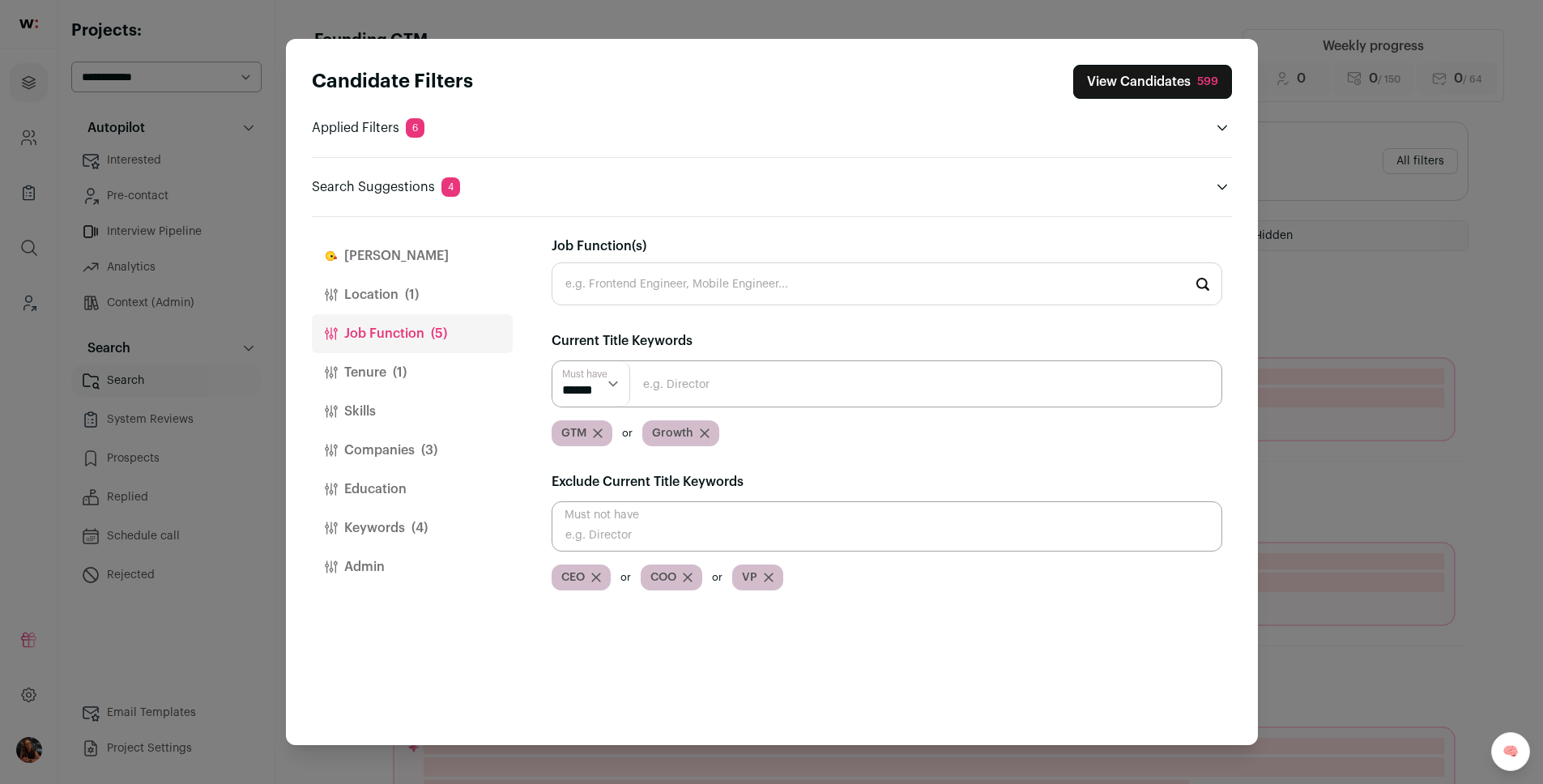
click at [644, 529] on input "Close modal via background" at bounding box center [887, 526] width 670 height 50
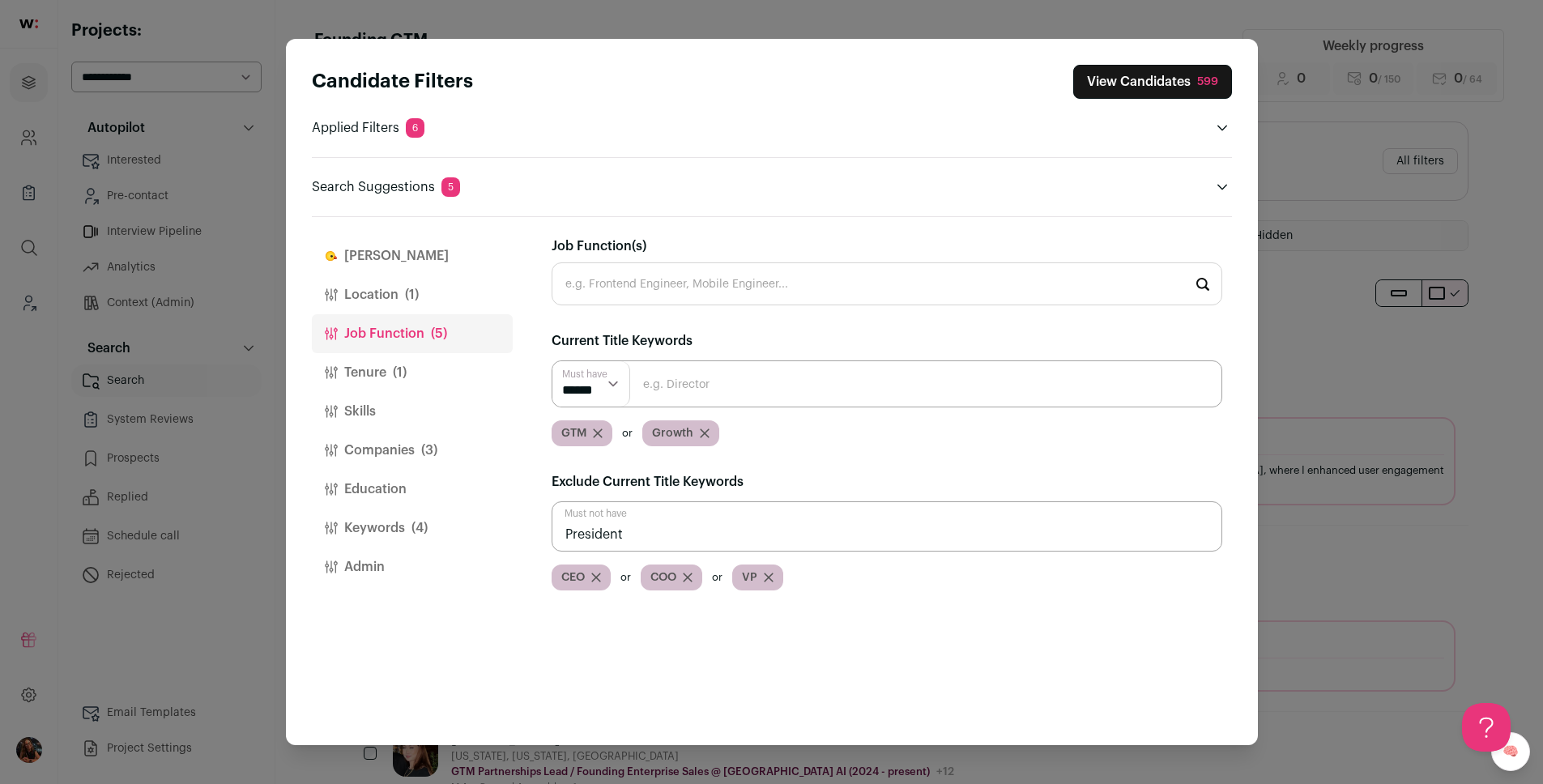
type input "President"
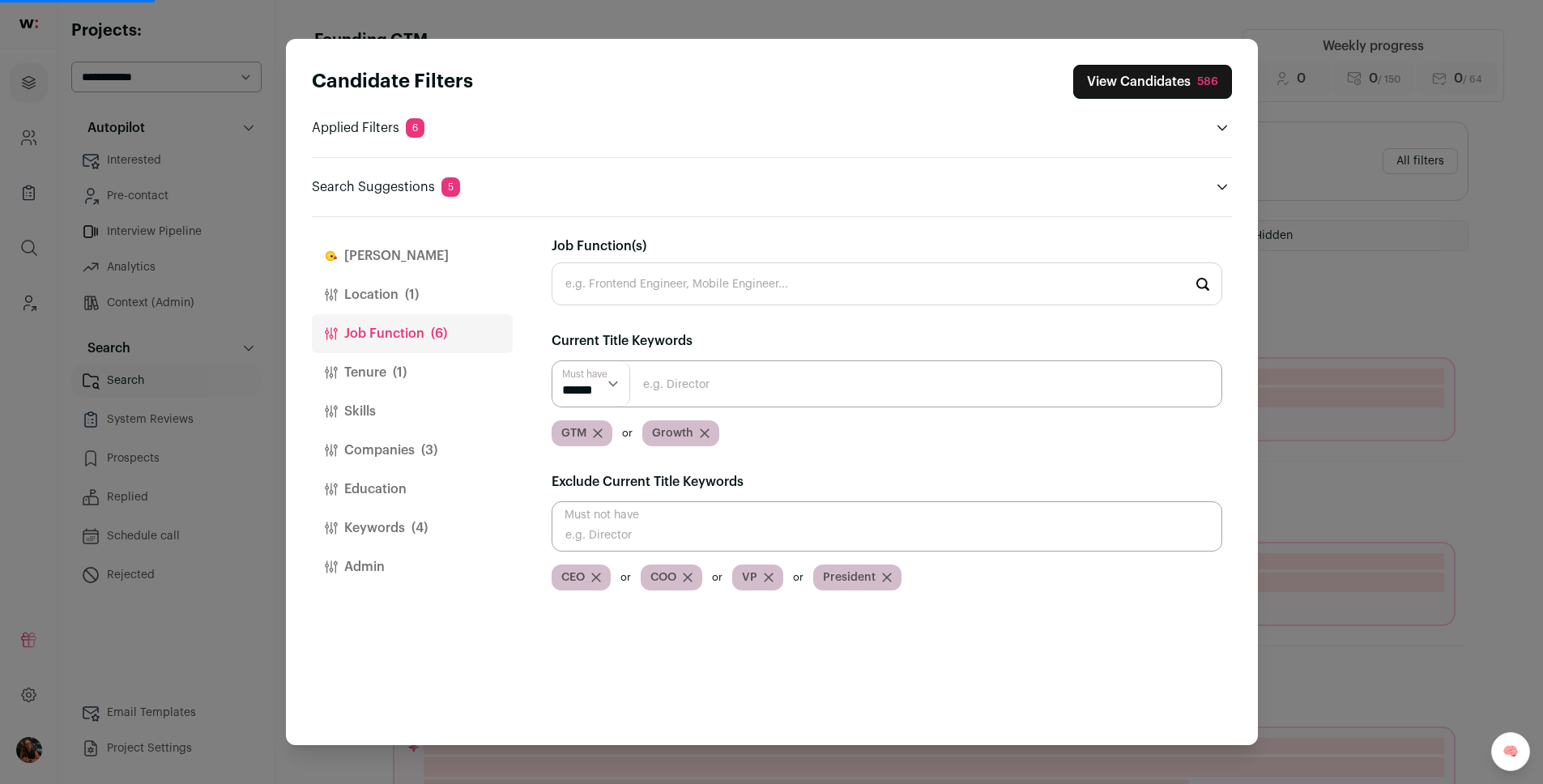
click at [1160, 84] on button "View Candidates 586" at bounding box center [1151, 81] width 158 height 34
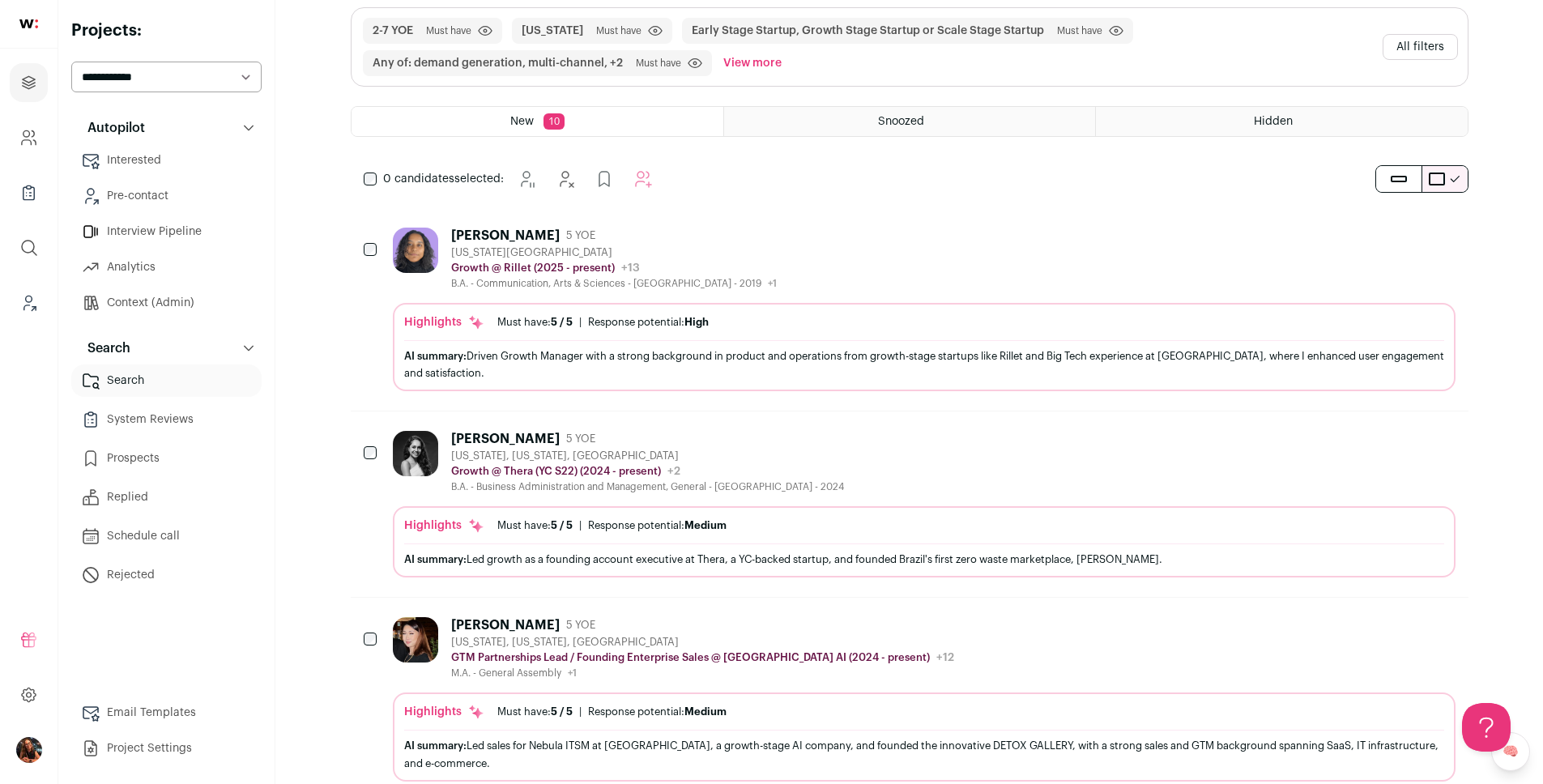
scroll to position [100, 0]
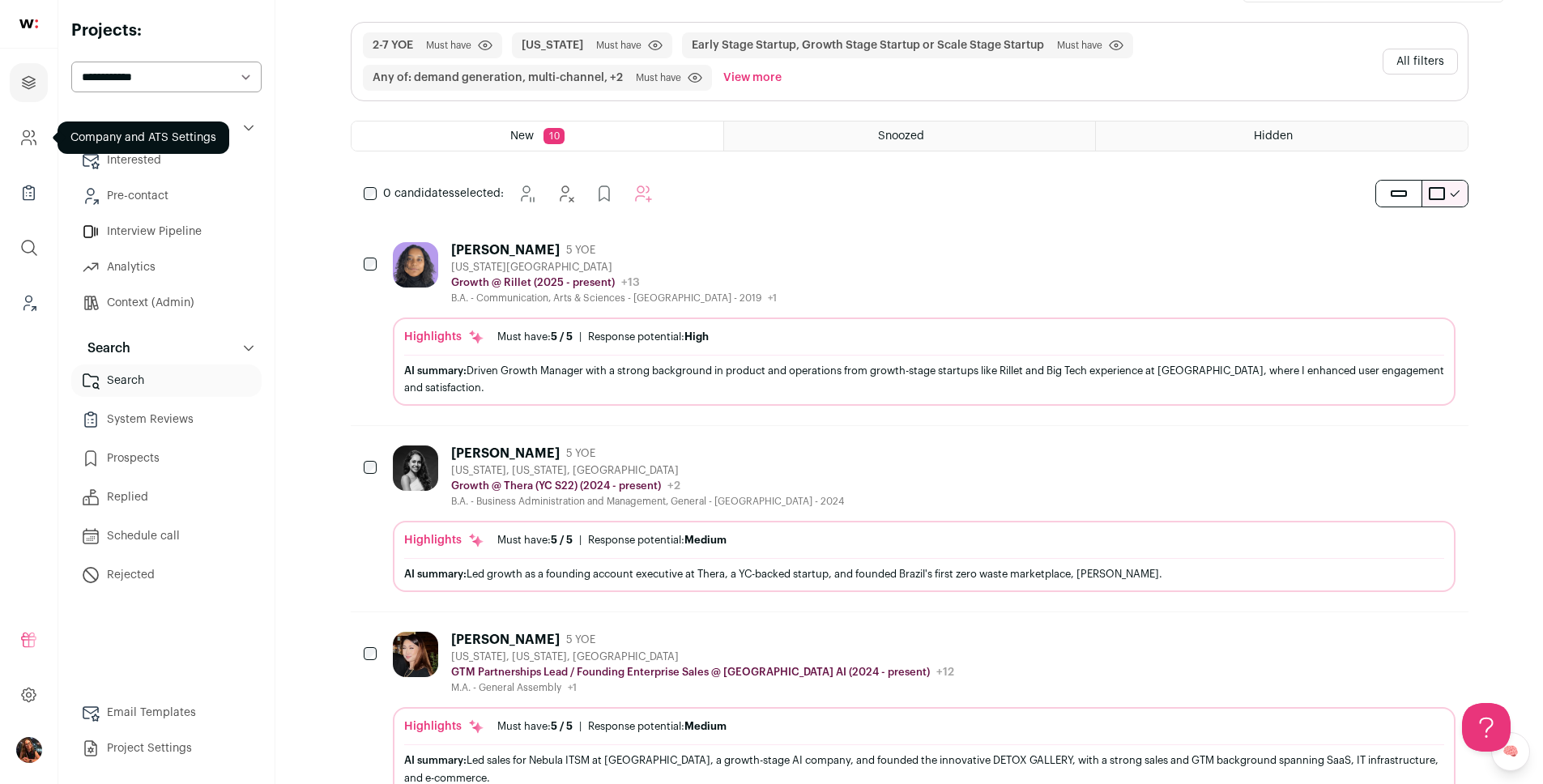
click at [30, 144] on icon "Company and ATS Settings" at bounding box center [28, 138] width 19 height 19
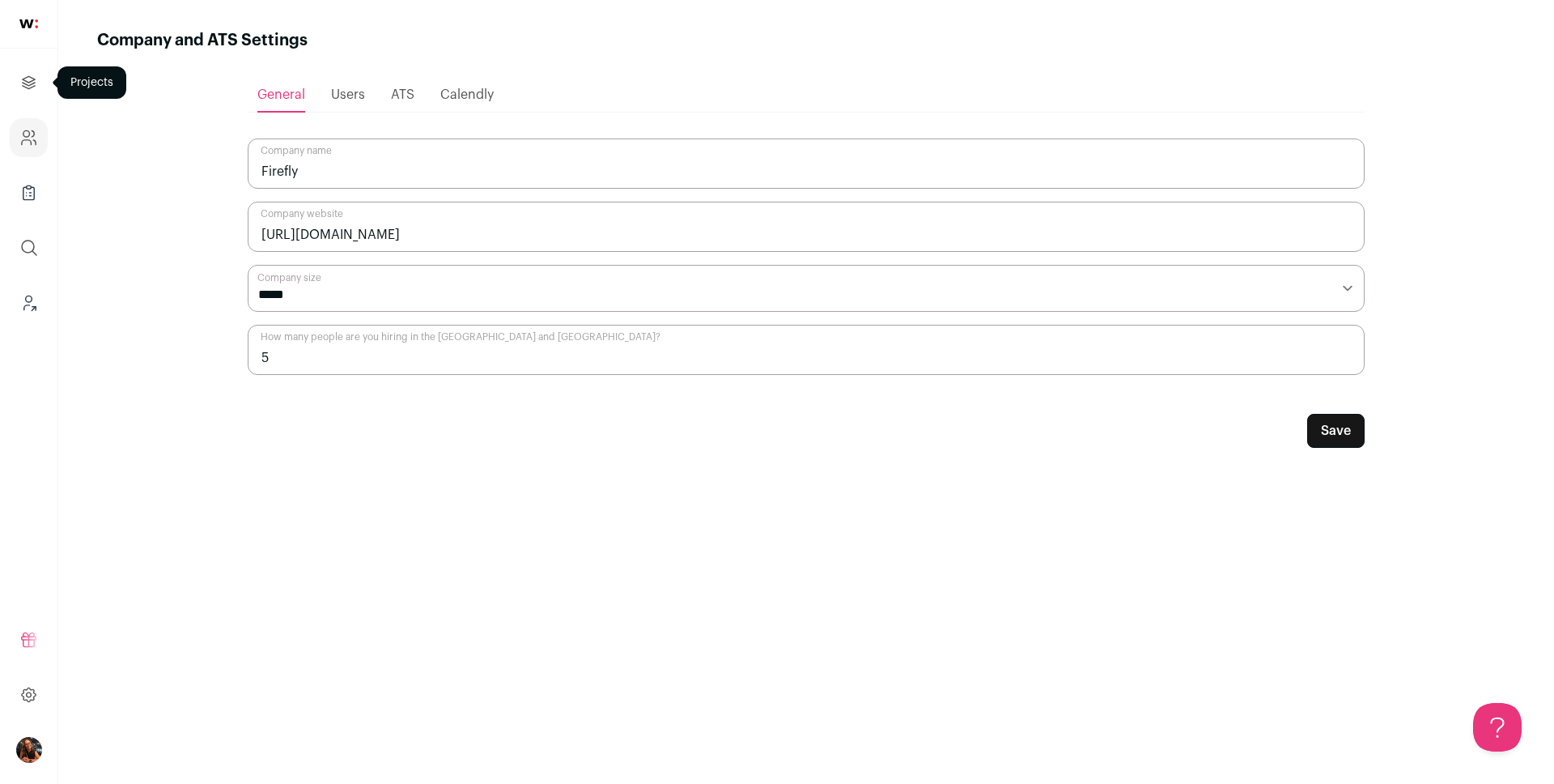
click at [28, 88] on icon "Projects" at bounding box center [29, 82] width 12 height 12
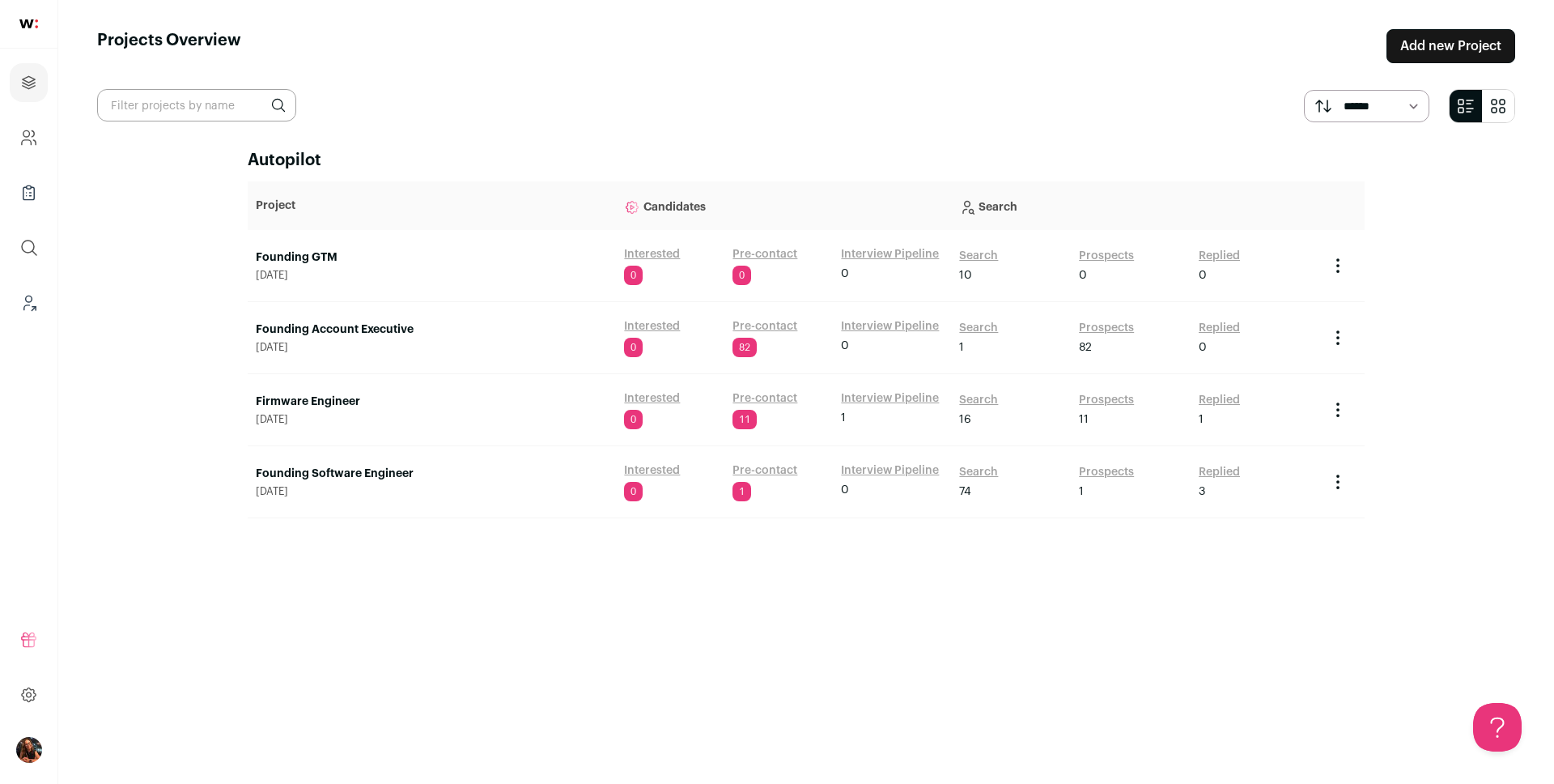
click at [319, 331] on link "Founding Account Executive" at bounding box center [431, 330] width 352 height 16
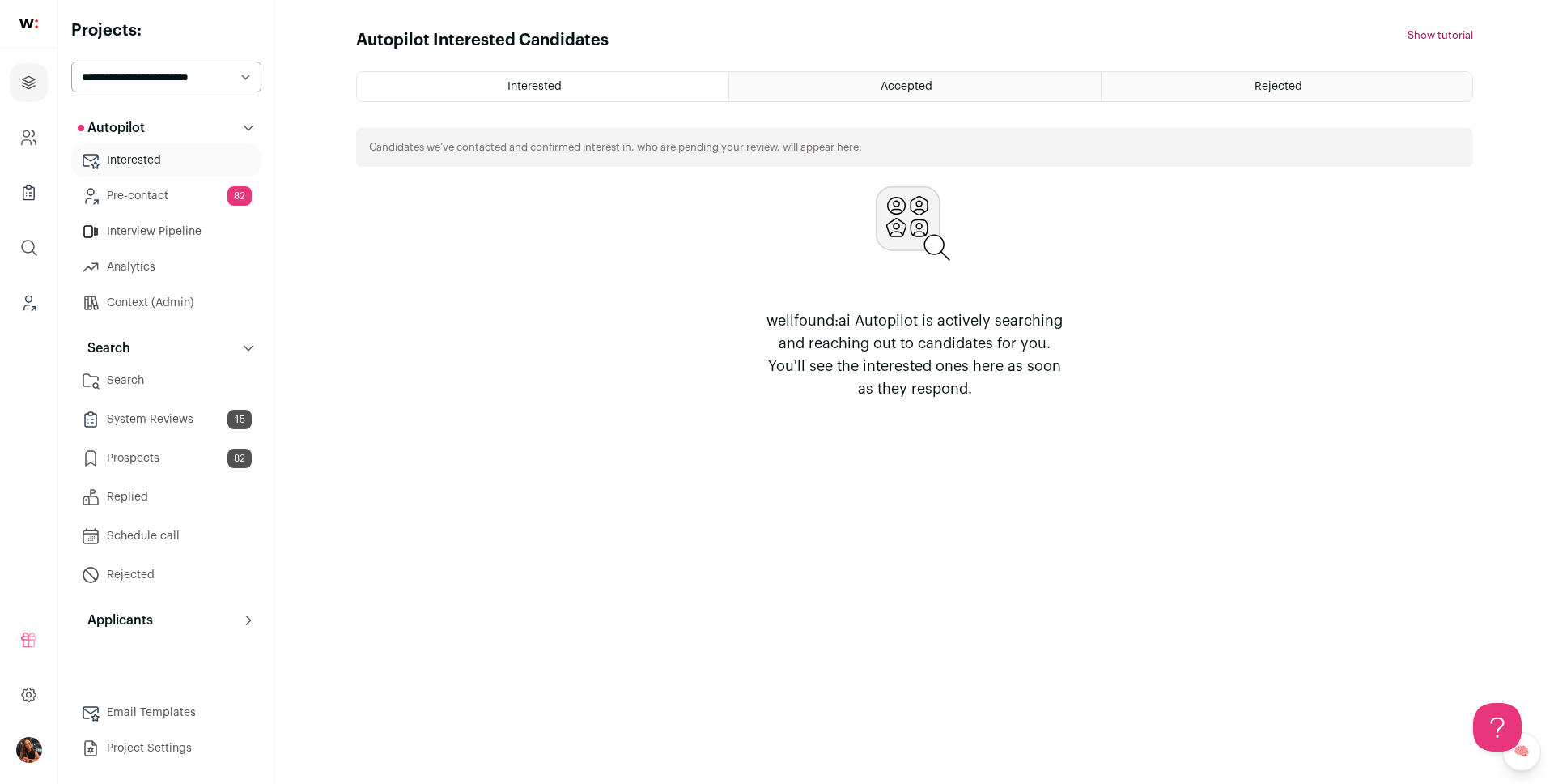
click at [140, 382] on link "Search" at bounding box center [166, 380] width 190 height 33
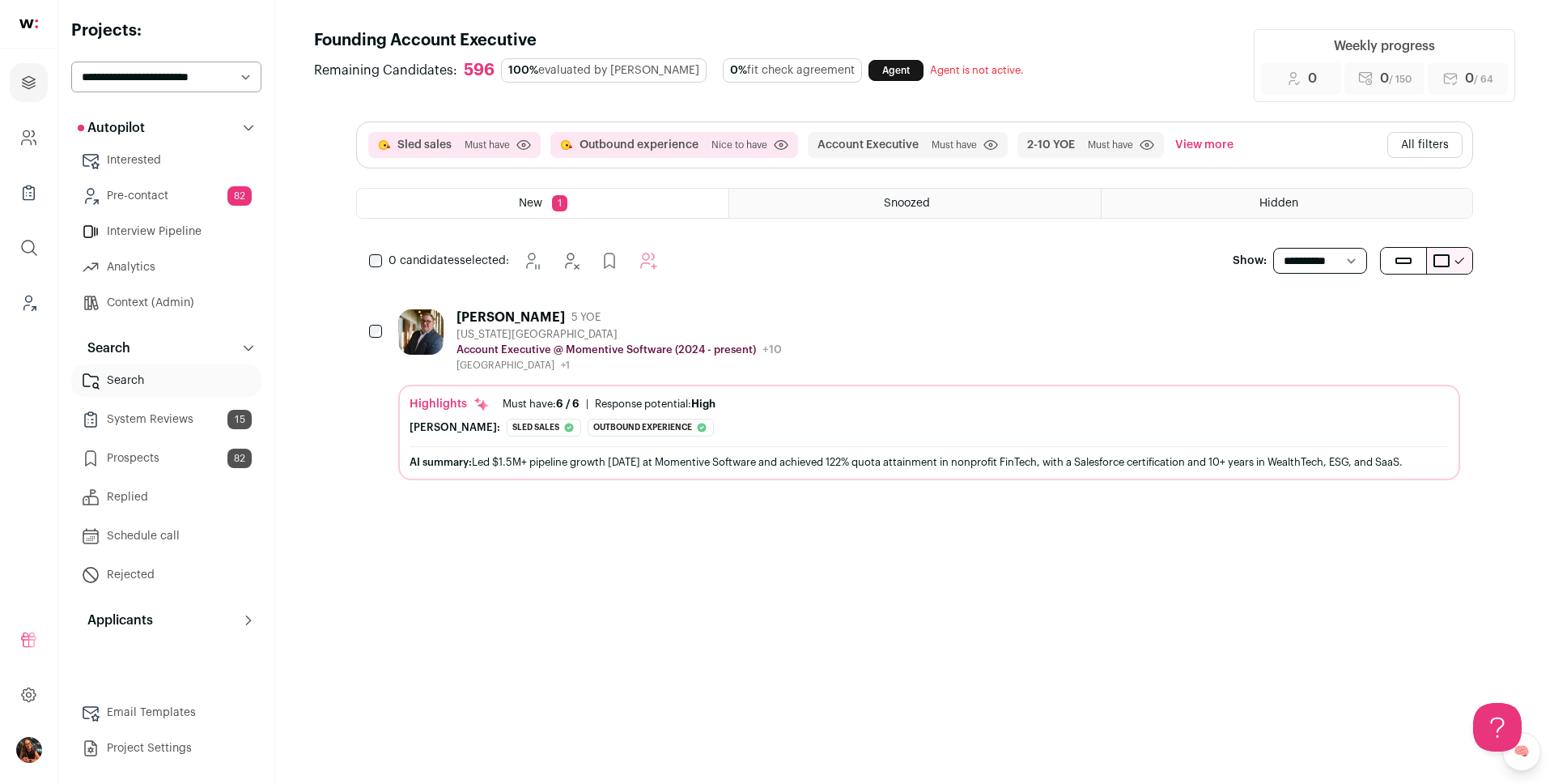
click at [1434, 151] on button "All filters" at bounding box center [1425, 144] width 75 height 26
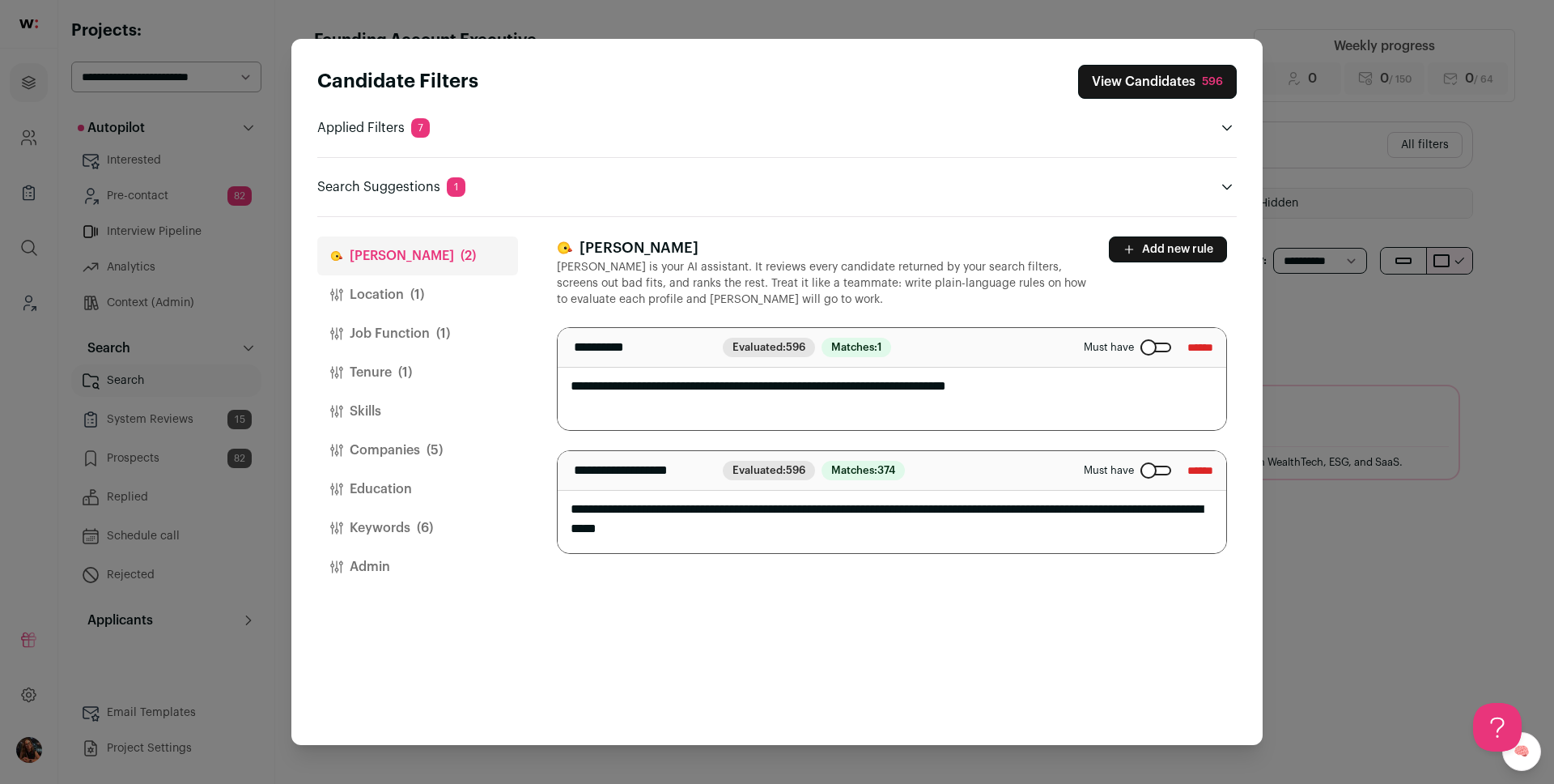
click at [400, 314] on button "Job Function (1)" at bounding box center [417, 333] width 201 height 39
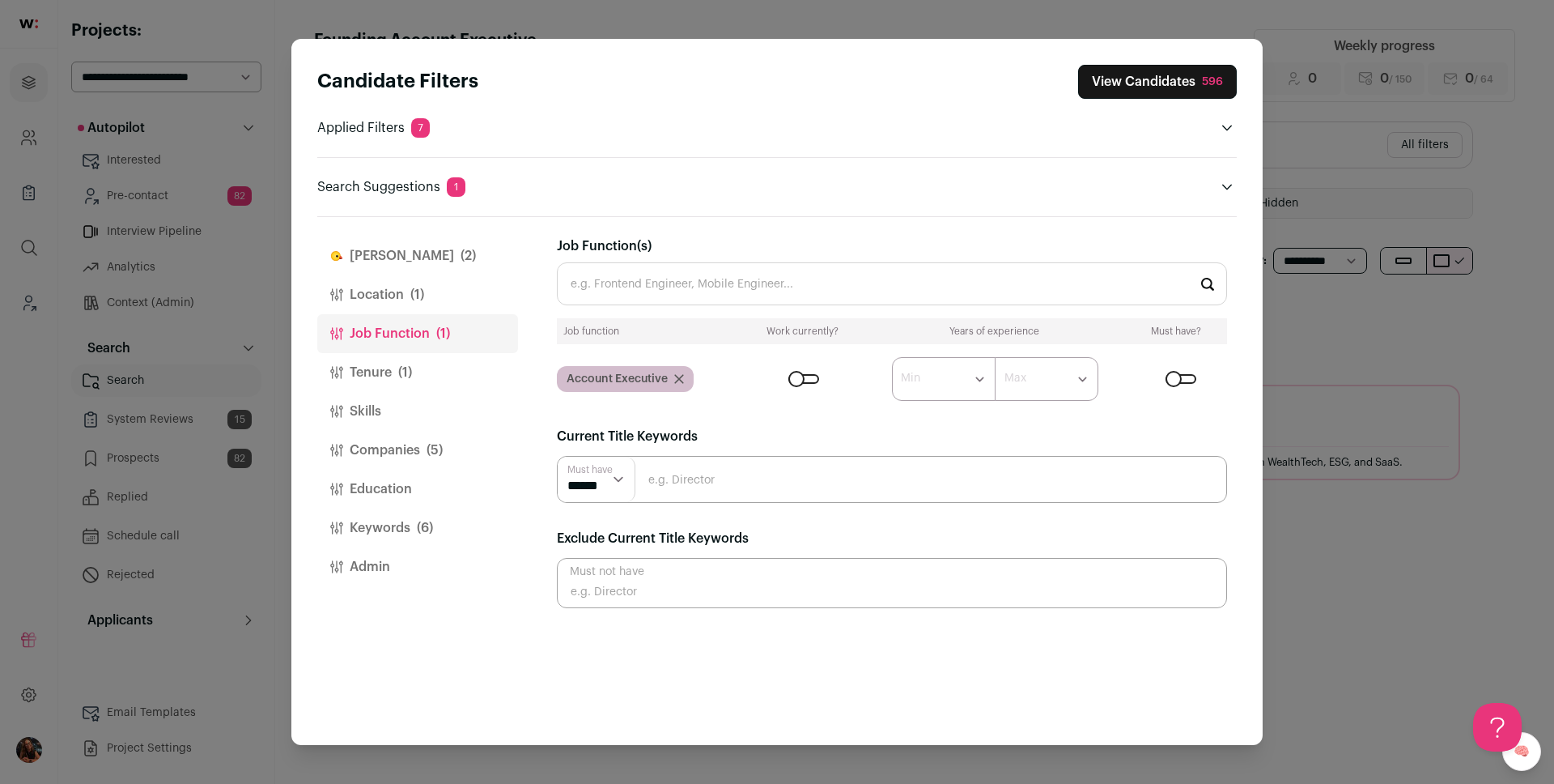
click at [400, 399] on button "Skills" at bounding box center [417, 411] width 201 height 39
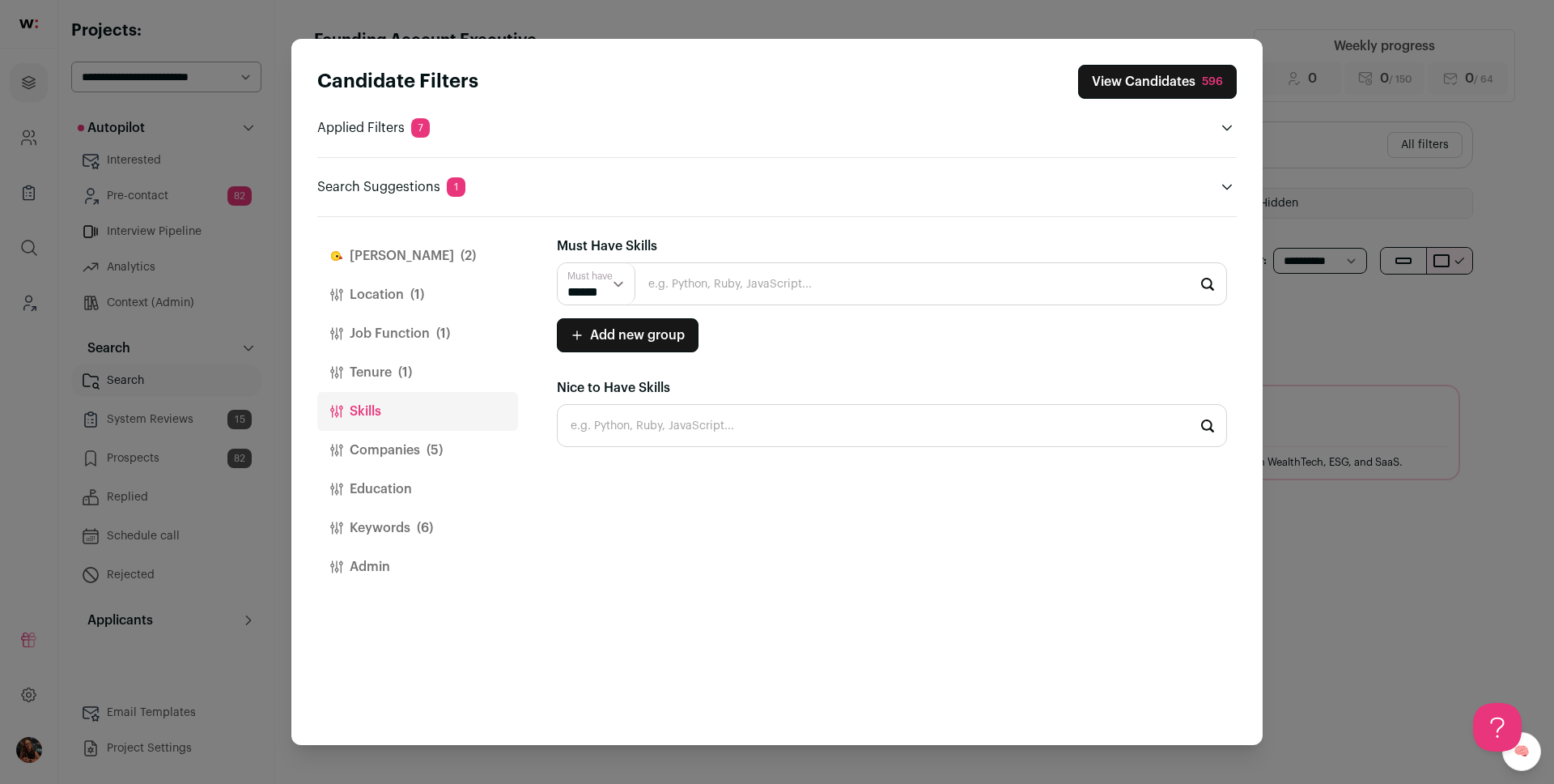
click at [400, 462] on button "Companies (5)" at bounding box center [417, 450] width 201 height 39
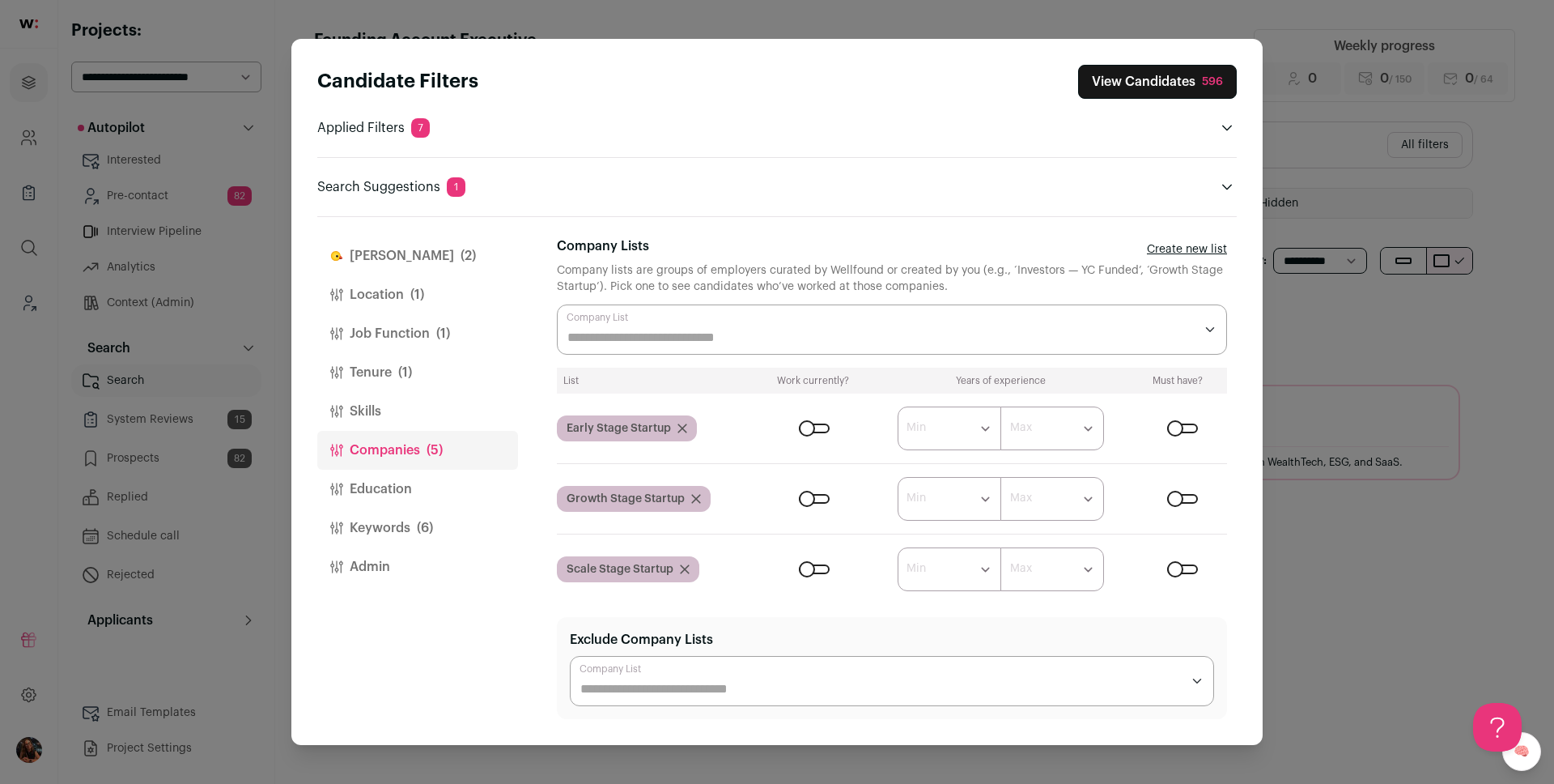
click at [390, 476] on button "Education" at bounding box center [417, 489] width 201 height 39
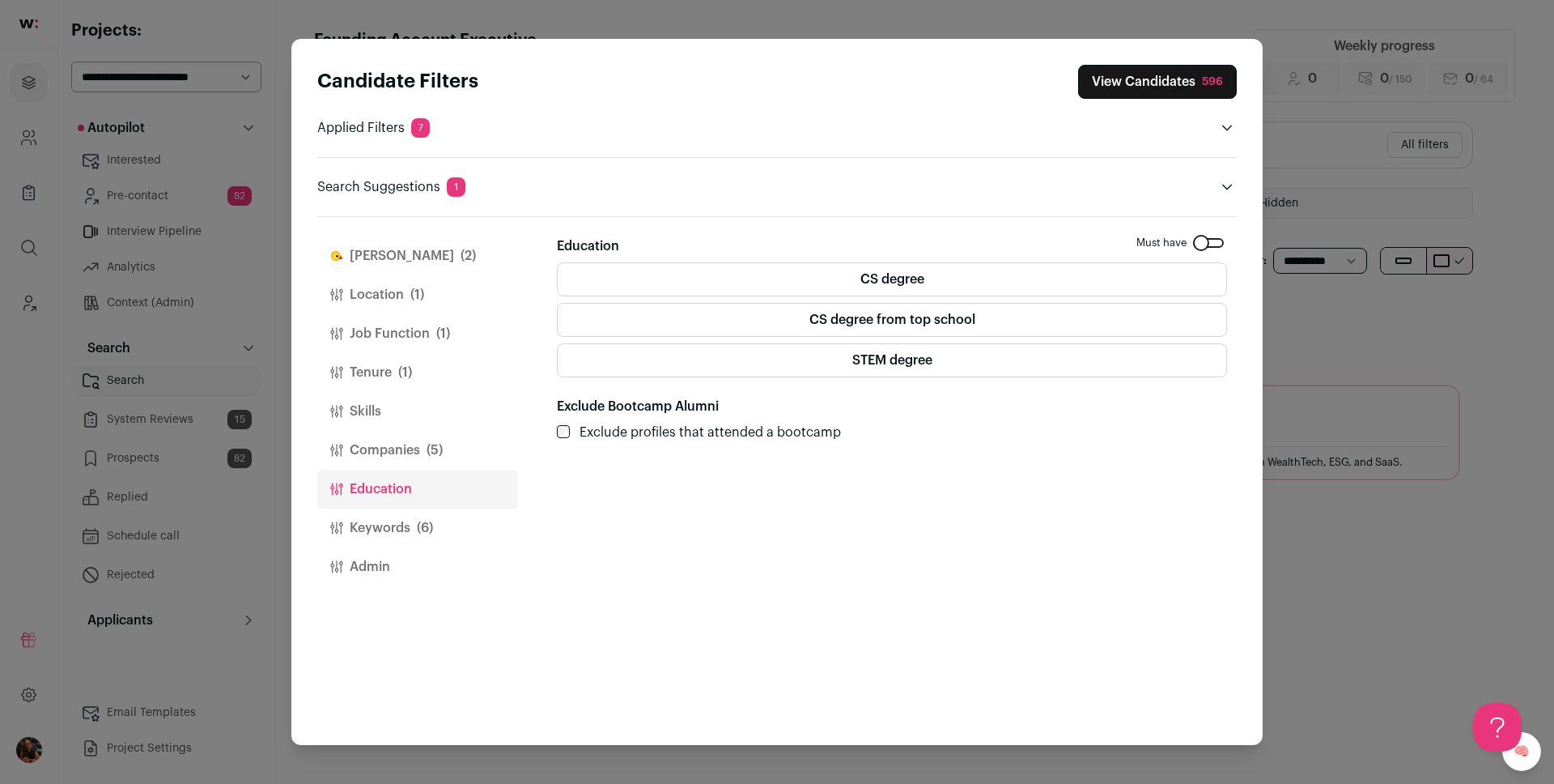
click at [372, 271] on button "[PERSON_NAME] (2)" at bounding box center [417, 255] width 201 height 39
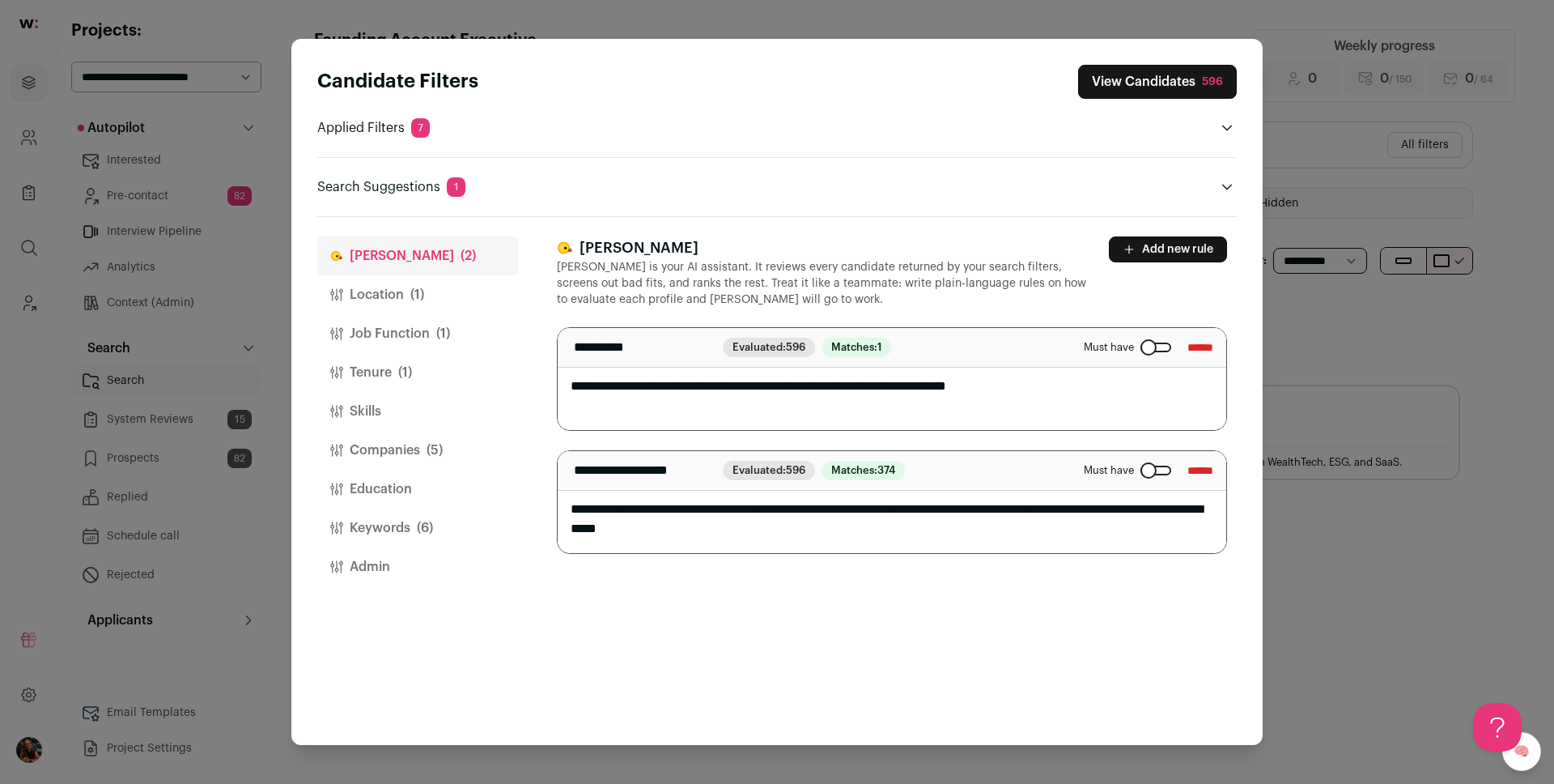
click at [385, 518] on button "Keywords (6)" at bounding box center [417, 528] width 201 height 39
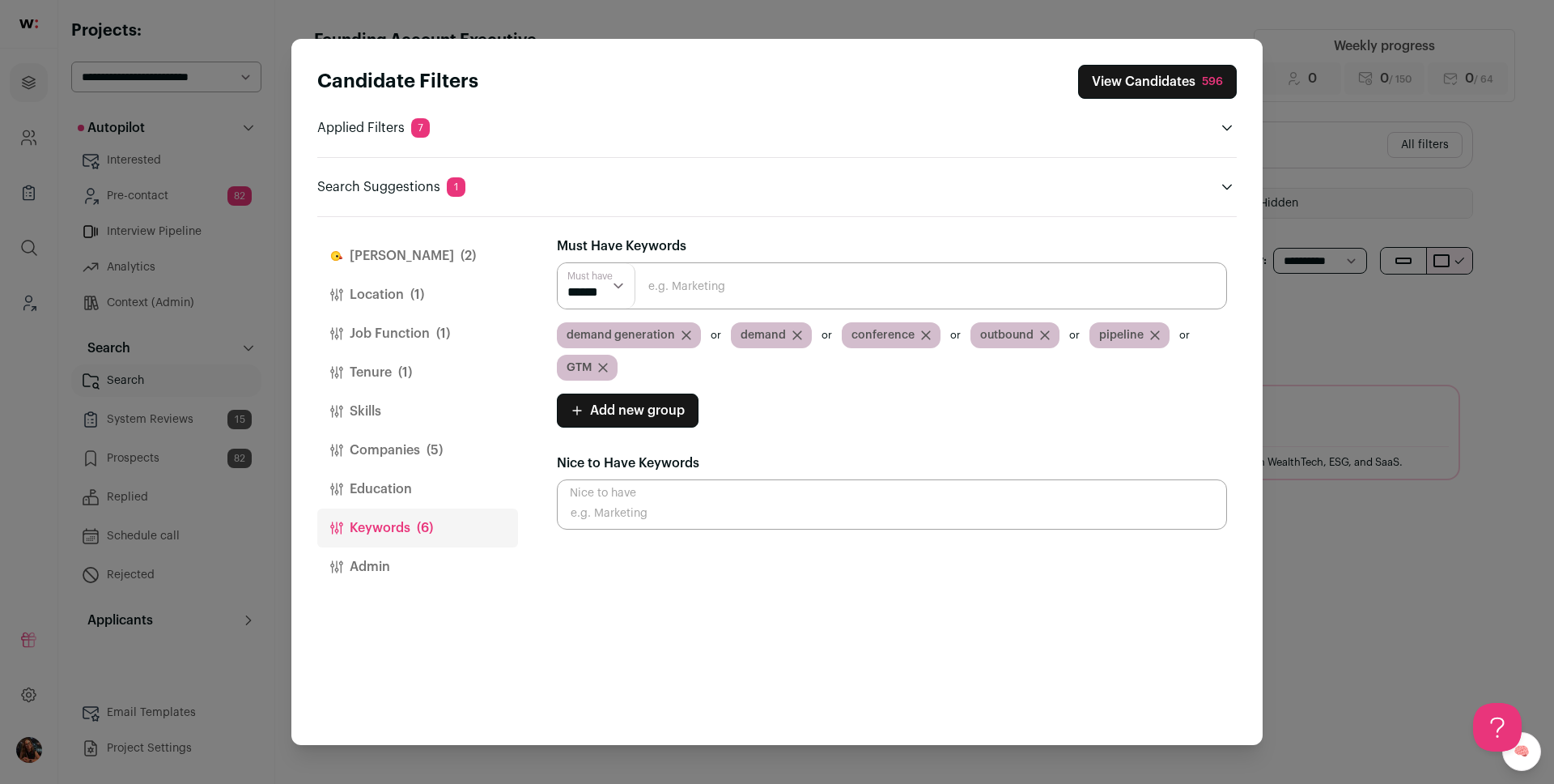
click at [684, 331] on icon "Close modal via background" at bounding box center [686, 335] width 10 height 10
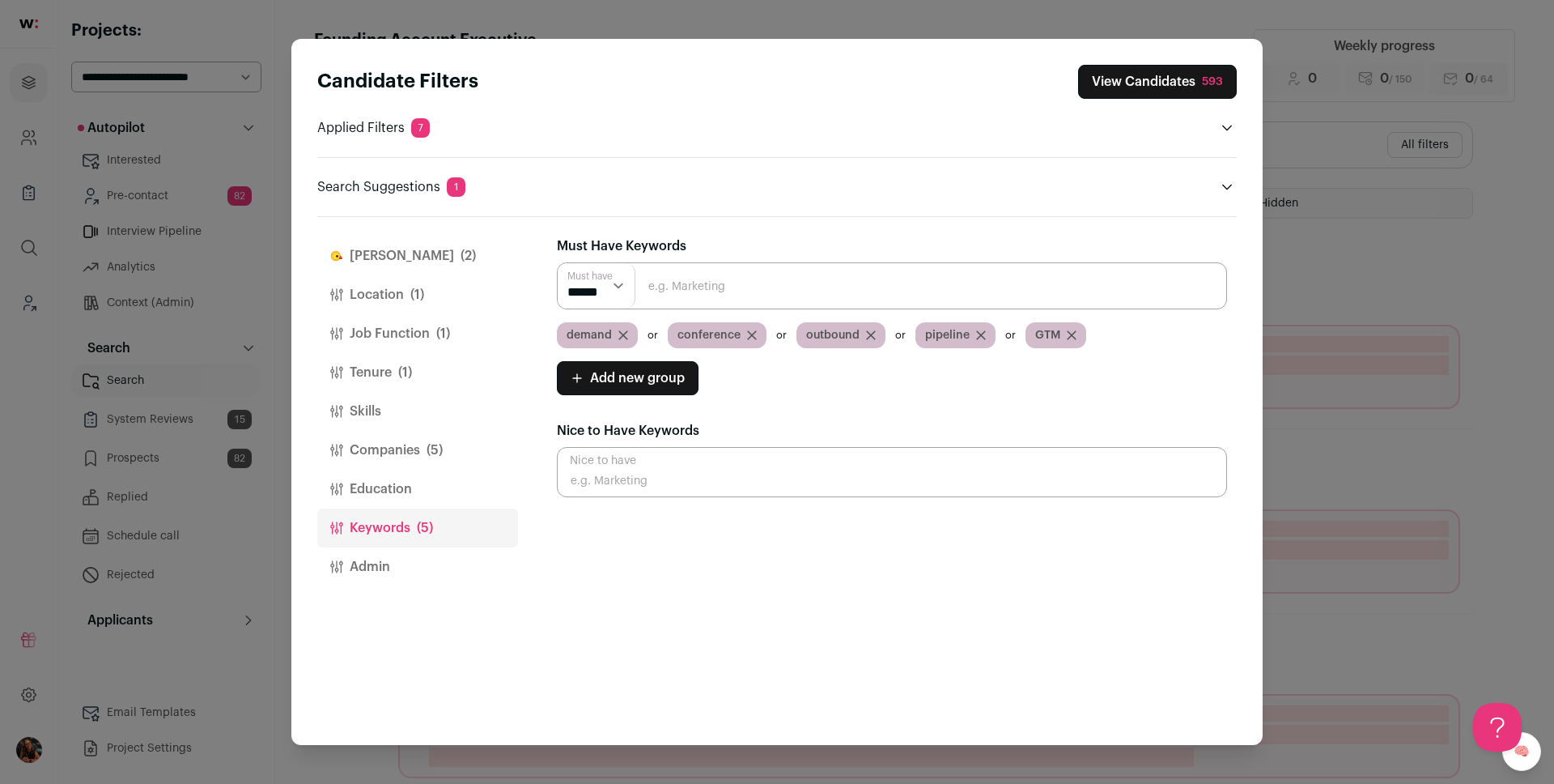
click at [1070, 337] on icon "Close modal via background" at bounding box center [1071, 335] width 8 height 8
click at [738, 288] on input "Close modal via background" at bounding box center [892, 285] width 670 height 47
type input "education"
click at [752, 288] on input "Close modal via background" at bounding box center [892, 285] width 670 height 47
type input "d"
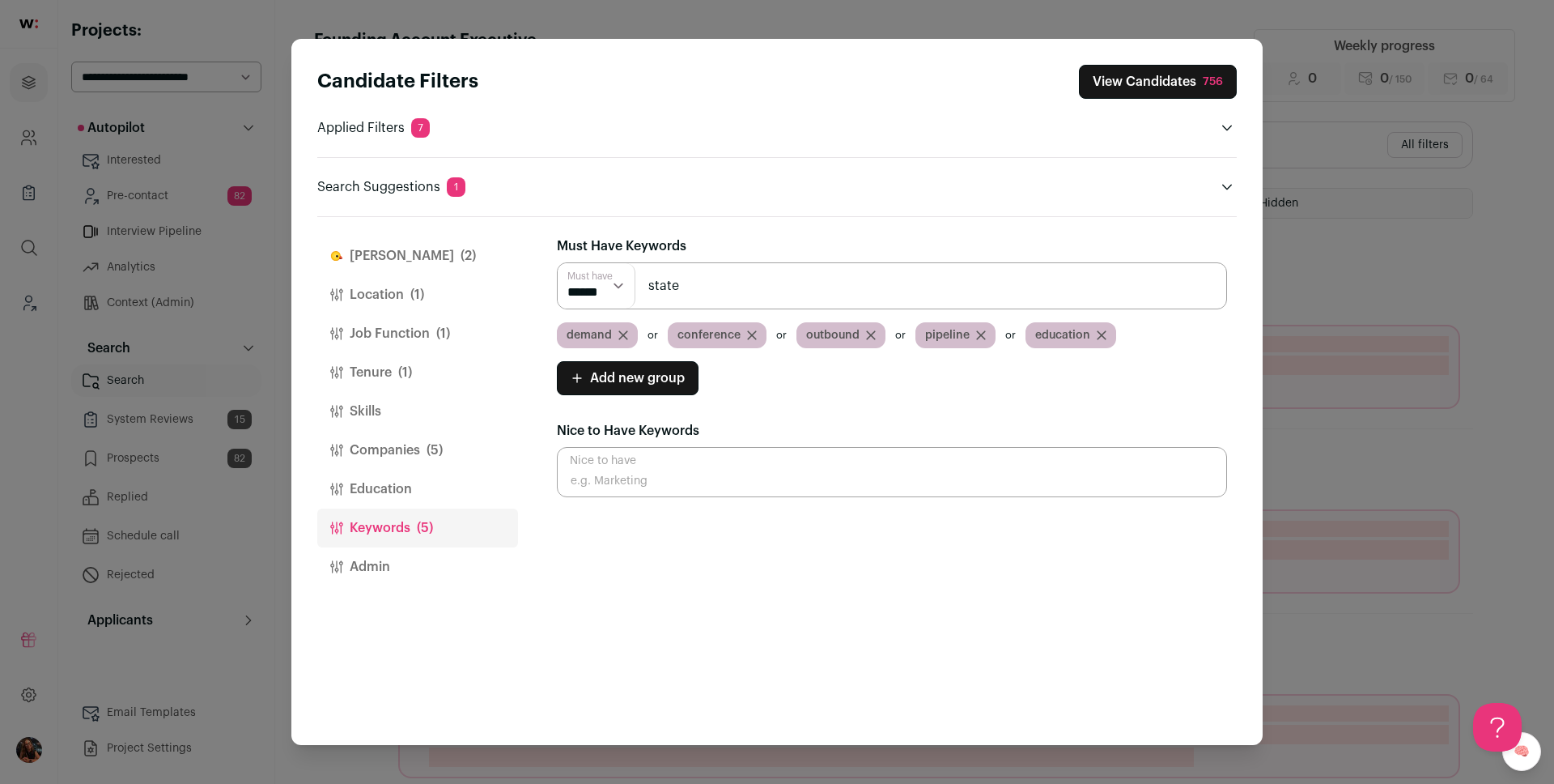
type input "state"
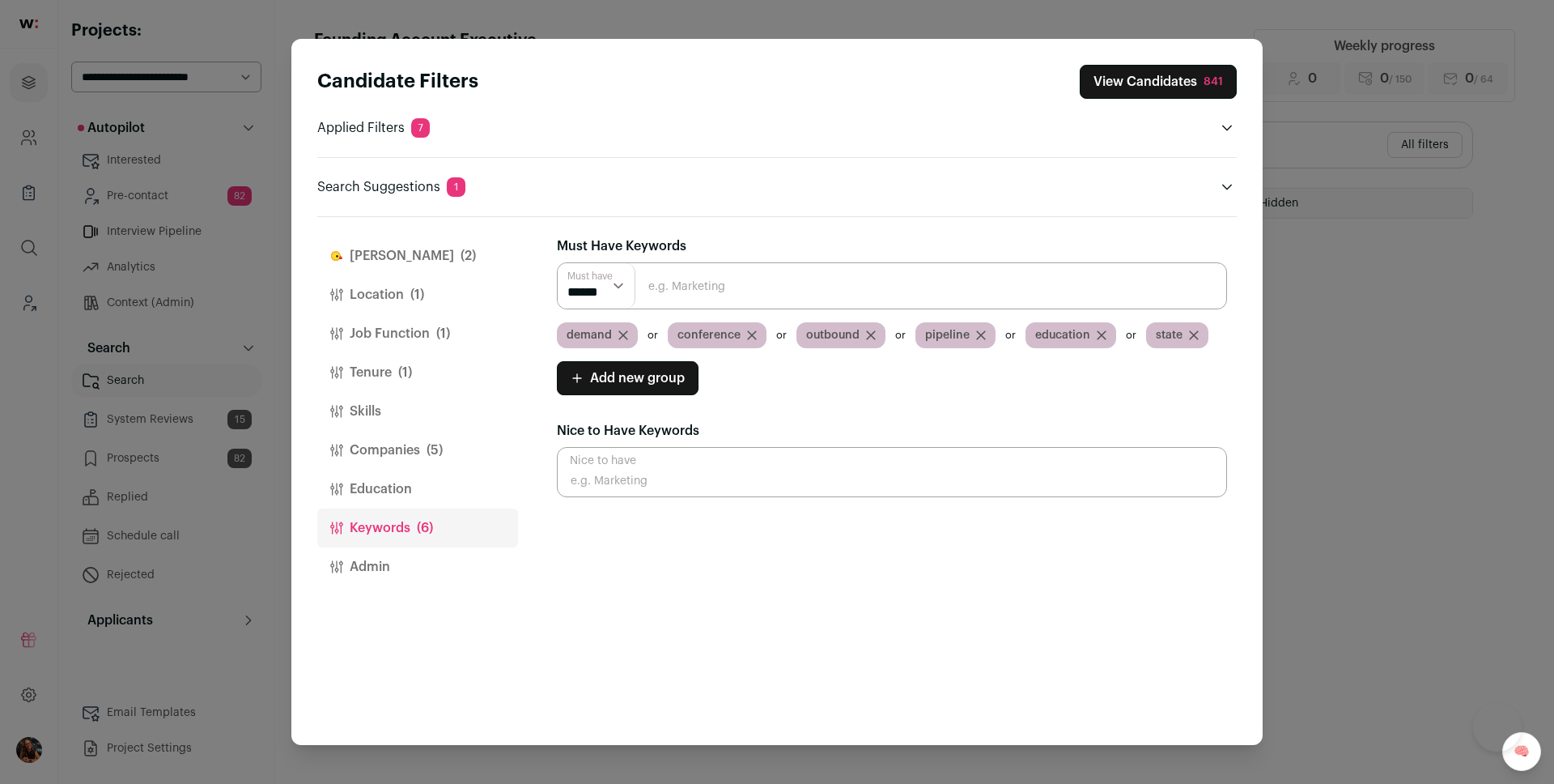
click at [400, 285] on button "Location (1)" at bounding box center [417, 294] width 201 height 39
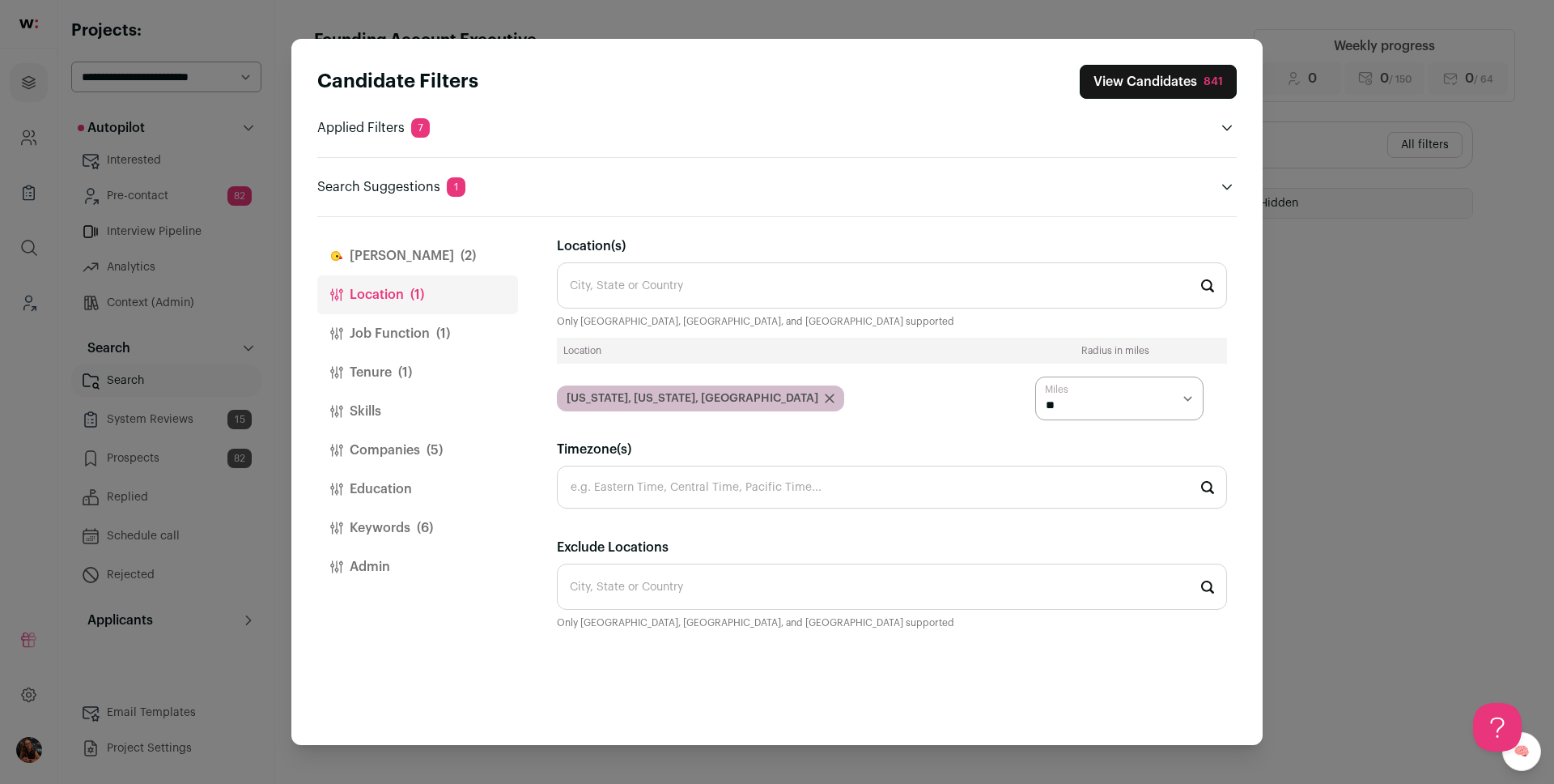
click at [461, 258] on span "(2)" at bounding box center [468, 255] width 15 height 19
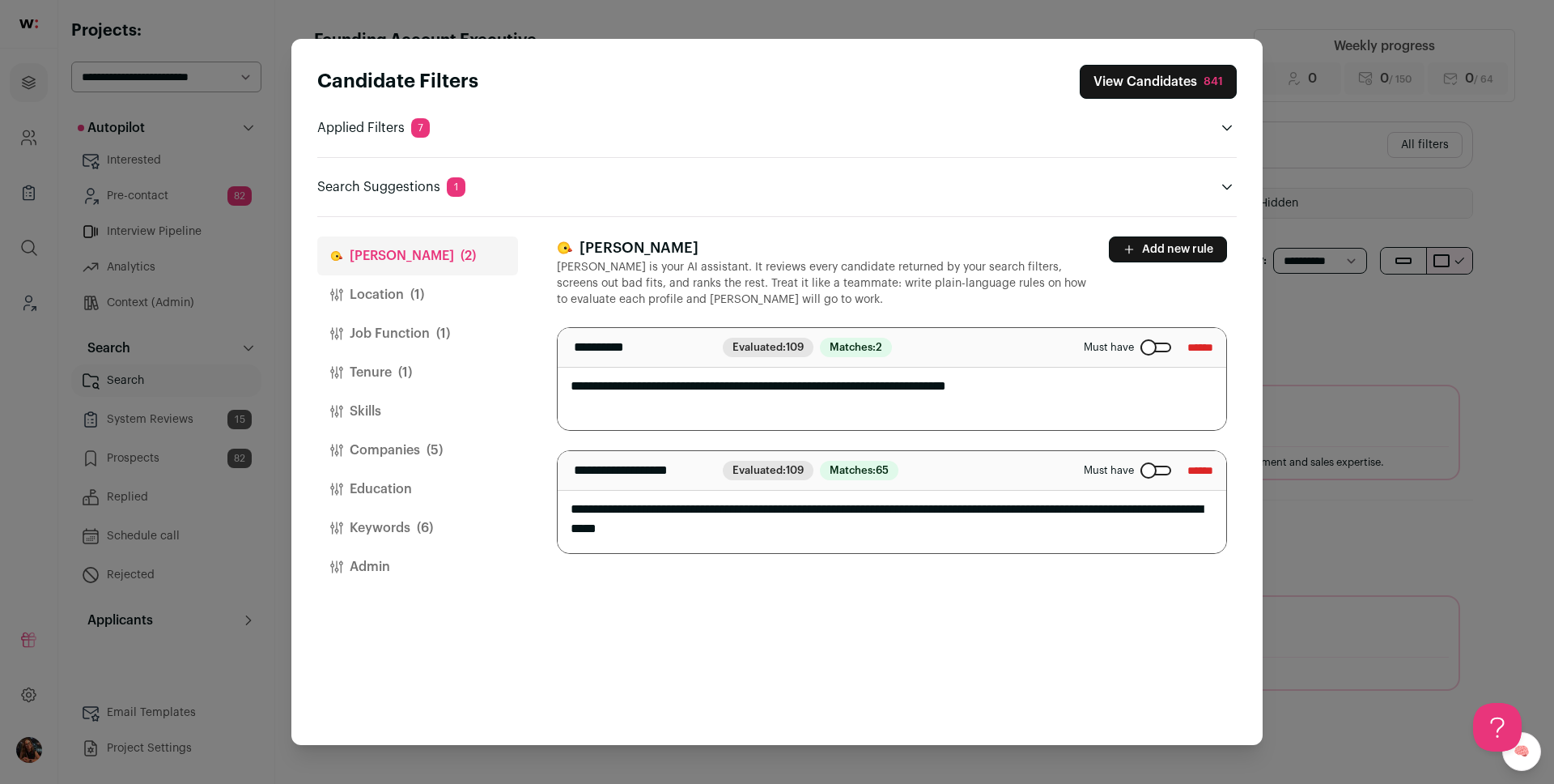
click at [1166, 95] on button "View Candidates 841" at bounding box center [1159, 81] width 157 height 34
